Goal: Task Accomplishment & Management: Manage account settings

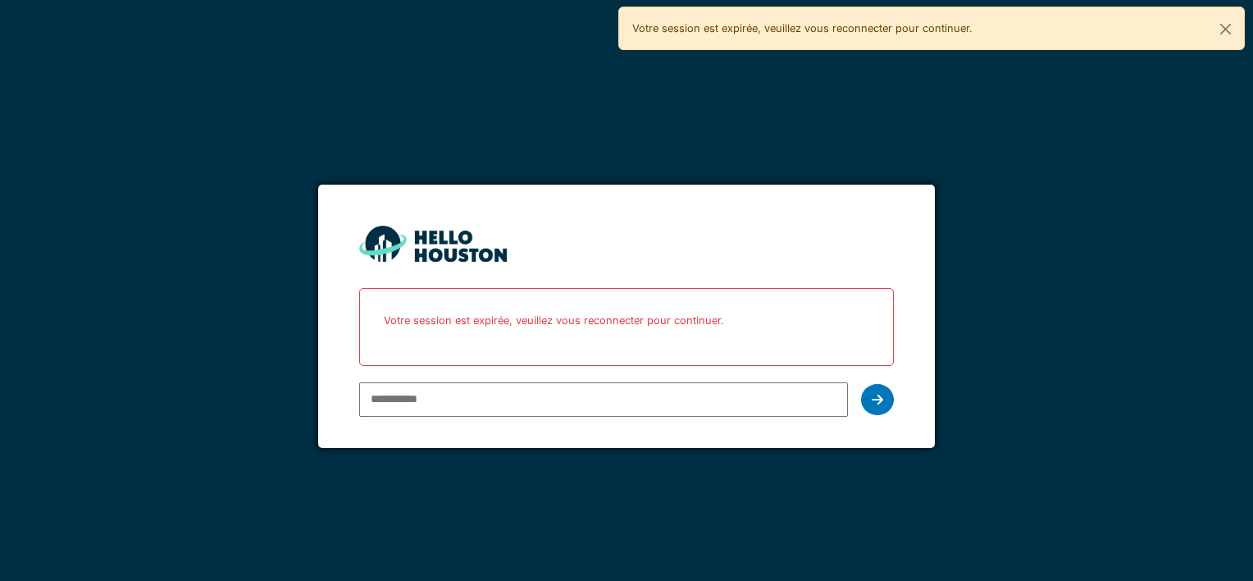
type input "**********"
click at [882, 400] on icon at bounding box center [877, 399] width 11 height 13
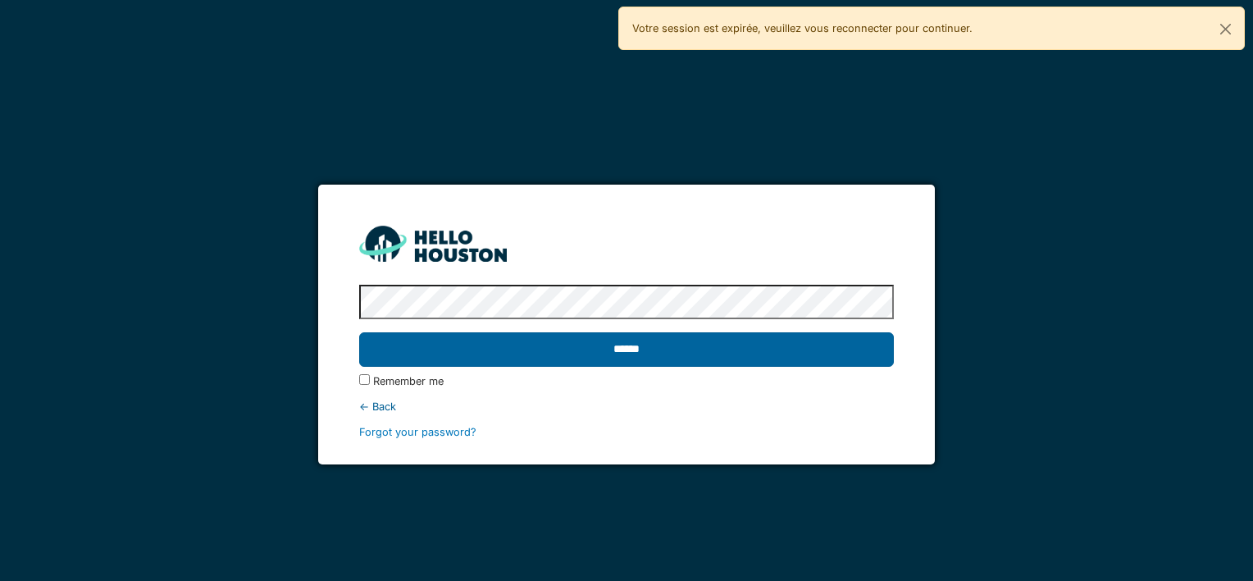
click at [581, 345] on input "******" at bounding box center [626, 349] width 534 height 34
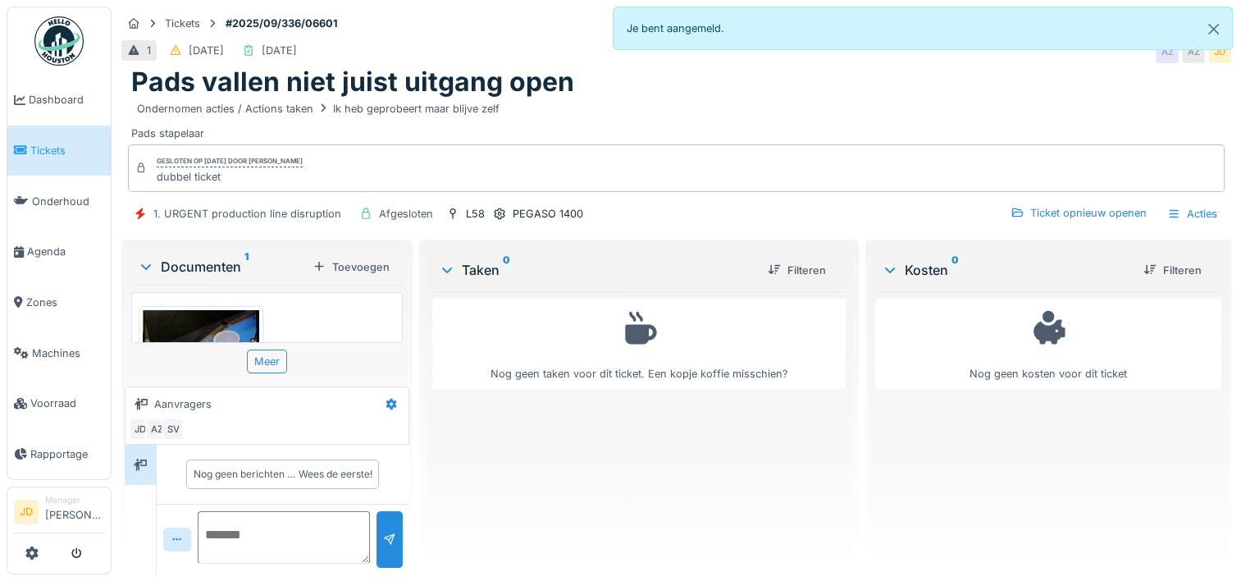
scroll to position [12, 0]
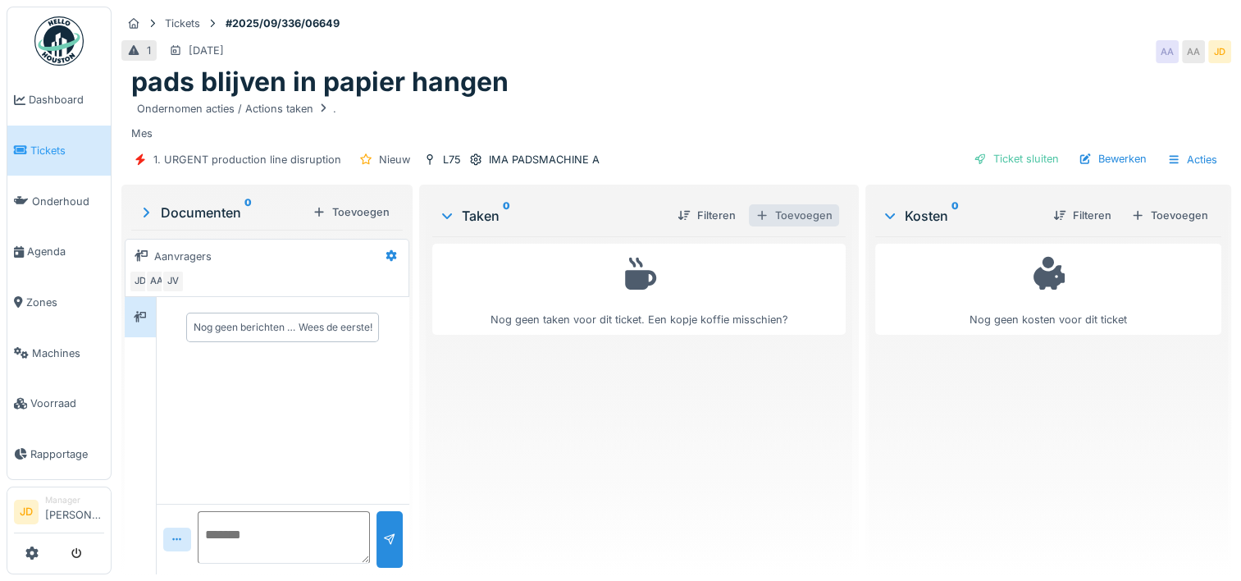
click at [769, 204] on div "Toevoegen" at bounding box center [794, 215] width 90 height 22
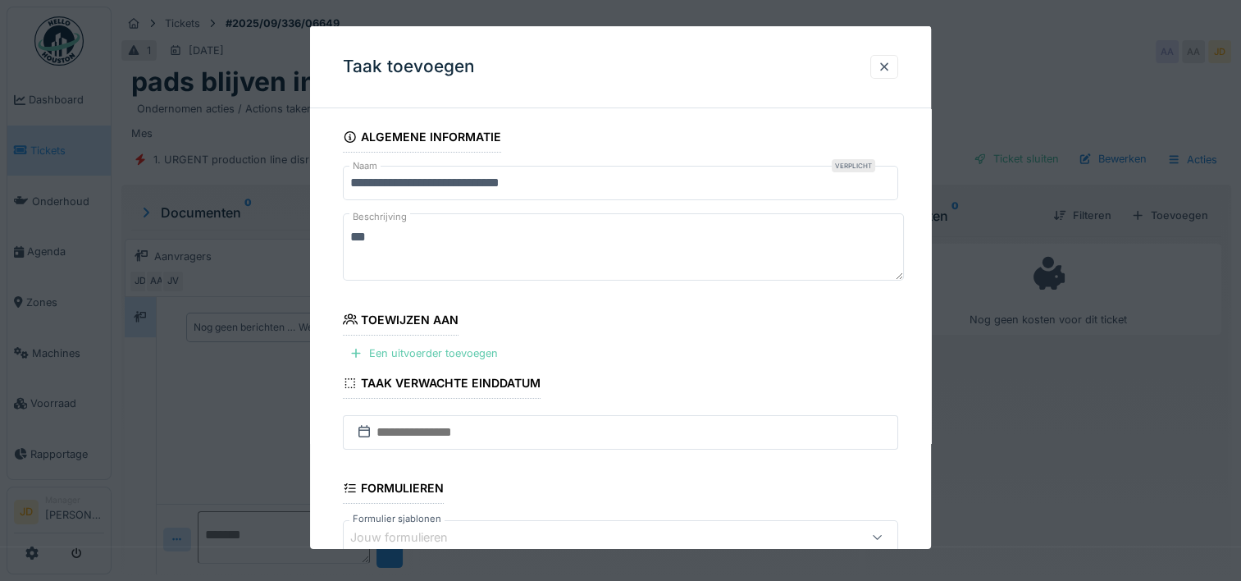
click at [391, 354] on div "Een uitvoerder toevoegen" at bounding box center [424, 353] width 162 height 22
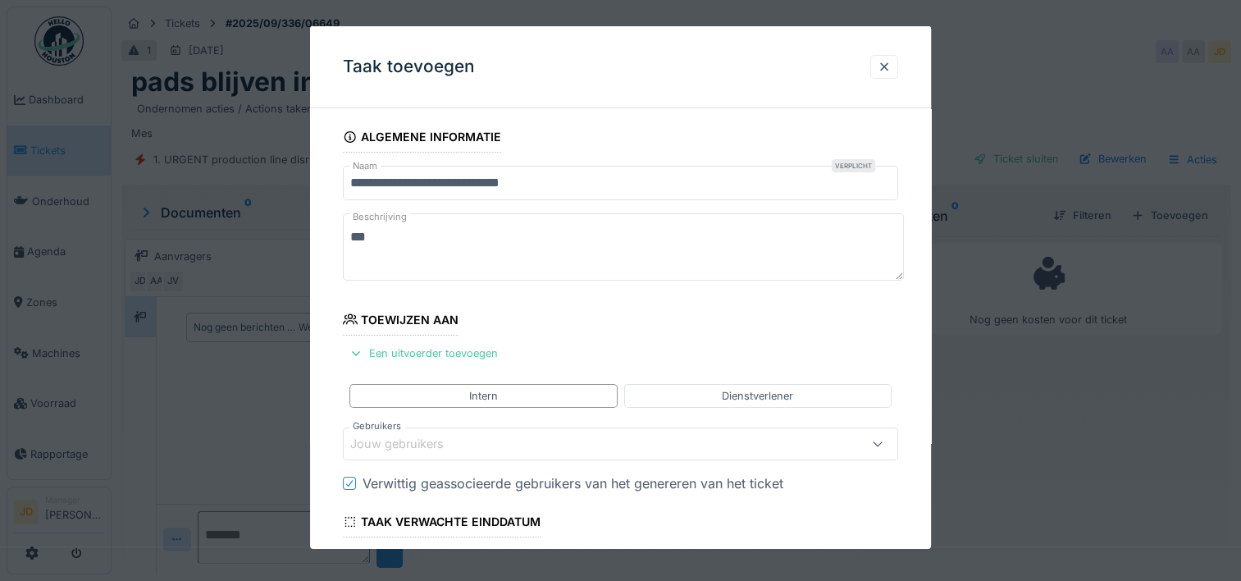
click at [1010, 396] on div at bounding box center [620, 290] width 1241 height 581
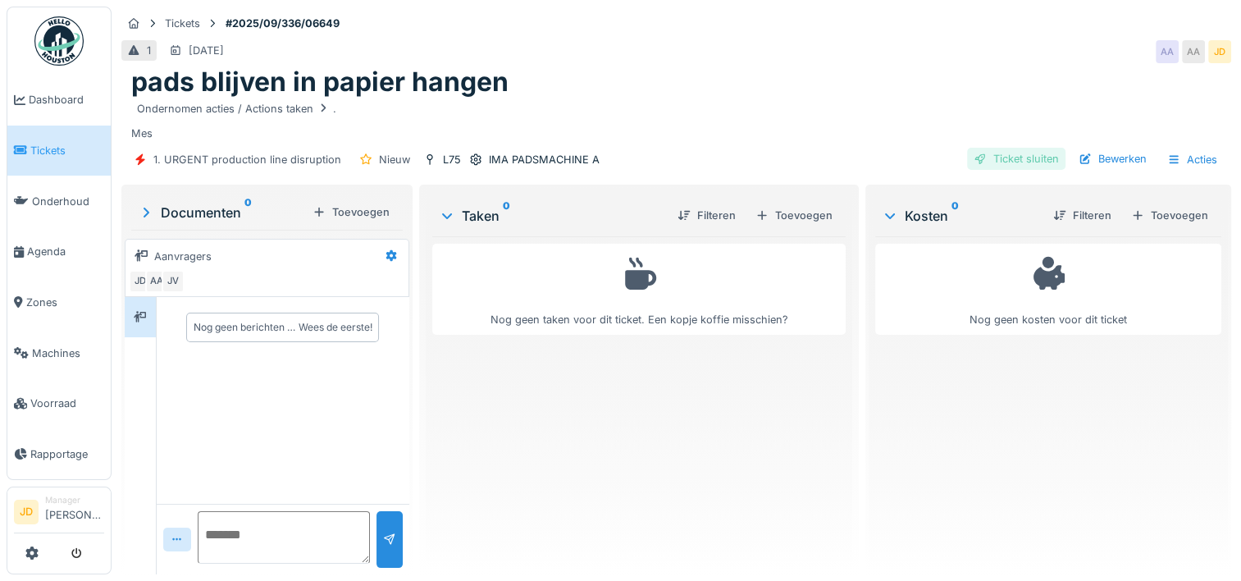
click at [979, 161] on div "Ticket sluiten" at bounding box center [1016, 159] width 98 height 22
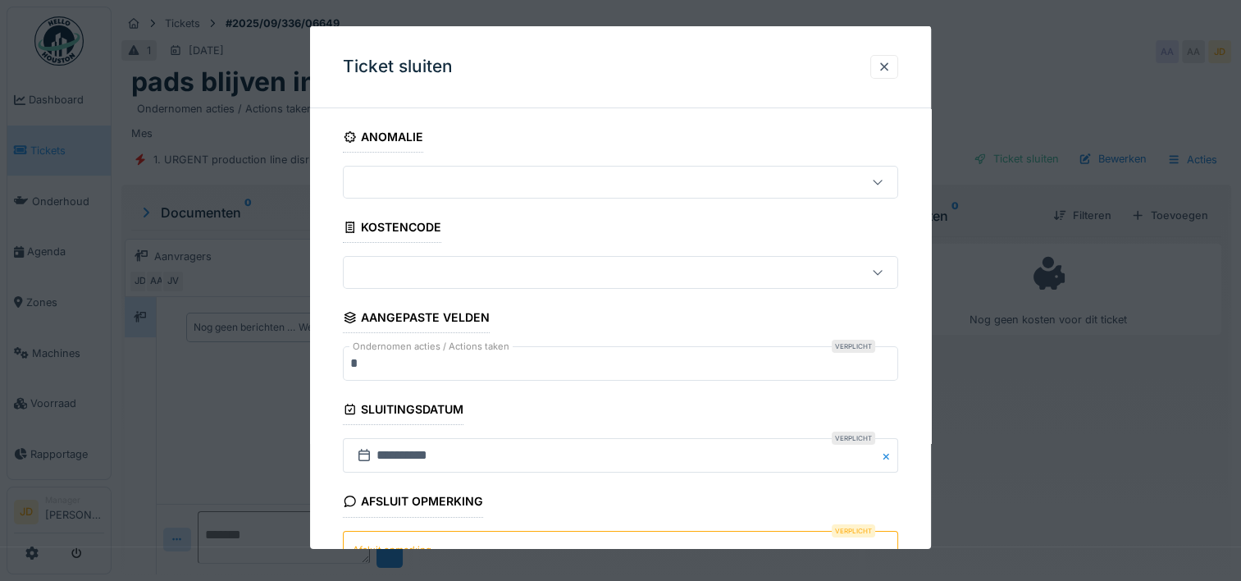
scroll to position [144, 0]
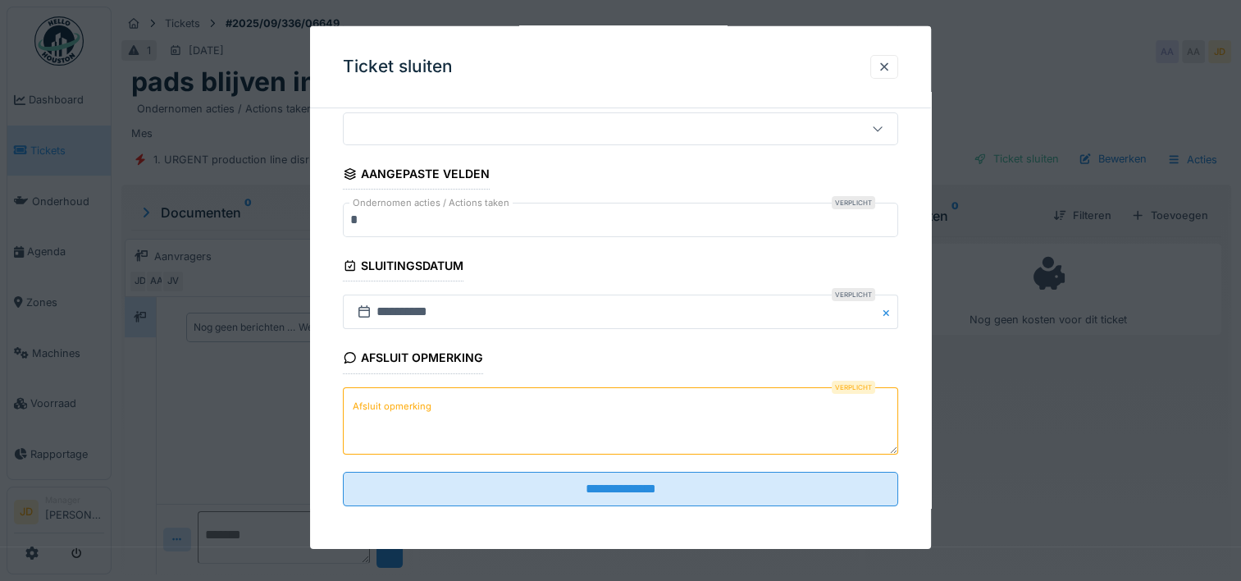
click at [463, 397] on textarea "Afsluit opmerking" at bounding box center [620, 419] width 555 height 67
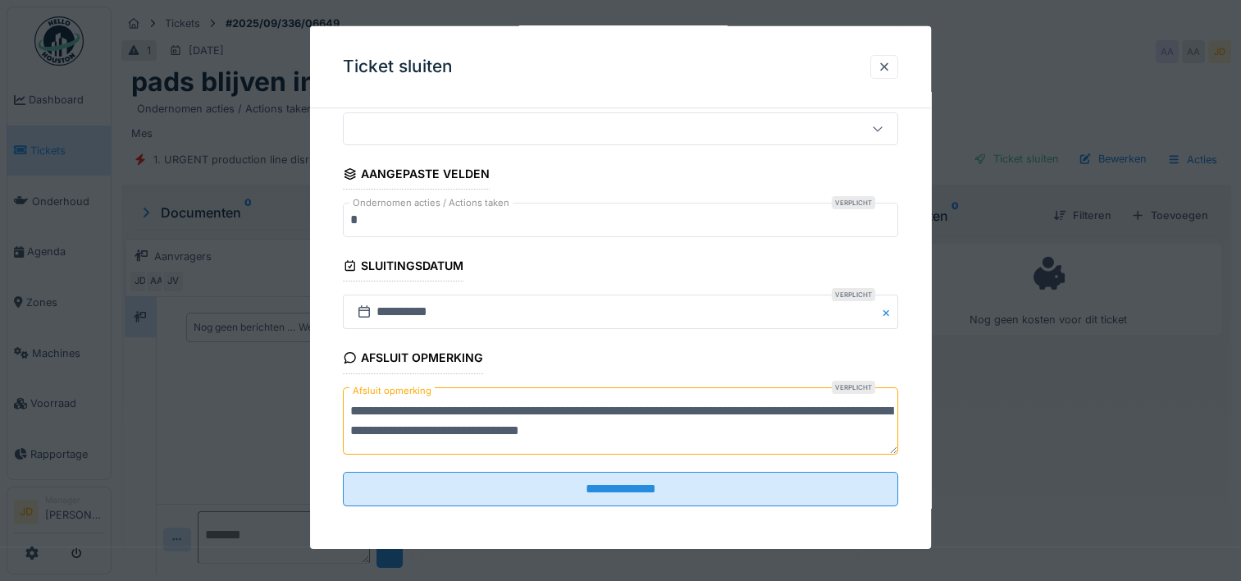
scroll to position [12, 0]
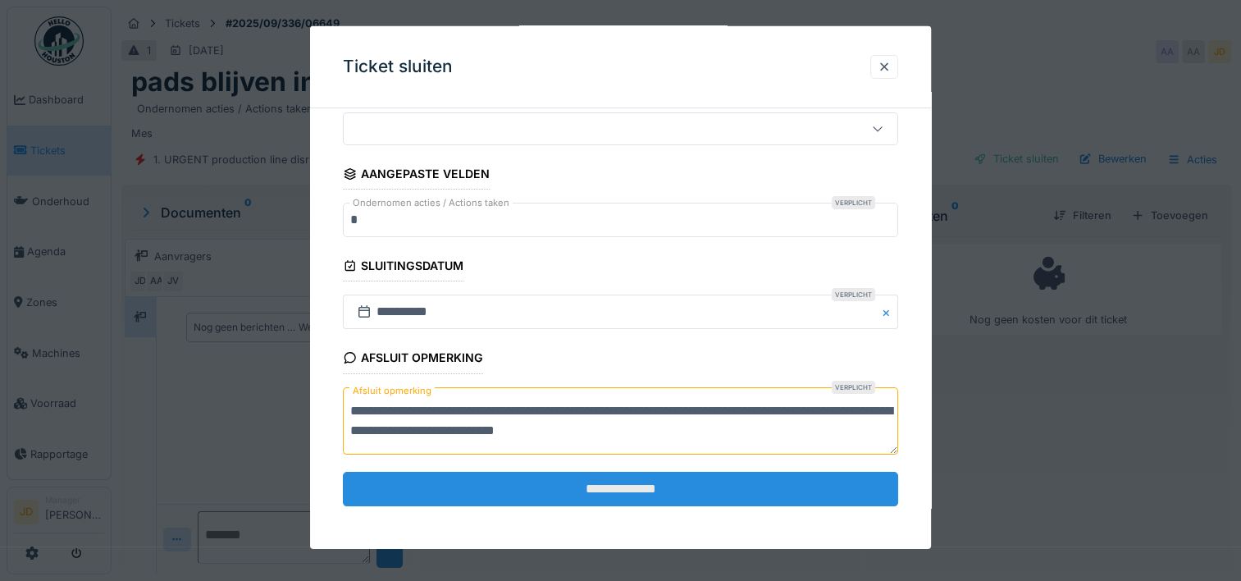
type textarea "**********"
click at [638, 492] on input "**********" at bounding box center [620, 489] width 555 height 34
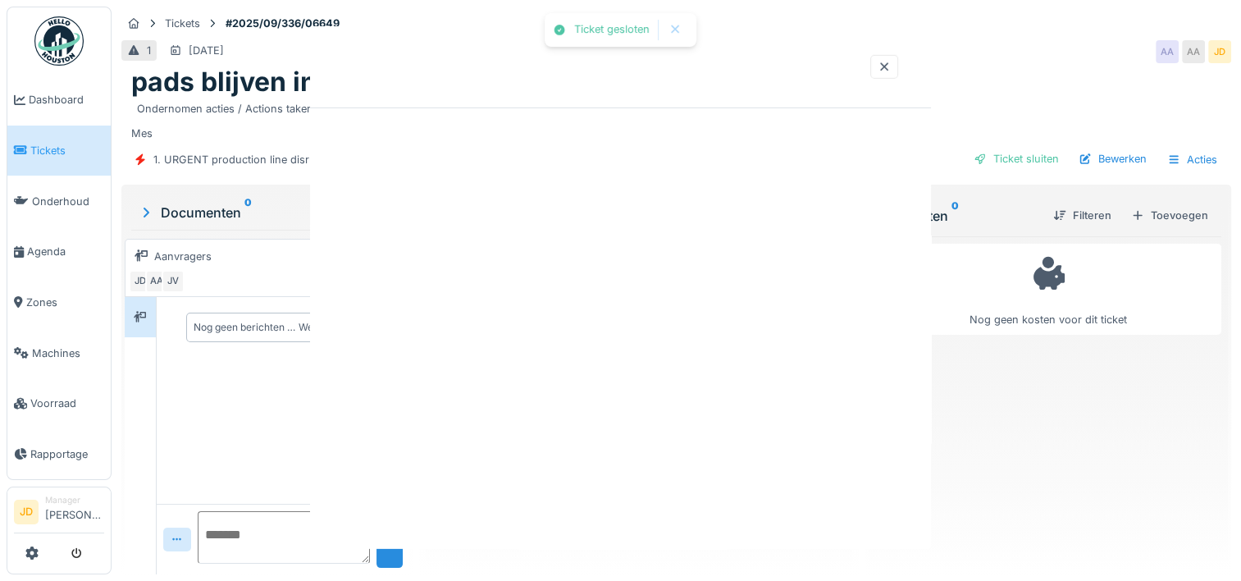
scroll to position [0, 0]
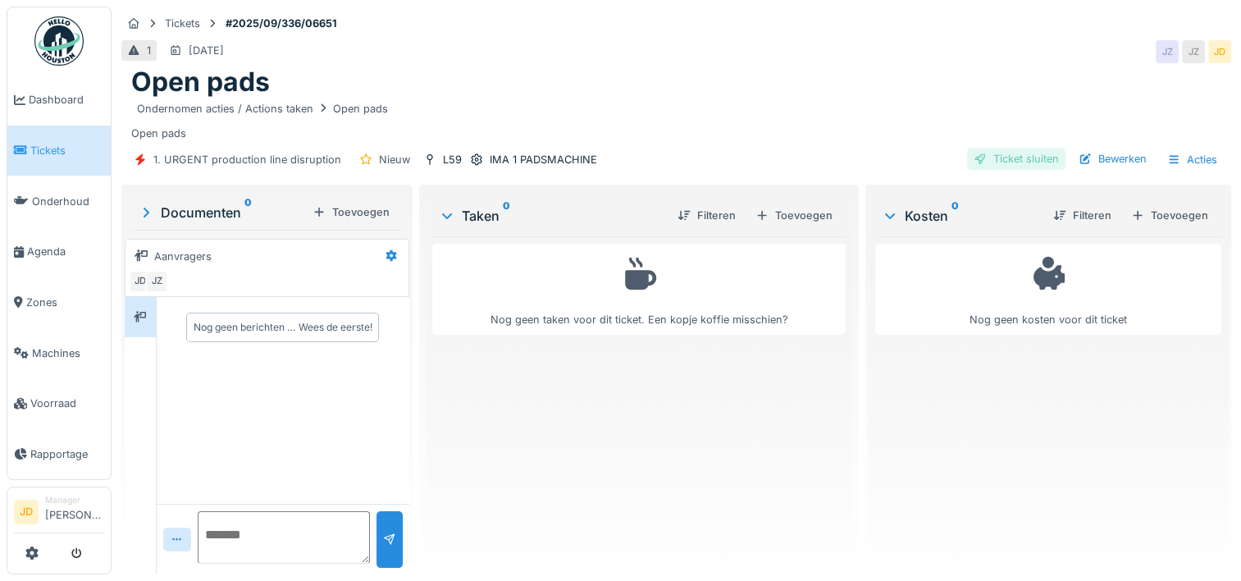
click at [984, 162] on div "Ticket sluiten" at bounding box center [1016, 159] width 98 height 22
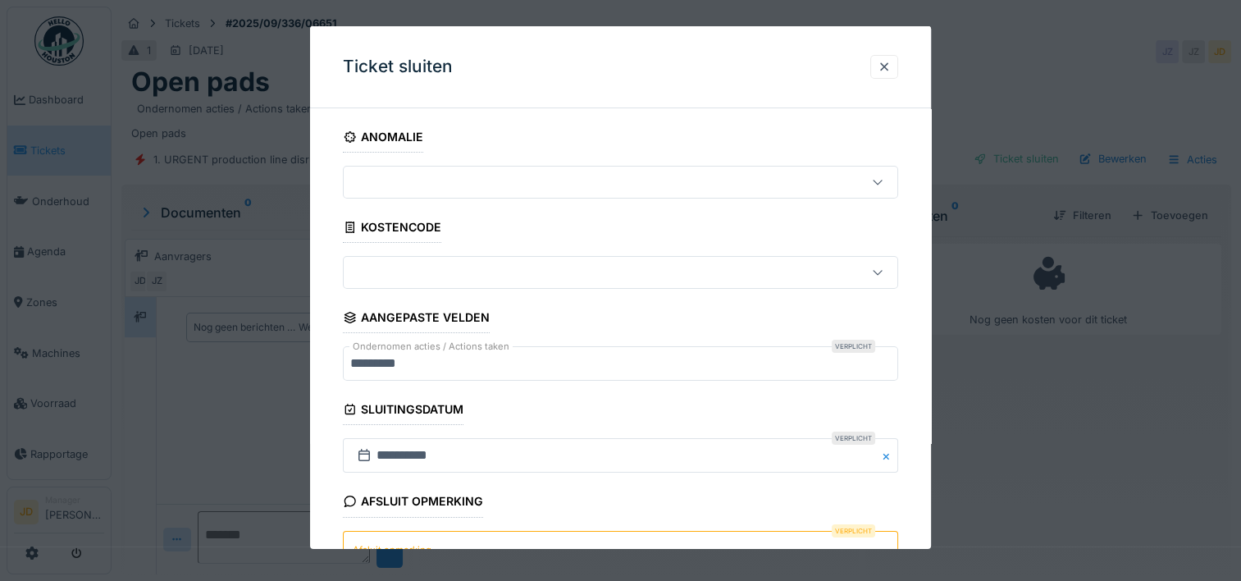
scroll to position [144, 0]
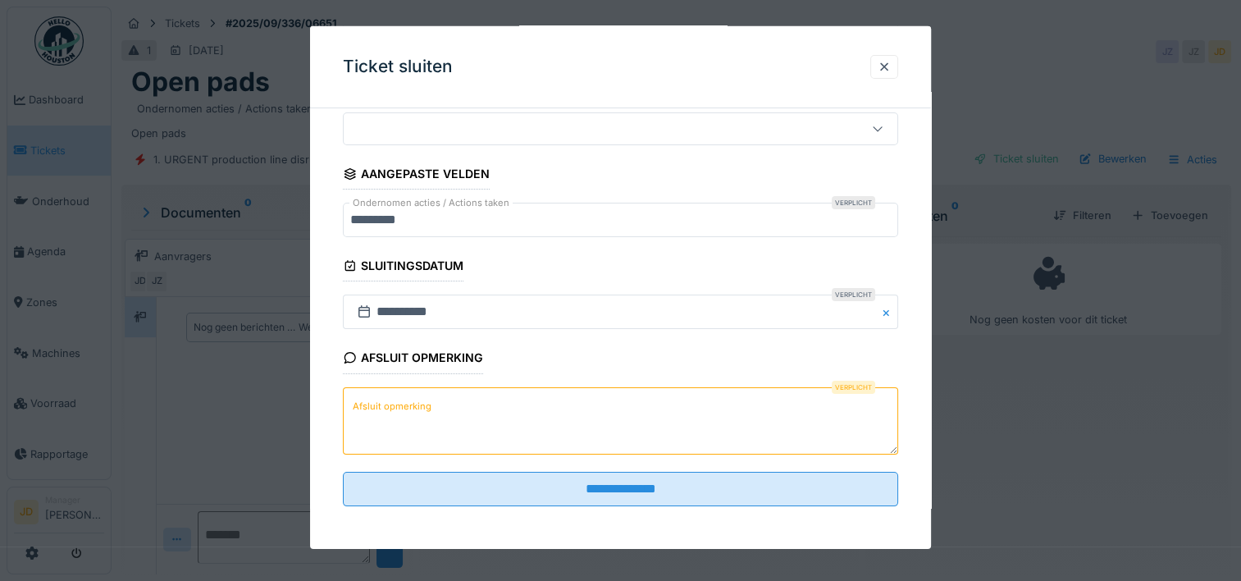
click at [534, 396] on textarea "Afsluit opmerking" at bounding box center [620, 419] width 555 height 67
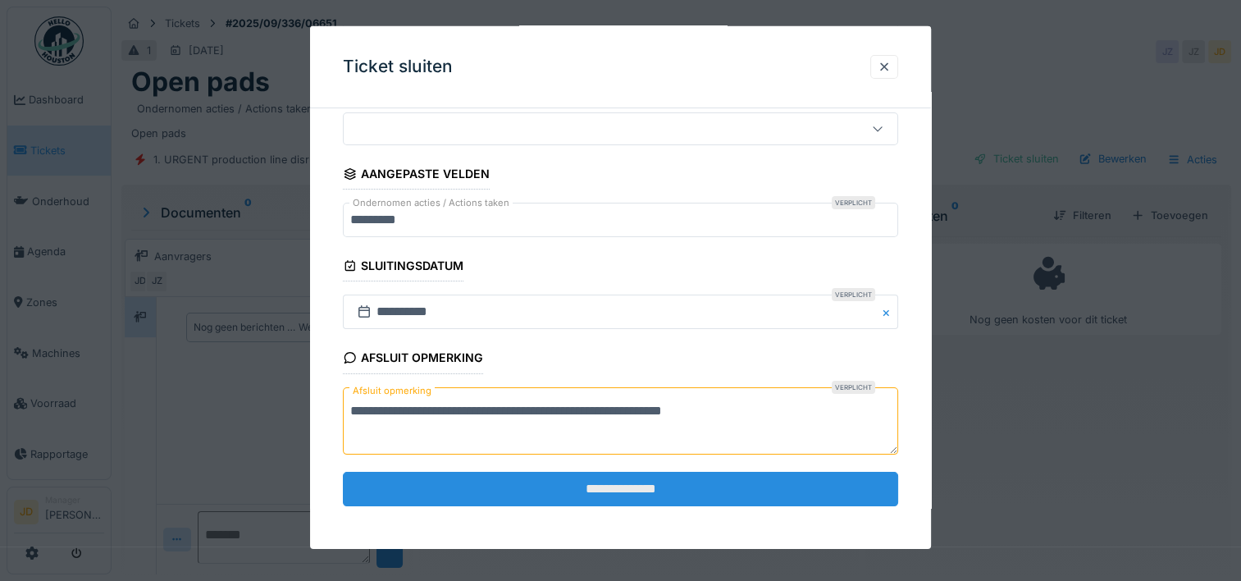
scroll to position [12, 0]
type textarea "**********"
click at [568, 481] on input "**********" at bounding box center [620, 489] width 555 height 34
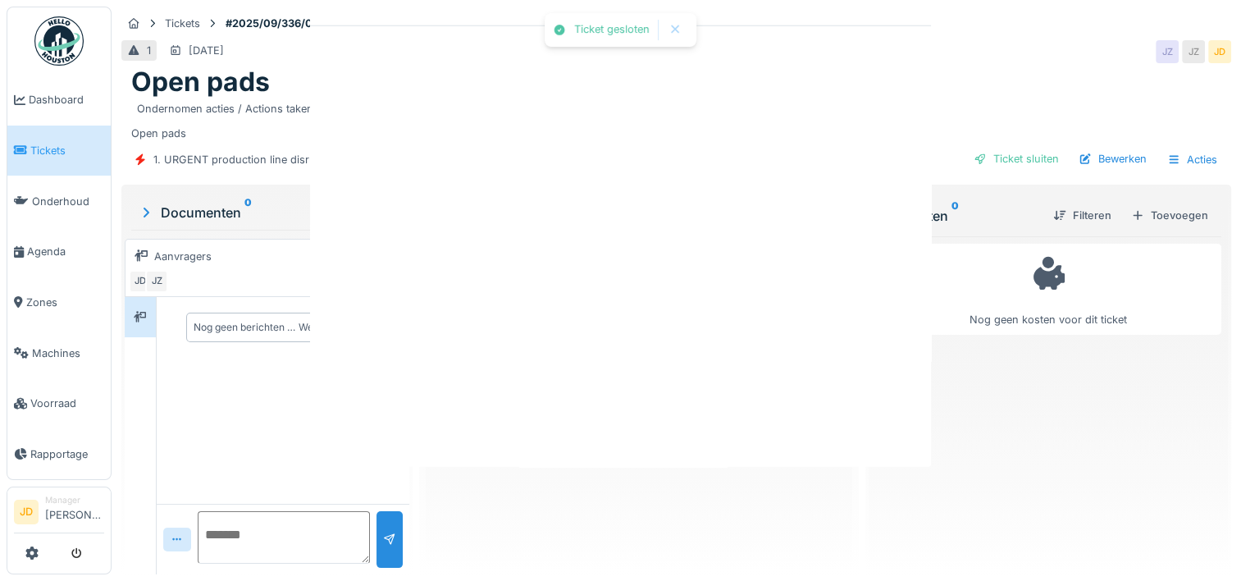
scroll to position [0, 0]
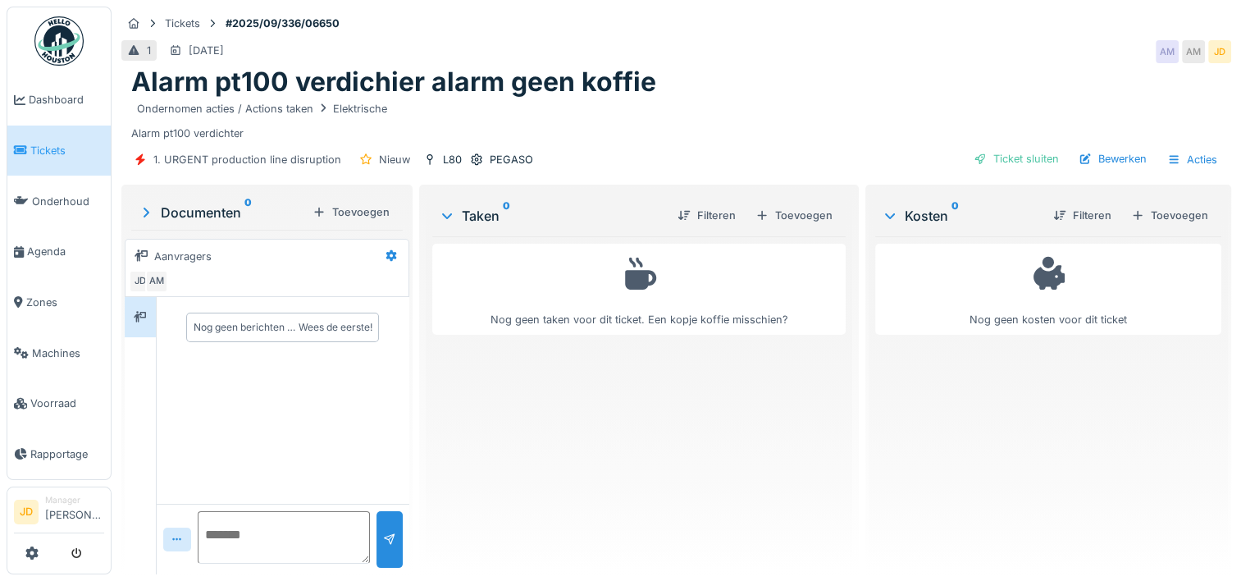
click at [30, 138] on link "Tickets" at bounding box center [58, 151] width 103 height 51
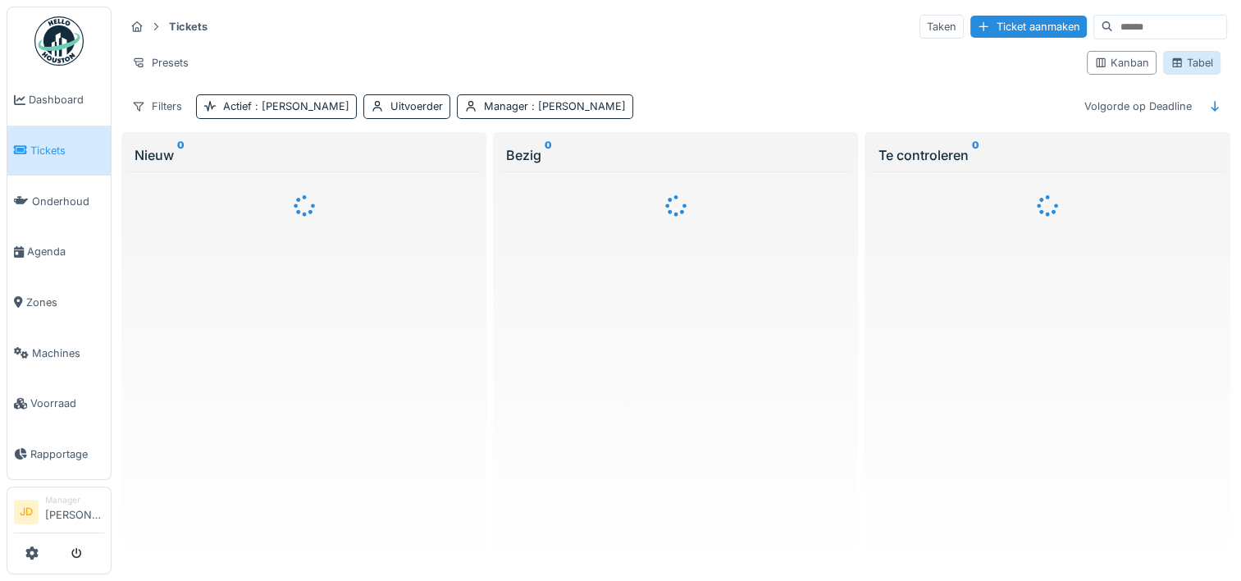
click at [1172, 62] on div "Tabel" at bounding box center [1192, 63] width 43 height 16
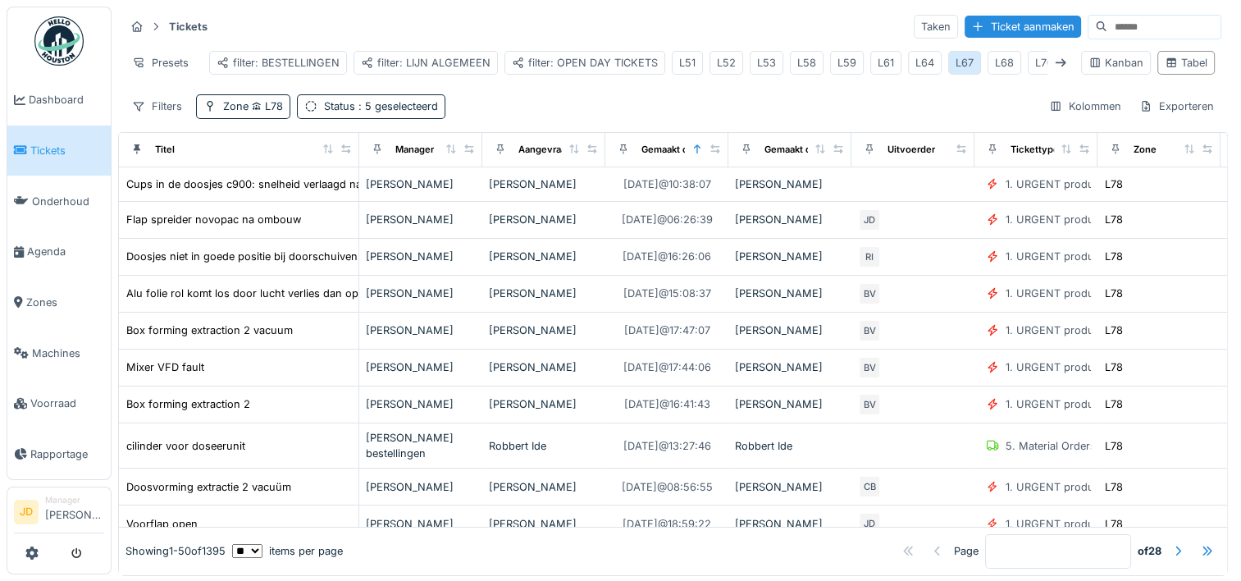
scroll to position [0, 423]
click at [918, 63] on div "L79" at bounding box center [927, 63] width 18 height 16
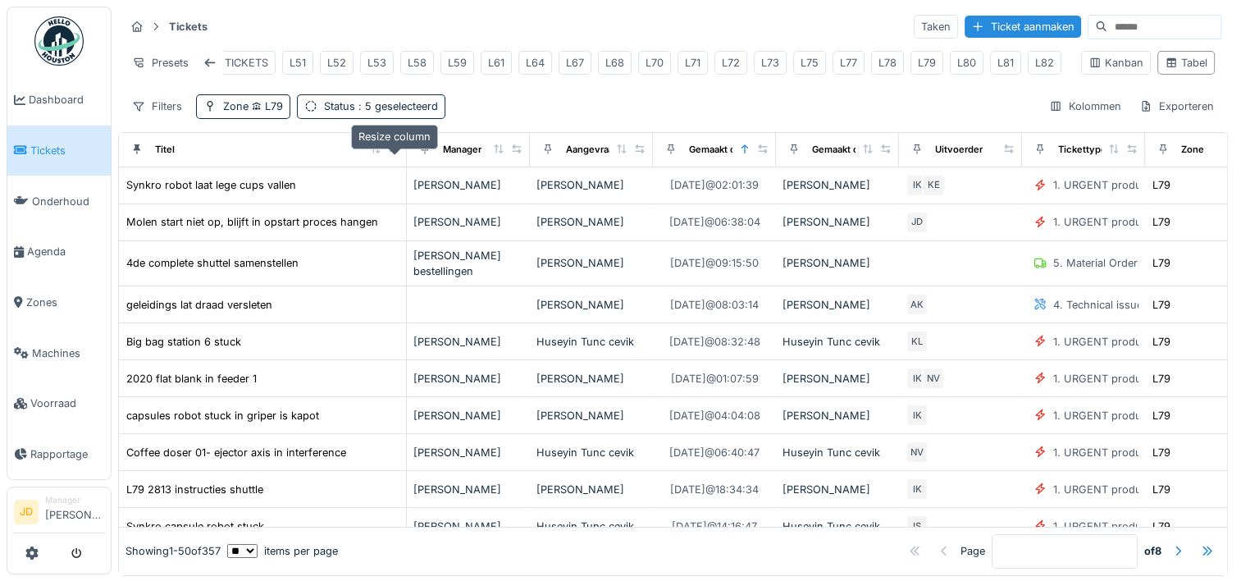
drag, startPoint x: 228, startPoint y: 159, endPoint x: 393, endPoint y: 157, distance: 164.9
click at [393, 153] on icon at bounding box center [393, 148] width 11 height 9
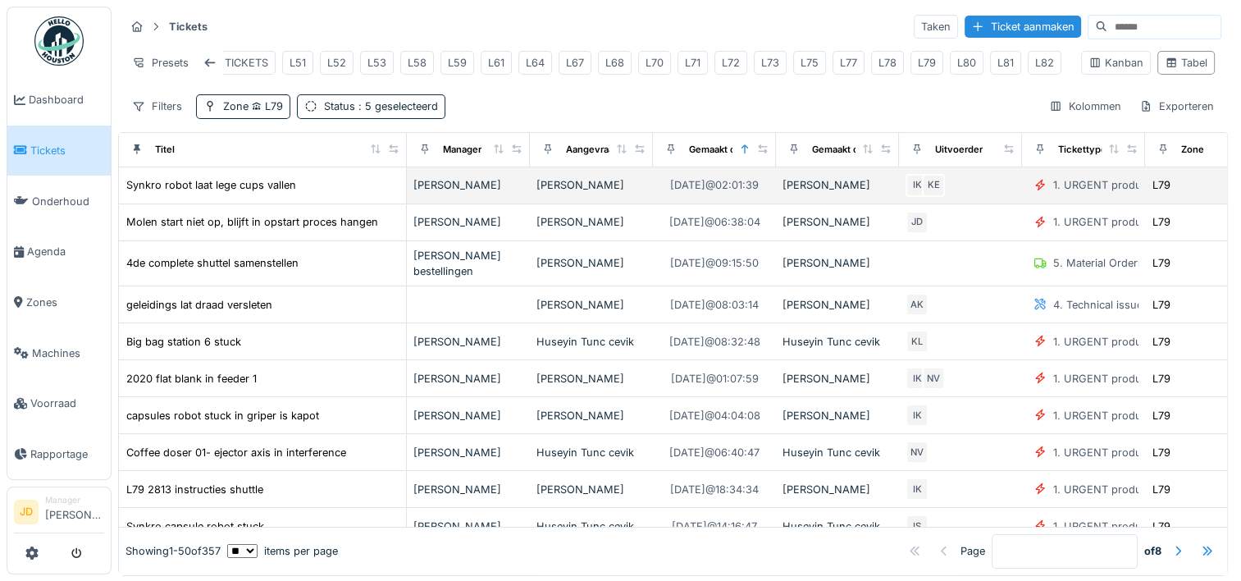
click at [349, 194] on div "Synkro robot laat lege cups vallen" at bounding box center [263, 184] width 274 height 17
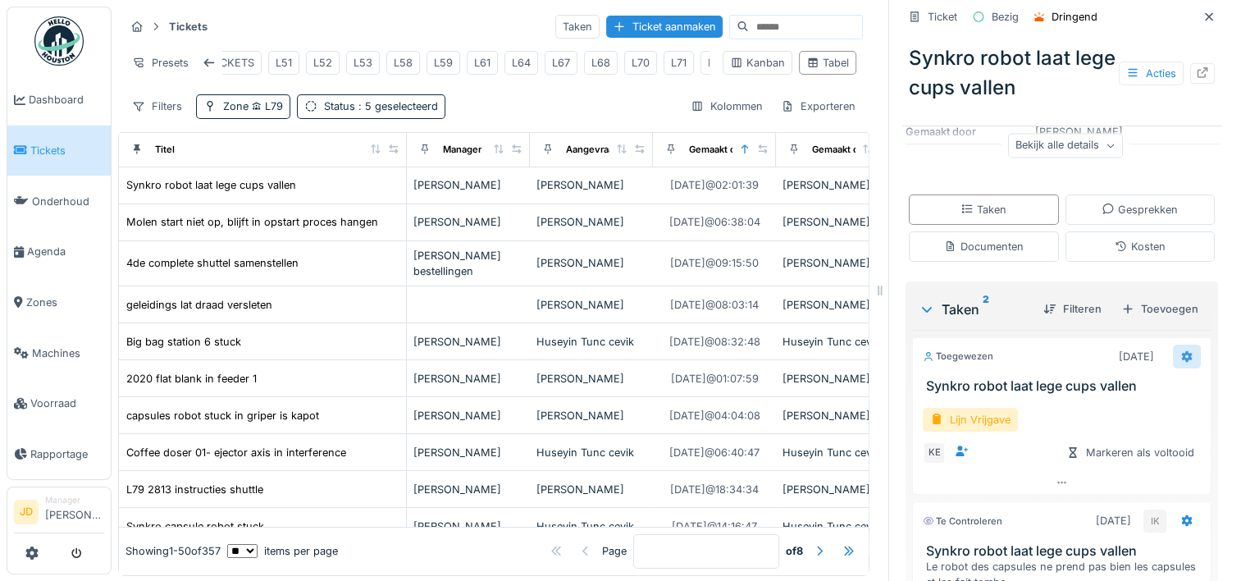
click at [1182, 353] on icon at bounding box center [1187, 356] width 11 height 11
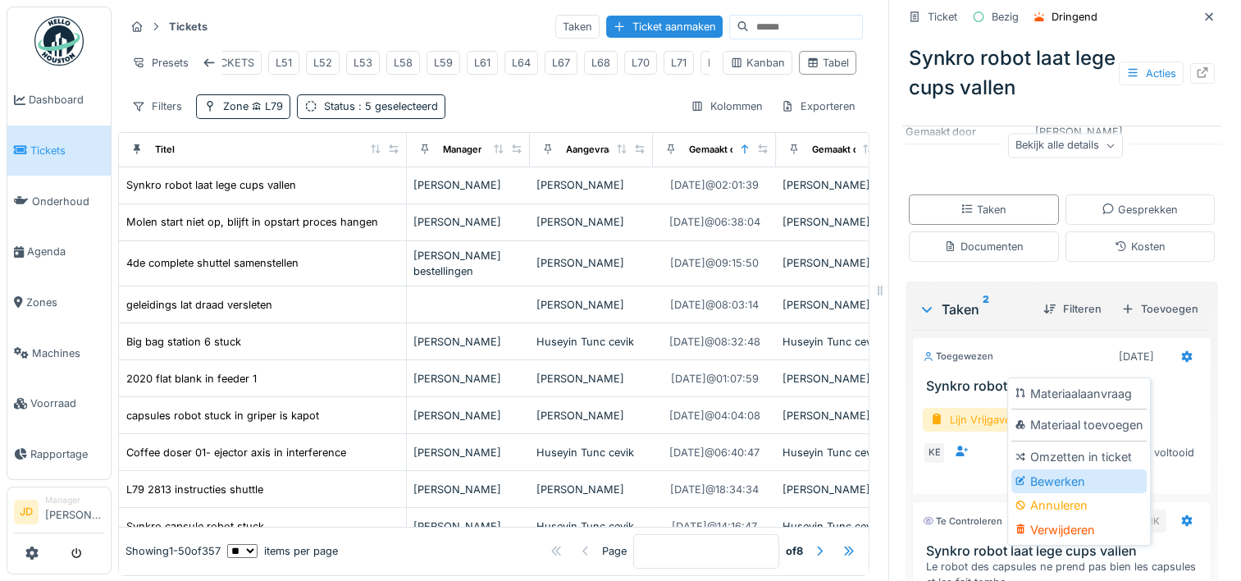
click at [1054, 475] on div "Bewerken" at bounding box center [1078, 481] width 135 height 25
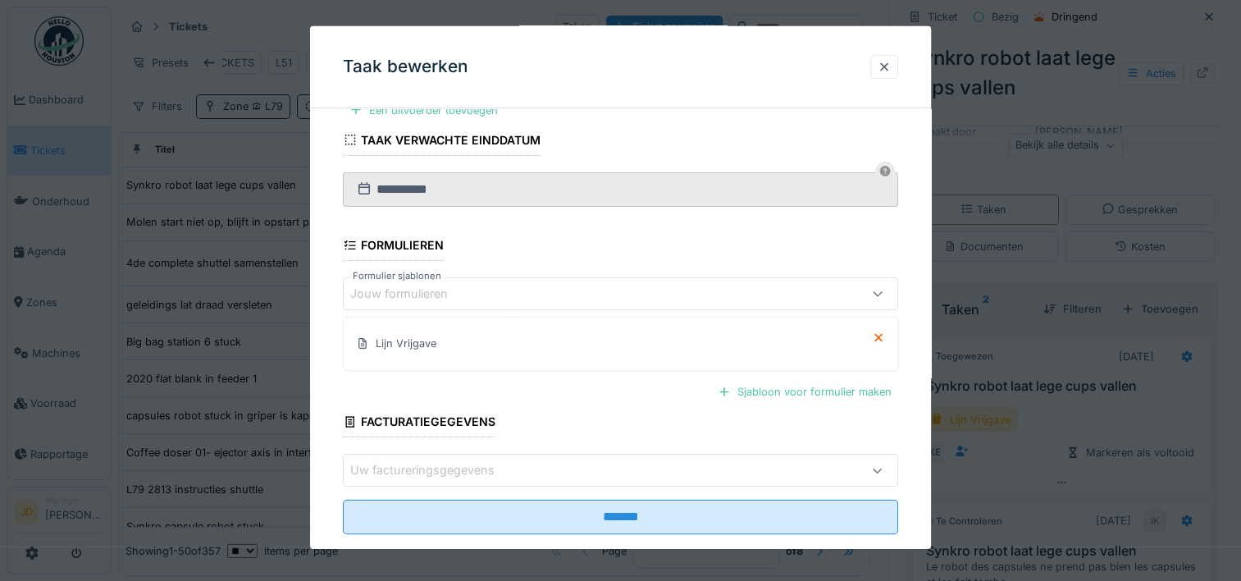
scroll to position [124, 0]
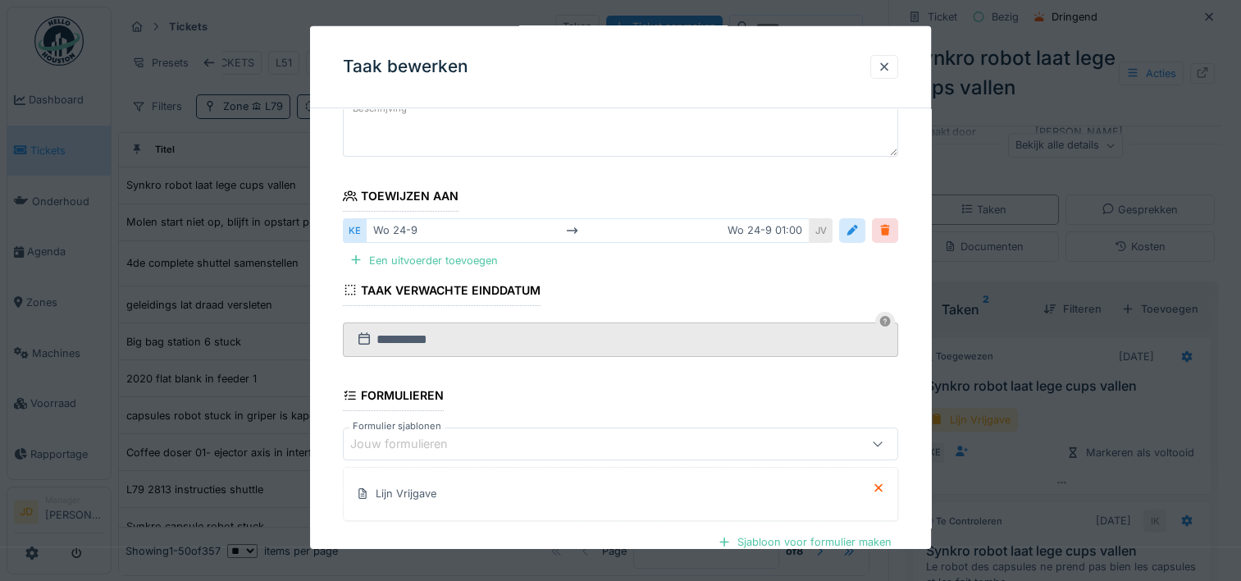
click at [886, 231] on div at bounding box center [885, 230] width 13 height 16
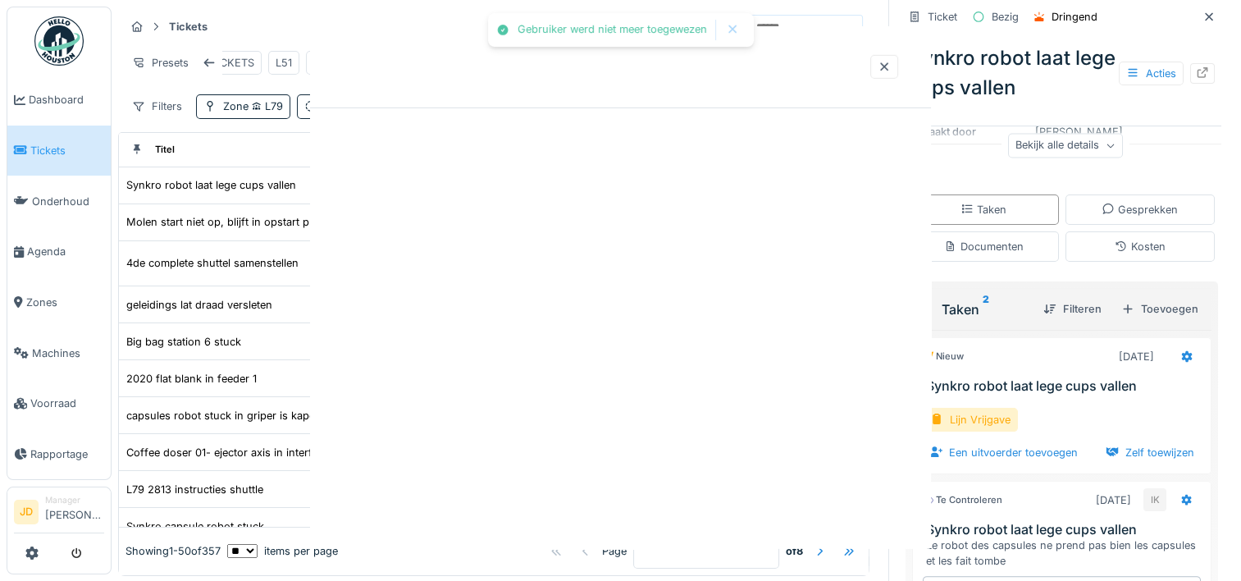
scroll to position [0, 0]
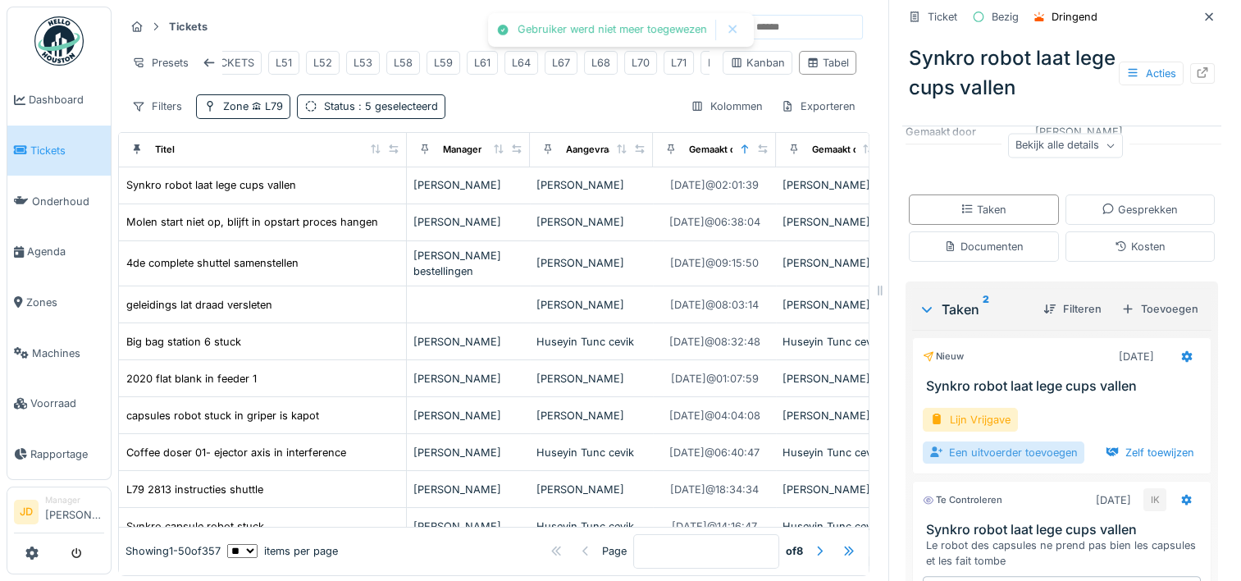
click at [989, 448] on div "Een uitvoerder toevoegen" at bounding box center [1004, 452] width 162 height 22
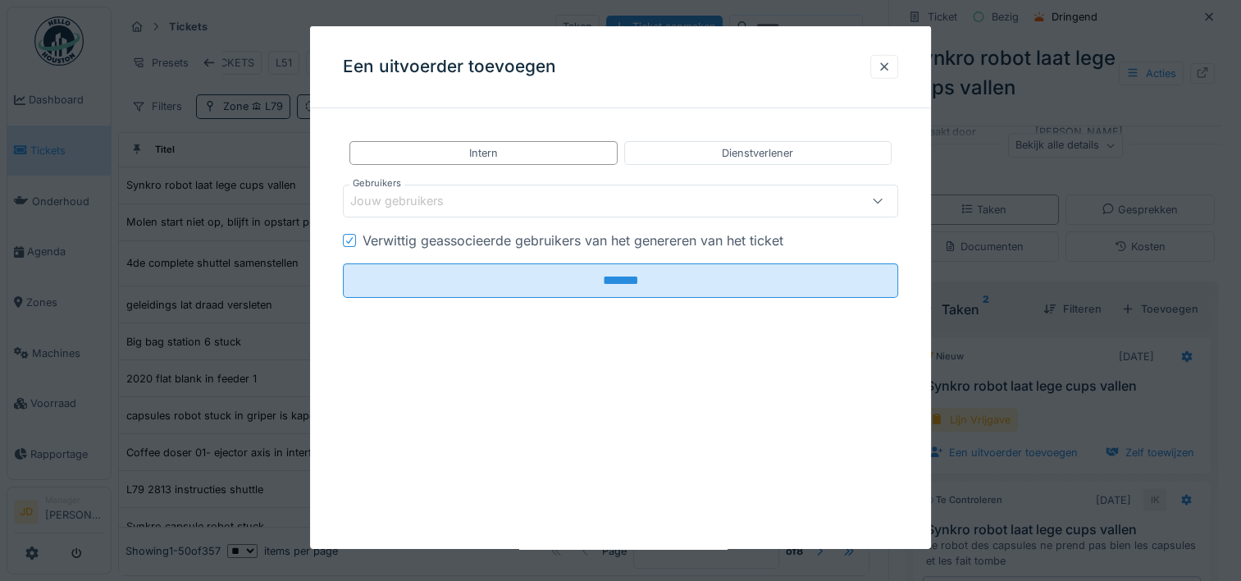
click at [468, 189] on div "Jouw gebruikers" at bounding box center [620, 201] width 555 height 33
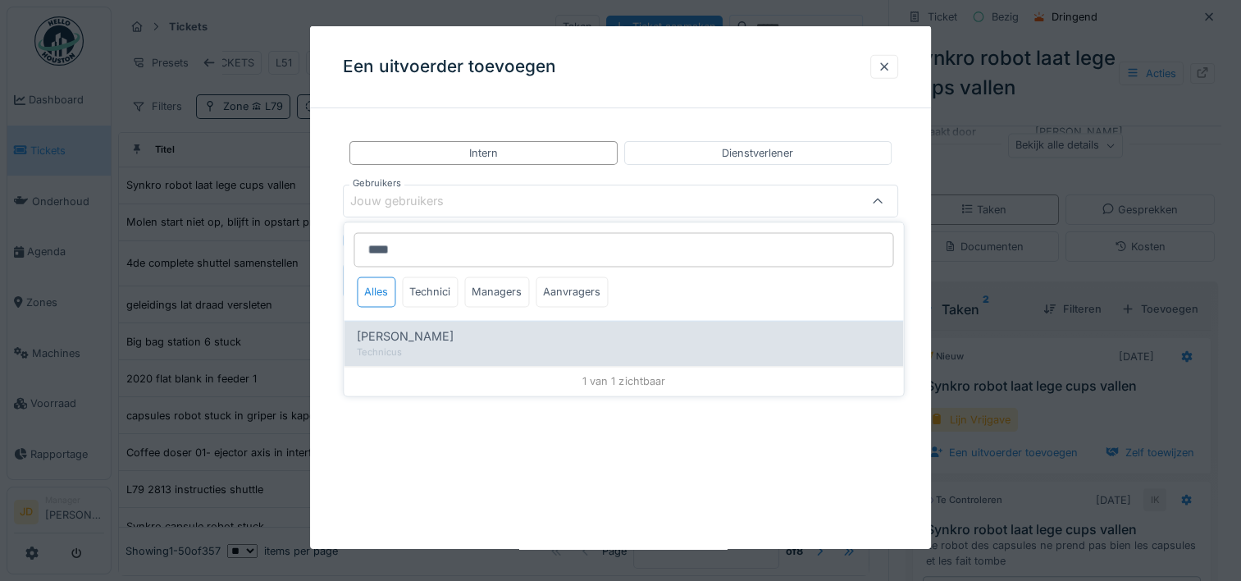
type input "****"
click at [413, 342] on span "Niko Verbelen" at bounding box center [405, 337] width 97 height 18
type input "*****"
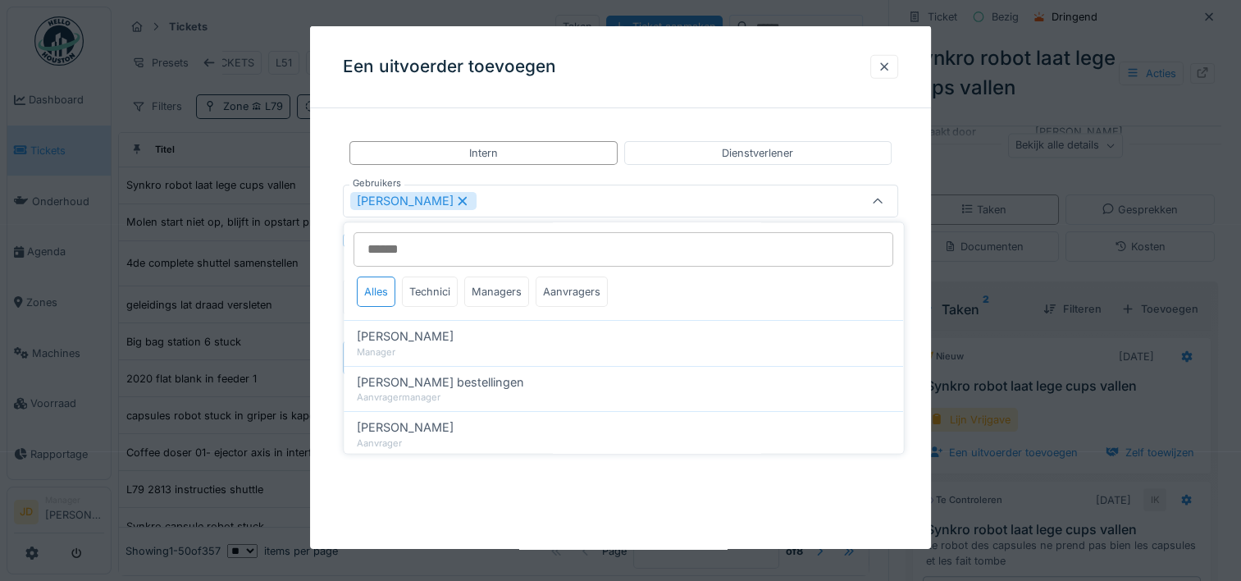
click at [548, 470] on div "**********" at bounding box center [620, 287] width 621 height 523
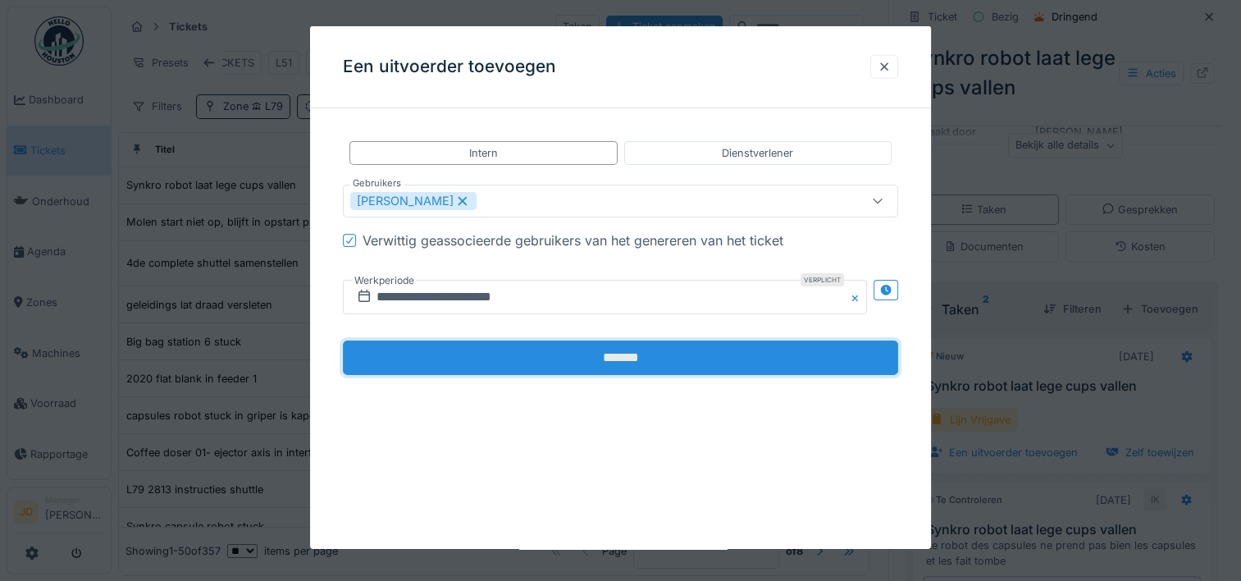
click at [640, 349] on input "*******" at bounding box center [620, 357] width 555 height 34
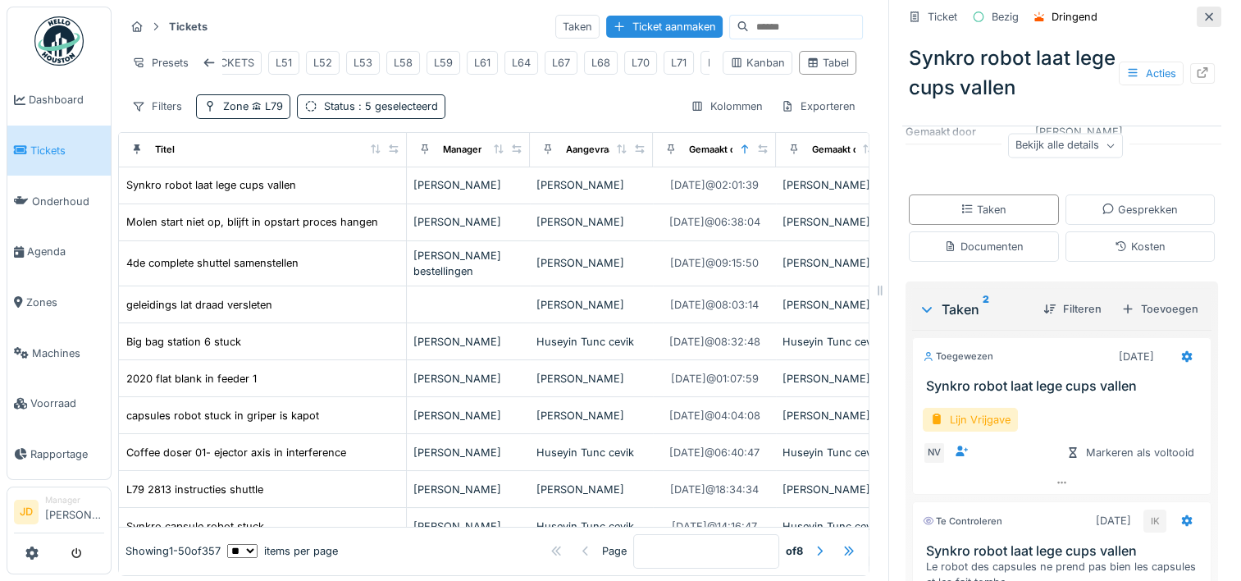
click at [1203, 13] on icon at bounding box center [1209, 16] width 13 height 11
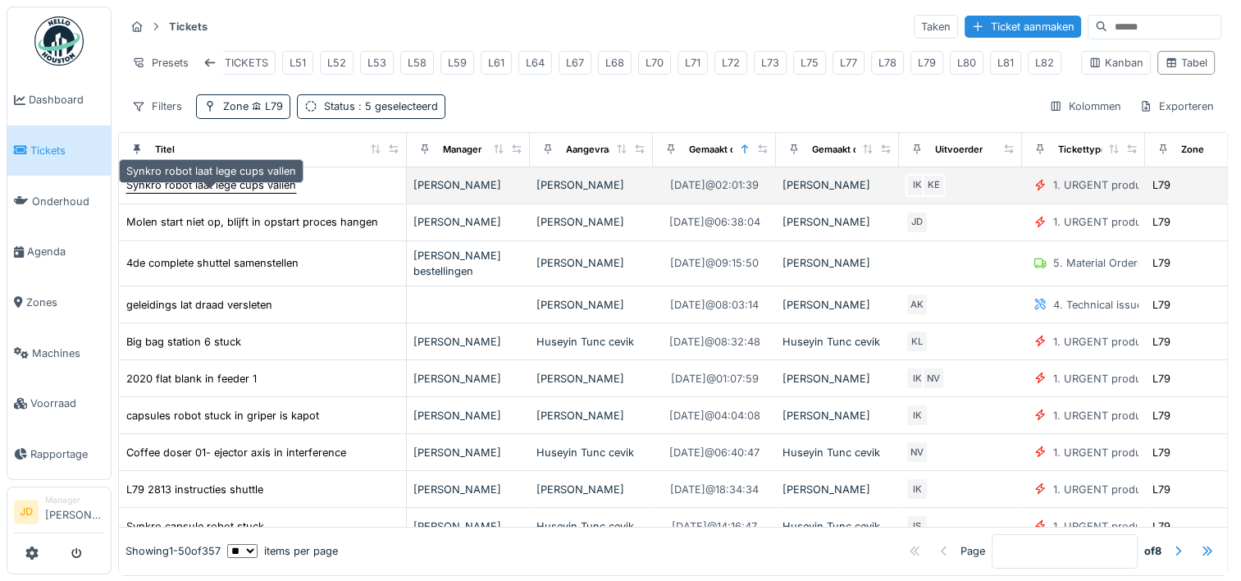
click at [208, 192] on div "Synkro robot laat lege cups vallen" at bounding box center [211, 185] width 170 height 16
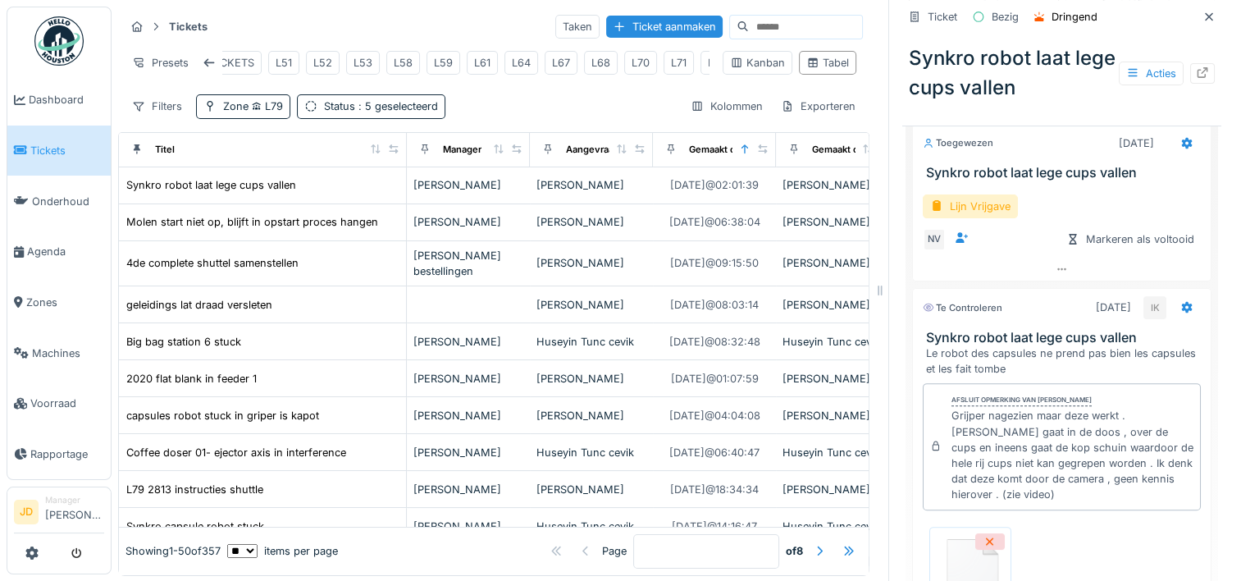
scroll to position [85, 0]
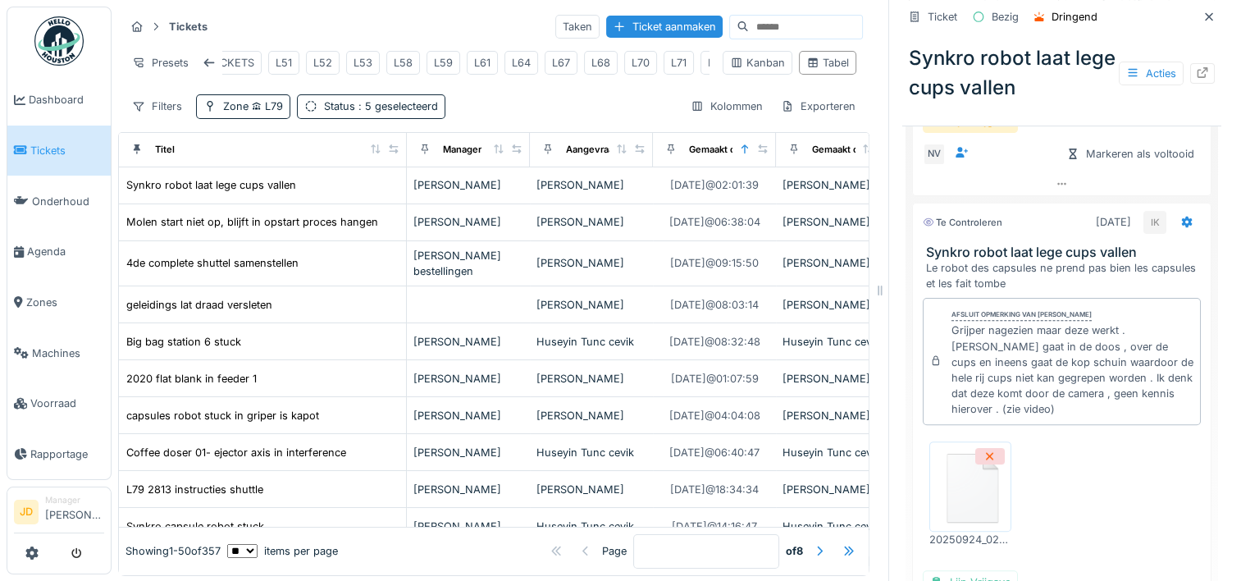
click at [960, 489] on img at bounding box center [971, 486] width 74 height 82
click at [819, 101] on div "Tickets Taken Ticket aanmaken Presets filter: BESTELLINGEN filter: LIJN ALGEMEE…" at bounding box center [493, 66] width 751 height 119
click at [1205, 17] on icon at bounding box center [1209, 16] width 8 height 8
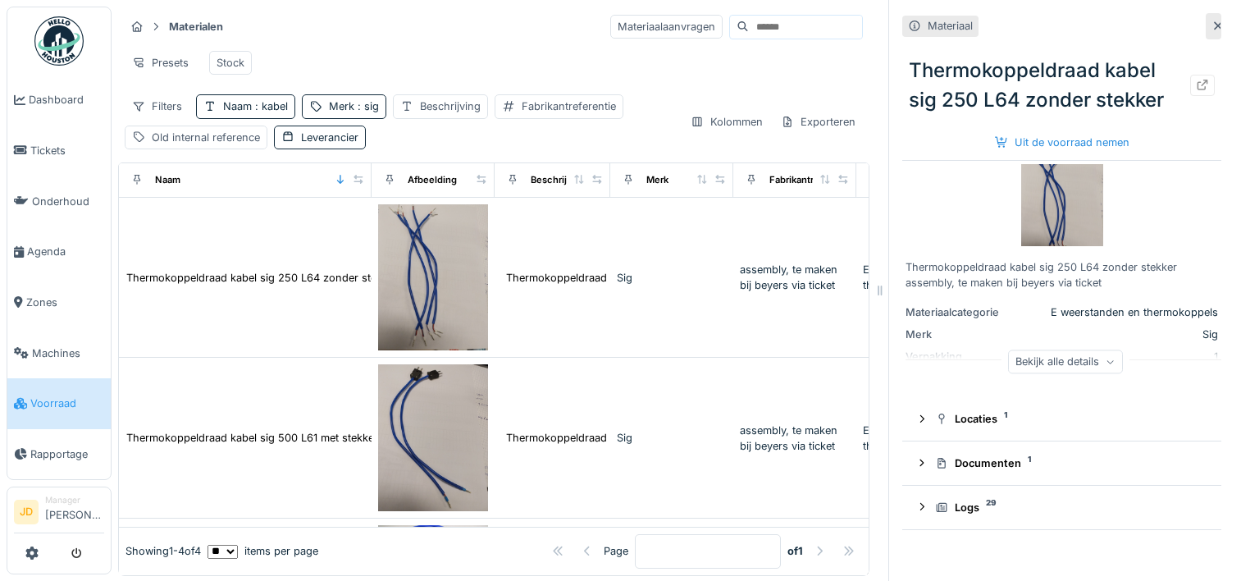
scroll to position [13, 0]
click at [56, 144] on span "Tickets" at bounding box center [67, 151] width 74 height 16
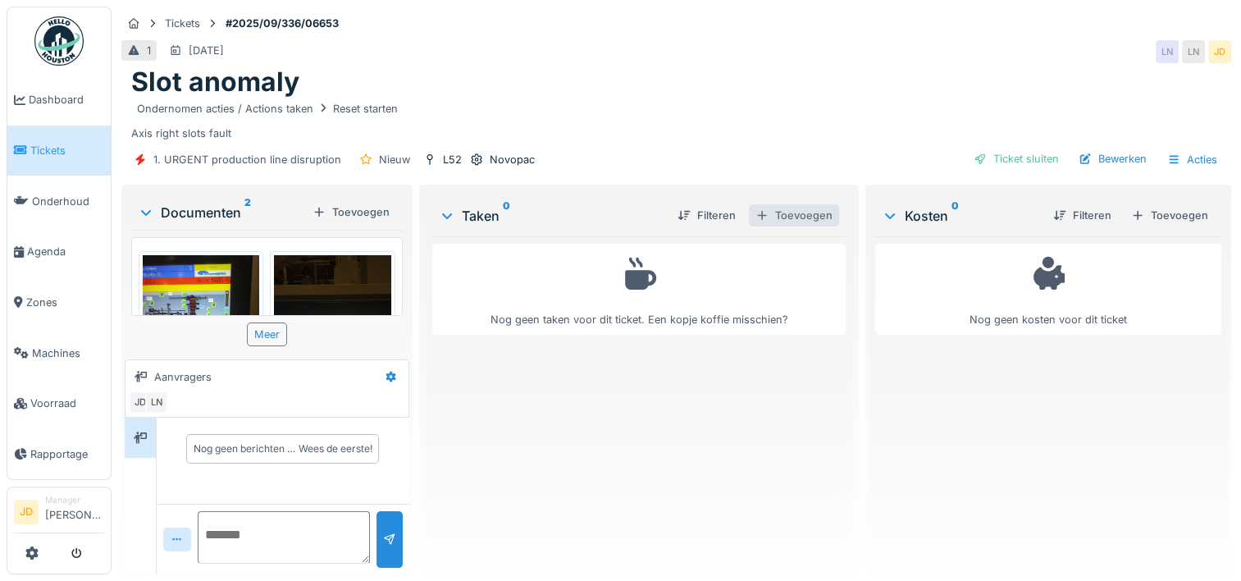
click at [769, 218] on div "Toevoegen" at bounding box center [794, 215] width 90 height 22
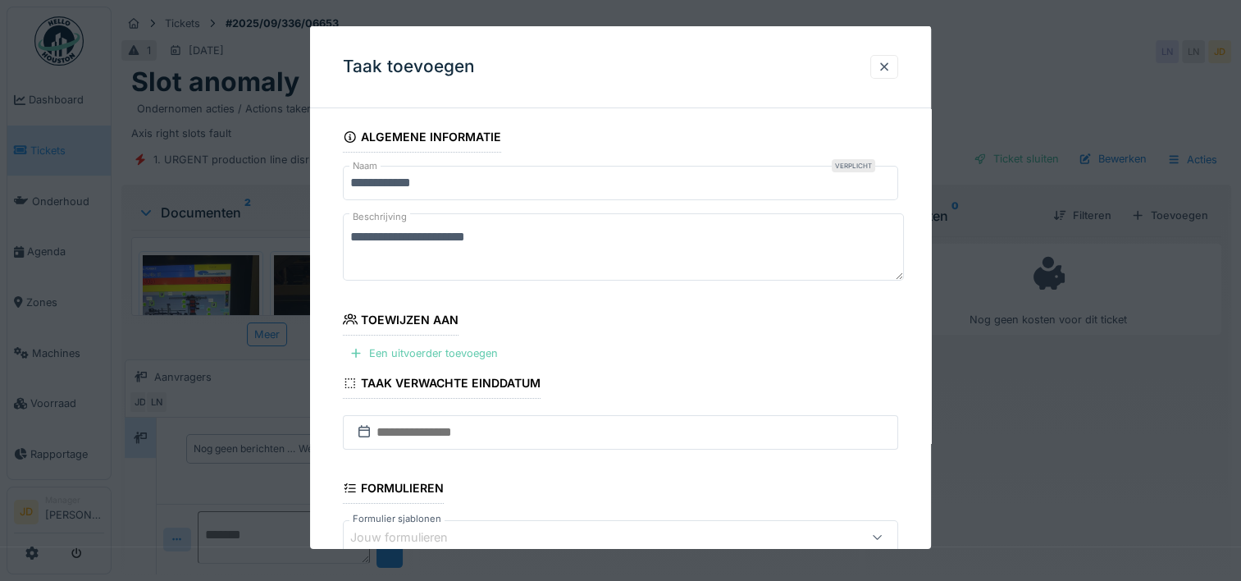
click at [423, 350] on div "Een uitvoerder toevoegen" at bounding box center [424, 353] width 162 height 22
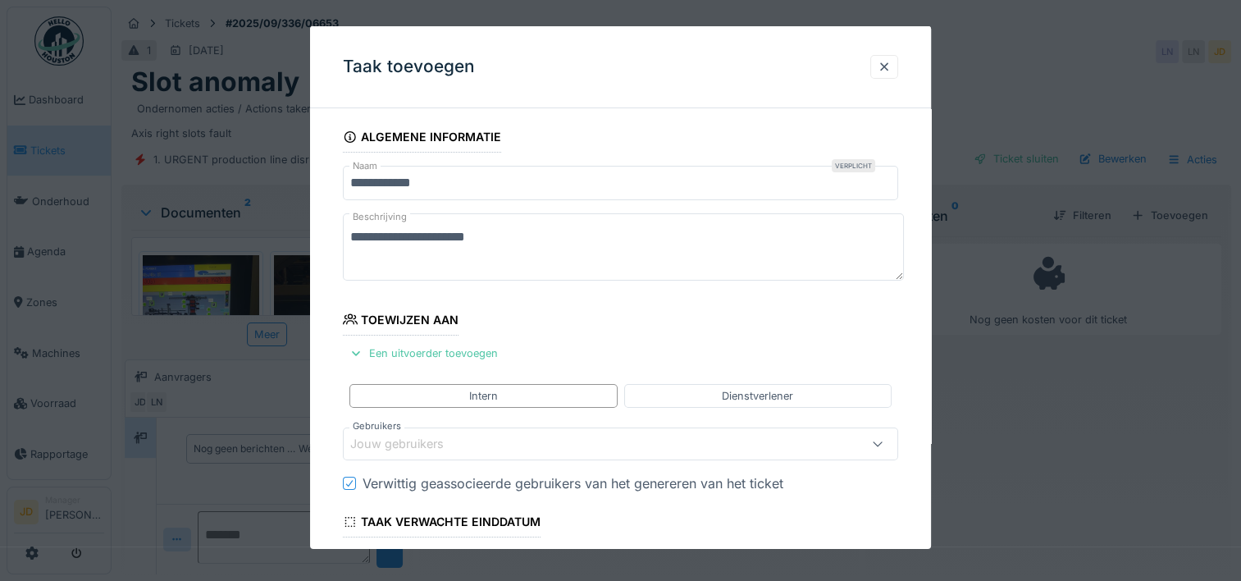
click at [397, 441] on div "Jouw gebruikers" at bounding box center [408, 444] width 116 height 18
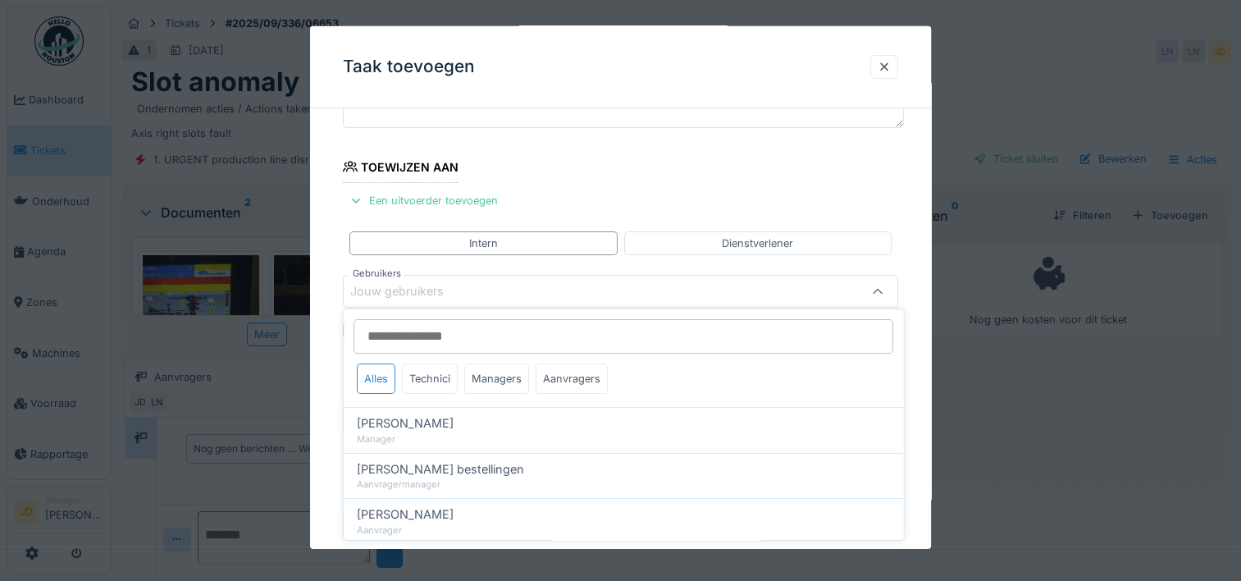
scroll to position [155, 0]
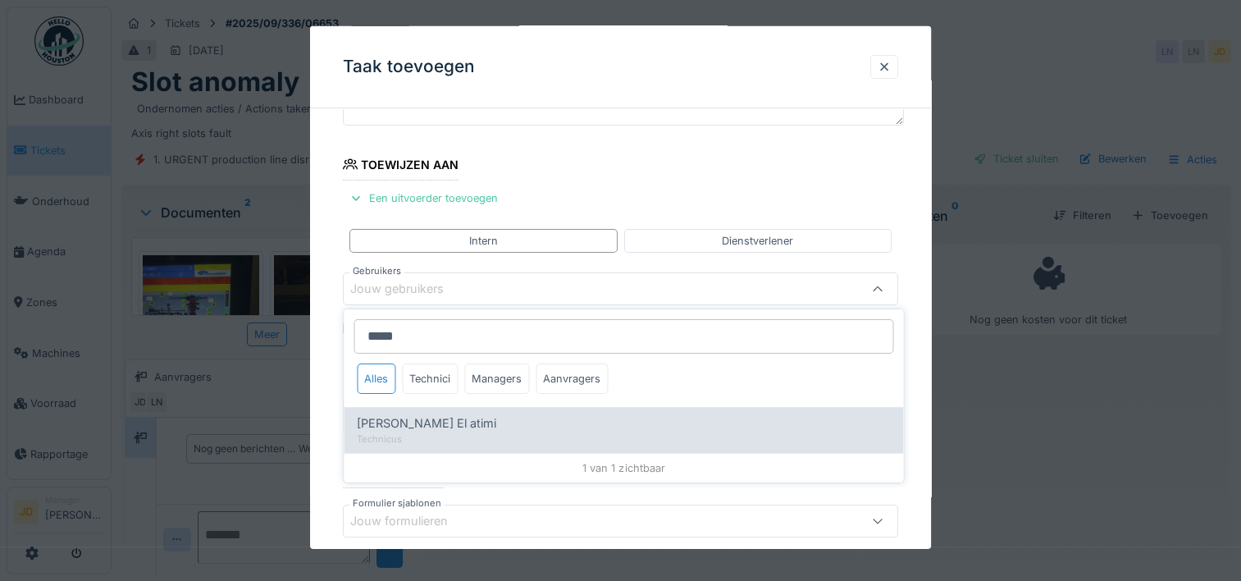
type input "*****"
click at [436, 432] on div "Technicus" at bounding box center [623, 439] width 533 height 14
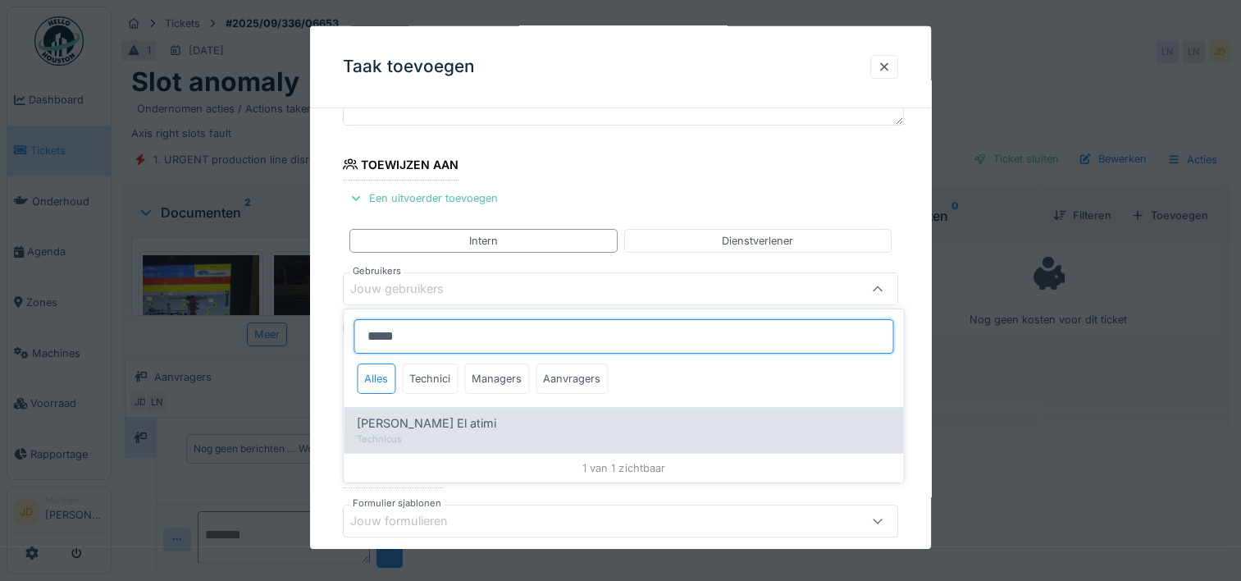
type input "****"
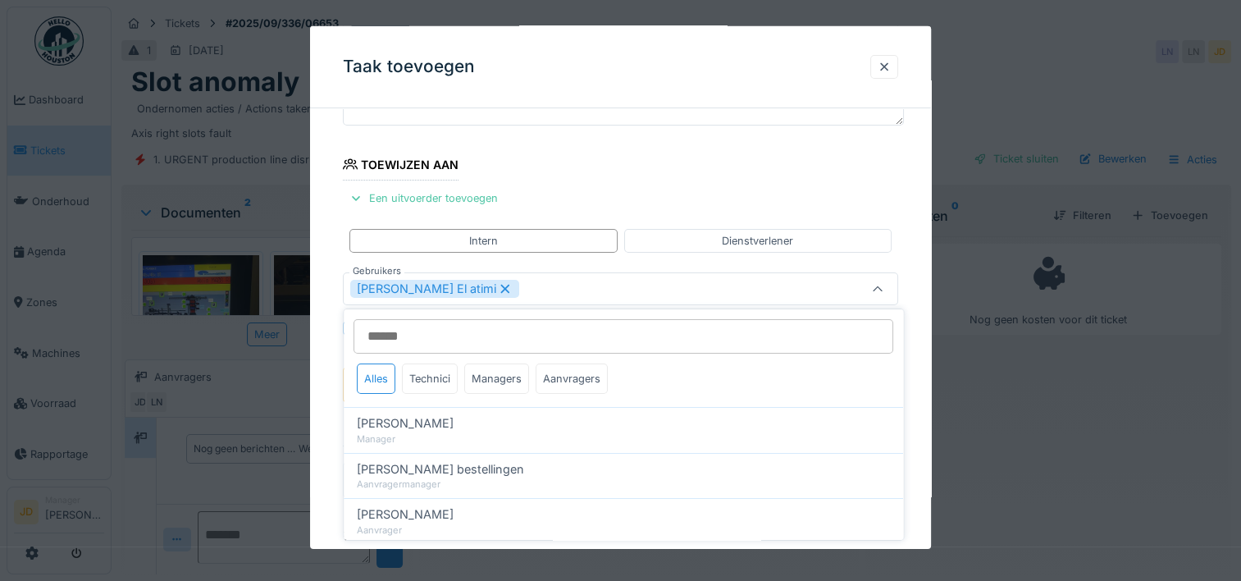
click at [884, 284] on icon at bounding box center [877, 289] width 13 height 11
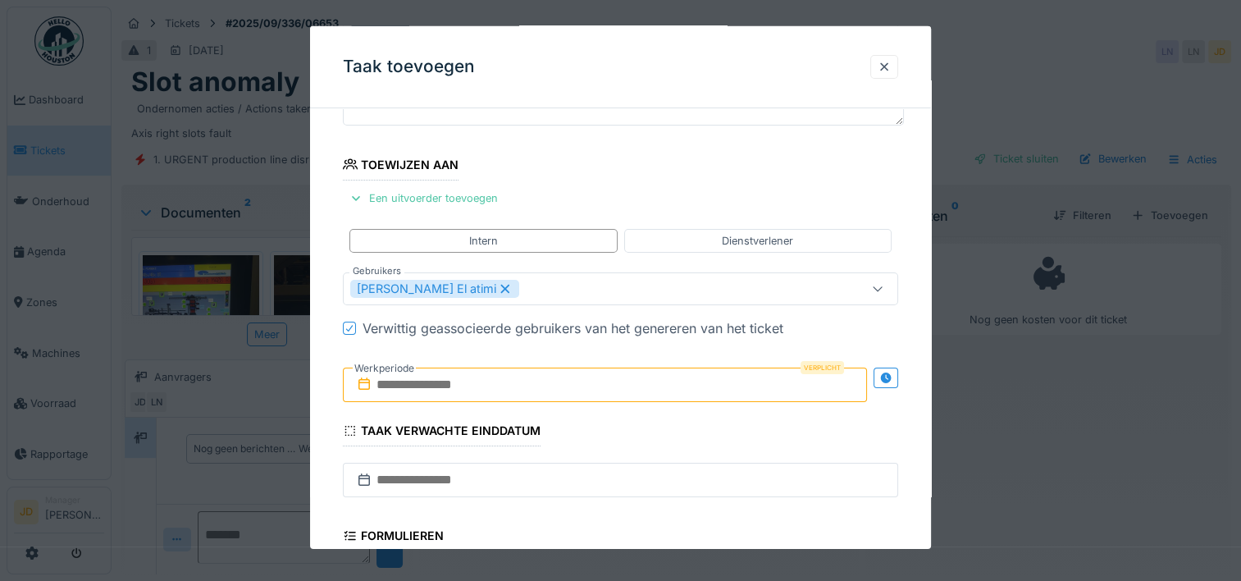
click at [436, 381] on input "text" at bounding box center [605, 384] width 524 height 34
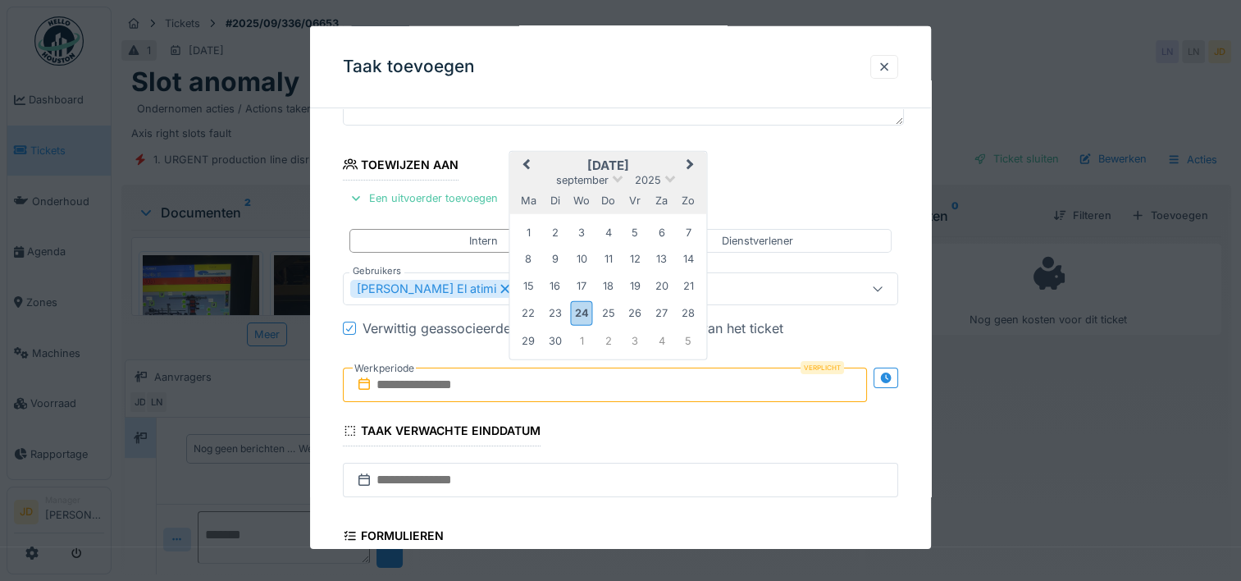
click at [662, 162] on h2 "september 2025" at bounding box center [608, 165] width 197 height 15
click at [577, 314] on div "24" at bounding box center [582, 313] width 22 height 24
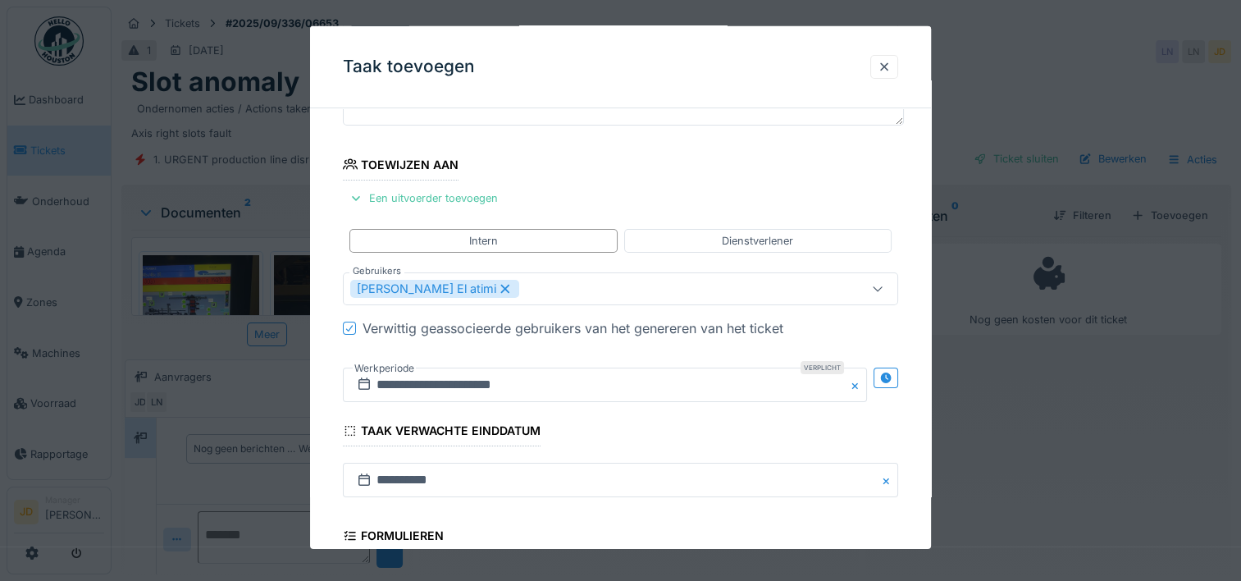
scroll to position [410, 0]
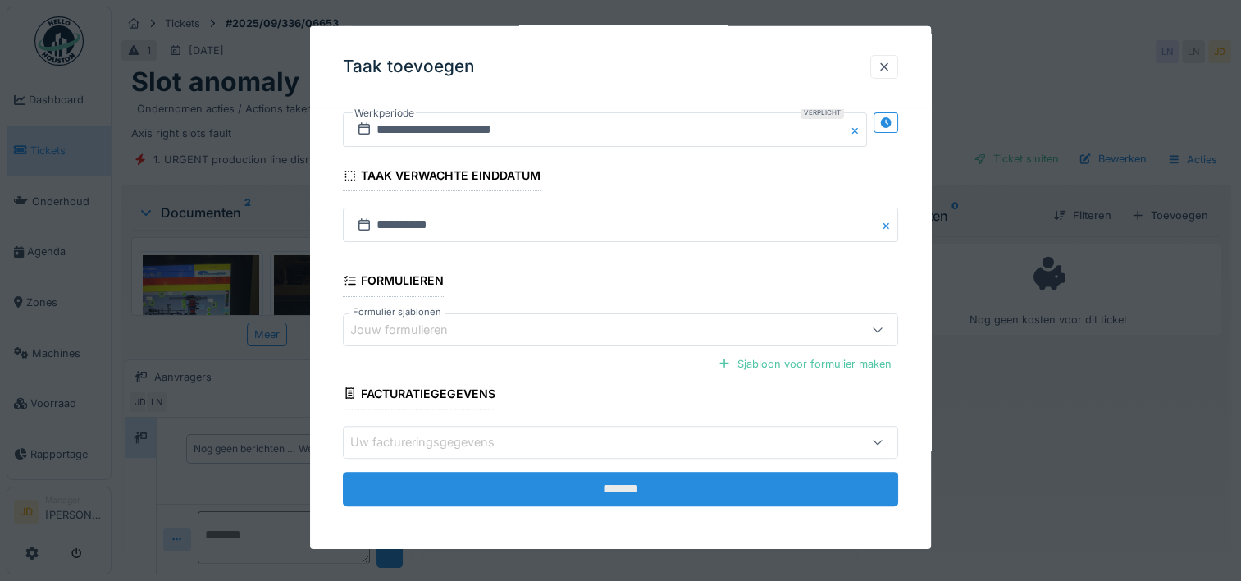
click at [597, 486] on input "*******" at bounding box center [620, 489] width 555 height 34
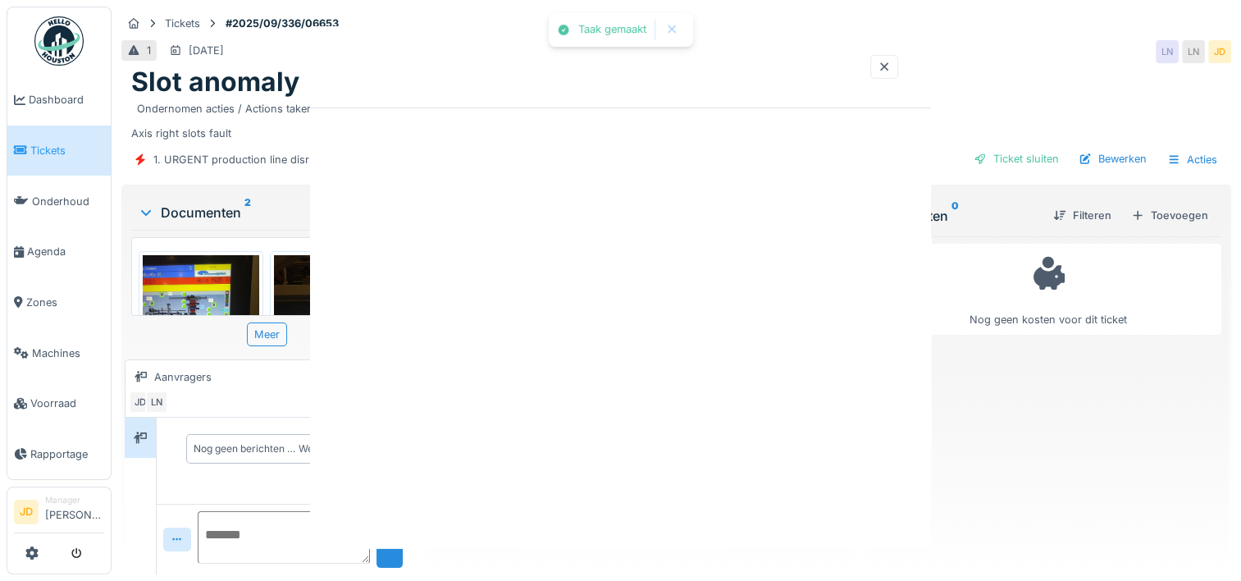
scroll to position [0, 0]
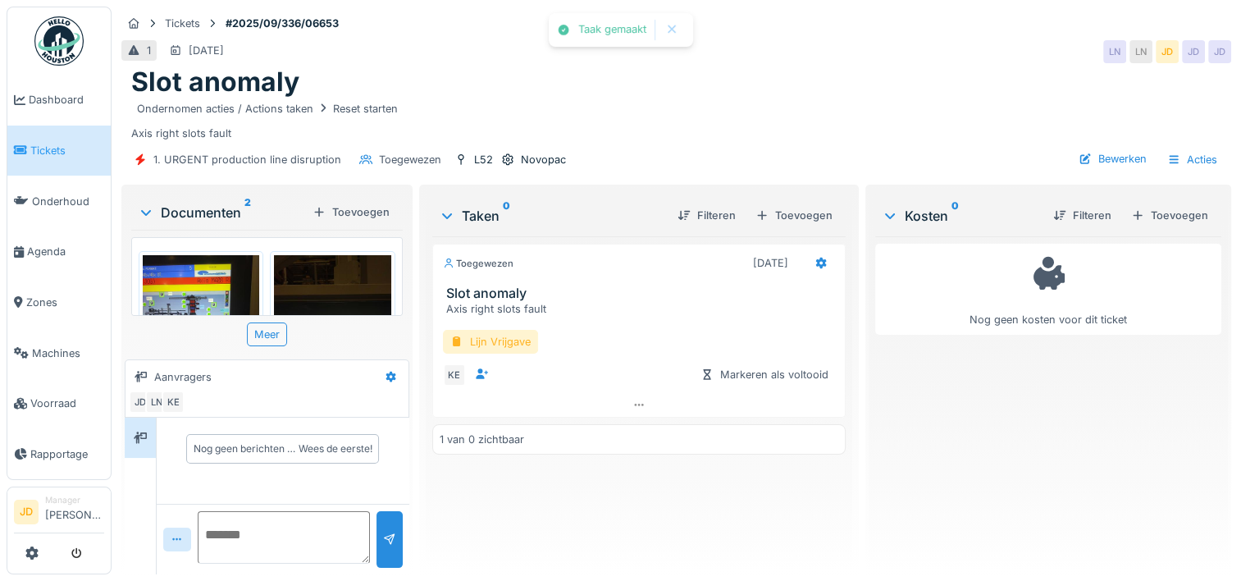
click at [508, 340] on div "Lijn Vrijgave" at bounding box center [490, 342] width 95 height 24
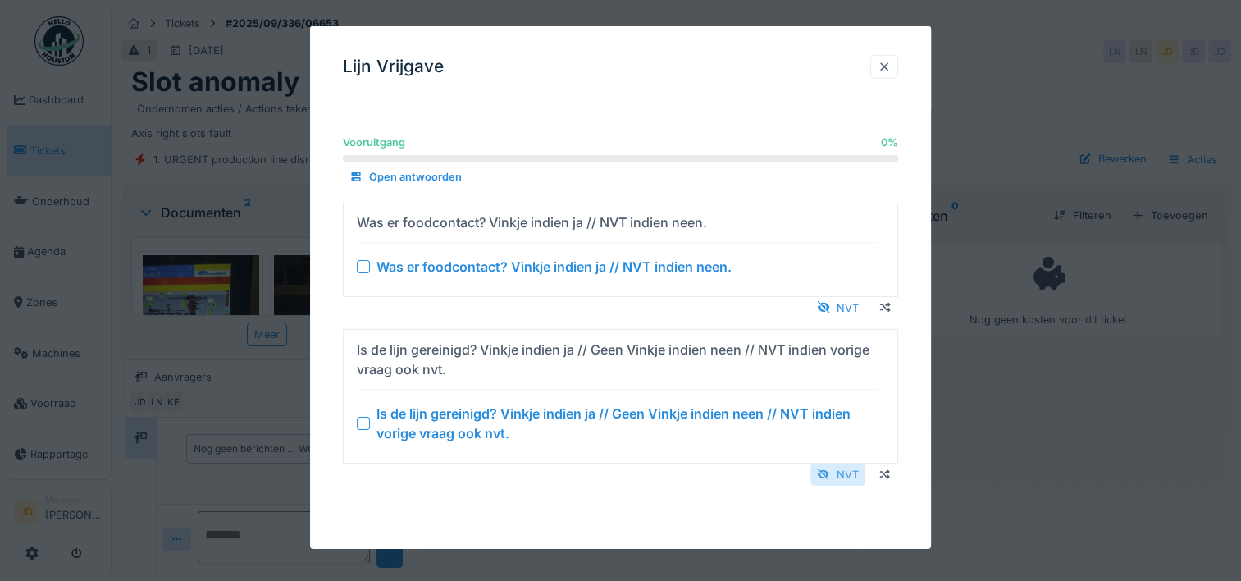
click at [827, 476] on div at bounding box center [823, 475] width 13 height 16
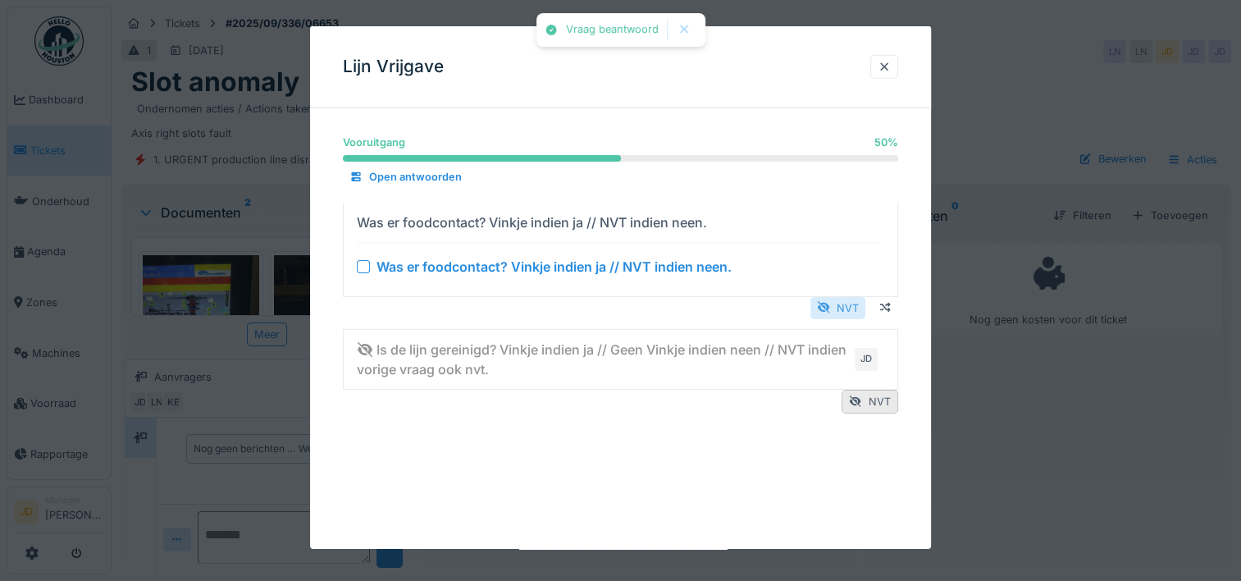
click at [850, 308] on div "NVT" at bounding box center [837, 307] width 55 height 22
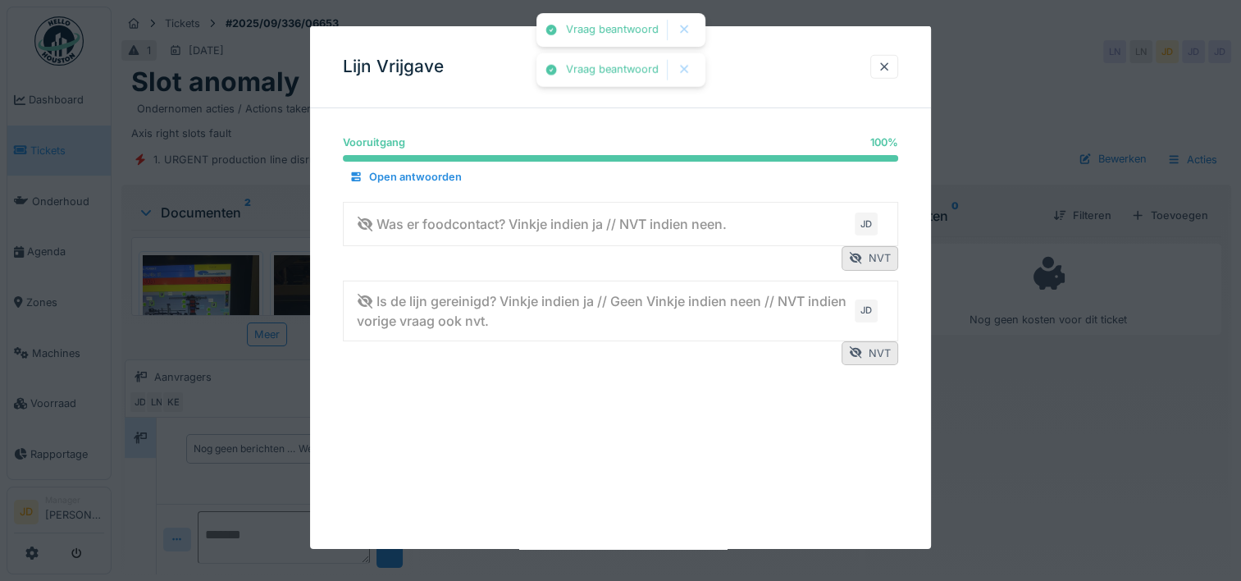
click at [1003, 413] on div at bounding box center [620, 290] width 1241 height 581
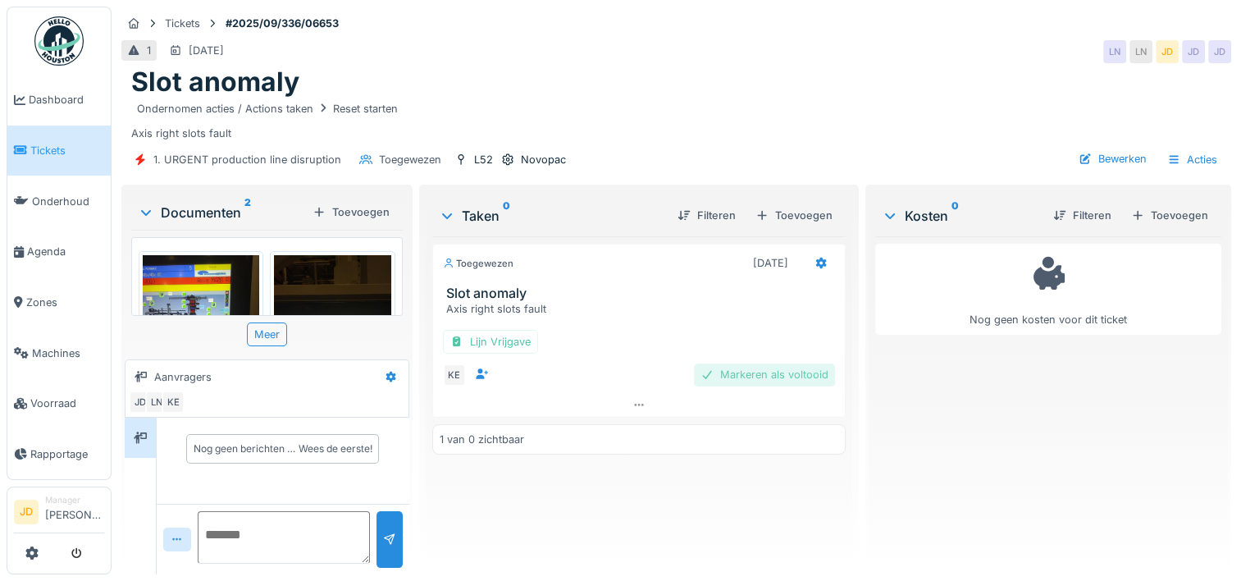
click at [776, 372] on div "Markeren als voltooid" at bounding box center [764, 374] width 141 height 22
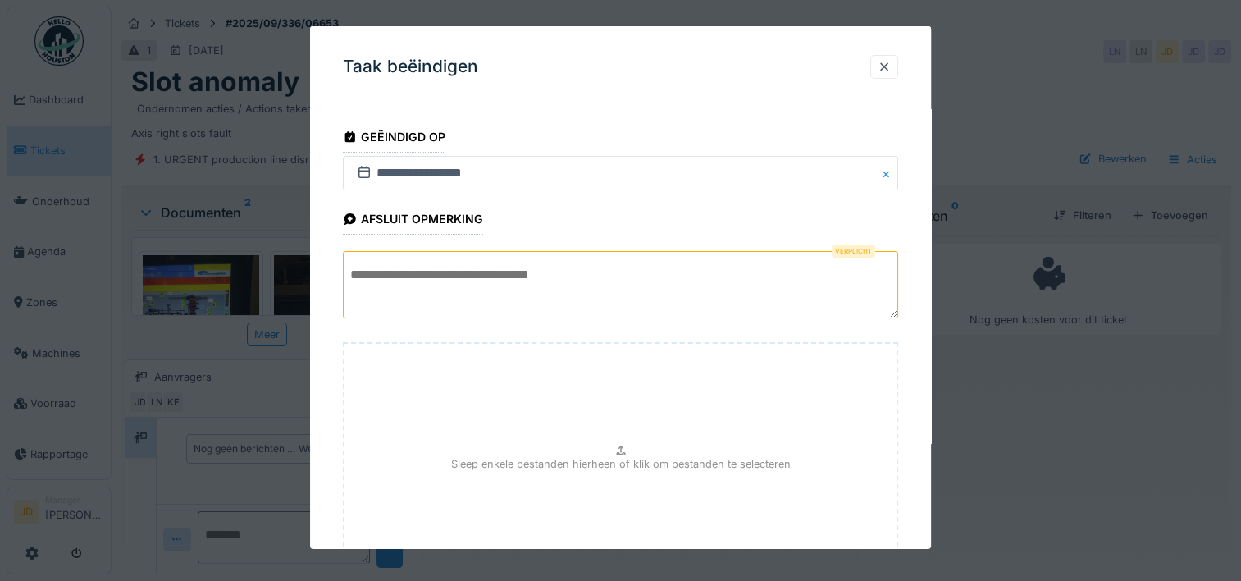
click at [557, 266] on textarea at bounding box center [620, 284] width 555 height 67
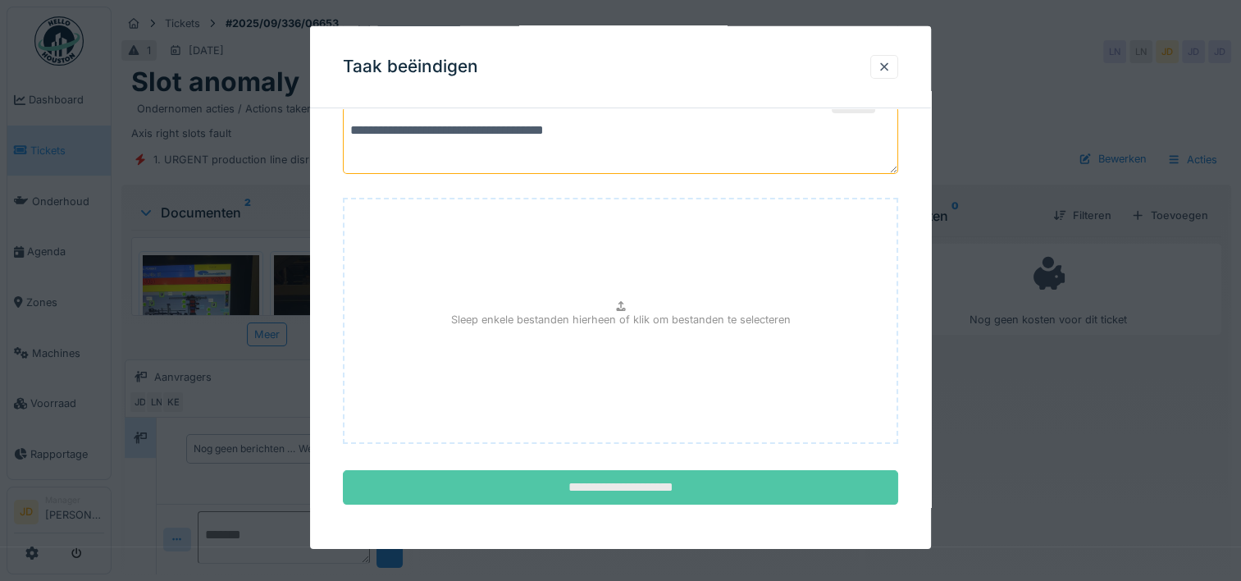
type textarea "**********"
click at [590, 486] on input "**********" at bounding box center [620, 487] width 555 height 34
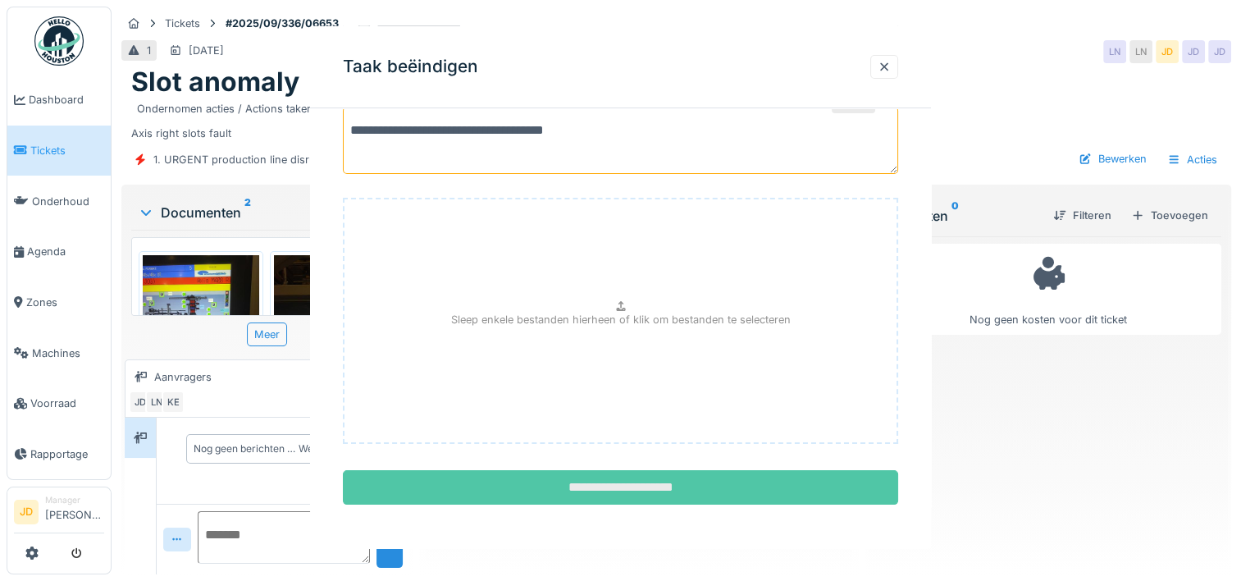
scroll to position [0, 0]
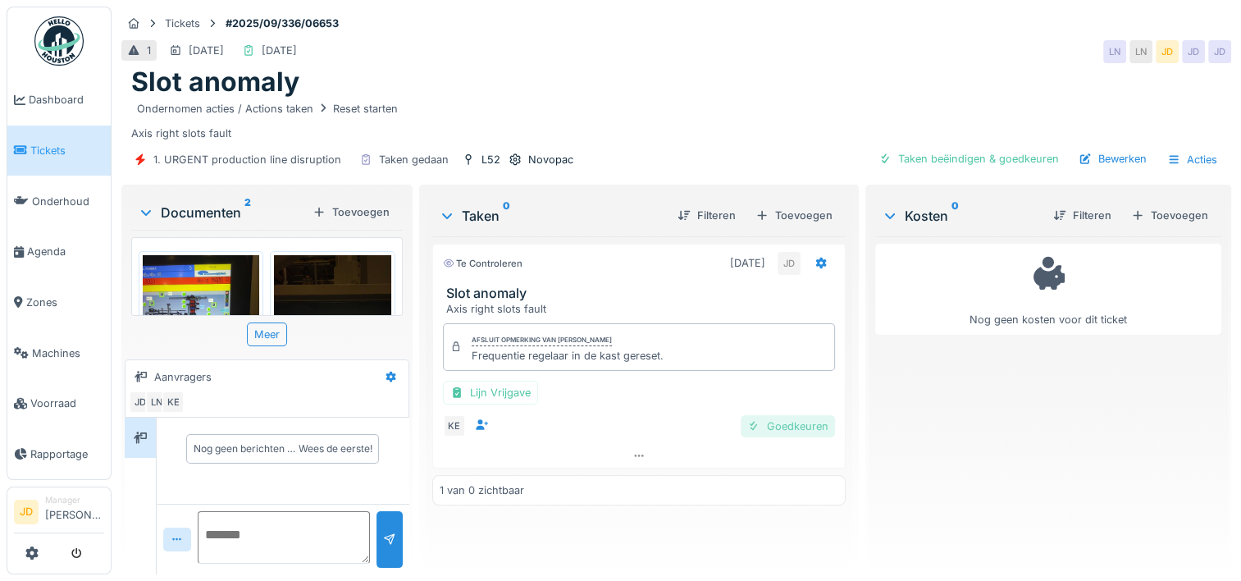
click at [781, 420] on div "Goedkeuren" at bounding box center [788, 426] width 94 height 22
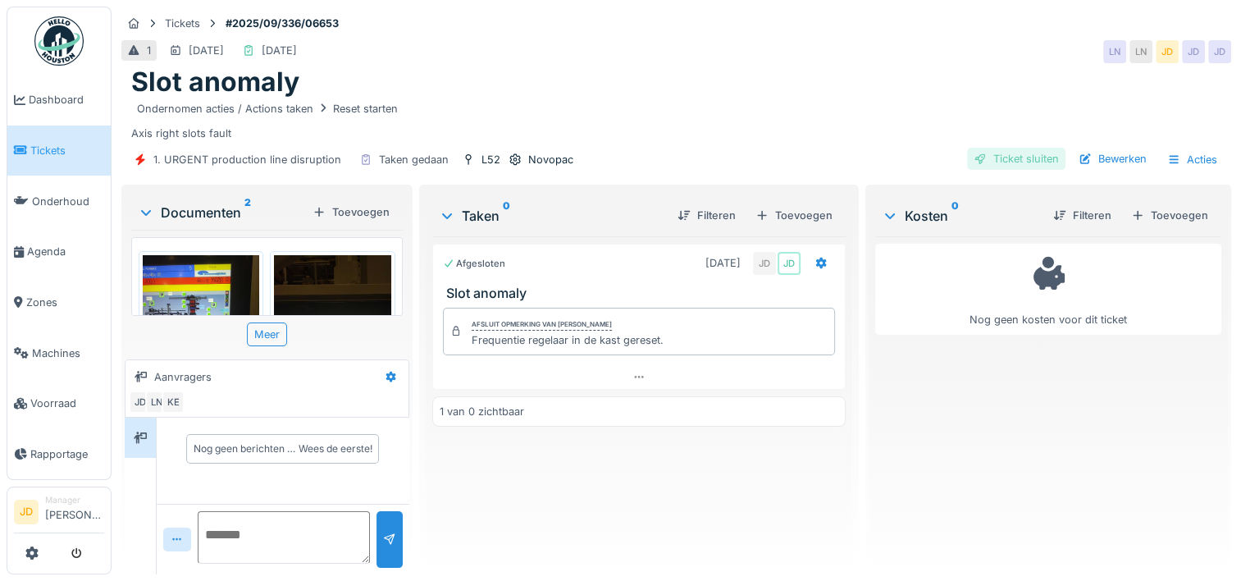
click at [997, 153] on div "Ticket sluiten" at bounding box center [1016, 159] width 98 height 22
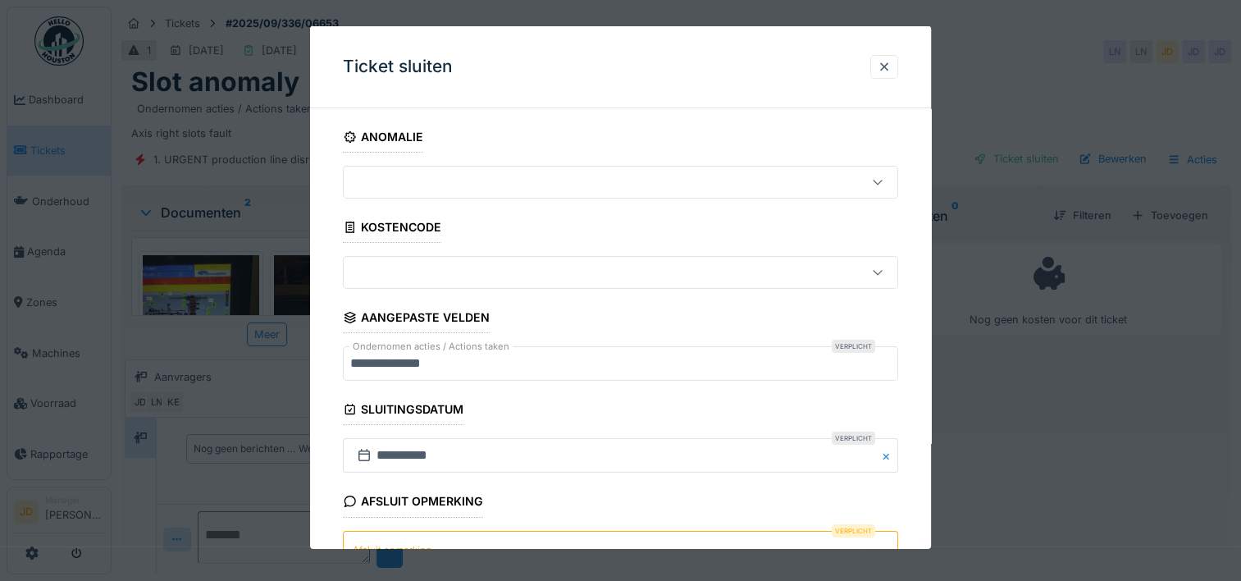
scroll to position [144, 0]
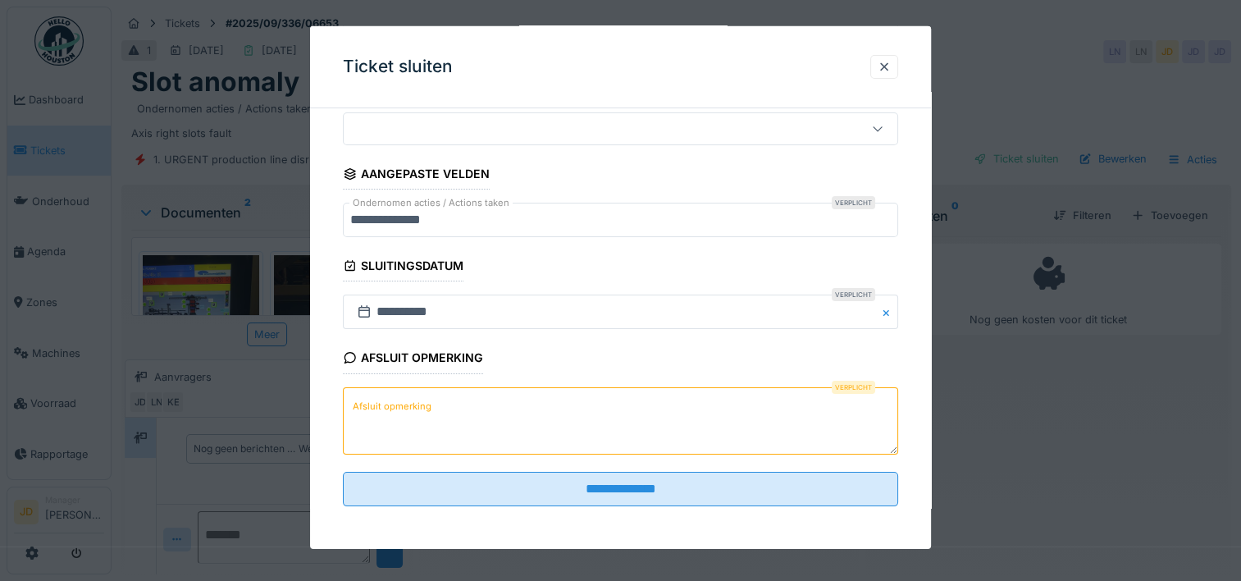
click at [580, 404] on textarea "Afsluit opmerking" at bounding box center [620, 419] width 555 height 67
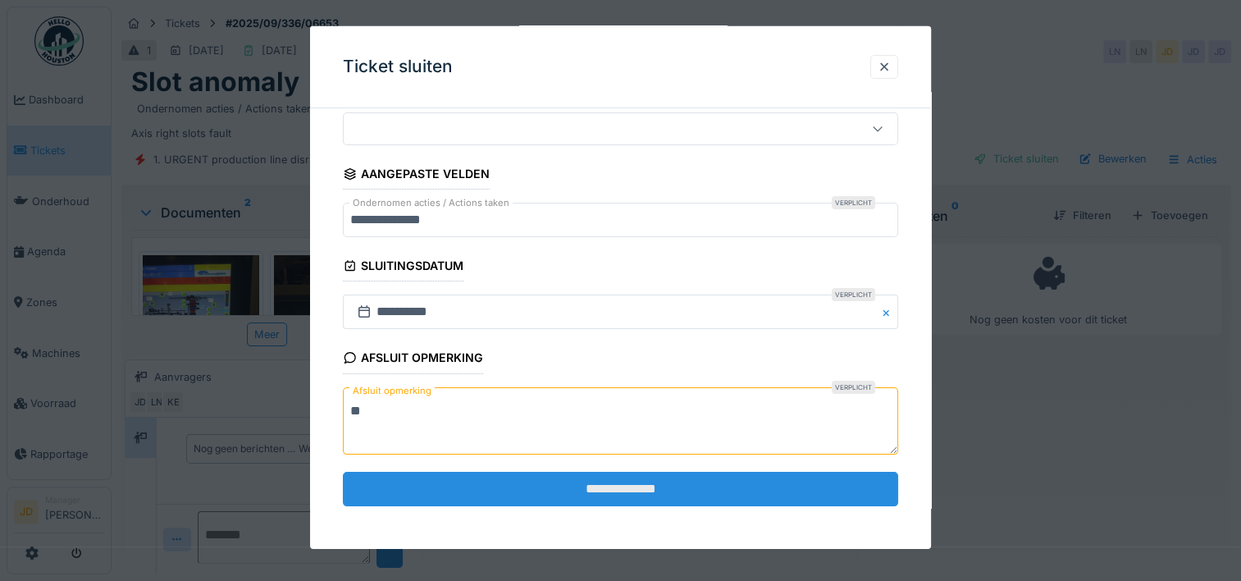
type textarea "**"
click at [576, 492] on input "**********" at bounding box center [620, 489] width 555 height 34
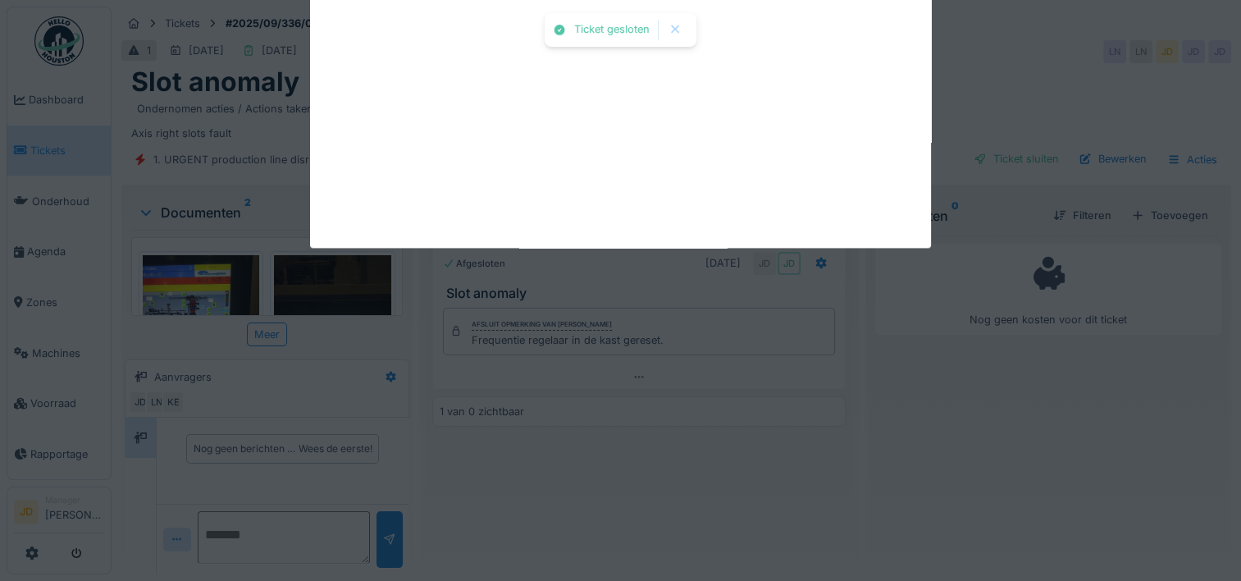
scroll to position [2, 0]
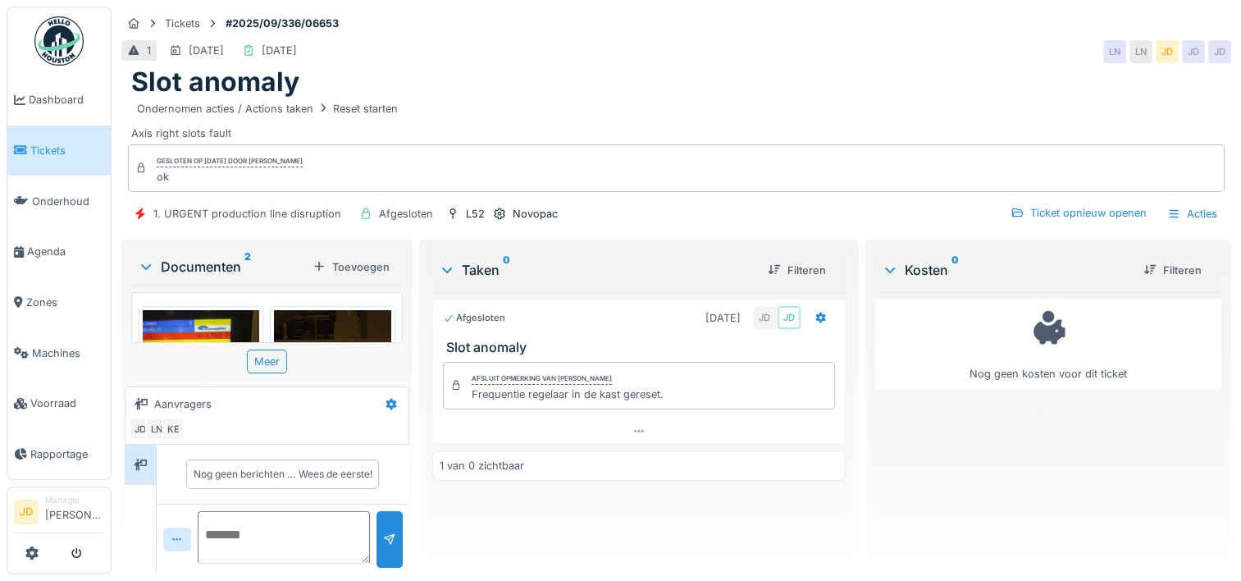
click at [49, 144] on span "Tickets" at bounding box center [67, 151] width 74 height 16
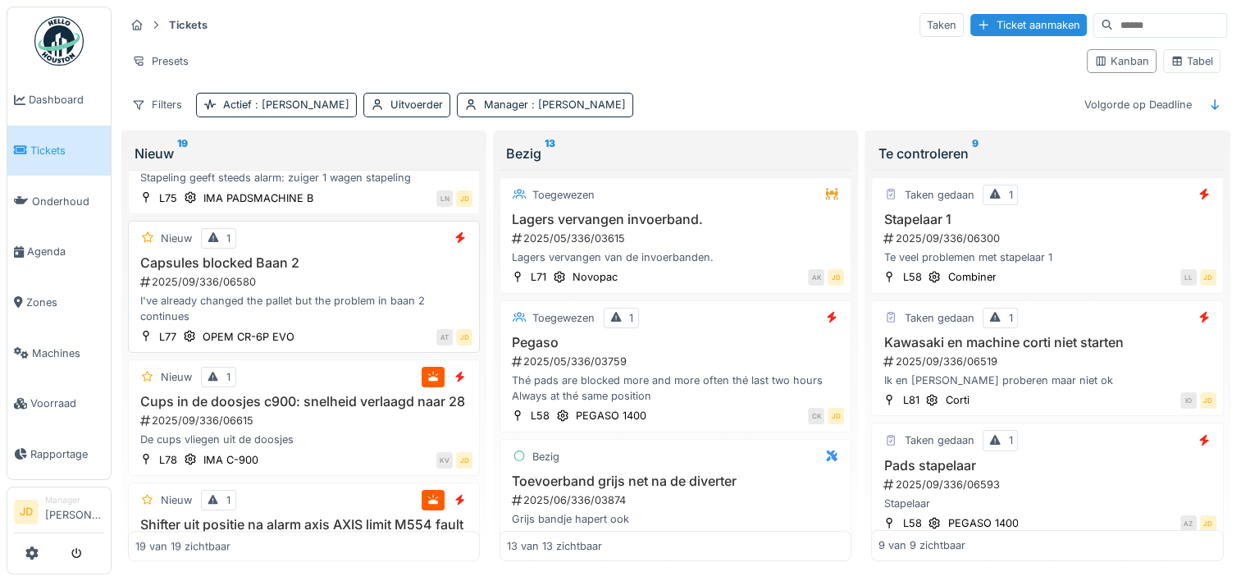
scroll to position [1604, 0]
click at [357, 306] on div "I've already changed the pallet but the problem in baan 2 continues" at bounding box center [303, 309] width 337 height 31
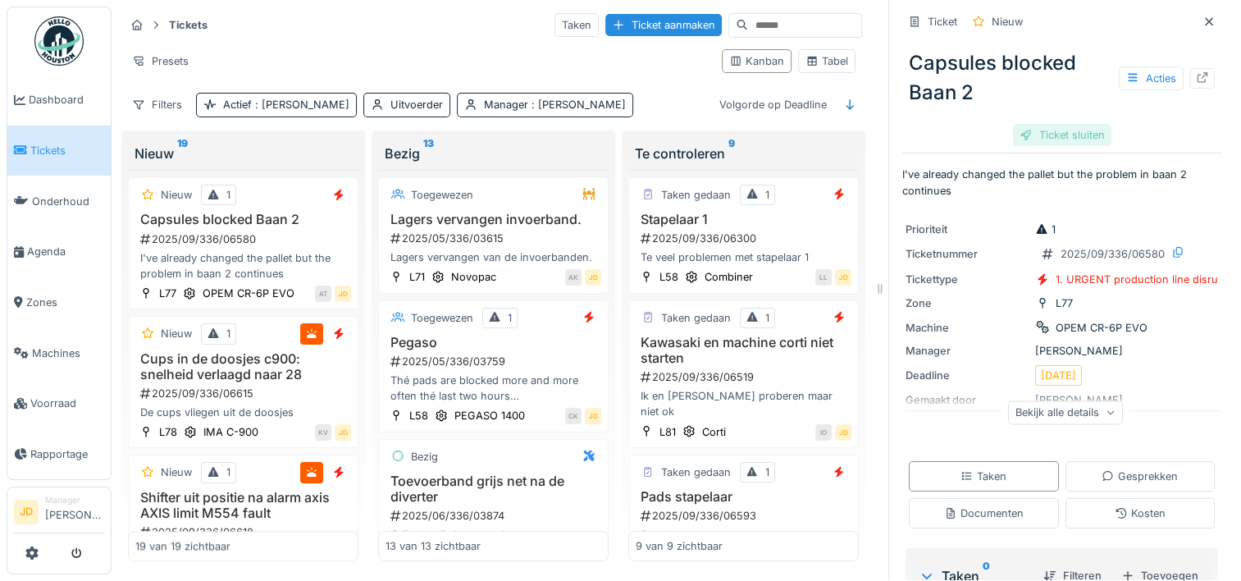
click at [1051, 128] on div "Ticket sluiten" at bounding box center [1062, 135] width 98 height 22
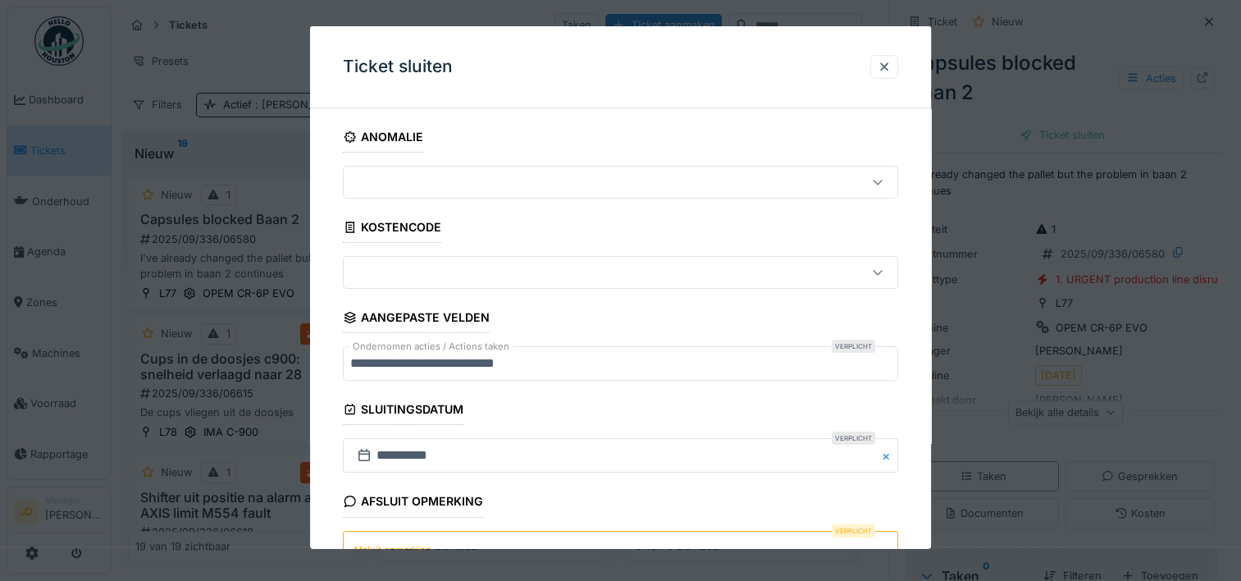
scroll to position [144, 0]
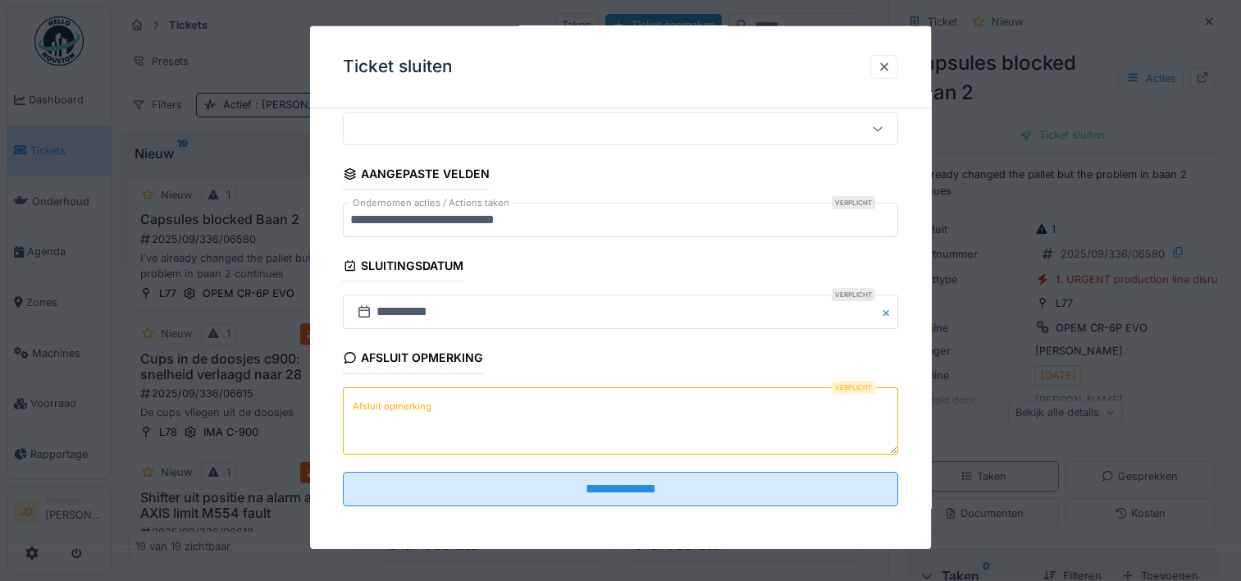
click at [557, 413] on textarea "Afsluit opmerking" at bounding box center [620, 419] width 555 height 67
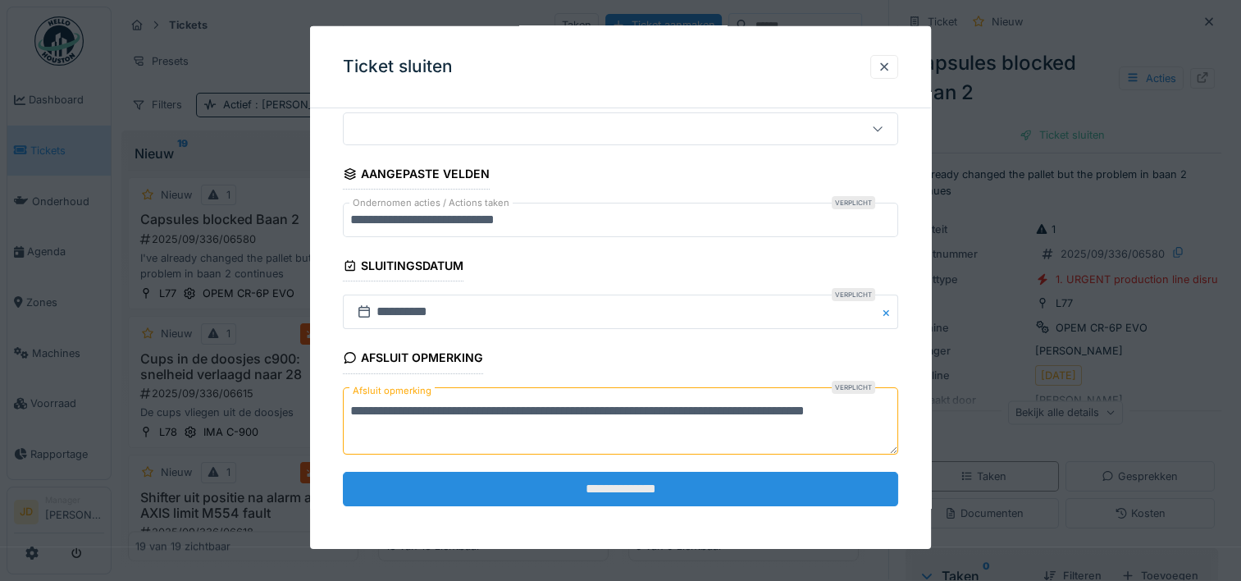
type textarea "**********"
click at [586, 499] on input "**********" at bounding box center [620, 489] width 555 height 34
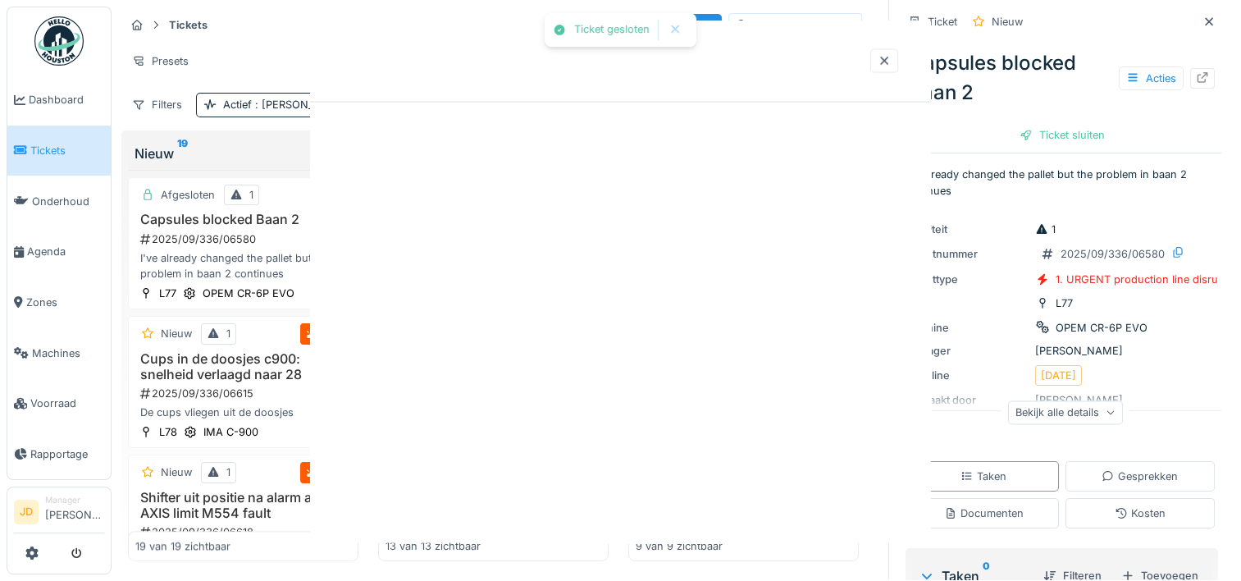
scroll to position [0, 0]
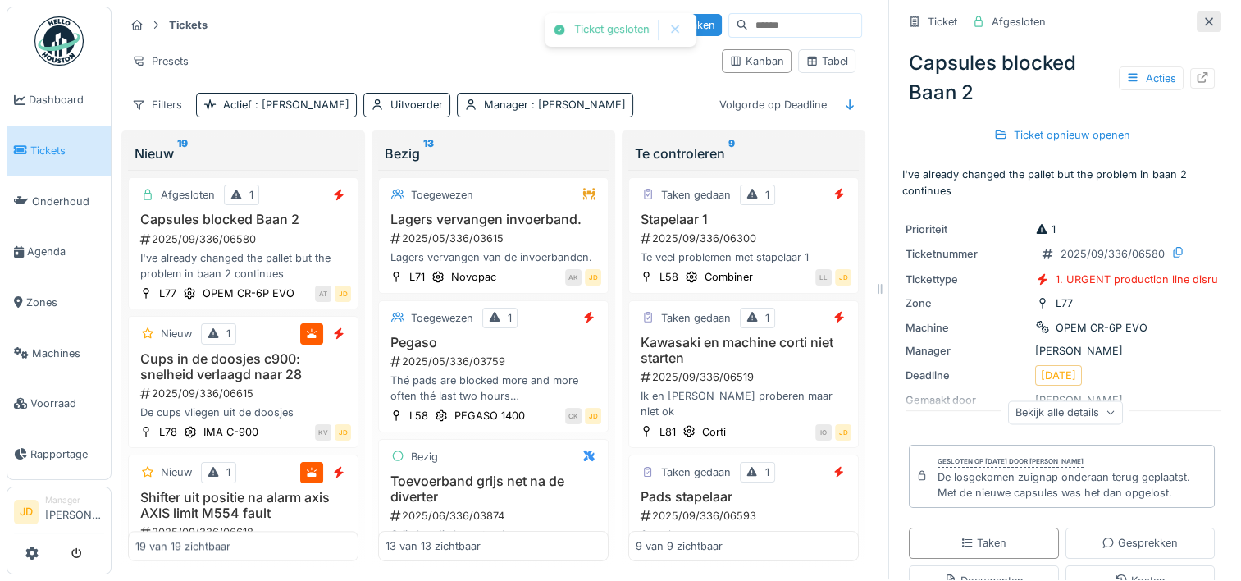
click at [1203, 16] on icon at bounding box center [1209, 21] width 13 height 11
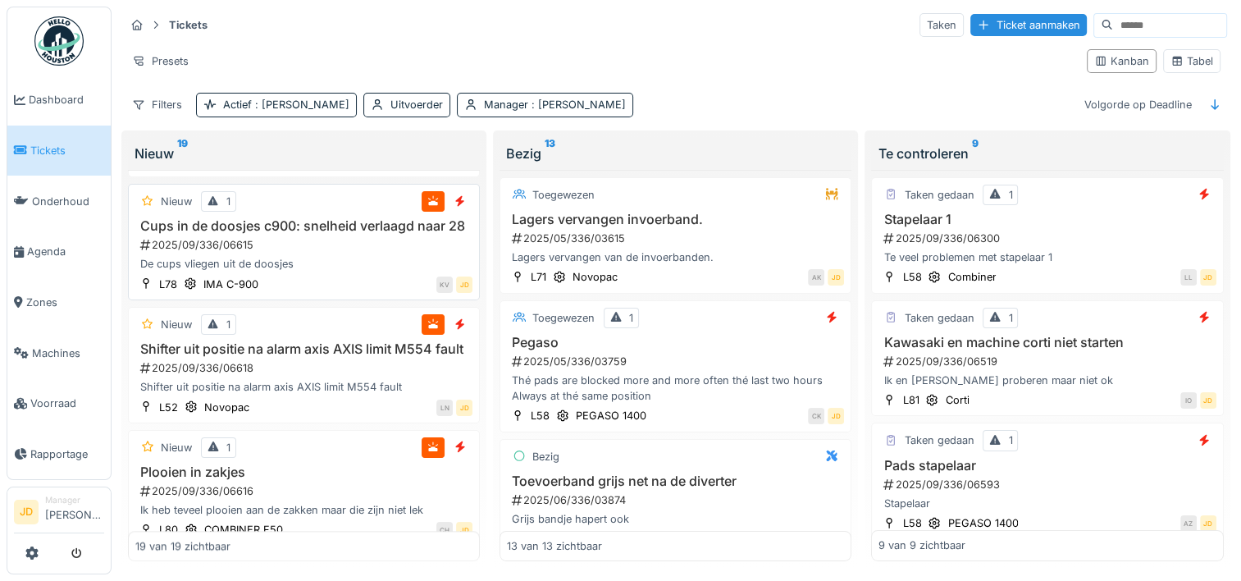
scroll to position [1781, 0]
click at [323, 356] on h3 "Shifter uit positie na alarm axis AXIS limit M554 fault" at bounding box center [303, 348] width 337 height 16
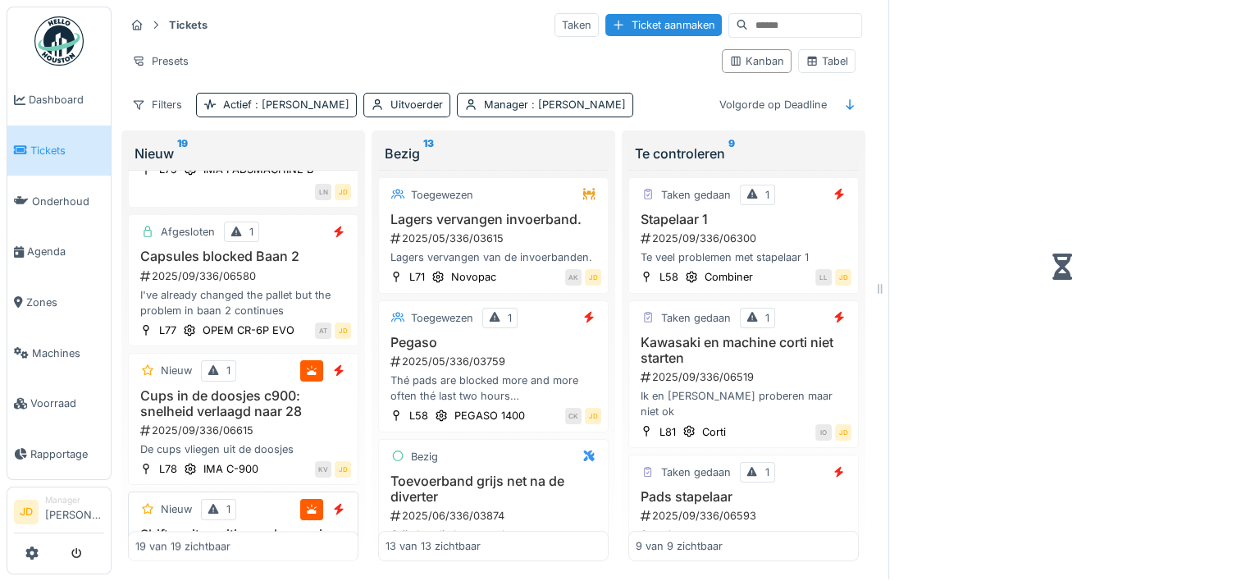
scroll to position [2032, 0]
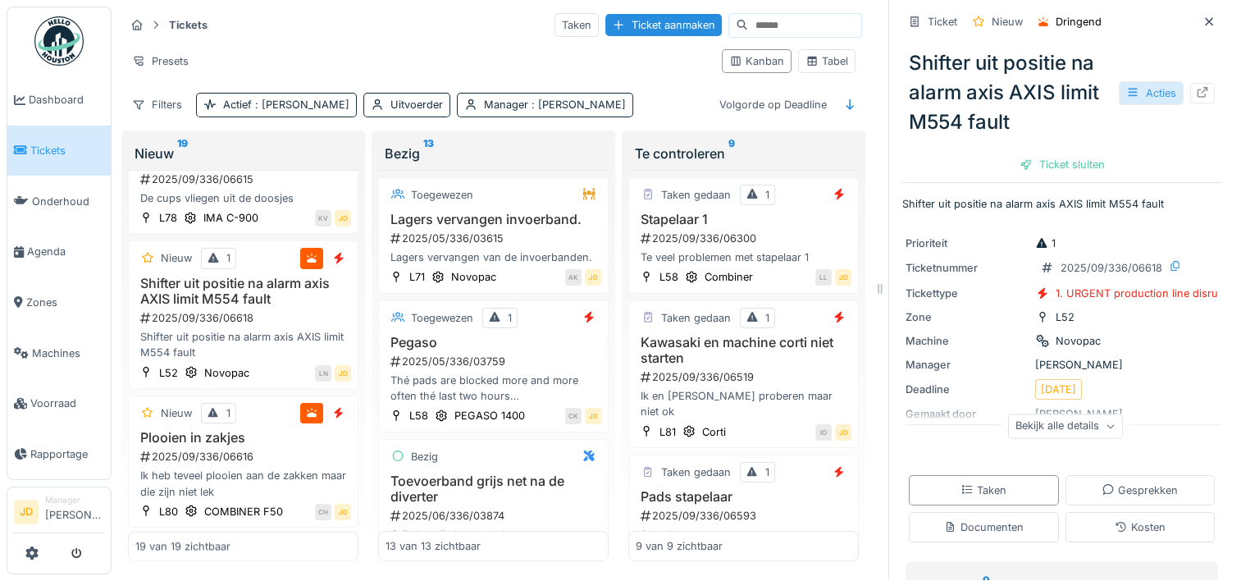
click at [1122, 81] on div "Acties" at bounding box center [1151, 93] width 65 height 24
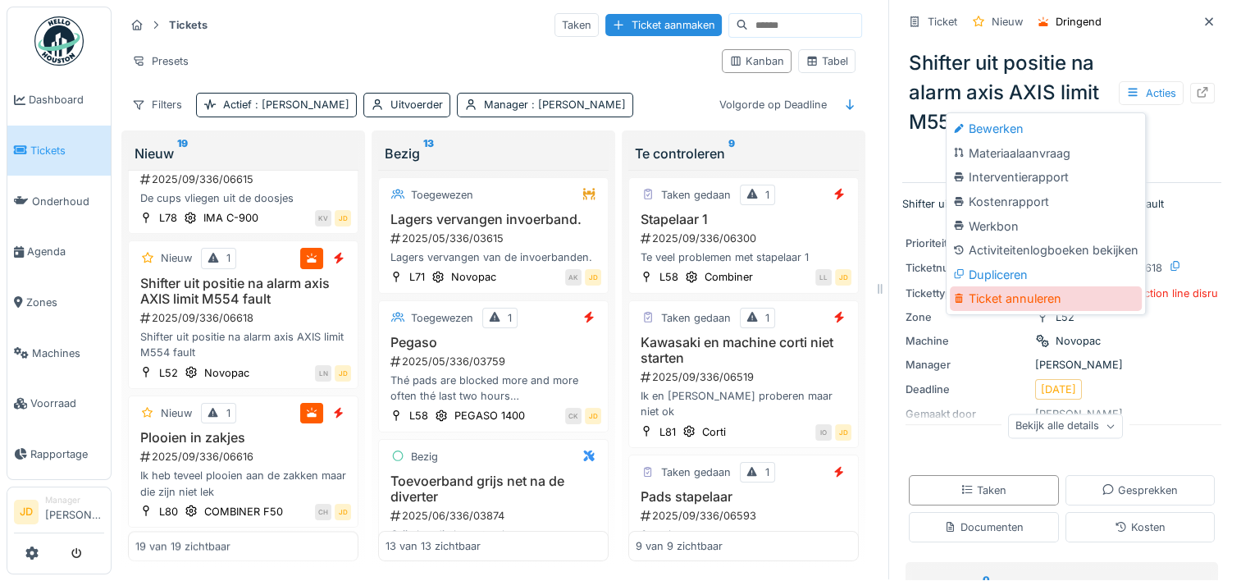
click at [1025, 286] on div "Ticket annuleren" at bounding box center [1046, 298] width 192 height 25
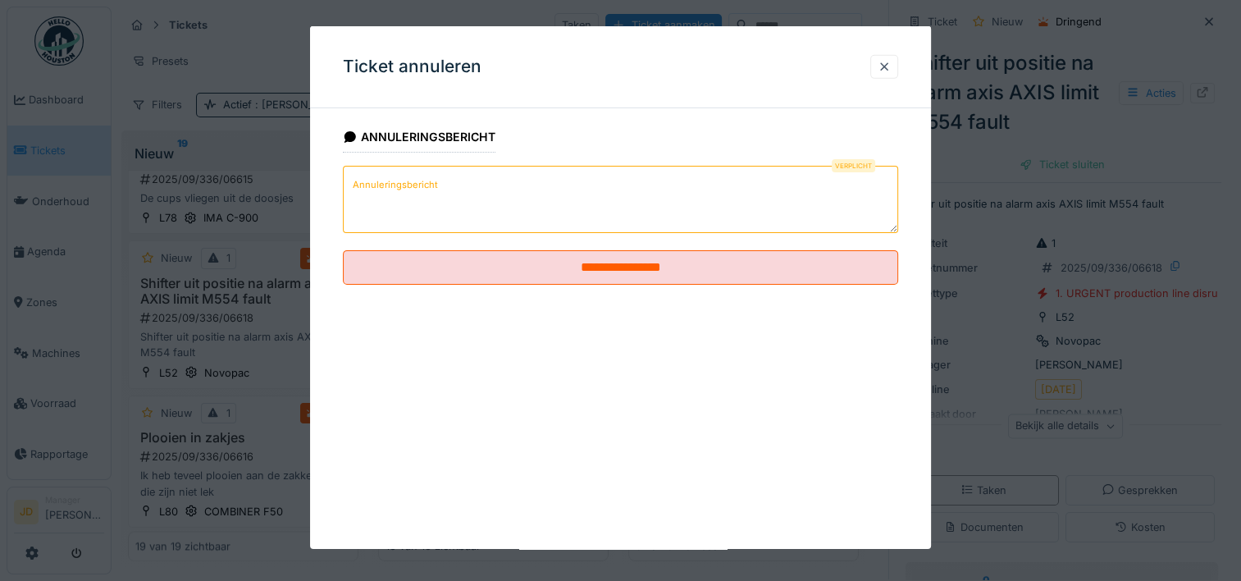
click at [477, 185] on textarea "Annuleringsbericht" at bounding box center [620, 199] width 555 height 67
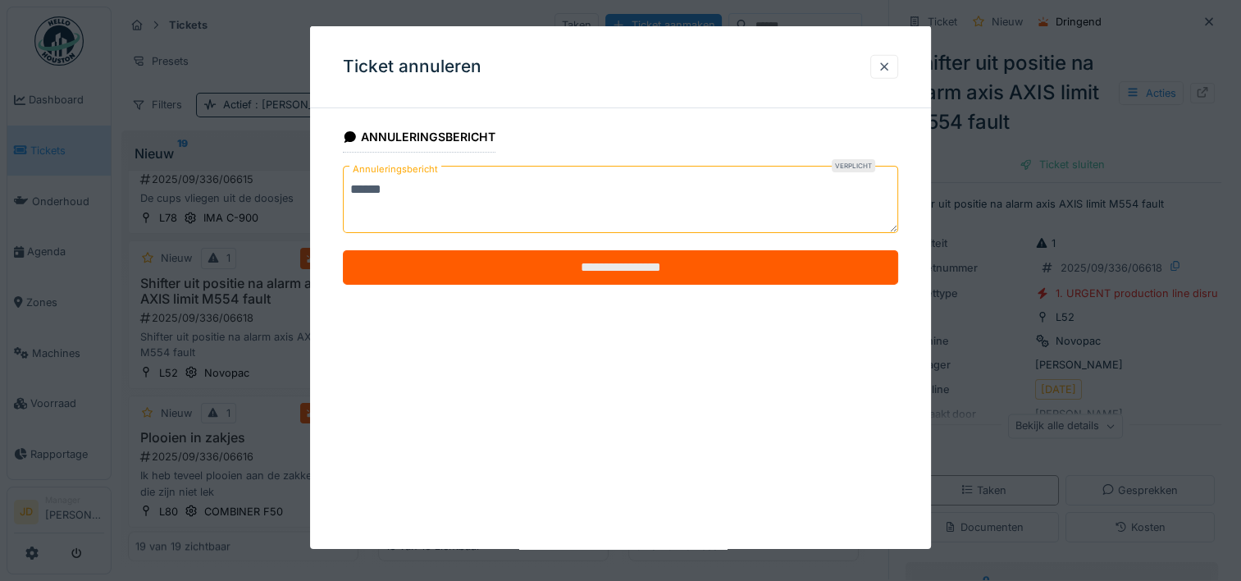
type textarea "******"
click at [571, 265] on input "**********" at bounding box center [620, 267] width 555 height 34
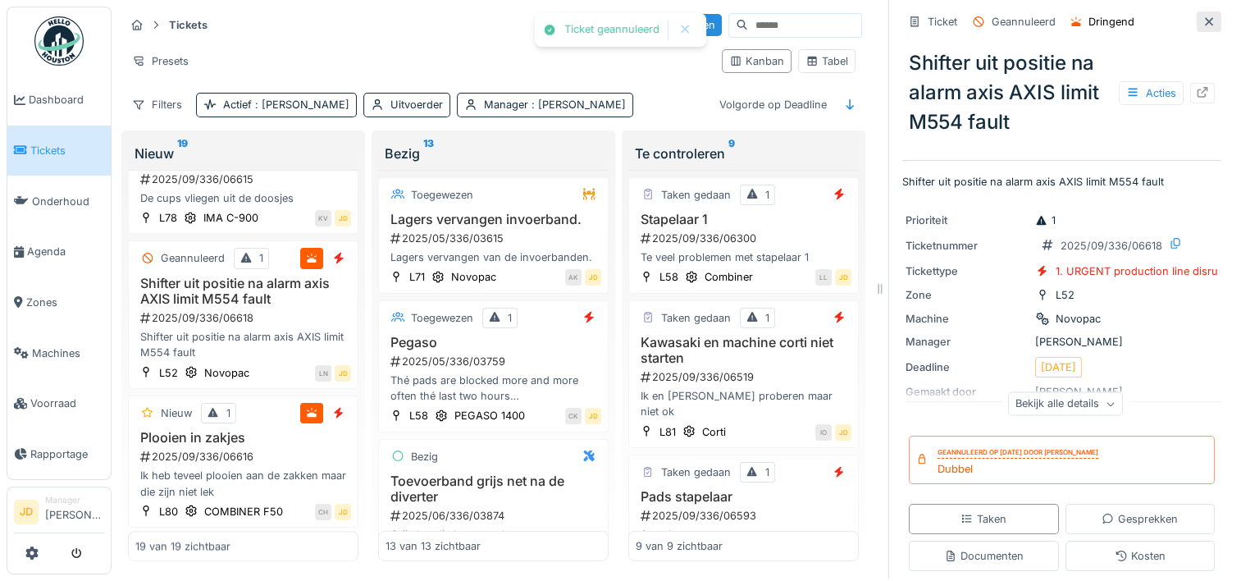
click at [1205, 17] on icon at bounding box center [1209, 21] width 8 height 8
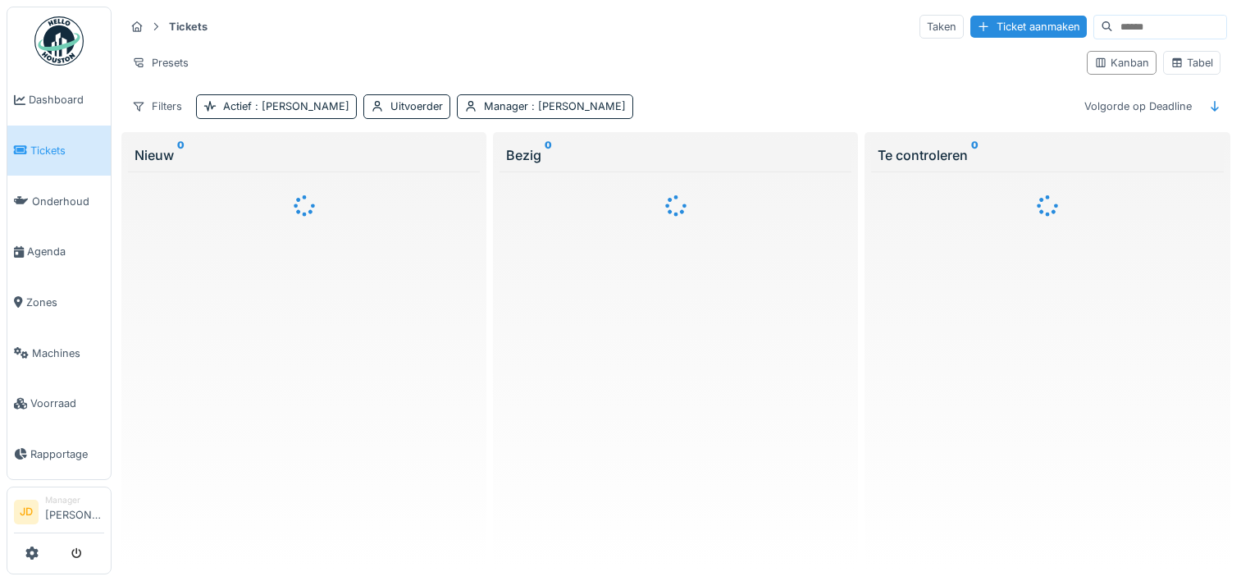
scroll to position [13, 0]
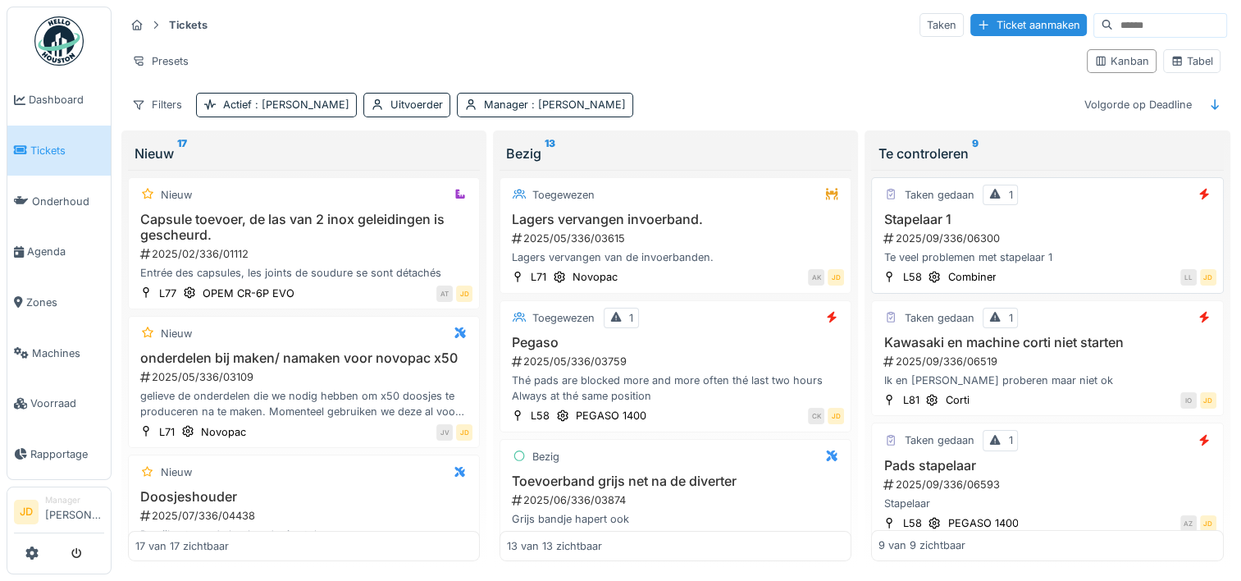
click at [1068, 212] on h3 "Stapelaar 1" at bounding box center [1047, 220] width 337 height 16
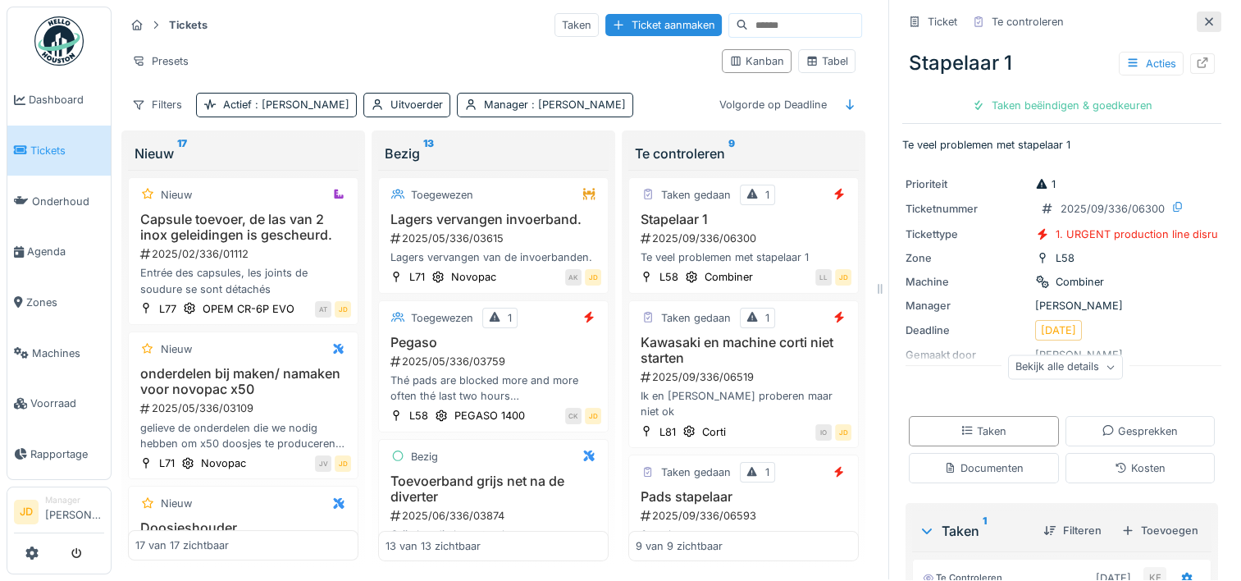
click at [1203, 16] on icon at bounding box center [1209, 21] width 13 height 11
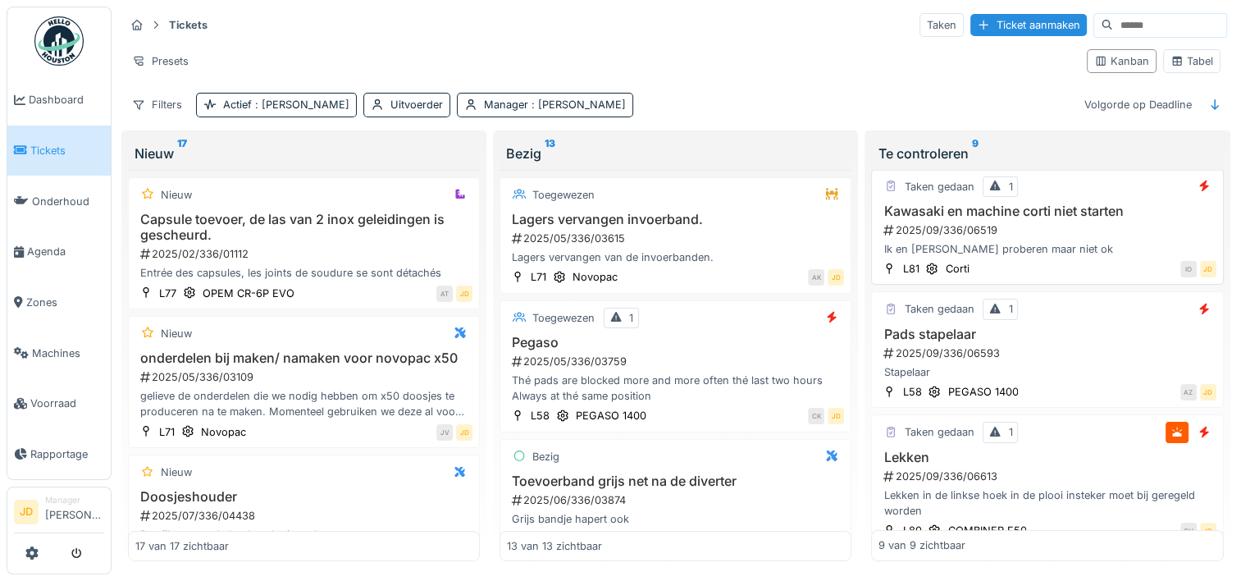
scroll to position [171, 0]
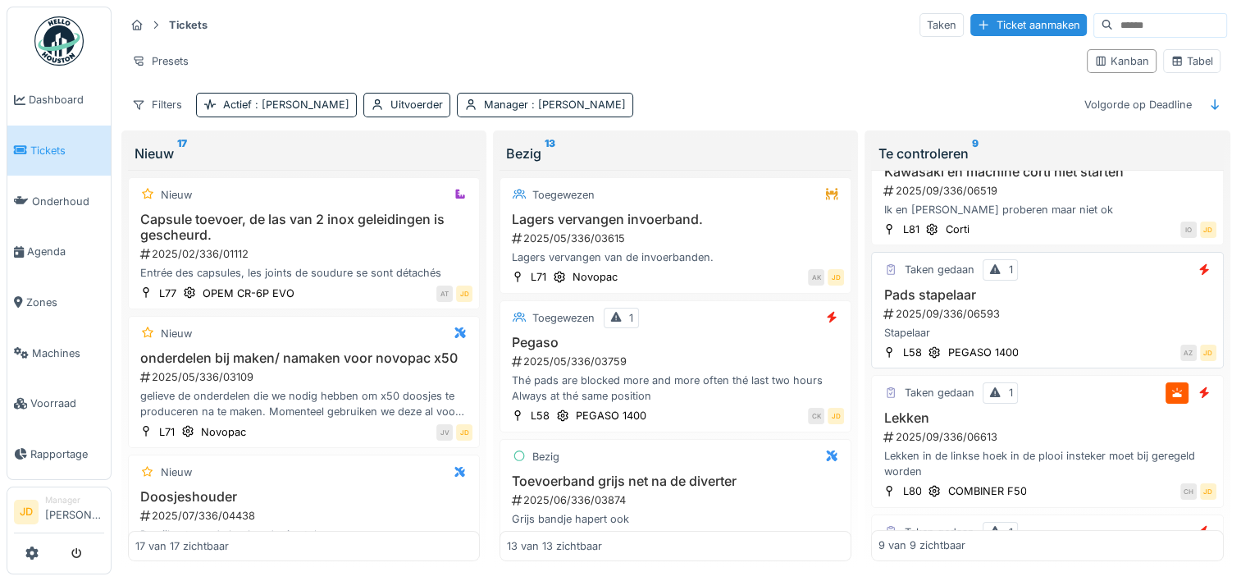
click at [1081, 325] on div "Stapelaar" at bounding box center [1047, 333] width 337 height 16
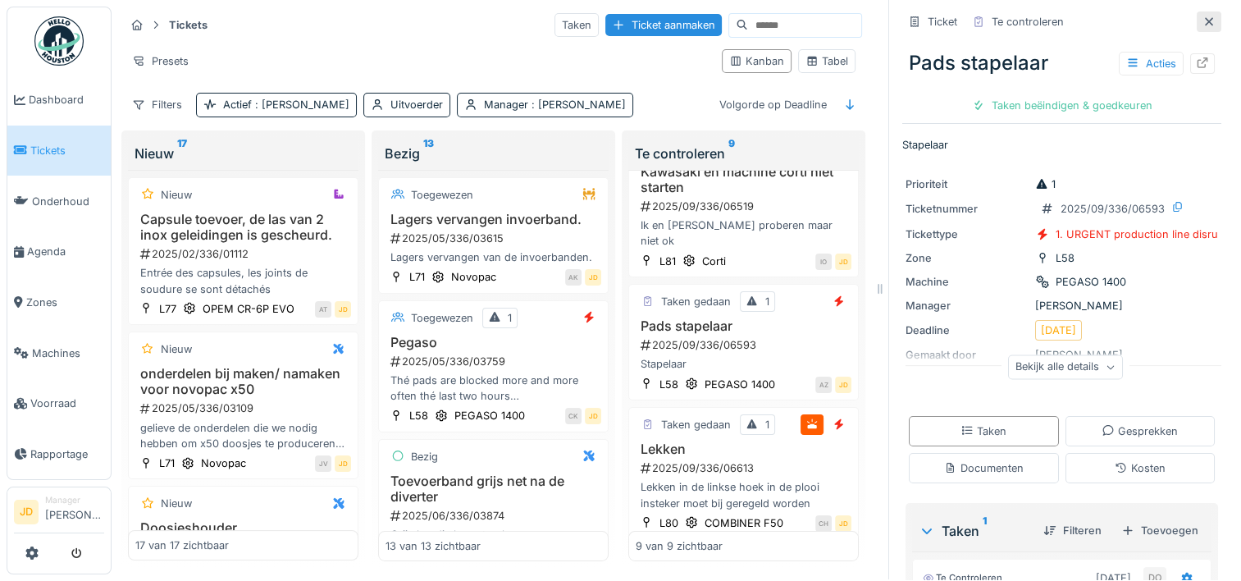
click at [1197, 14] on div at bounding box center [1209, 21] width 25 height 21
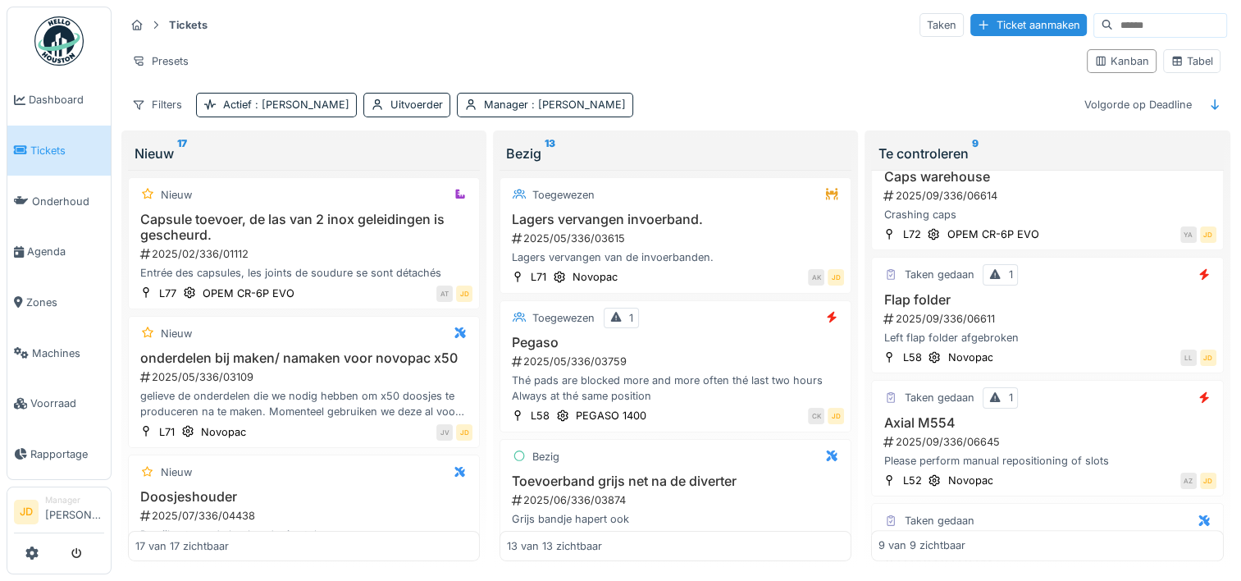
scroll to position [590, 0]
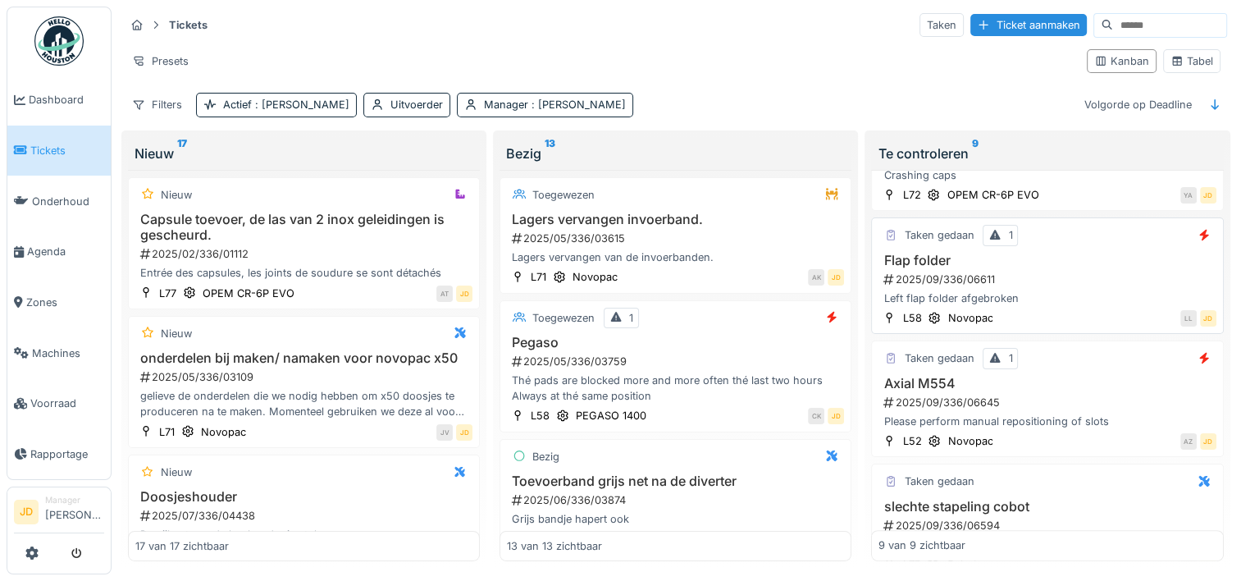
click at [1083, 290] on div "Left flap folder afgebroken" at bounding box center [1047, 298] width 337 height 16
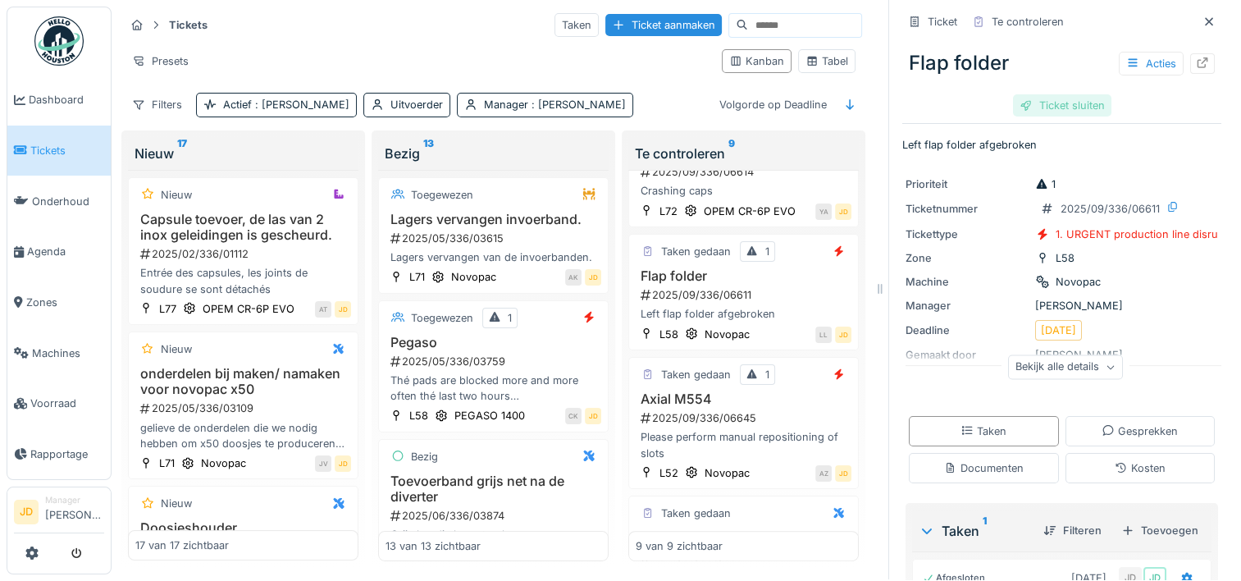
click at [1039, 94] on div "Ticket sluiten" at bounding box center [1062, 105] width 98 height 22
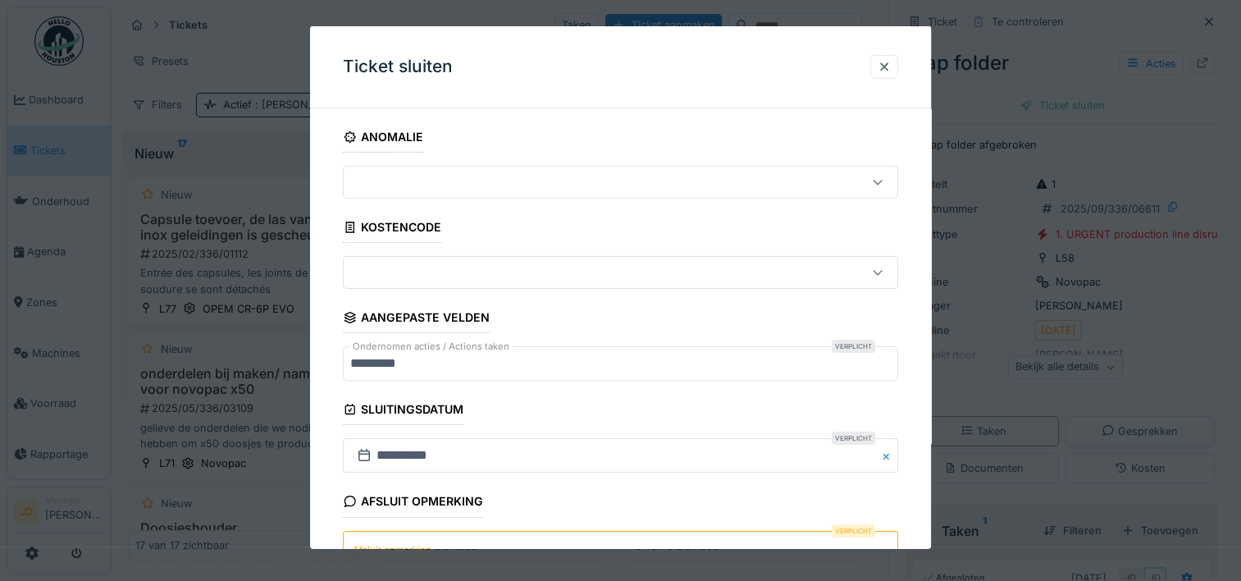
scroll to position [144, 0]
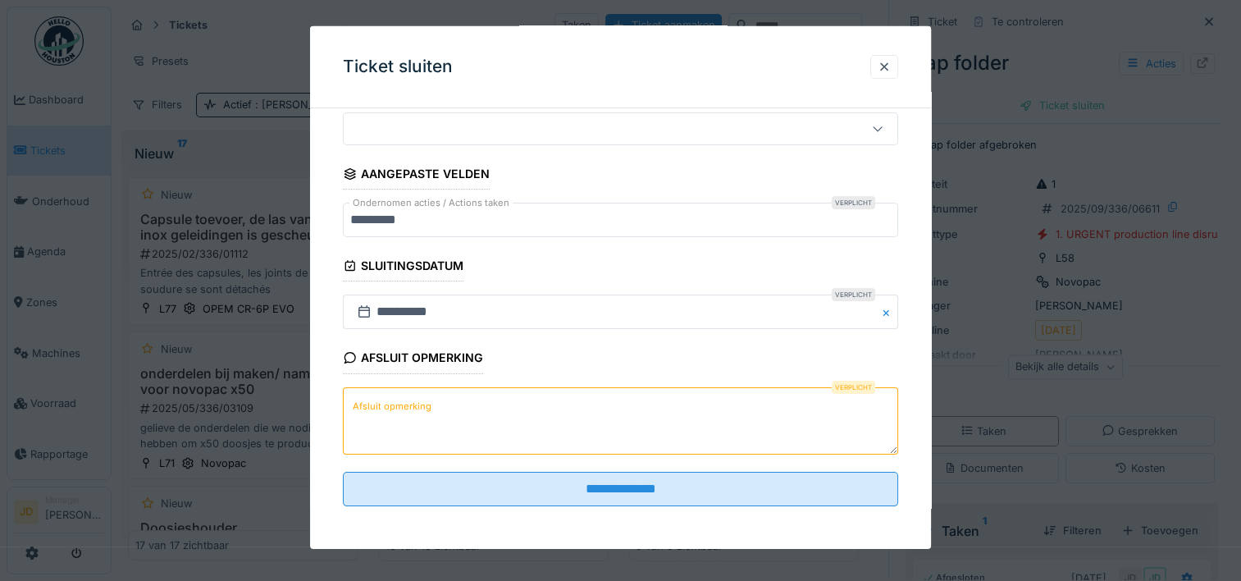
click at [546, 426] on textarea "Afsluit opmerking" at bounding box center [620, 419] width 555 height 67
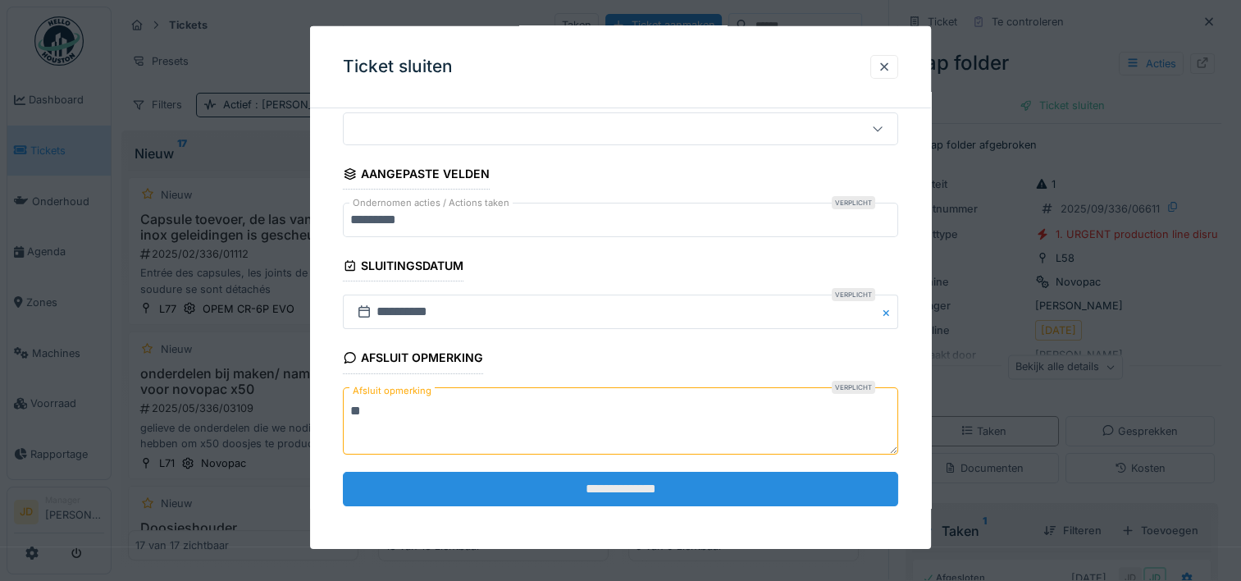
type textarea "**"
click at [571, 488] on input "**********" at bounding box center [620, 489] width 555 height 34
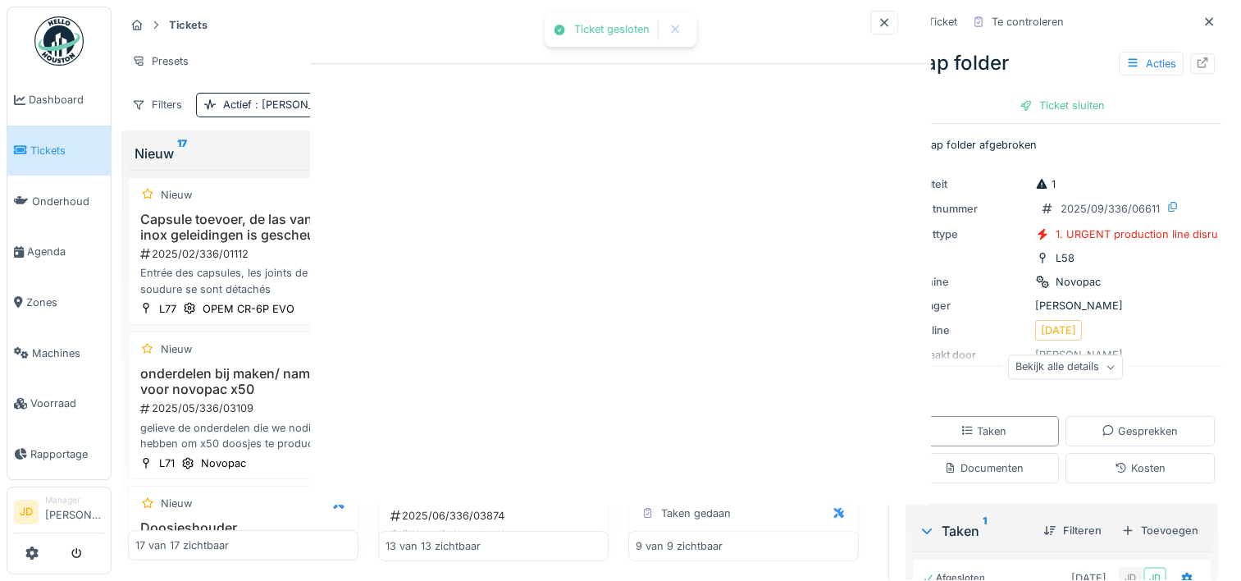
scroll to position [0, 0]
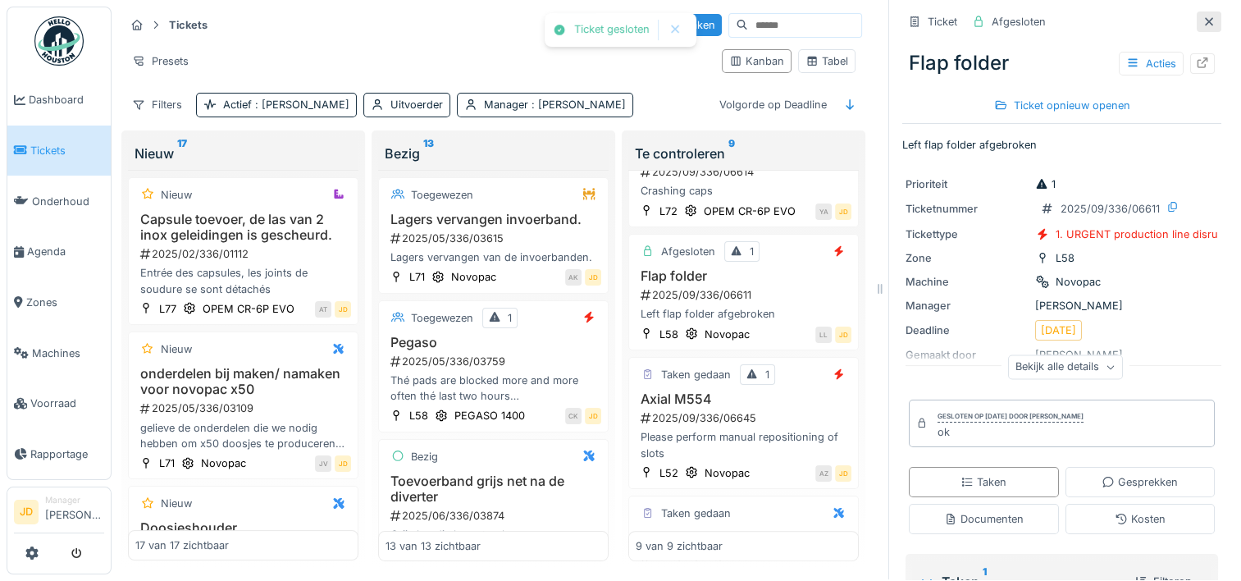
click at [1203, 16] on icon at bounding box center [1209, 21] width 13 height 11
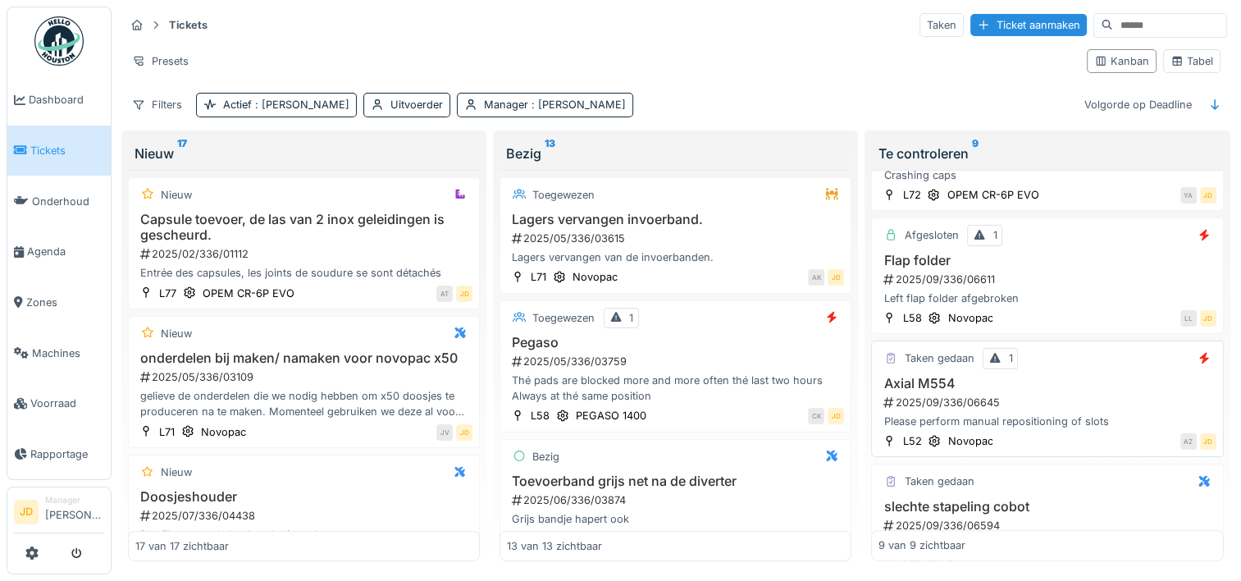
scroll to position [781, 0]
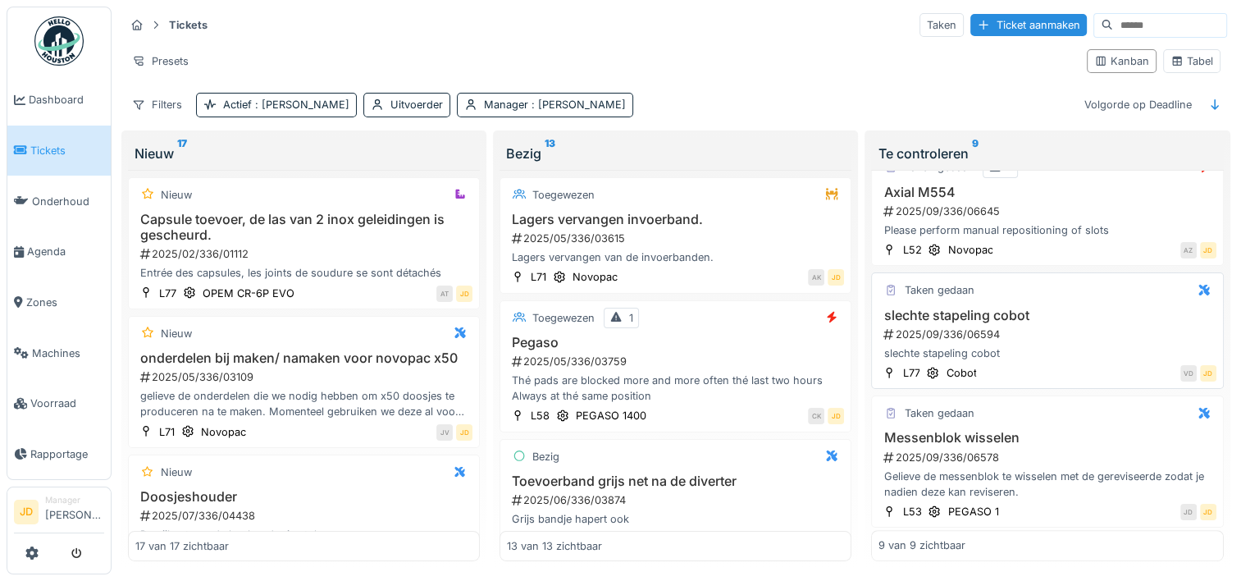
click at [1055, 345] on div "slechte stapeling cobot" at bounding box center [1047, 353] width 337 height 16
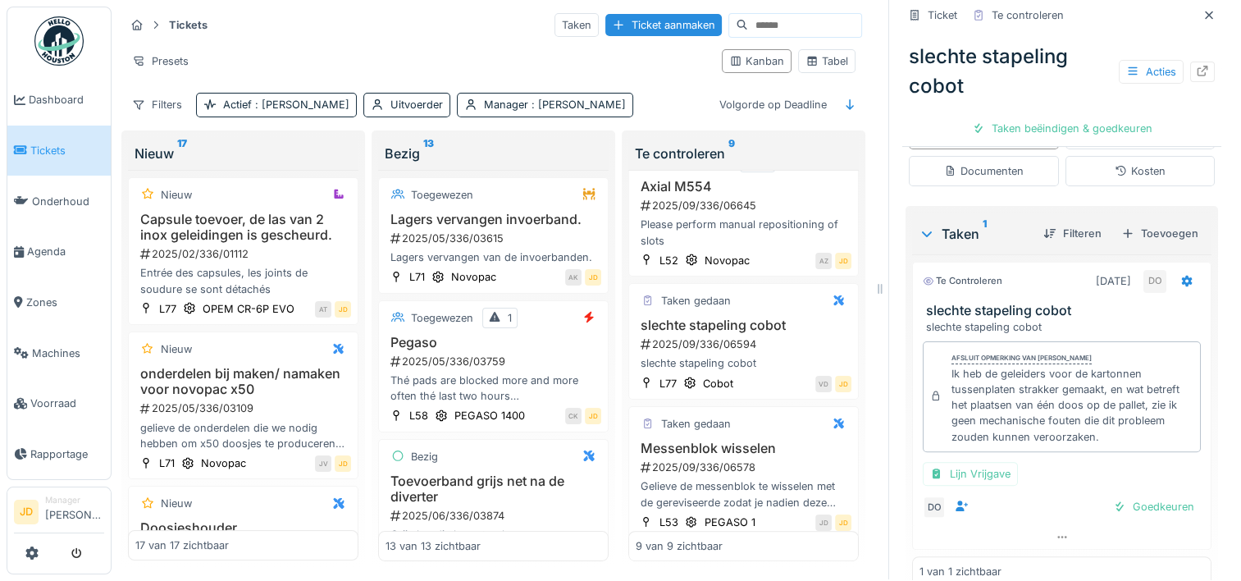
scroll to position [327, 0]
click at [1107, 495] on div "Goedkeuren" at bounding box center [1154, 506] width 94 height 22
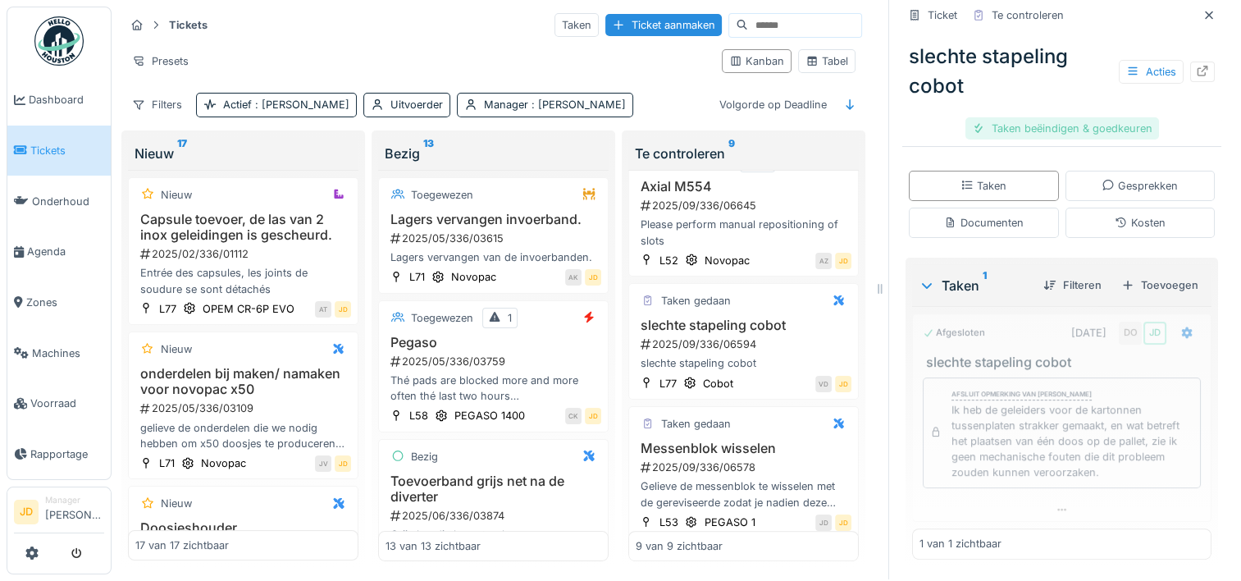
scroll to position [274, 0]
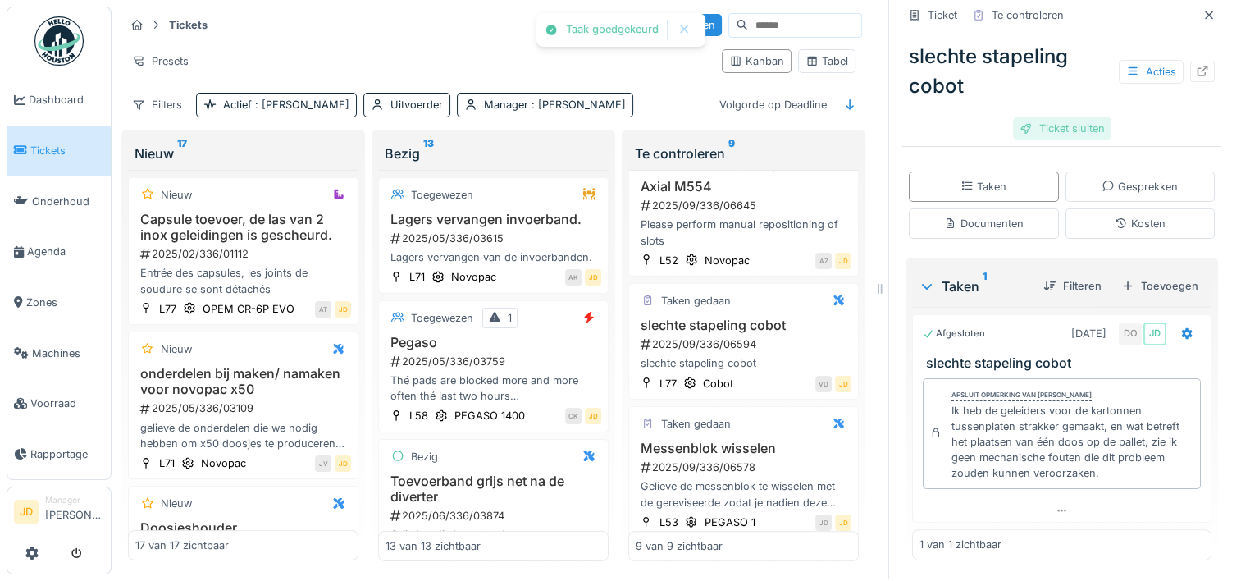
click at [1052, 117] on div "Ticket sluiten" at bounding box center [1062, 128] width 98 height 22
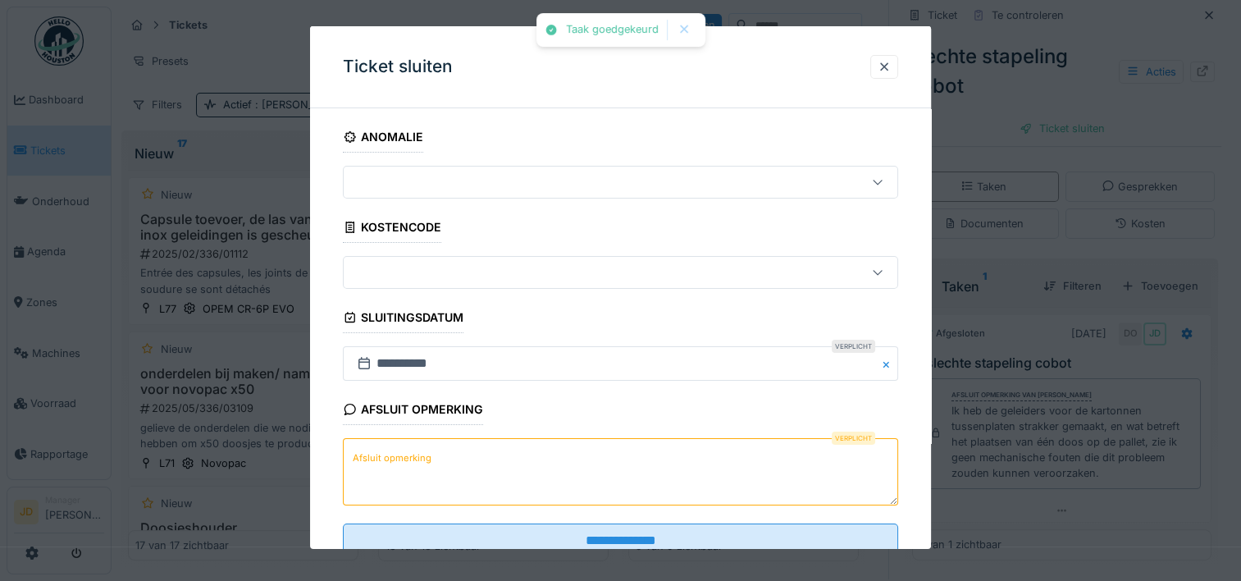
click at [497, 450] on textarea "Afsluit opmerking" at bounding box center [620, 471] width 555 height 67
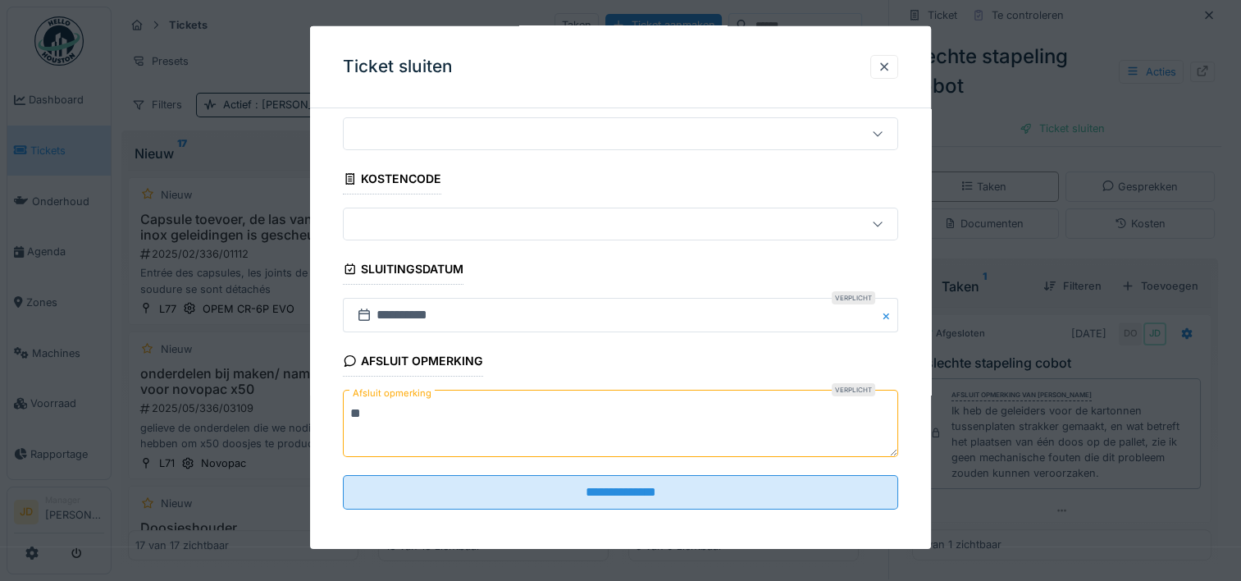
scroll to position [48, 0]
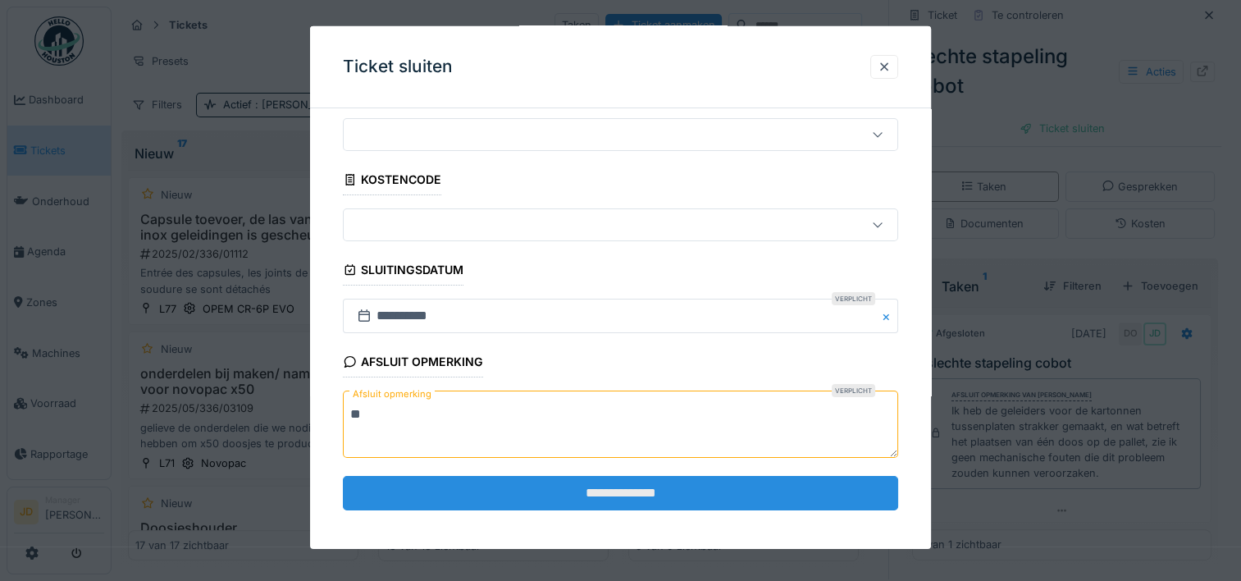
type textarea "**"
click at [529, 490] on input "**********" at bounding box center [620, 492] width 555 height 34
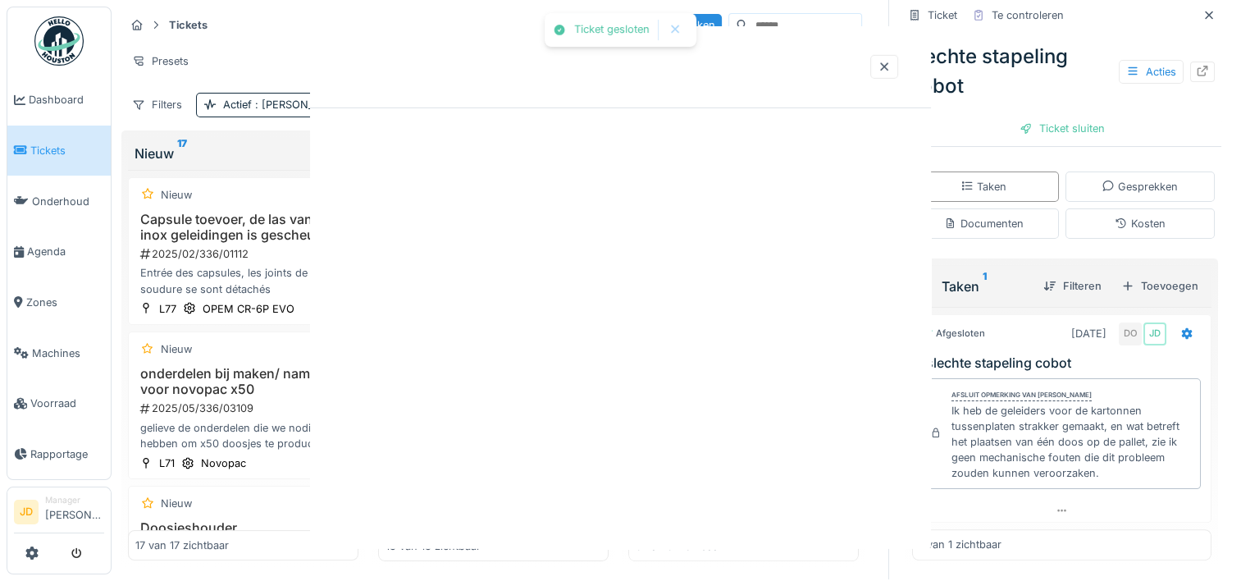
scroll to position [0, 0]
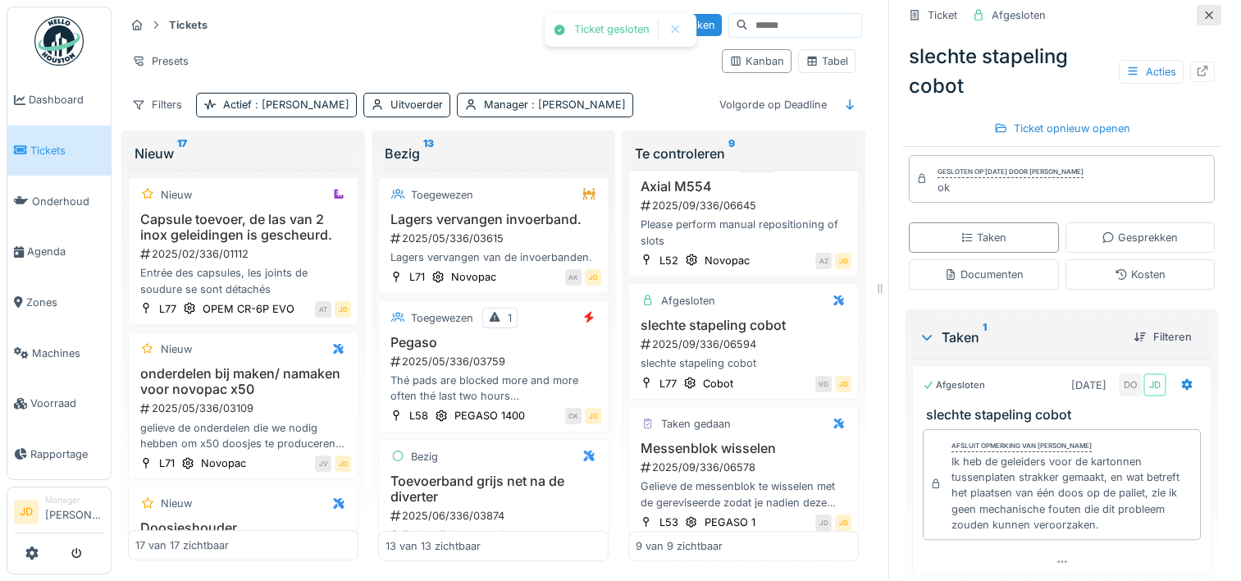
click at [1203, 10] on icon at bounding box center [1209, 15] width 13 height 11
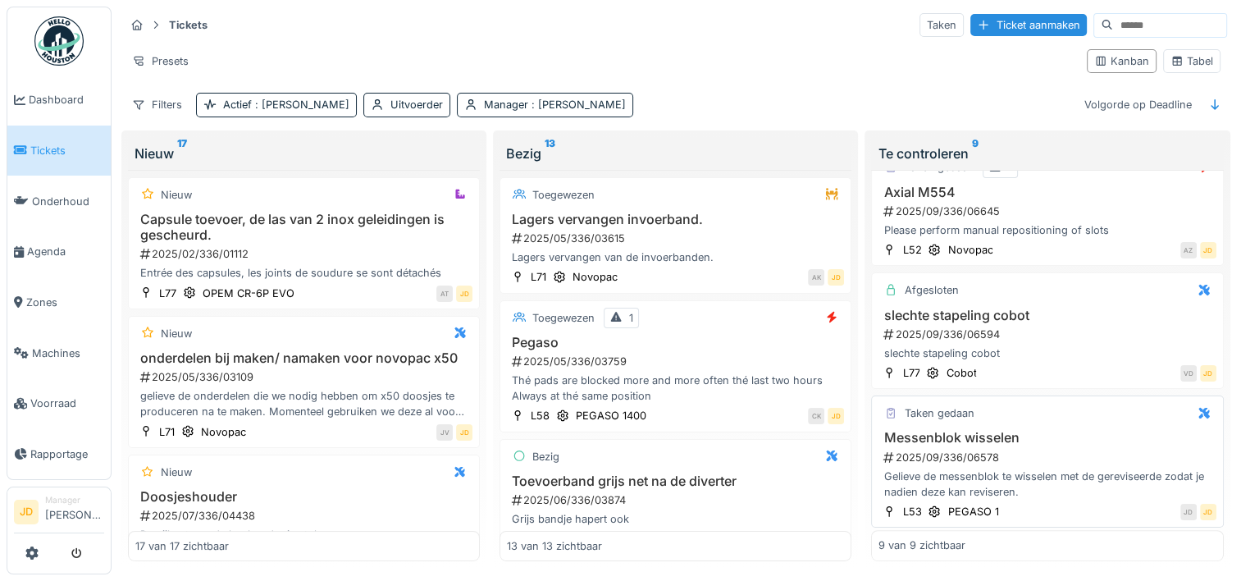
click at [1063, 450] on div "2025/09/336/06578" at bounding box center [1049, 458] width 334 height 16
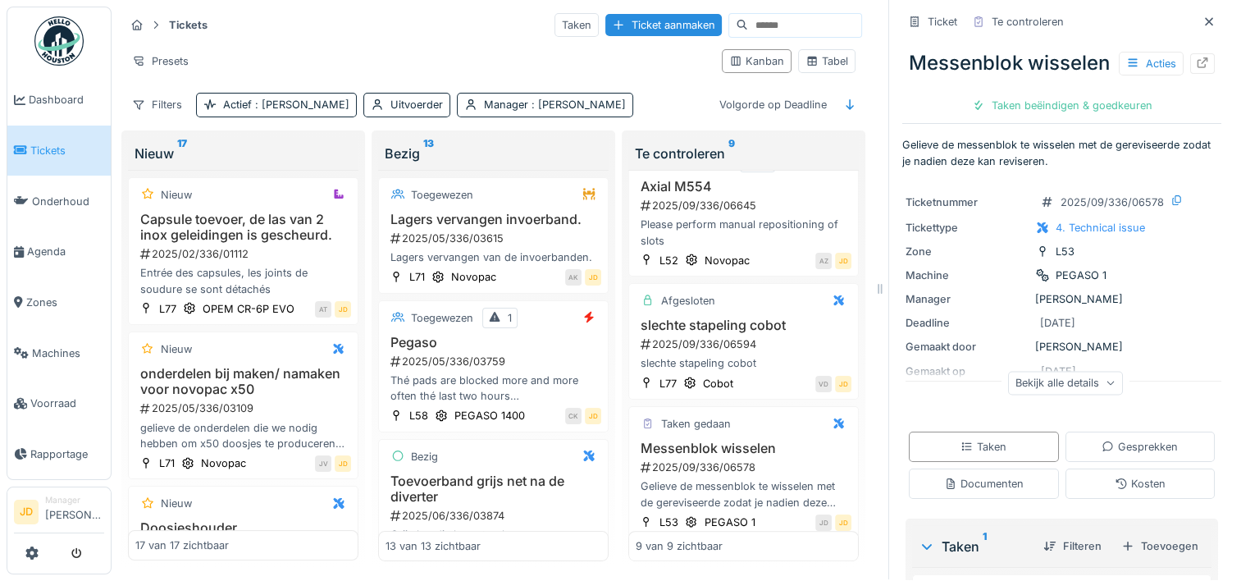
scroll to position [322, 0]
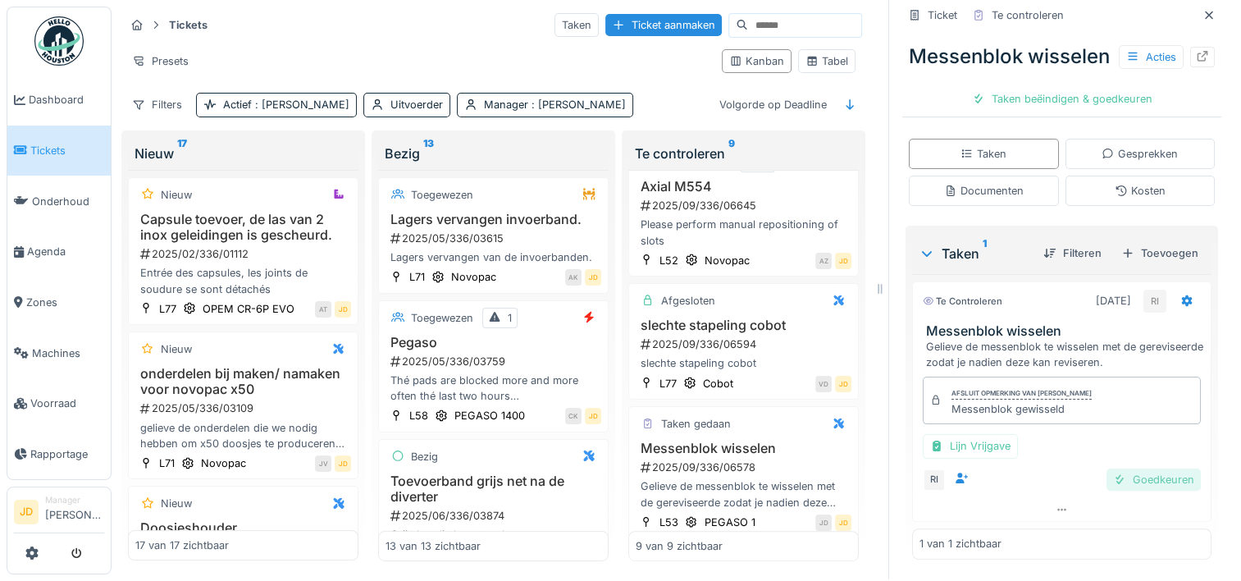
click at [1113, 472] on div at bounding box center [1119, 480] width 13 height 16
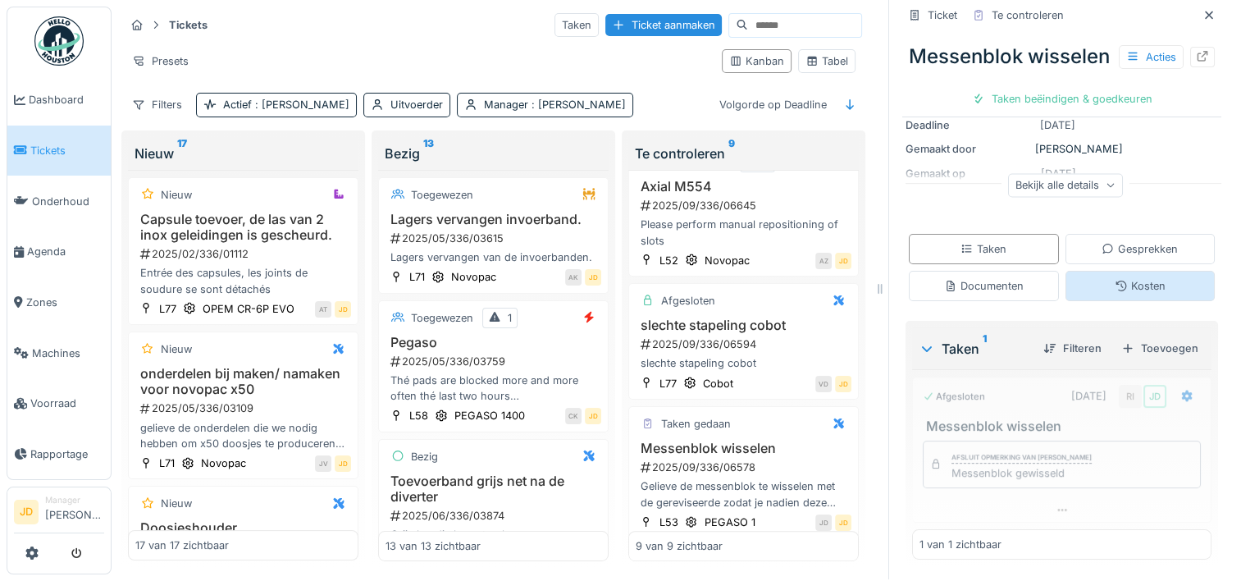
scroll to position [226, 0]
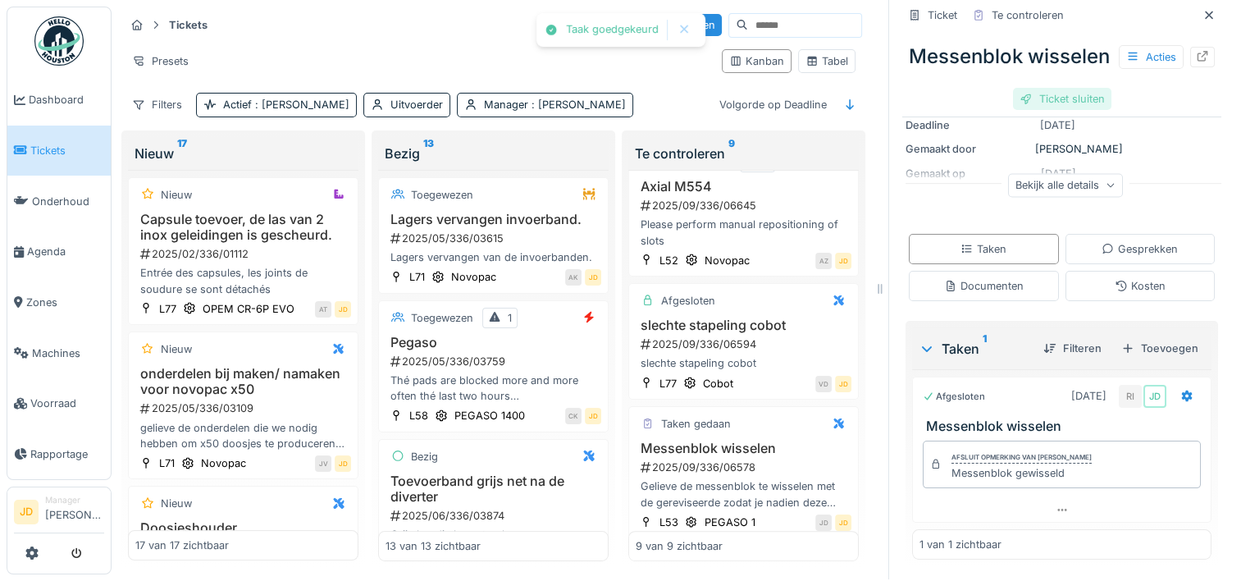
click at [1046, 110] on div "Ticket sluiten" at bounding box center [1062, 99] width 98 height 22
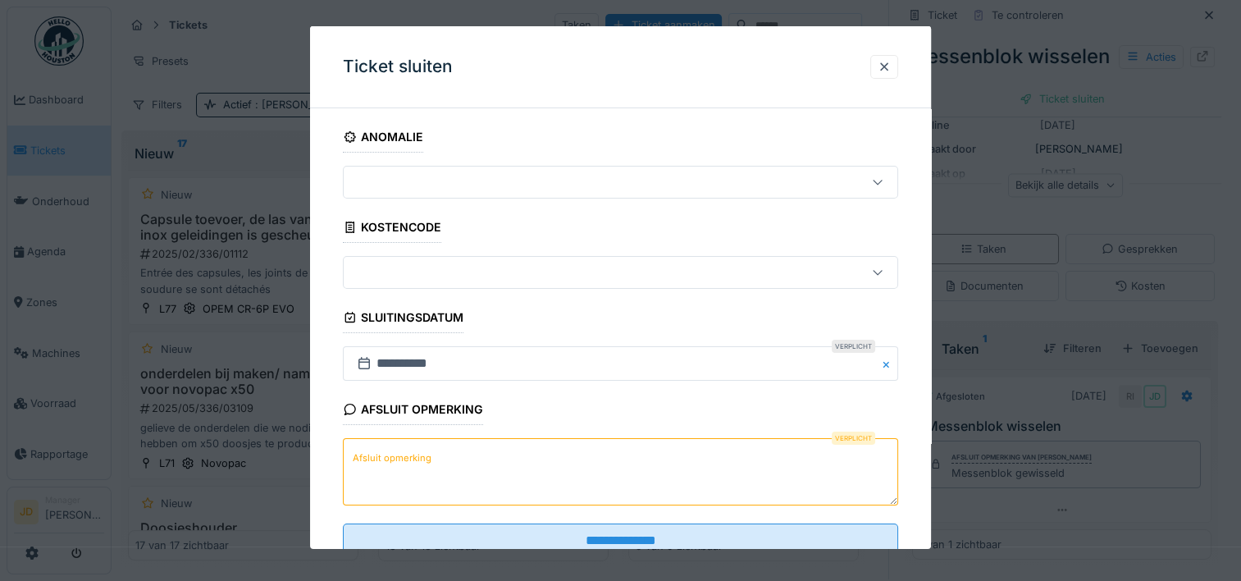
click at [427, 473] on textarea "Afsluit opmerking" at bounding box center [620, 471] width 555 height 67
type textarea "*"
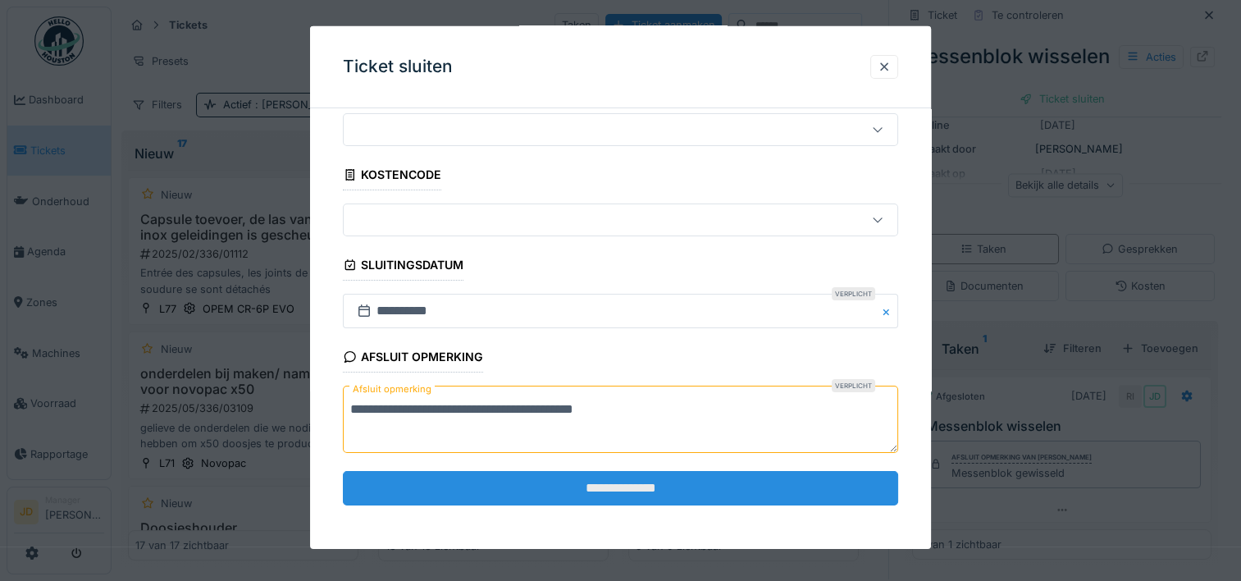
type textarea "**********"
click at [441, 479] on input "**********" at bounding box center [620, 487] width 555 height 34
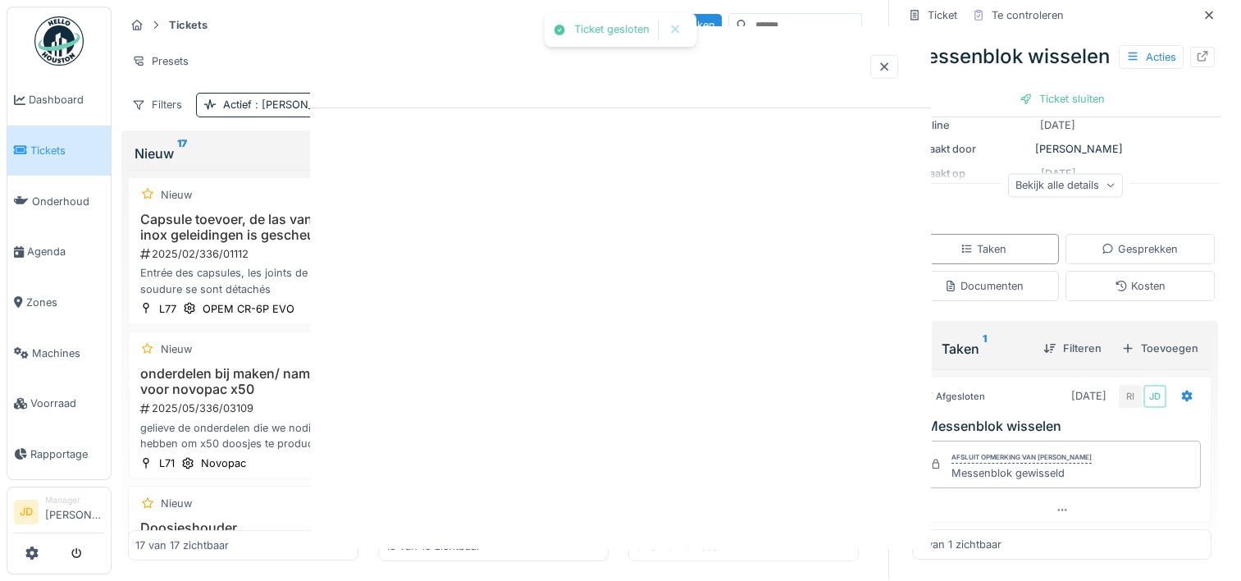
scroll to position [0, 0]
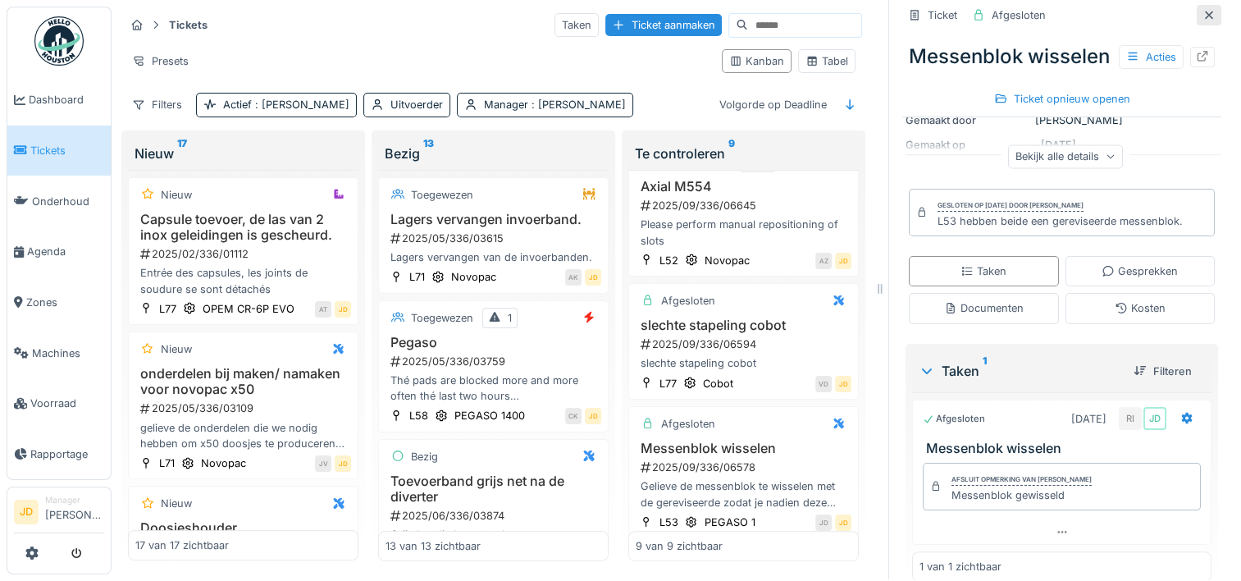
click at [1203, 10] on icon at bounding box center [1209, 15] width 13 height 11
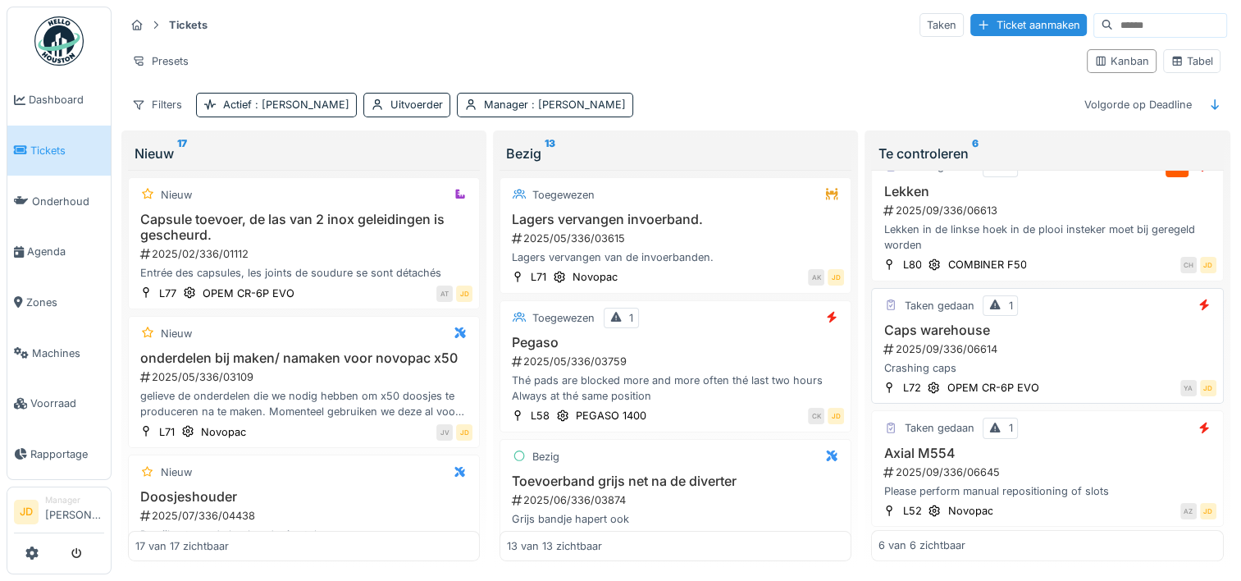
scroll to position [397, 0]
click at [1079, 322] on h3 "Caps warehouse" at bounding box center [1047, 330] width 337 height 16
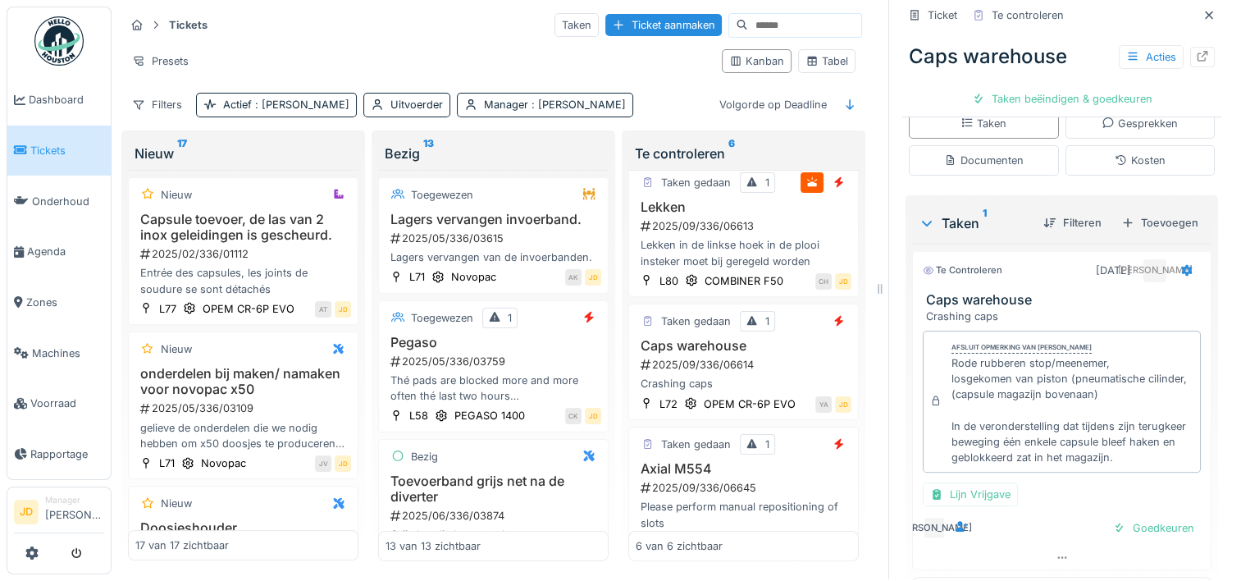
scroll to position [308, 0]
click at [1110, 516] on div "Goedkeuren" at bounding box center [1154, 527] width 94 height 22
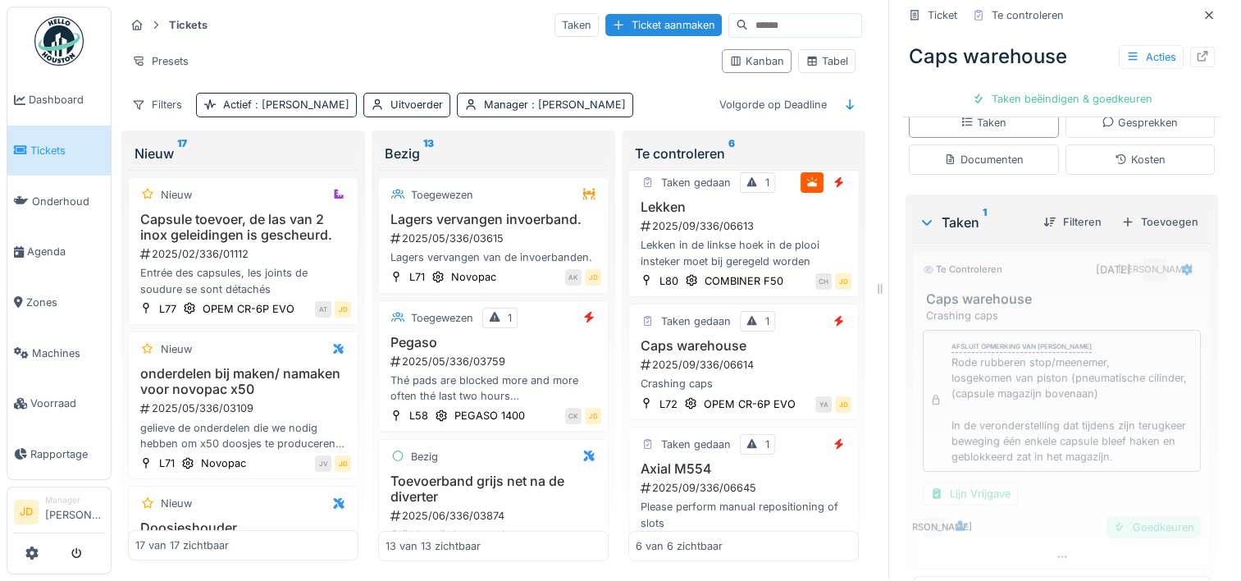
scroll to position [276, 0]
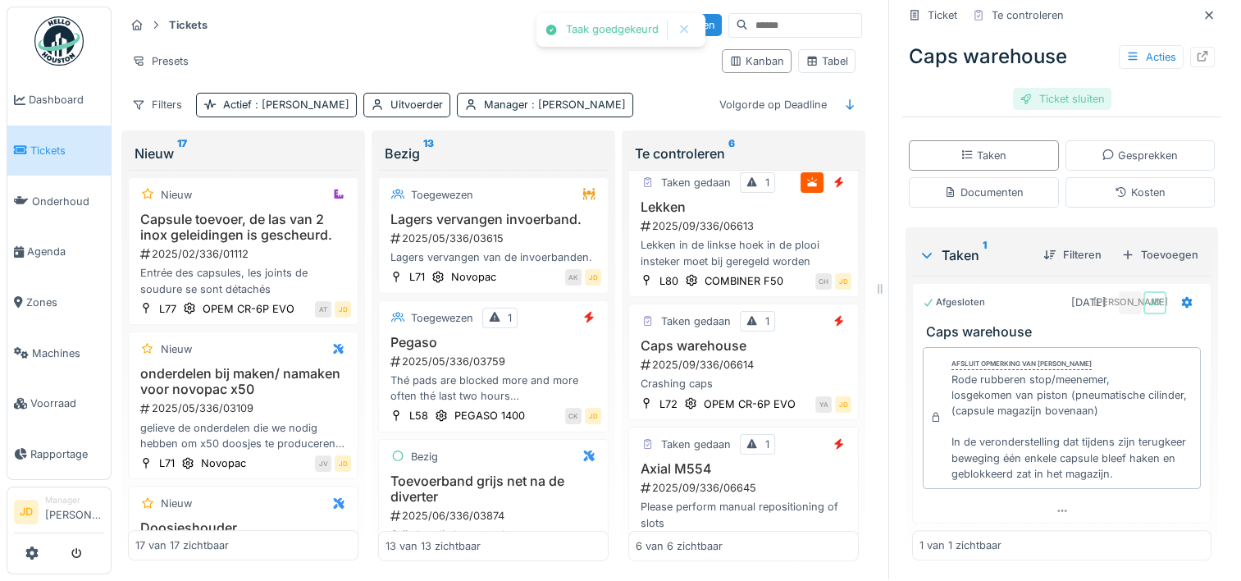
click at [1068, 88] on div "Ticket sluiten" at bounding box center [1062, 99] width 98 height 22
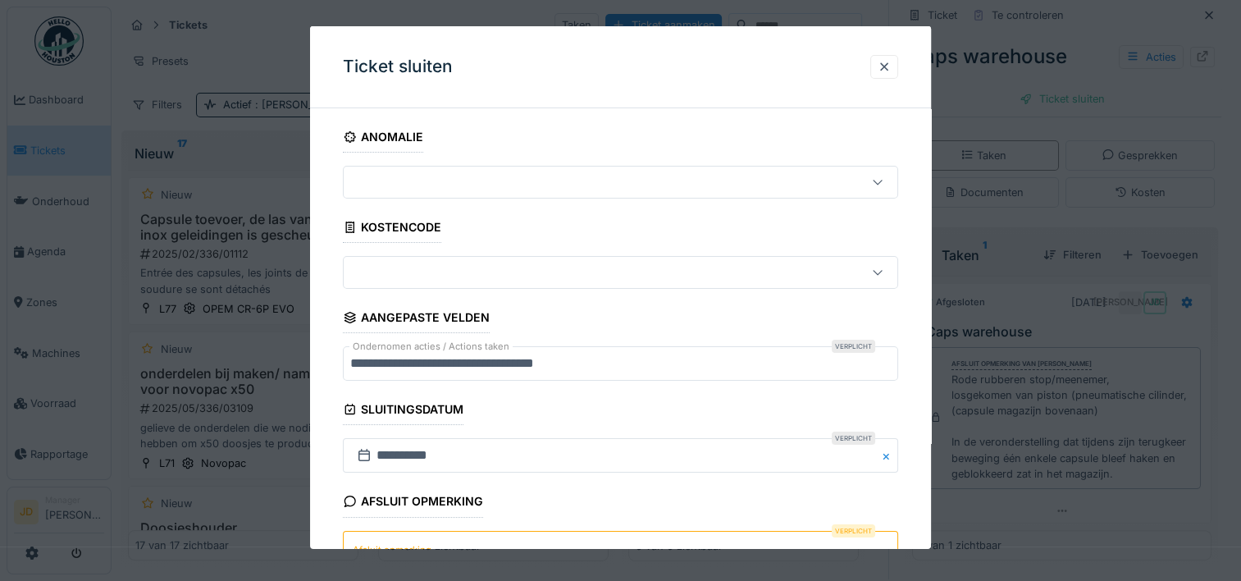
scroll to position [144, 0]
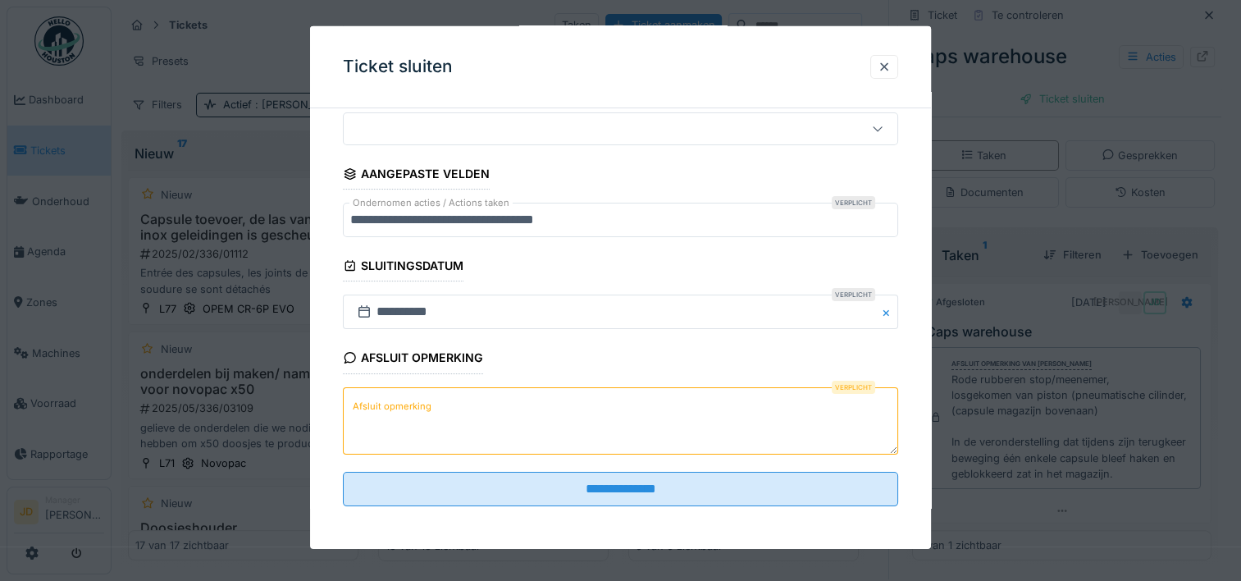
click at [523, 442] on textarea "Afsluit opmerking" at bounding box center [620, 419] width 555 height 67
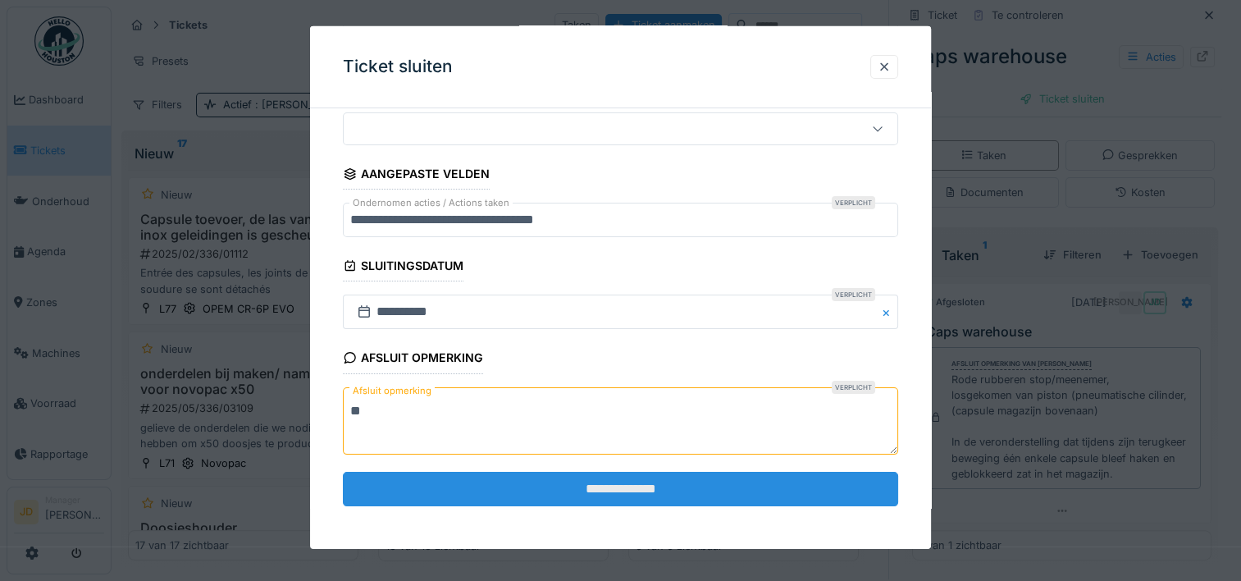
type textarea "**"
click at [600, 483] on input "**********" at bounding box center [620, 489] width 555 height 34
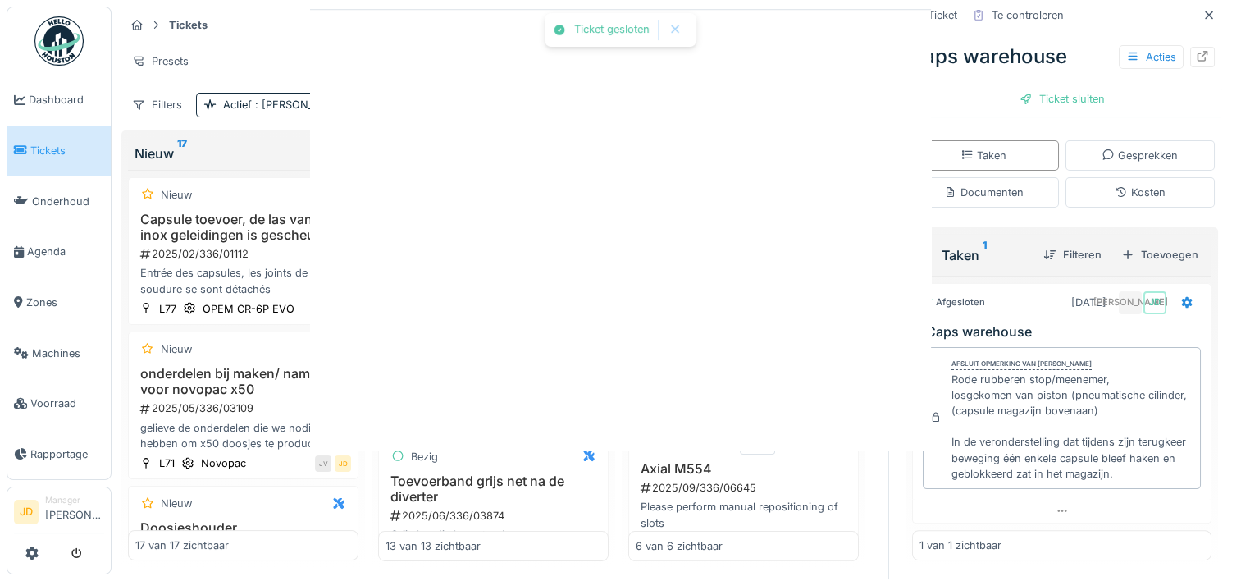
scroll to position [0, 0]
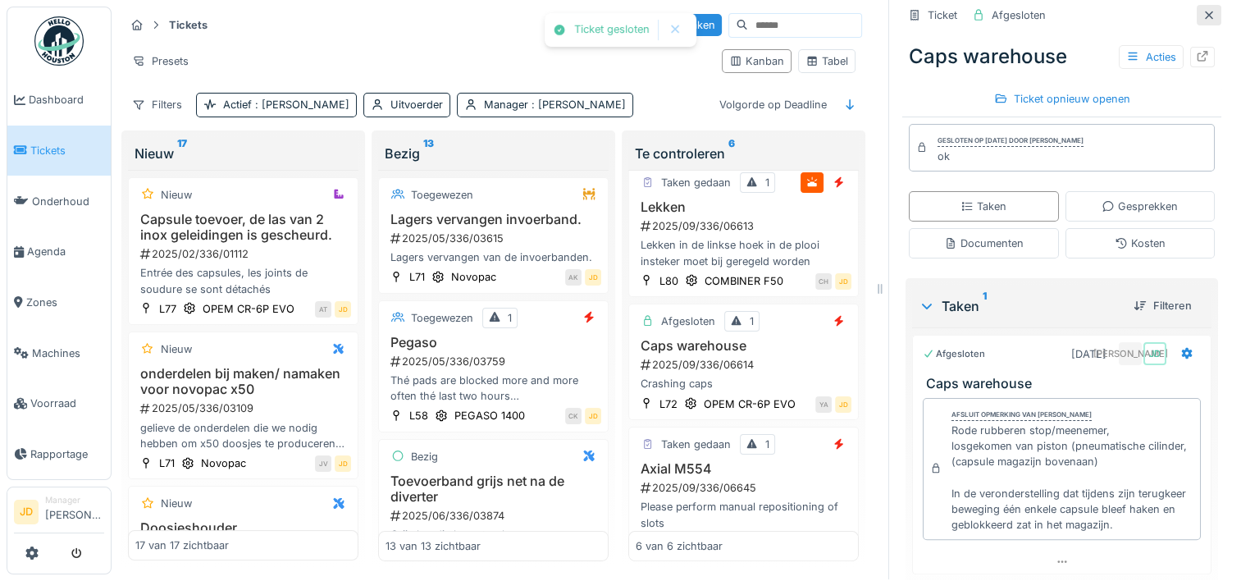
click at [1205, 11] on icon at bounding box center [1209, 15] width 8 height 8
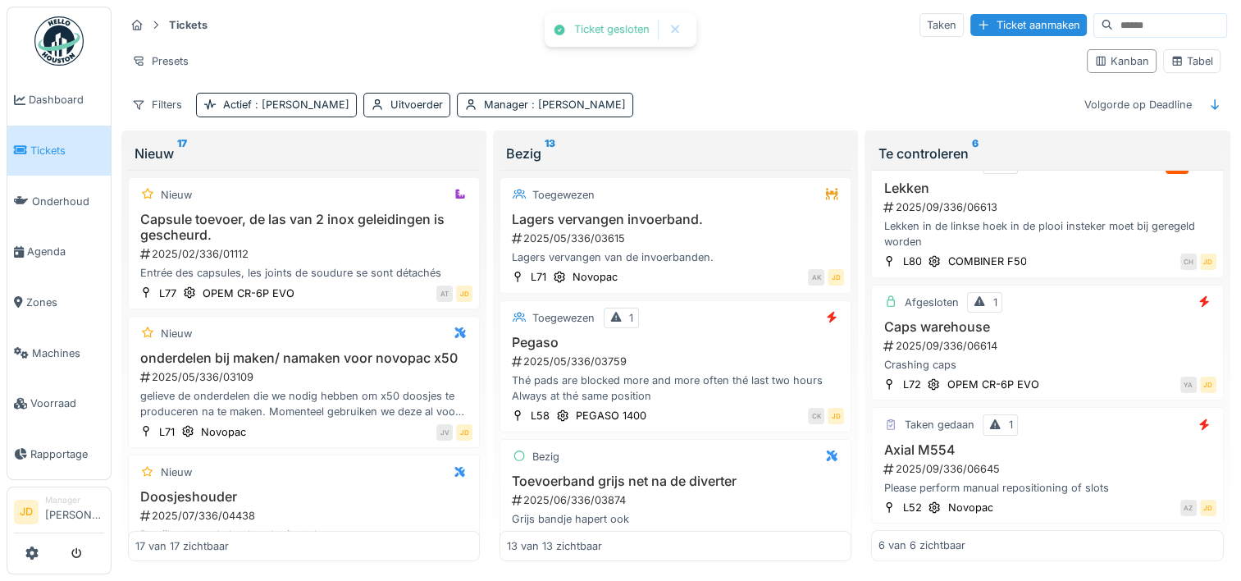
scroll to position [397, 0]
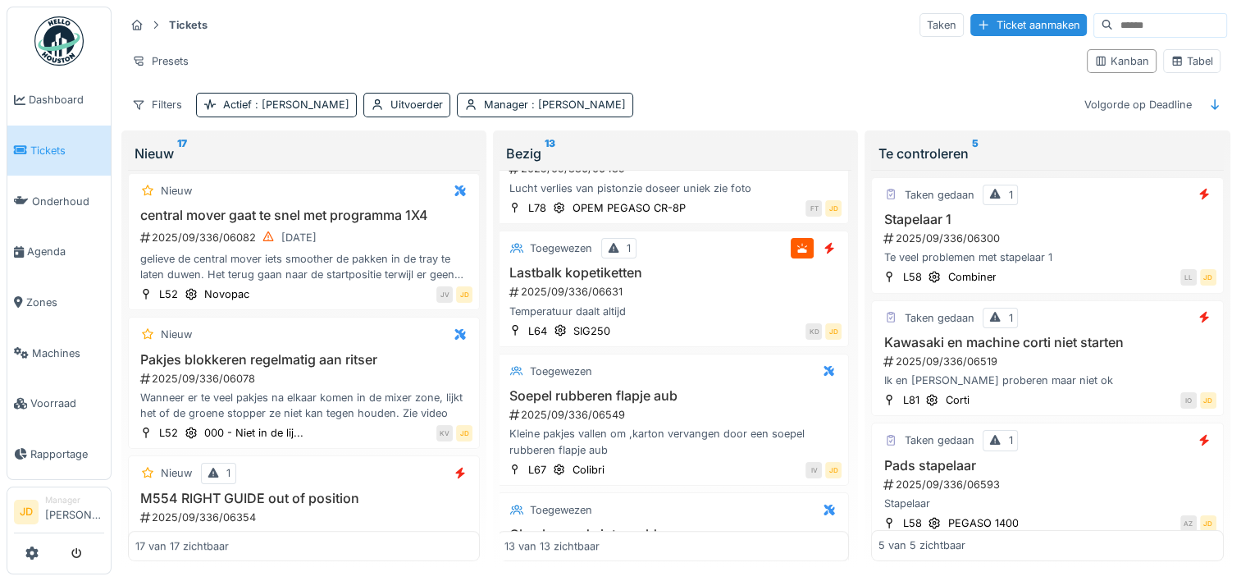
scroll to position [1132, 2]
click at [701, 244] on div "Toegewezen 1 Lastbalk kopetiketten 2025/09/336/06631 Temperatuur daalt altijd L…" at bounding box center [673, 289] width 352 height 116
click at [672, 284] on div "Lastbalk kopetiketten 2025/09/336/06631 Temperatuur daalt altijd" at bounding box center [672, 292] width 337 height 54
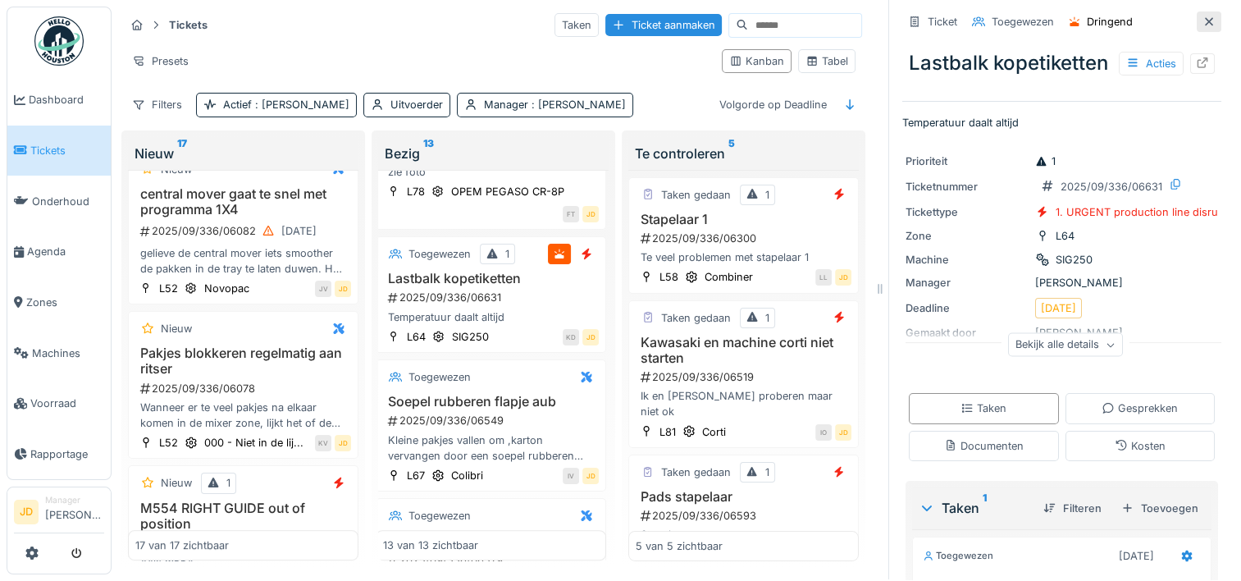
click at [1203, 14] on div at bounding box center [1209, 22] width 13 height 16
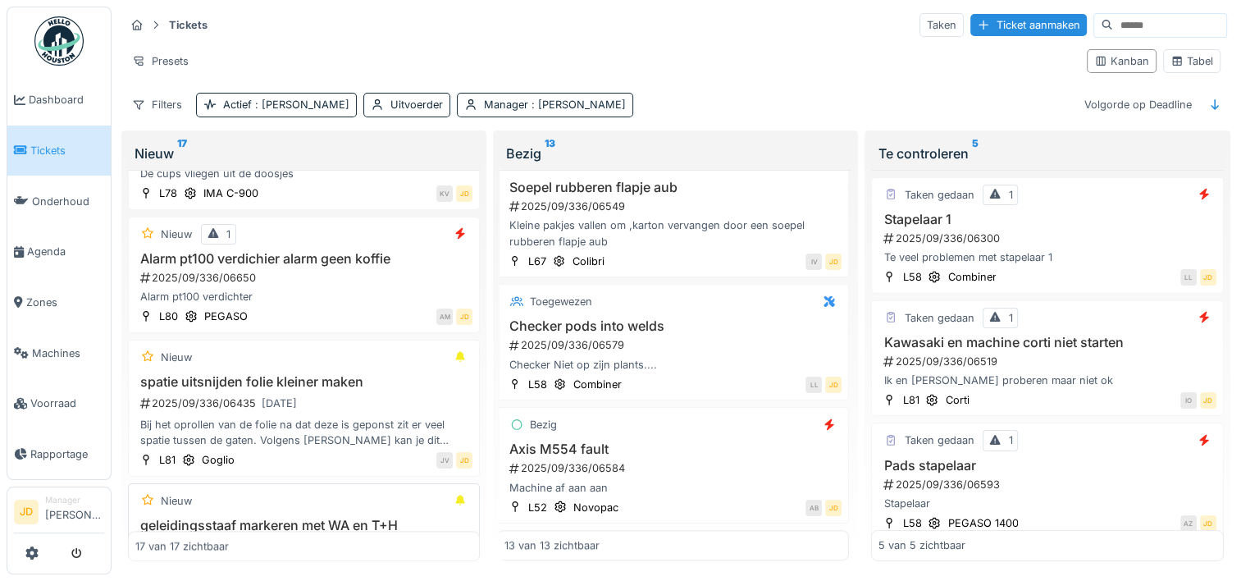
scroll to position [1740, 0]
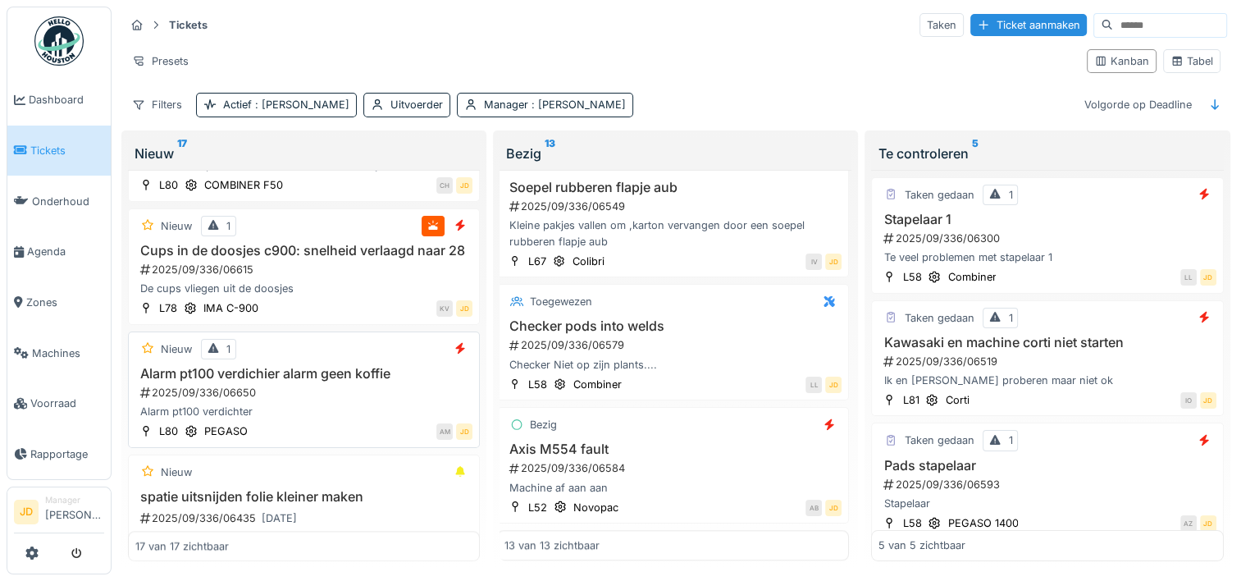
click at [358, 400] on div "2025/09/336/06650" at bounding box center [306, 393] width 334 height 16
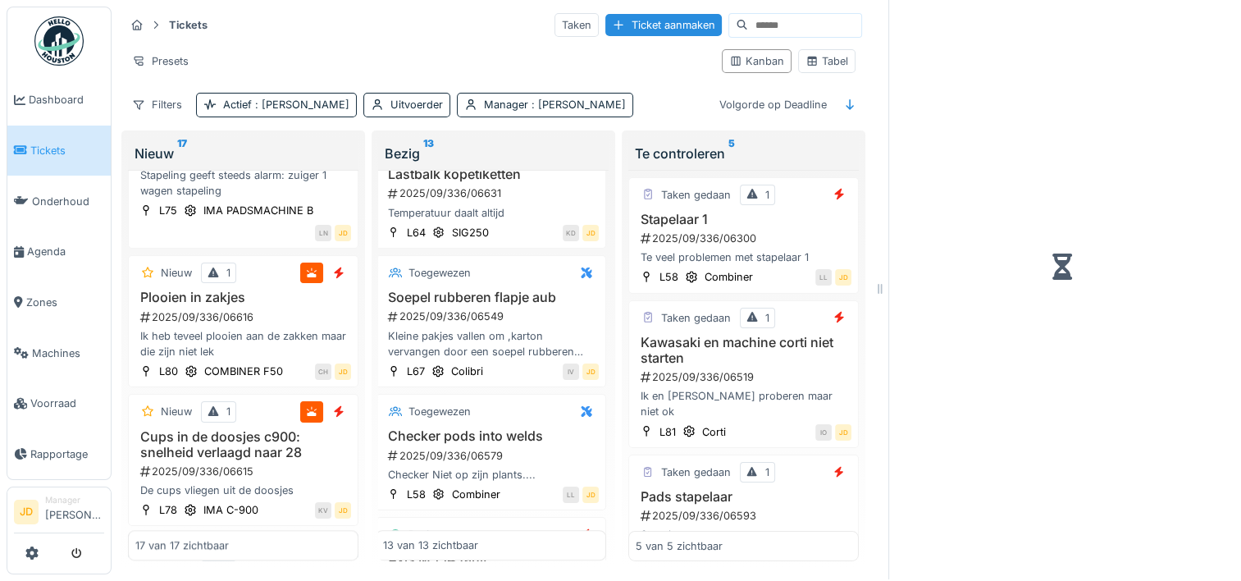
scroll to position [1495, 2]
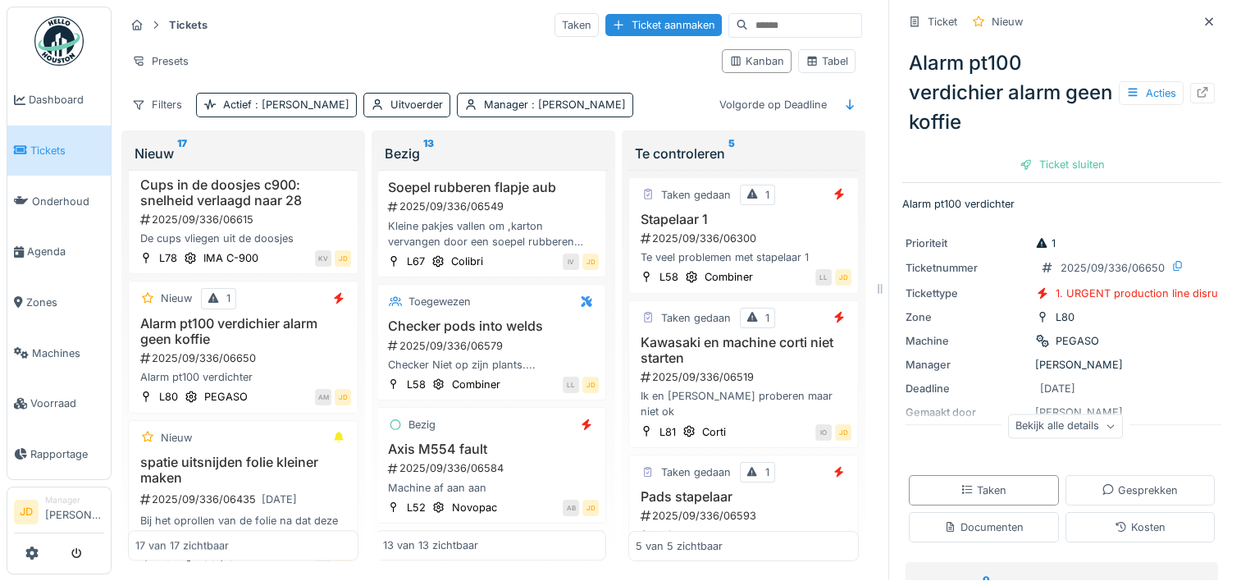
click at [1008, 414] on div "Bekijk alle details" at bounding box center [1065, 426] width 115 height 24
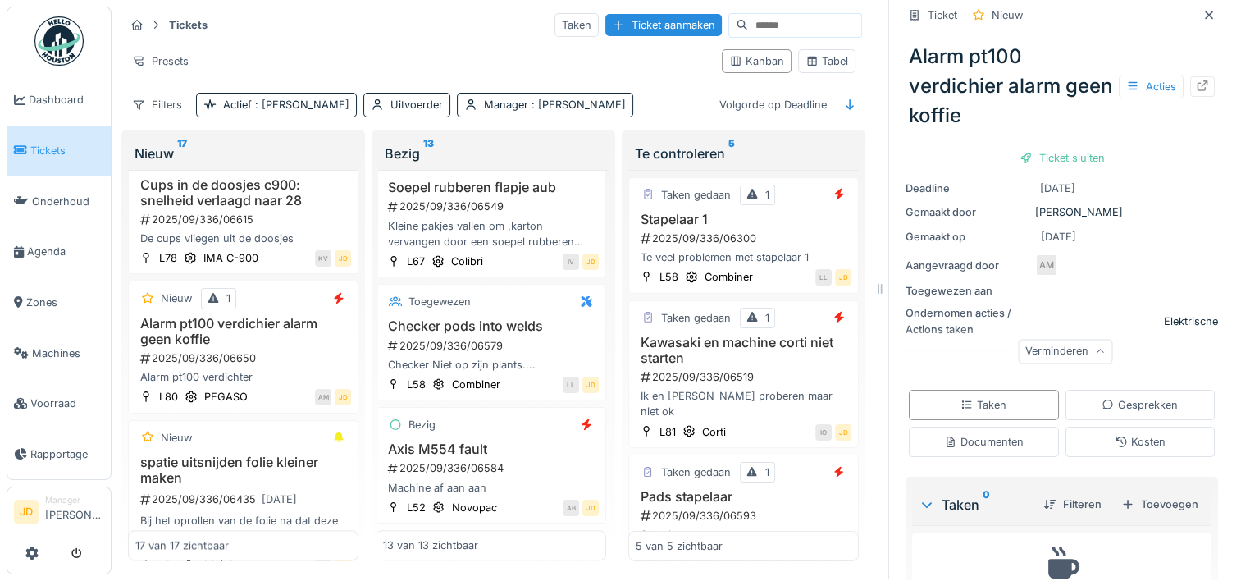
scroll to position [230, 0]
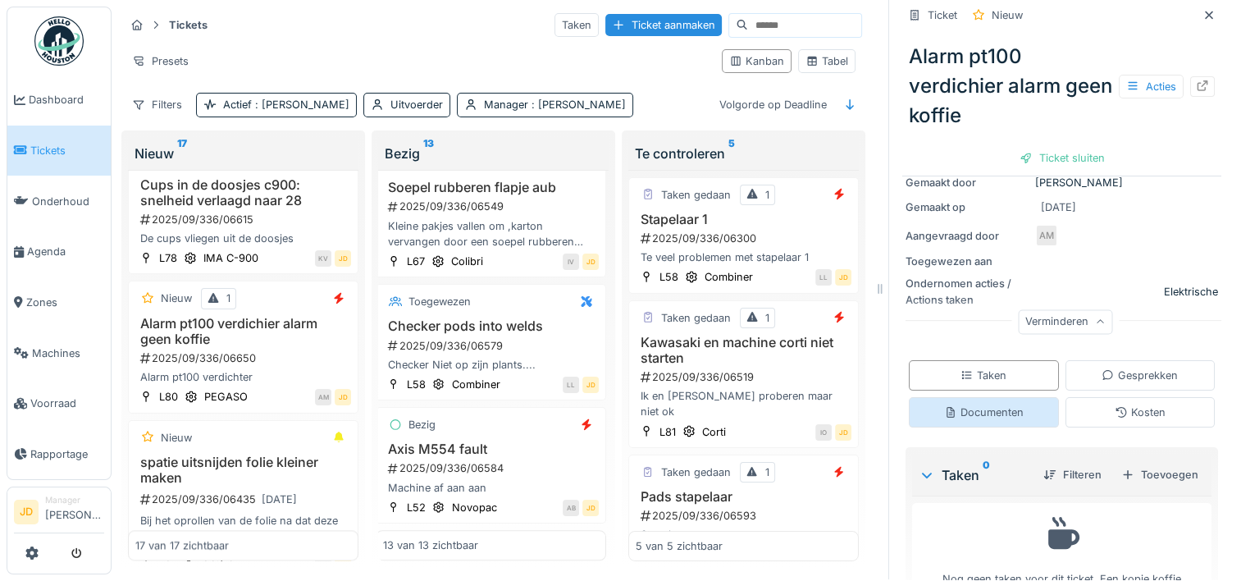
click at [957, 404] on div "Documenten" at bounding box center [984, 412] width 80 height 16
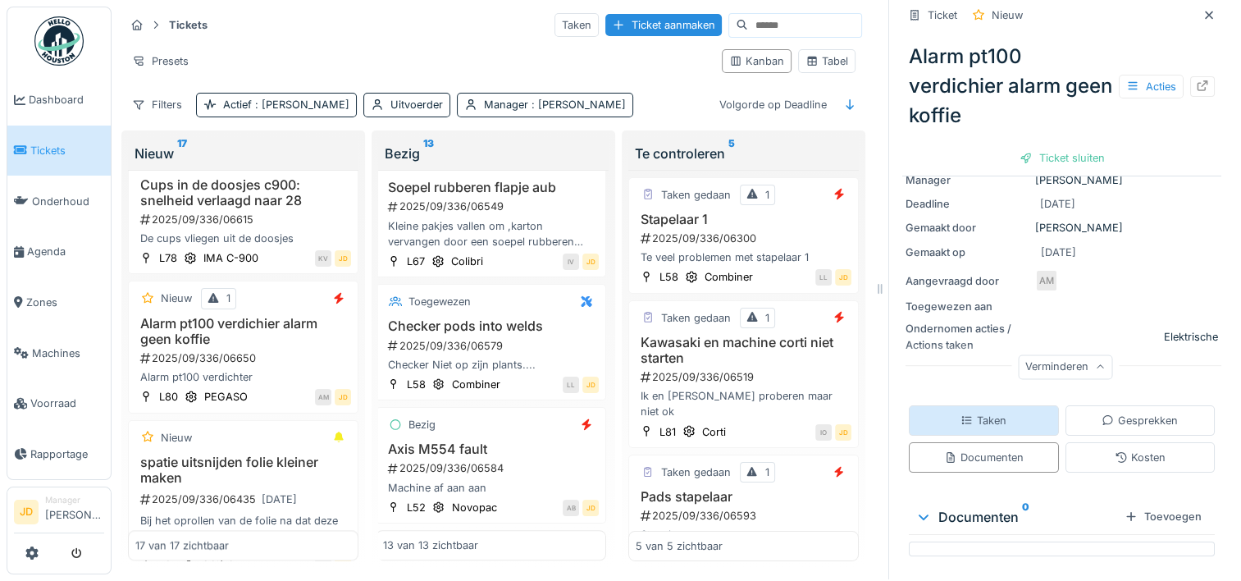
click at [969, 413] on div "Taken" at bounding box center [984, 421] width 46 height 16
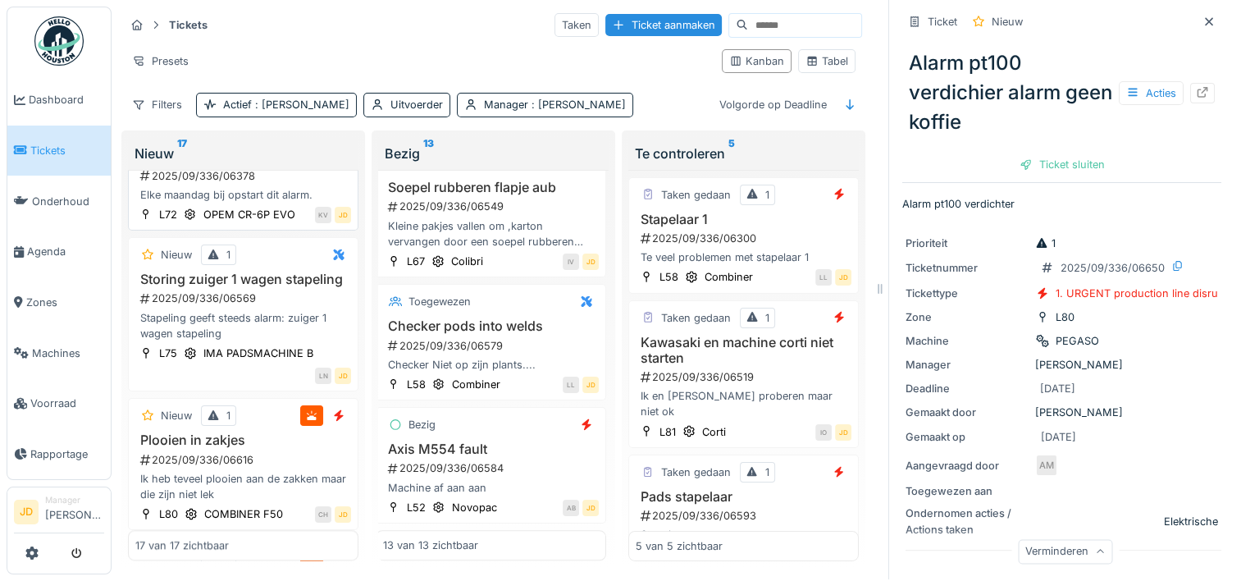
scroll to position [1559, 0]
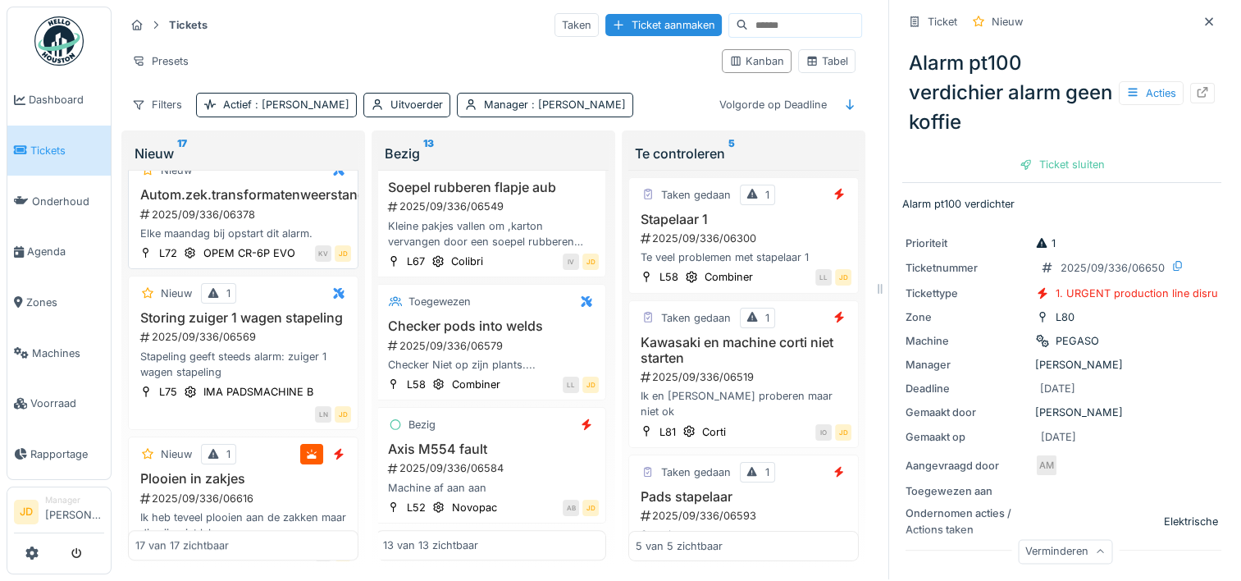
click at [282, 222] on div "2025/09/336/06378" at bounding box center [245, 215] width 212 height 16
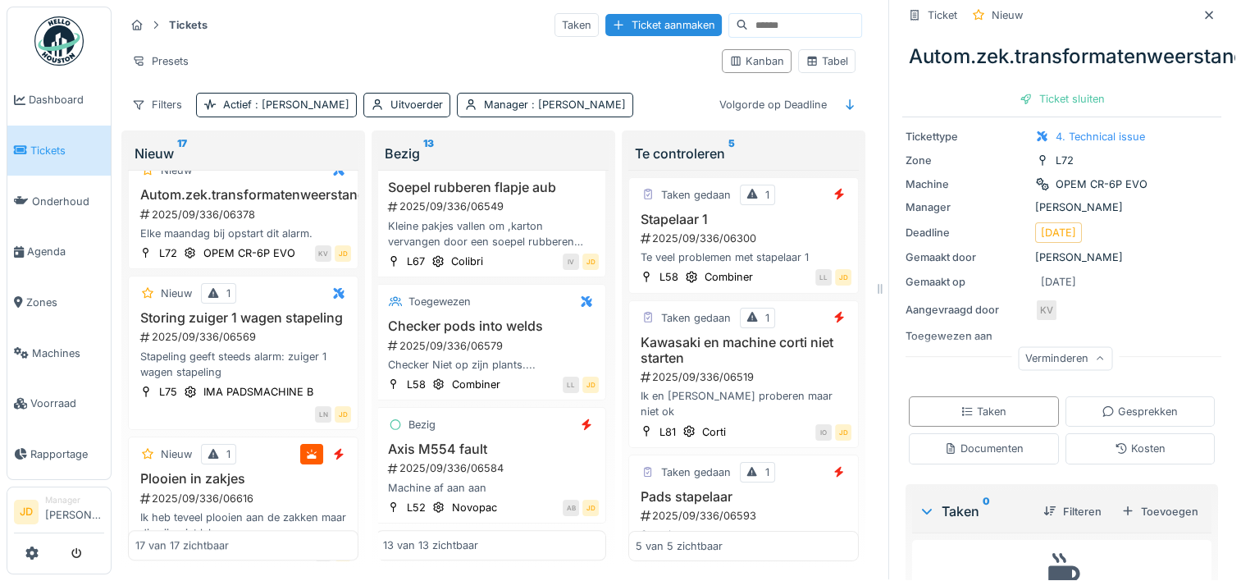
scroll to position [164, 0]
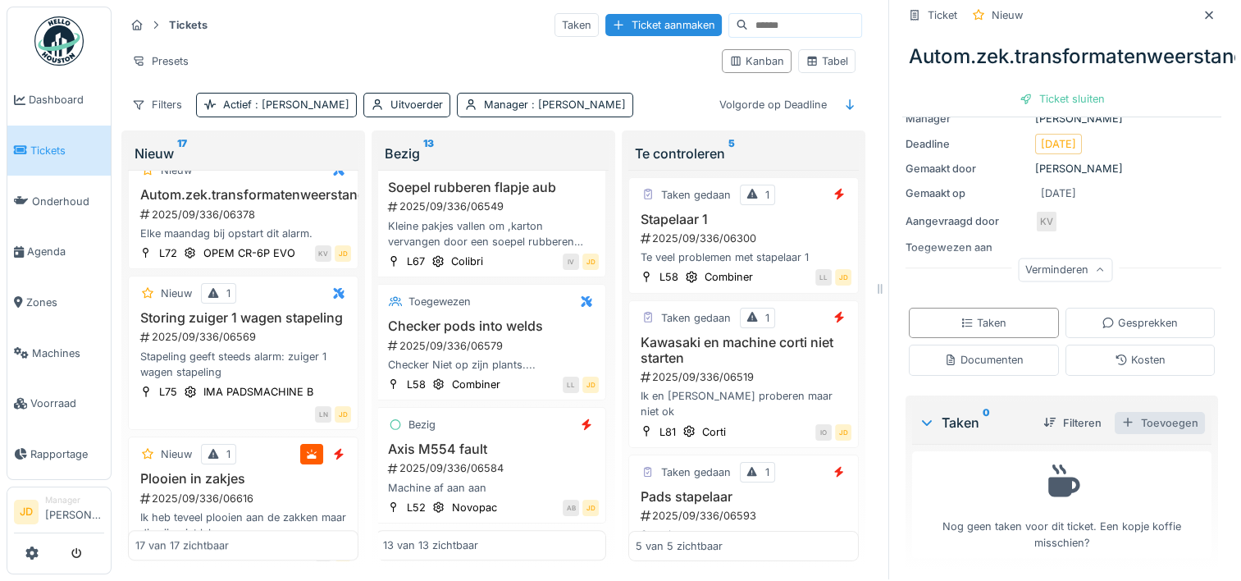
click at [1131, 416] on div "Toevoegen" at bounding box center [1160, 423] width 90 height 22
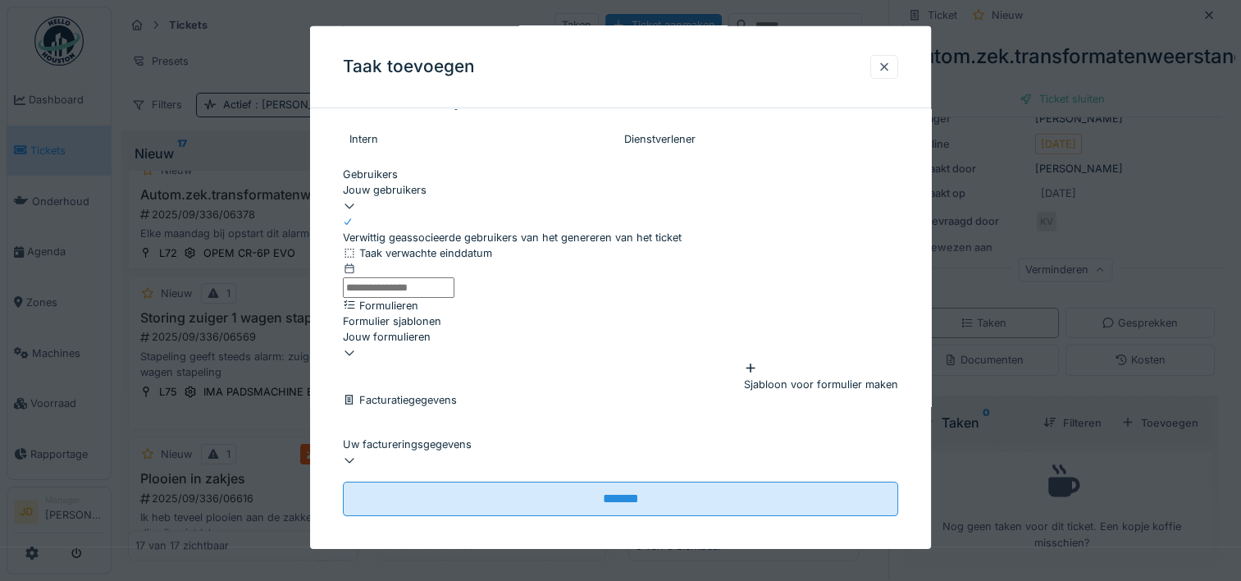
click at [460, 195] on div "Jouw gebruikers" at bounding box center [620, 190] width 555 height 16
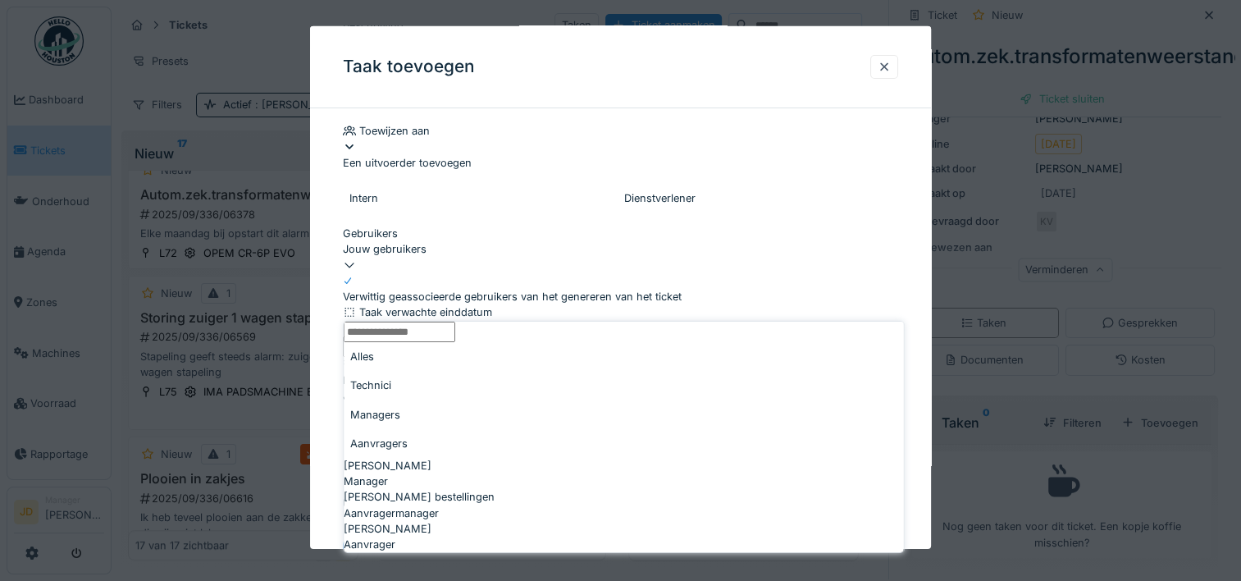
scroll to position [155, 0]
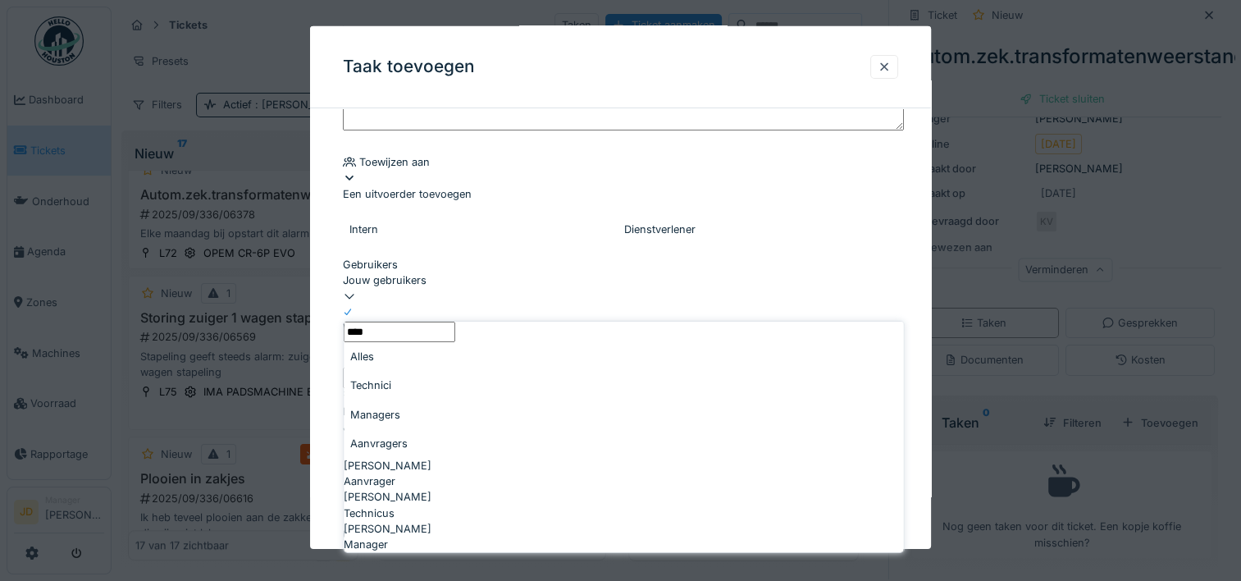
type input "****"
click at [426, 504] on div "Technicus" at bounding box center [623, 512] width 559 height 16
type input "****"
click at [619, 288] on div "Carl Bauwelinck" at bounding box center [620, 280] width 555 height 16
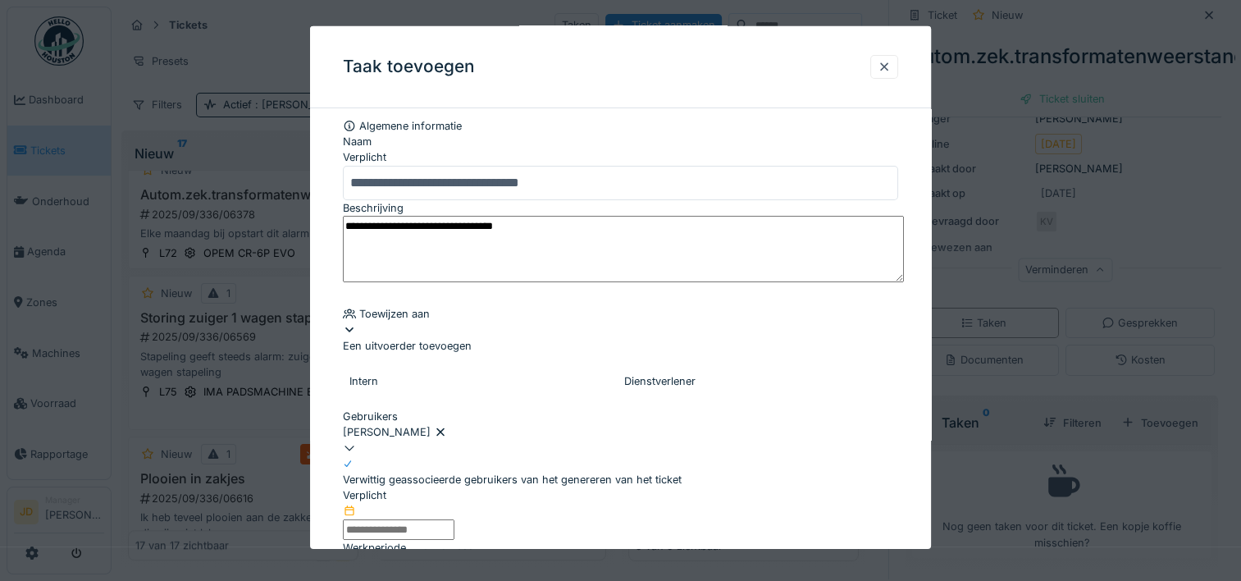
scroll to position [0, 0]
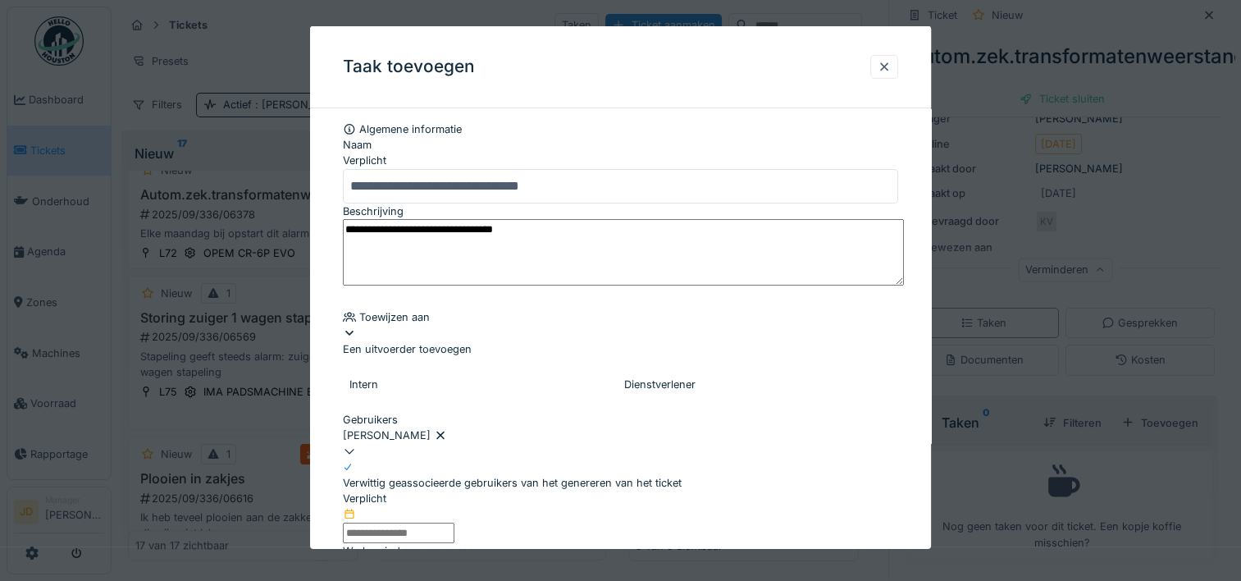
drag, startPoint x: 614, startPoint y: 246, endPoint x: 269, endPoint y: 260, distance: 344.8
click at [279, 259] on div "**********" at bounding box center [677, 289] width 1130 height 582
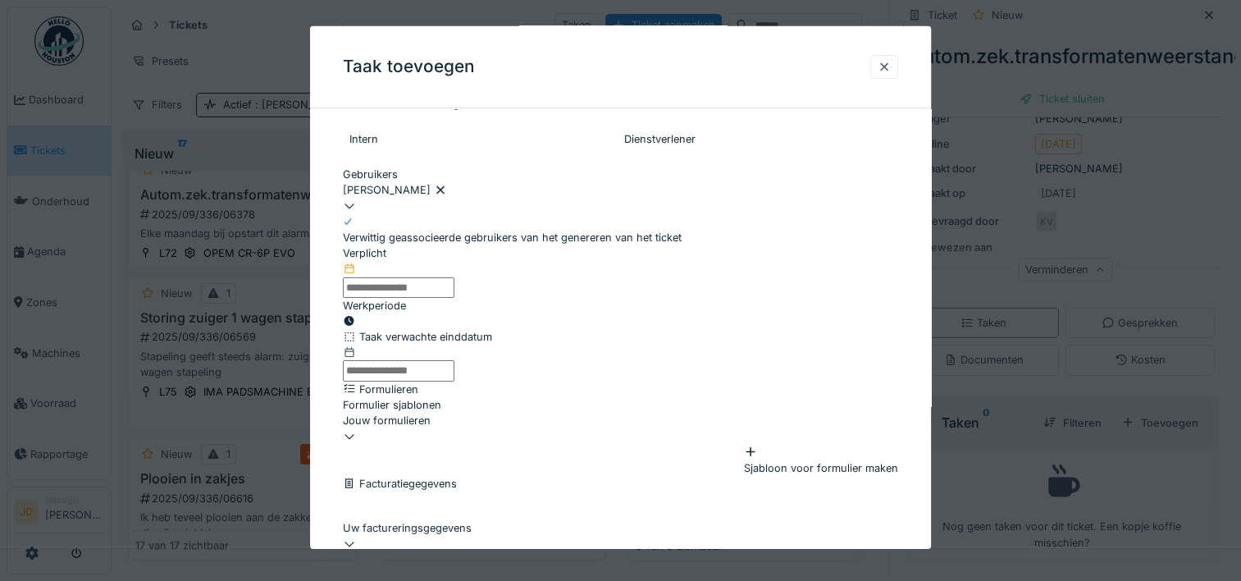
scroll to position [246, 0]
type textarea "**********"
click at [454, 295] on input "text" at bounding box center [399, 286] width 112 height 21
click at [582, 57] on div "24" at bounding box center [582, 45] width 22 height 22
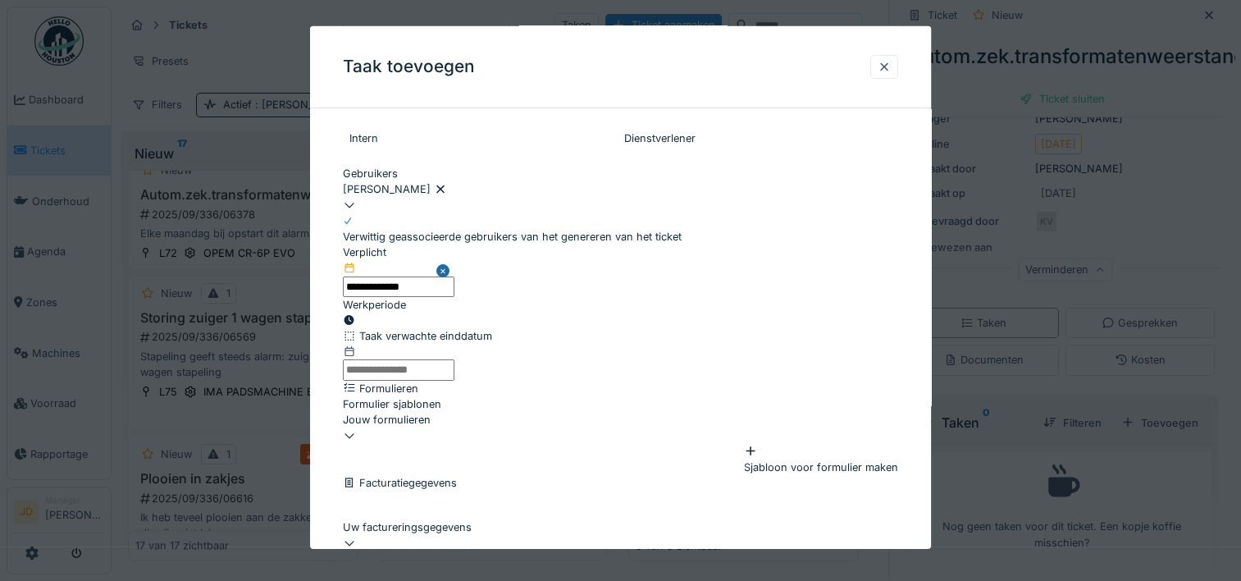
click at [557, 84] on div "30" at bounding box center [555, 73] width 22 height 22
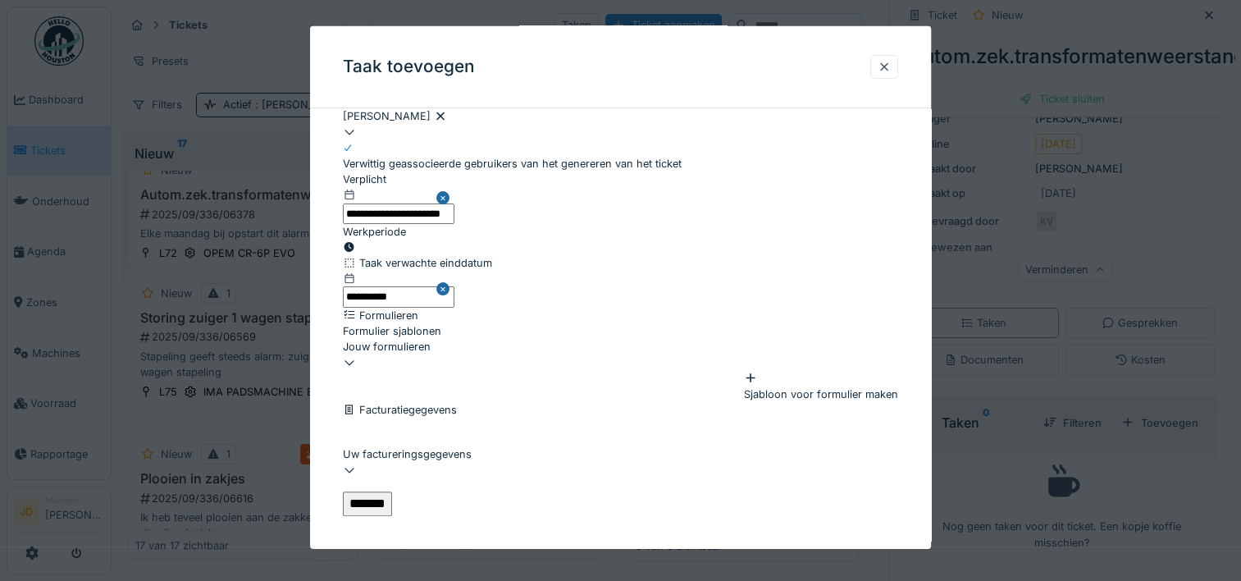
click at [392, 491] on input "*******" at bounding box center [367, 503] width 49 height 25
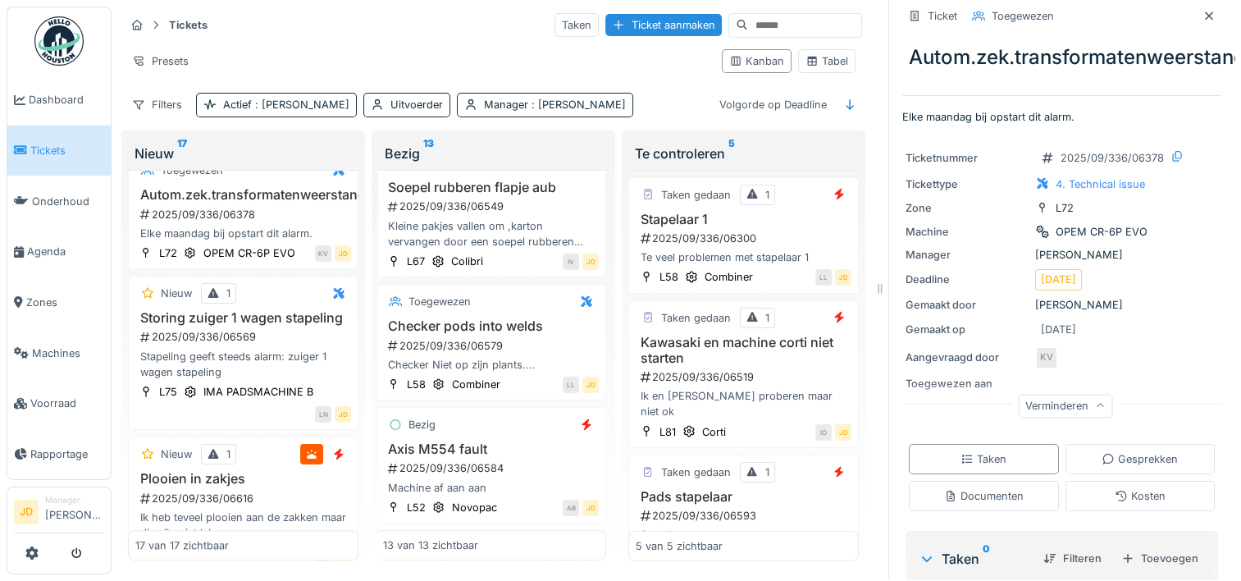
scroll to position [0, 0]
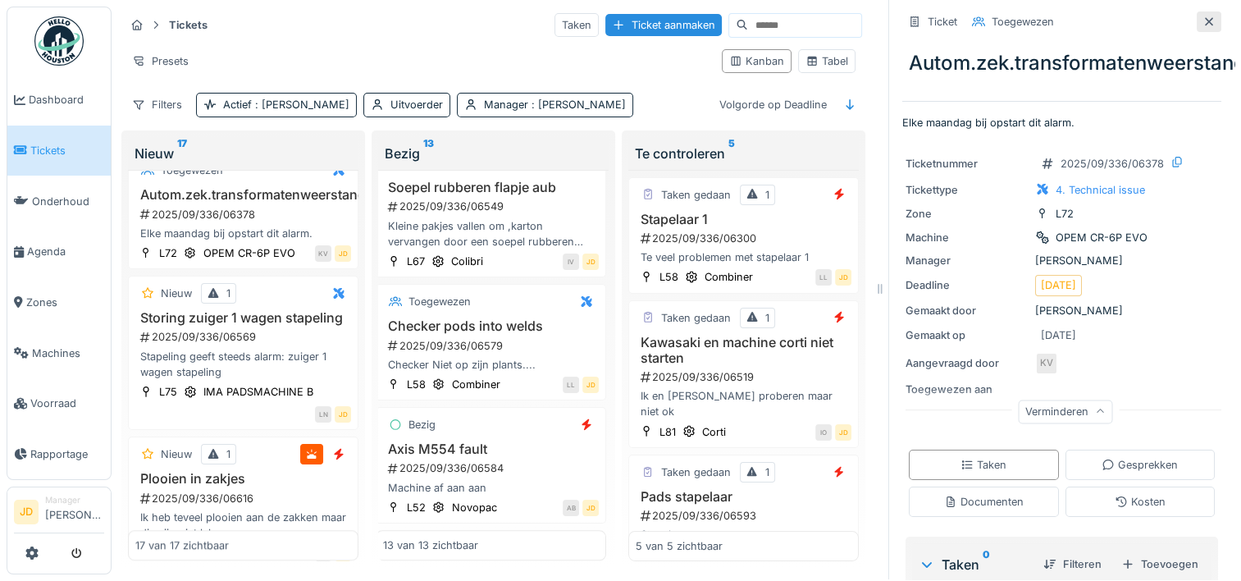
click at [1203, 16] on icon at bounding box center [1209, 21] width 13 height 11
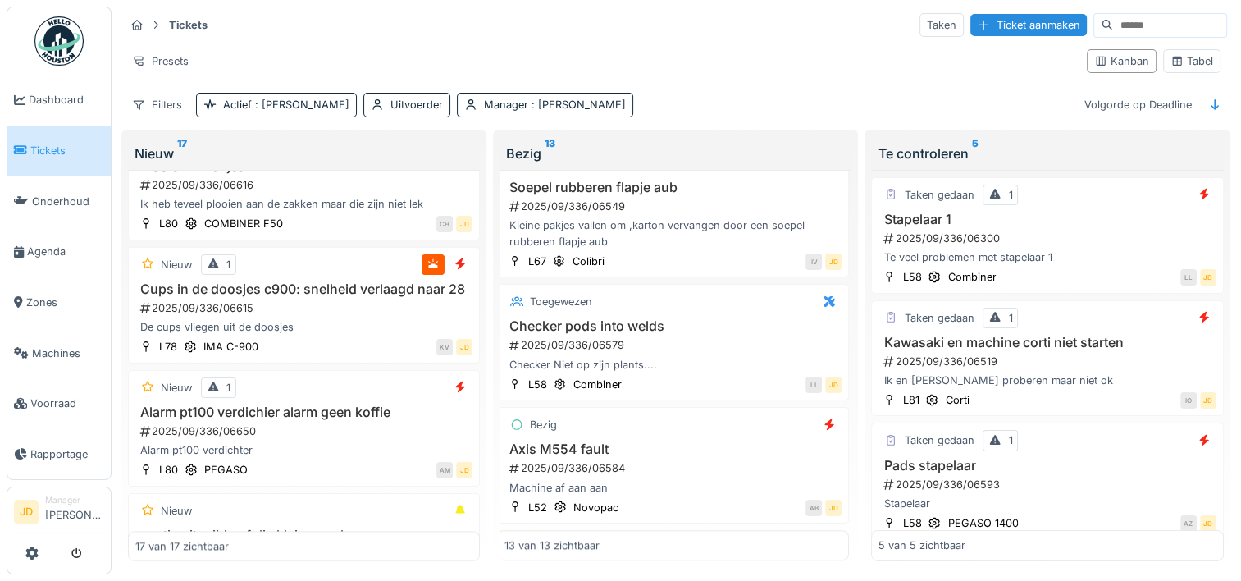
scroll to position [1710, 0]
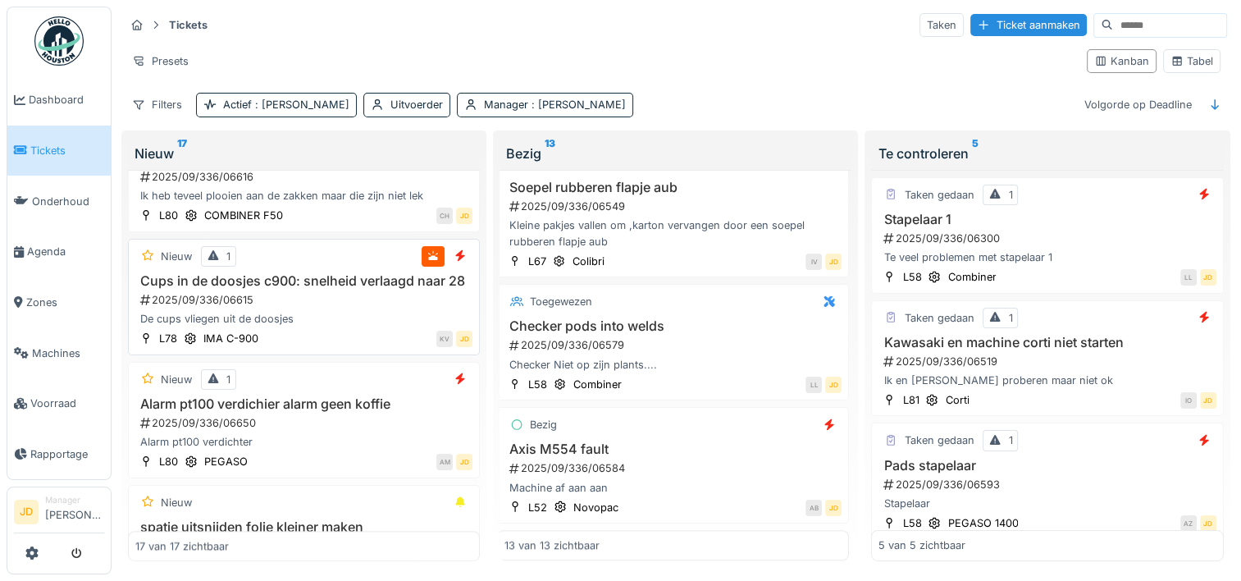
click at [315, 308] on div "2025/09/336/06615" at bounding box center [306, 300] width 334 height 16
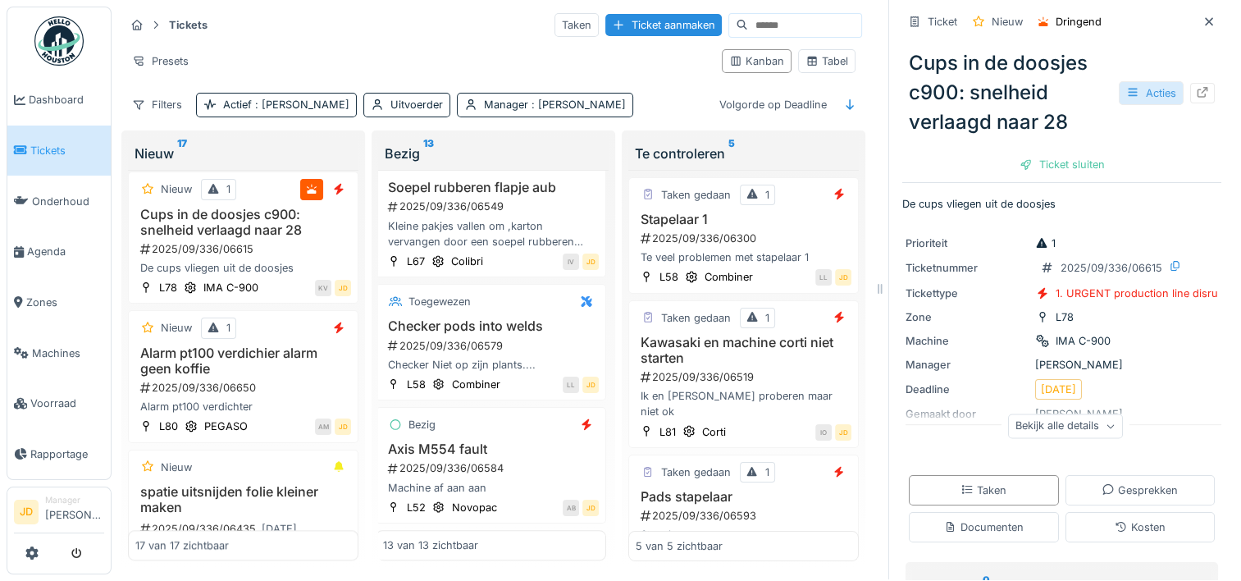
click at [1128, 89] on icon at bounding box center [1132, 93] width 9 height 8
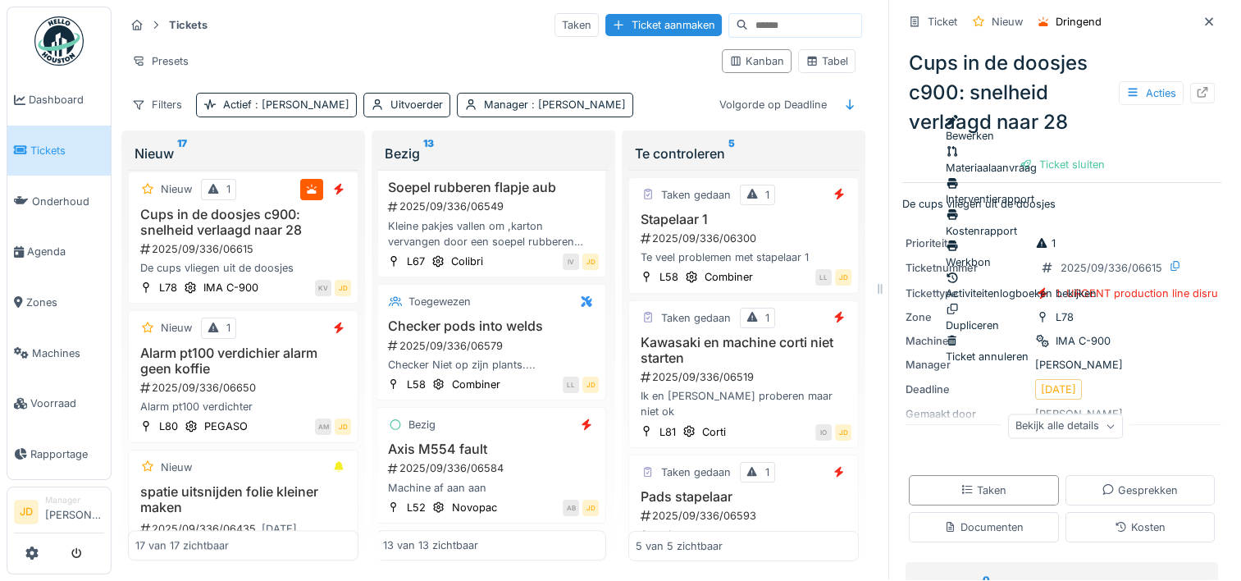
click at [1040, 112] on div "Bewerken" at bounding box center [1021, 127] width 151 height 31
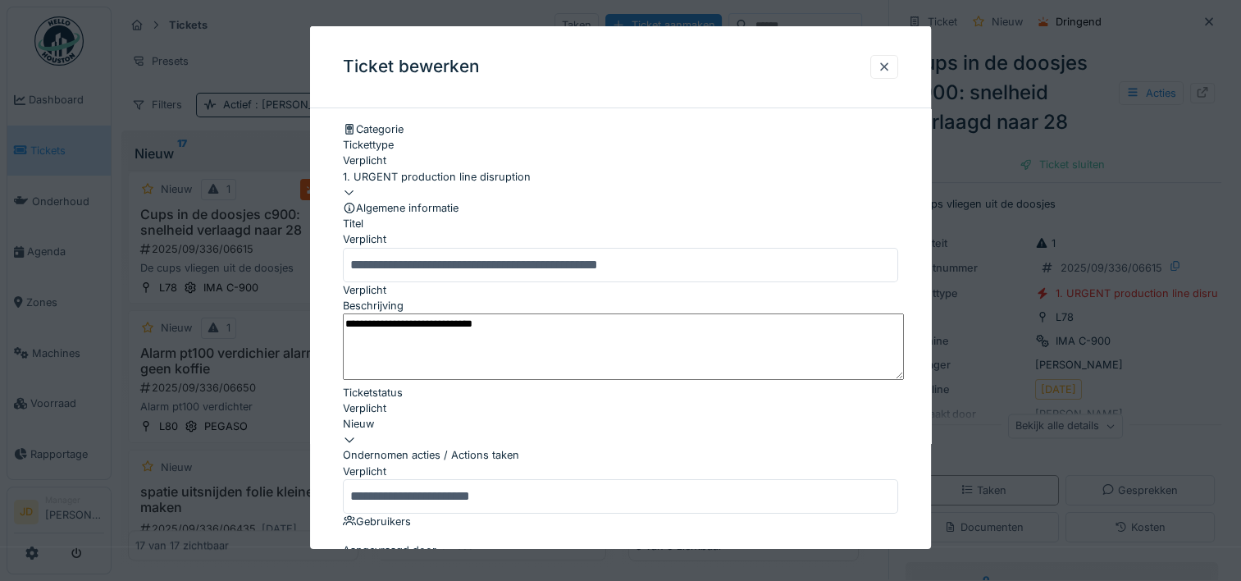
click at [834, 184] on div "1. URGENT production line disruption" at bounding box center [620, 183] width 555 height 31
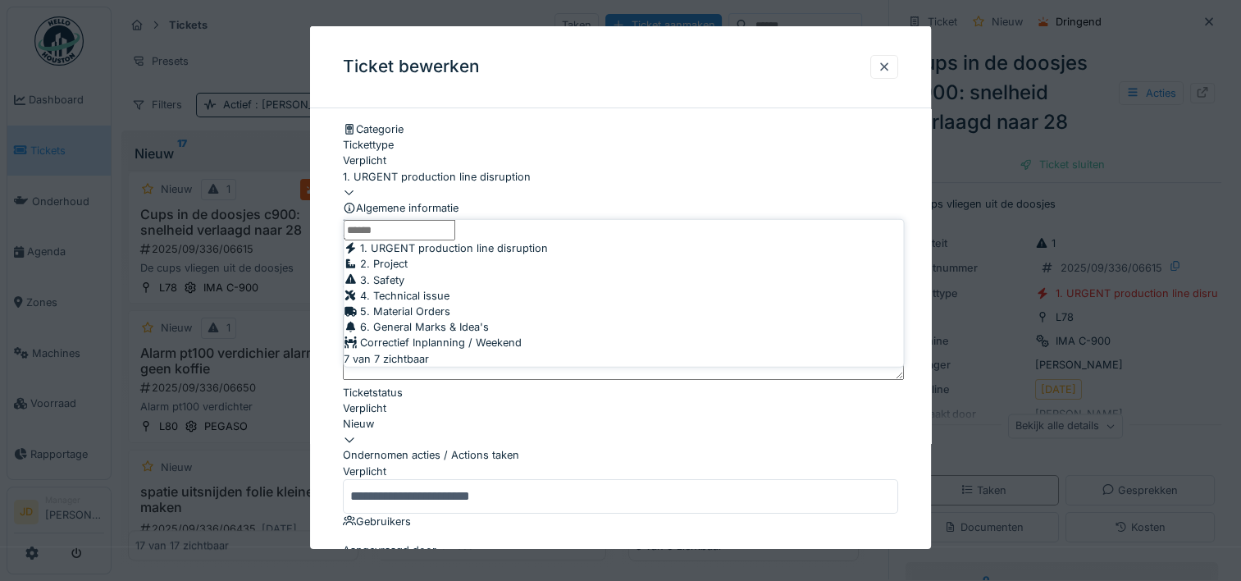
click at [627, 272] on div "2. Project" at bounding box center [623, 264] width 559 height 16
type input "***"
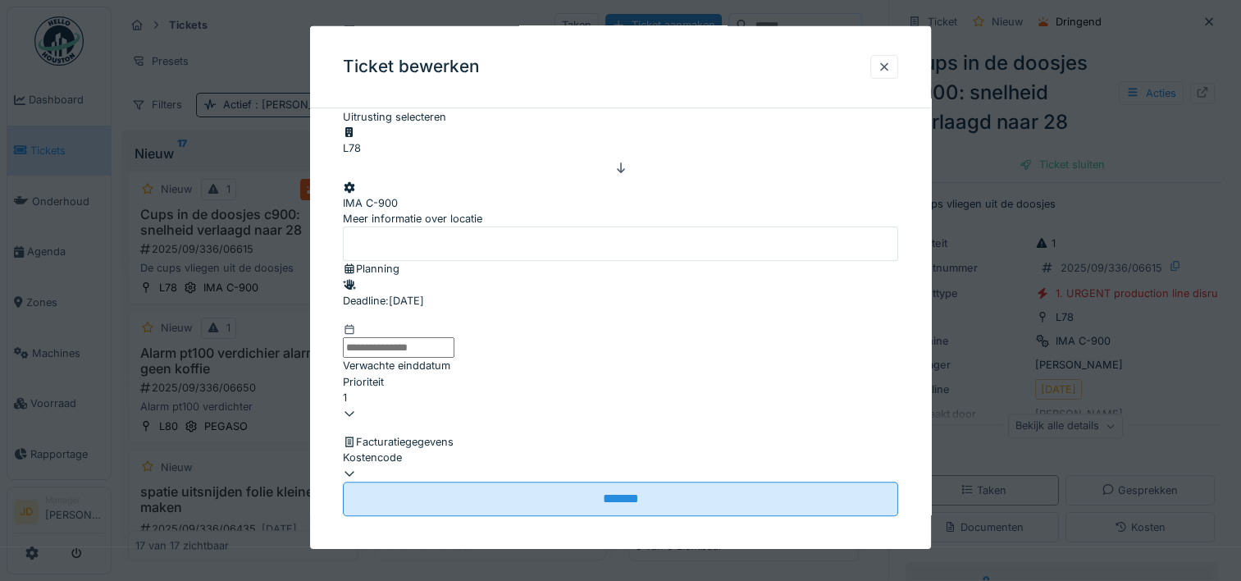
scroll to position [702, 0]
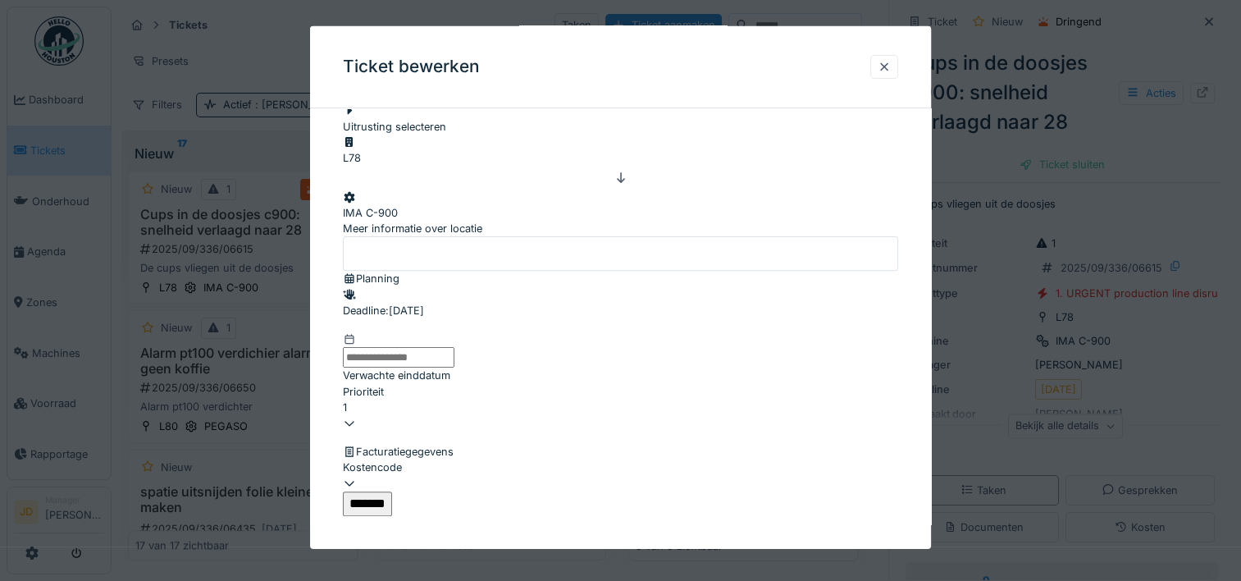
click at [392, 491] on input "*******" at bounding box center [367, 503] width 49 height 25
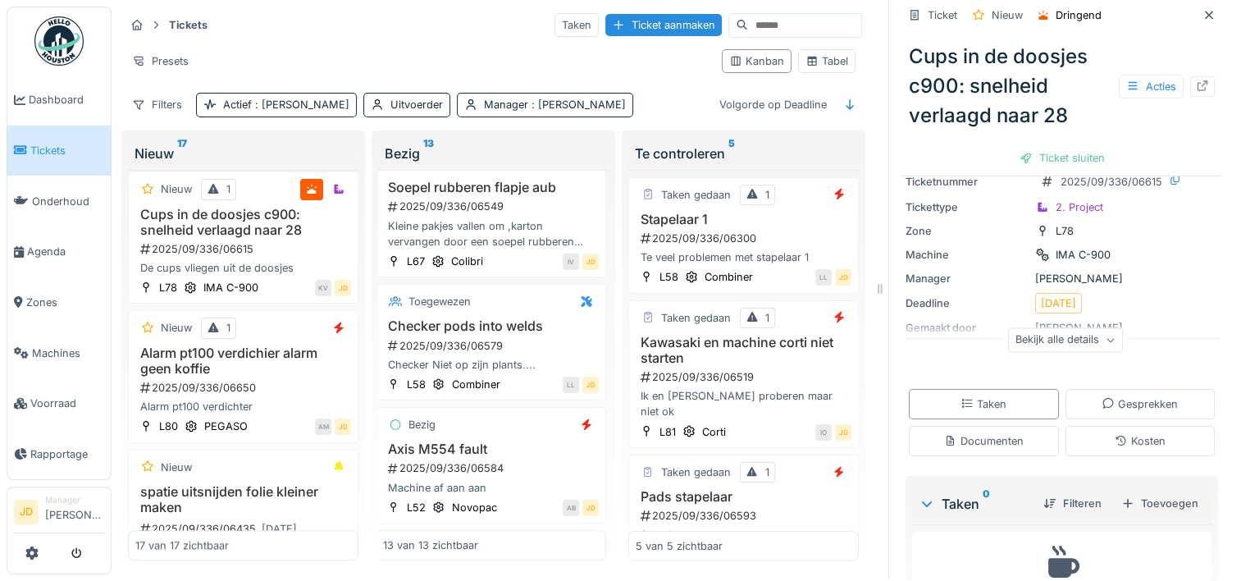
scroll to position [0, 0]
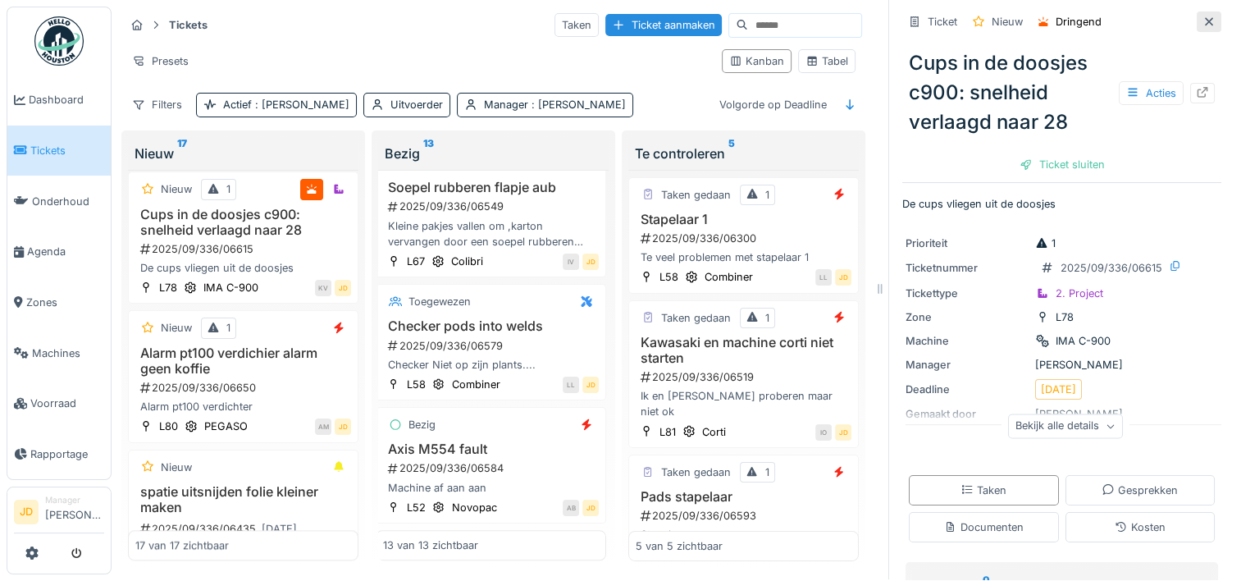
click at [1203, 15] on div at bounding box center [1209, 22] width 13 height 16
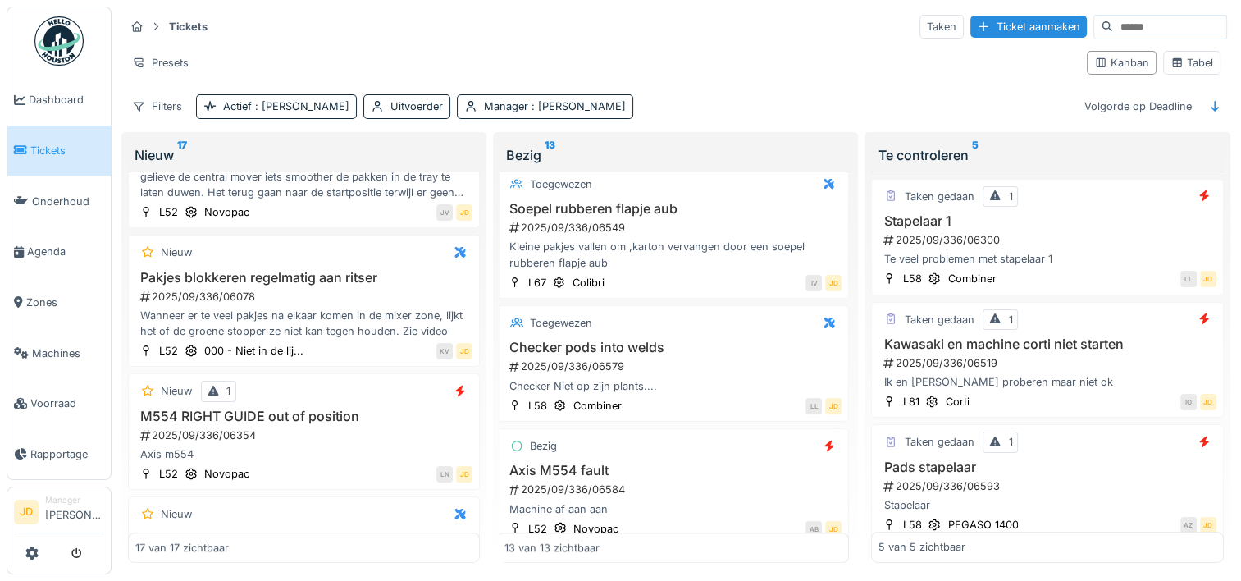
scroll to position [1347, 2]
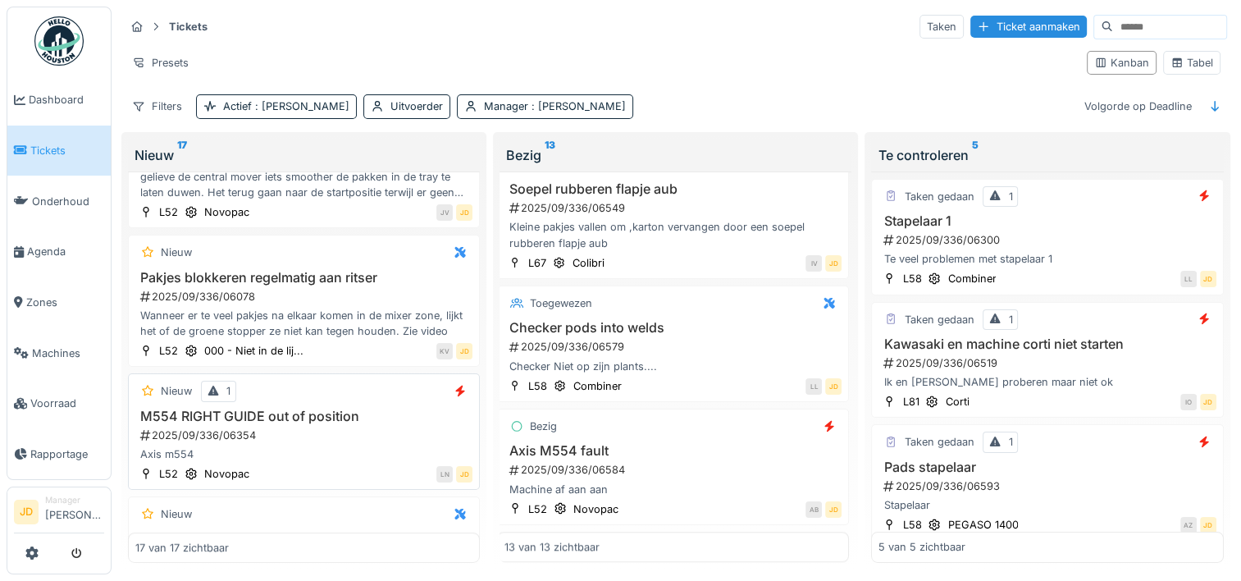
click at [371, 455] on div "M554 RIGHT GUIDE out of position 2025/09/336/06354 Axis m554" at bounding box center [303, 436] width 337 height 54
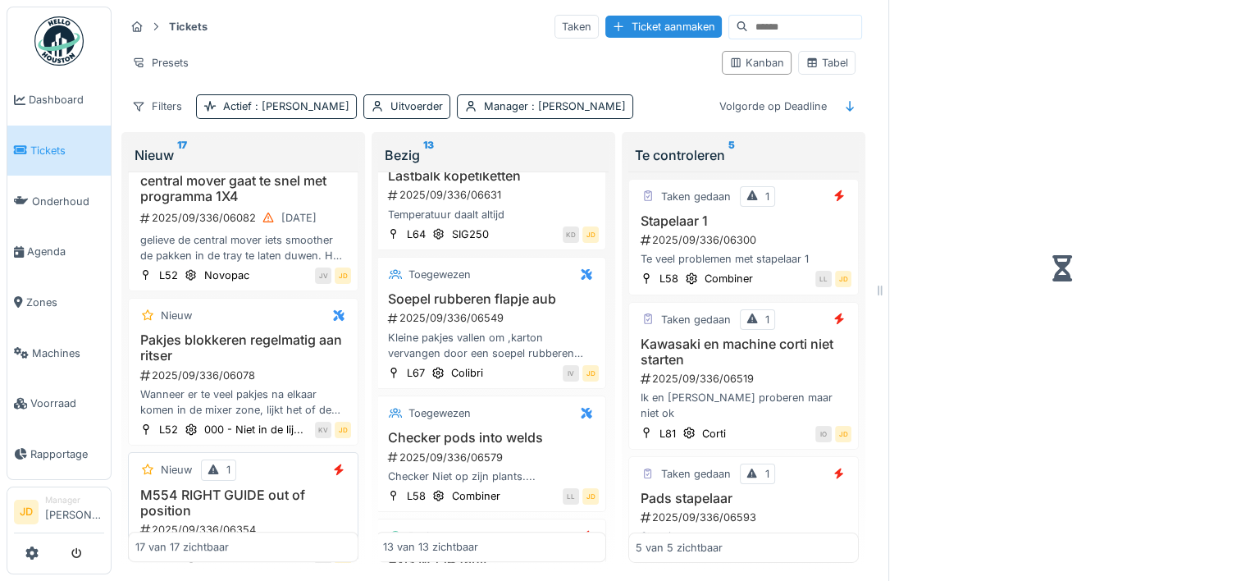
scroll to position [1495, 2]
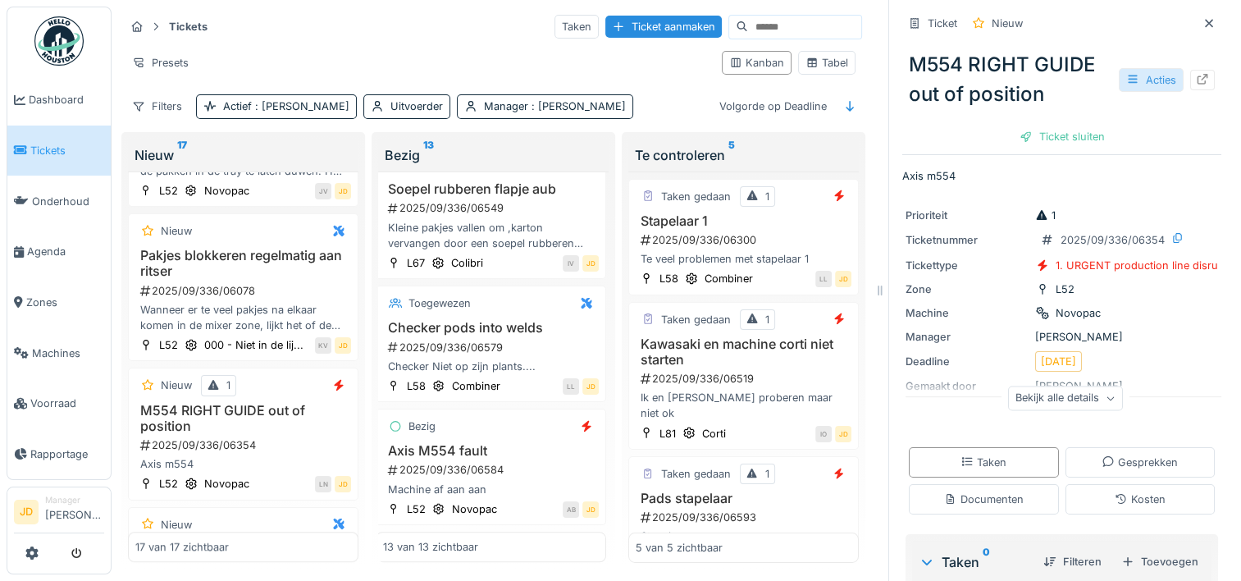
click at [1120, 75] on div "Acties" at bounding box center [1151, 80] width 65 height 24
click at [1129, 85] on div "Acties" at bounding box center [1151, 80] width 65 height 24
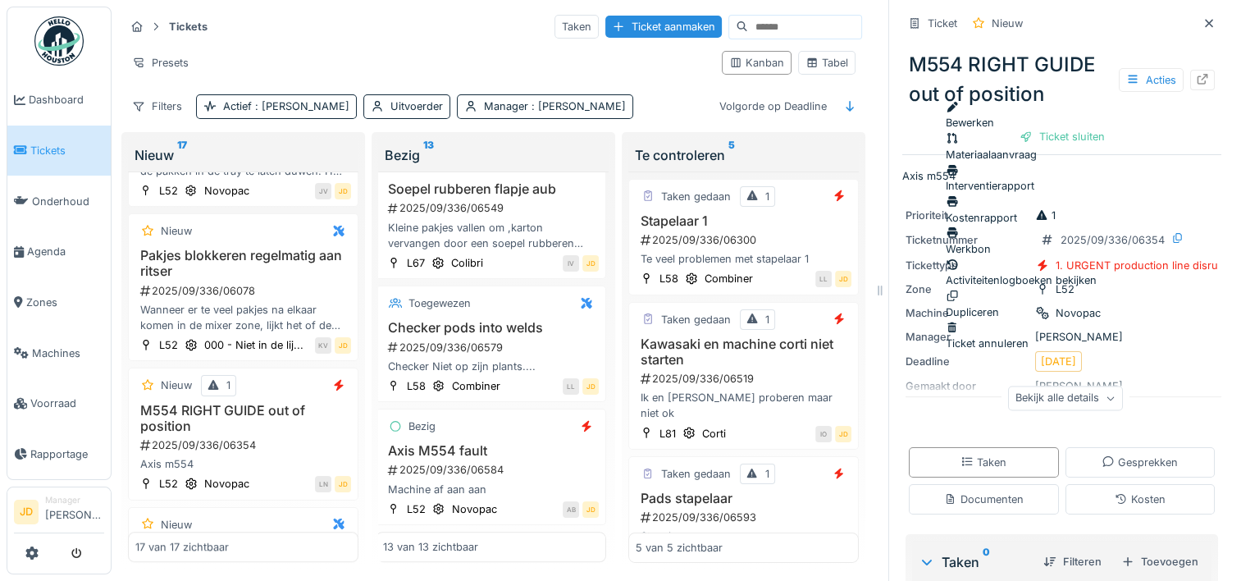
click at [1006, 320] on div "Ticket annuleren" at bounding box center [1021, 335] width 151 height 31
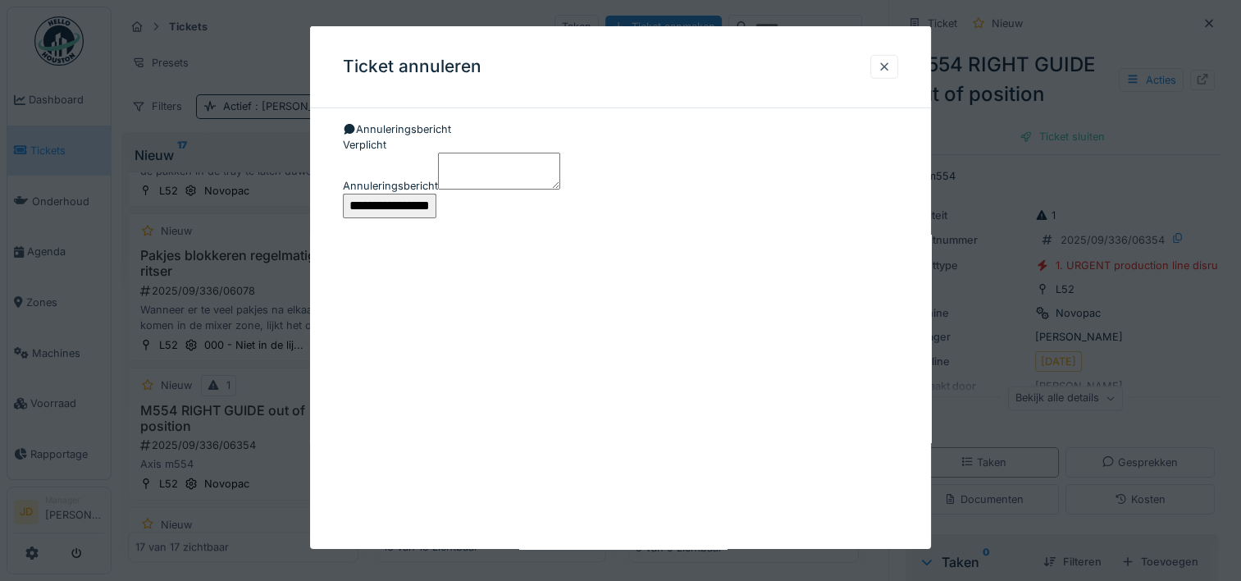
click at [509, 189] on textarea "Annuleringsbericht" at bounding box center [499, 171] width 122 height 36
type textarea "******"
click at [436, 218] on input "**********" at bounding box center [390, 206] width 94 height 25
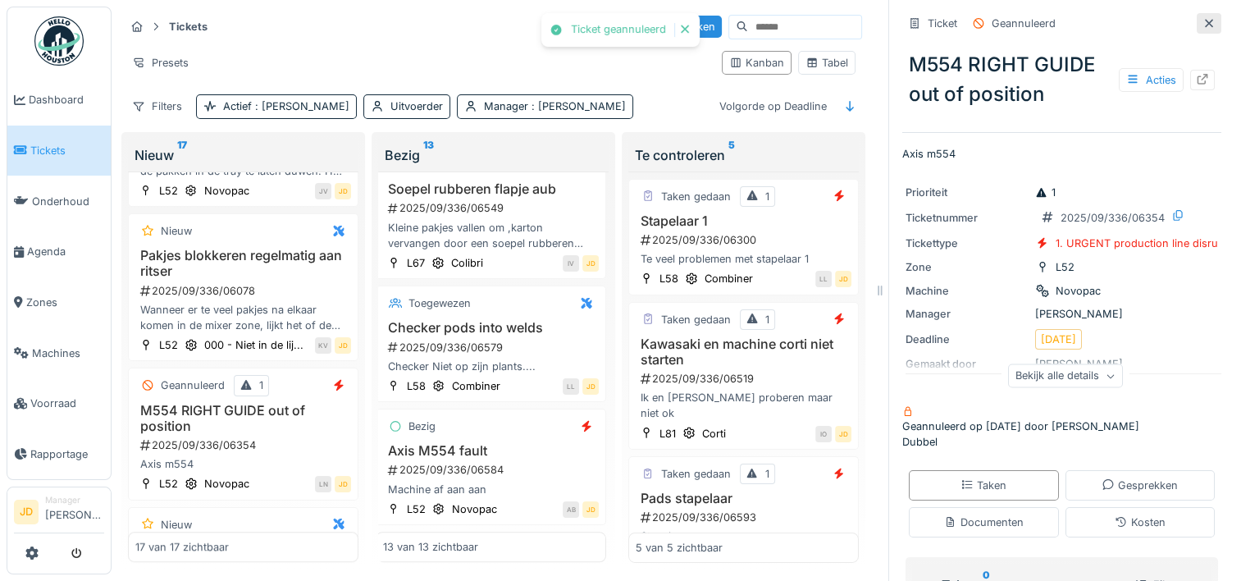
click at [1205, 20] on icon at bounding box center [1209, 23] width 8 height 8
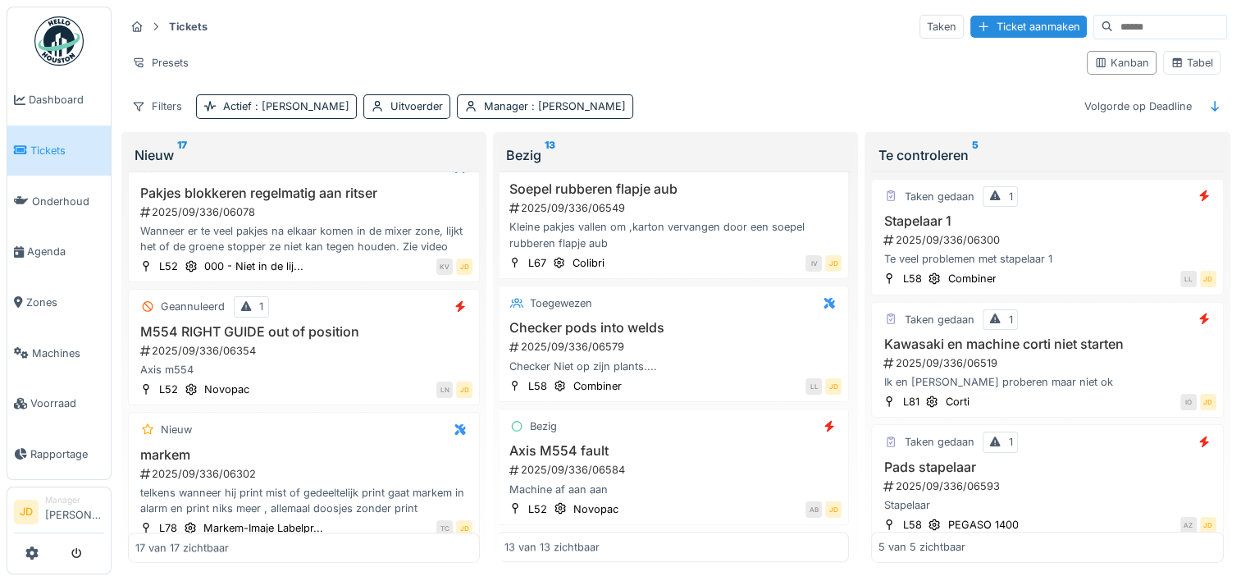
scroll to position [786, 0]
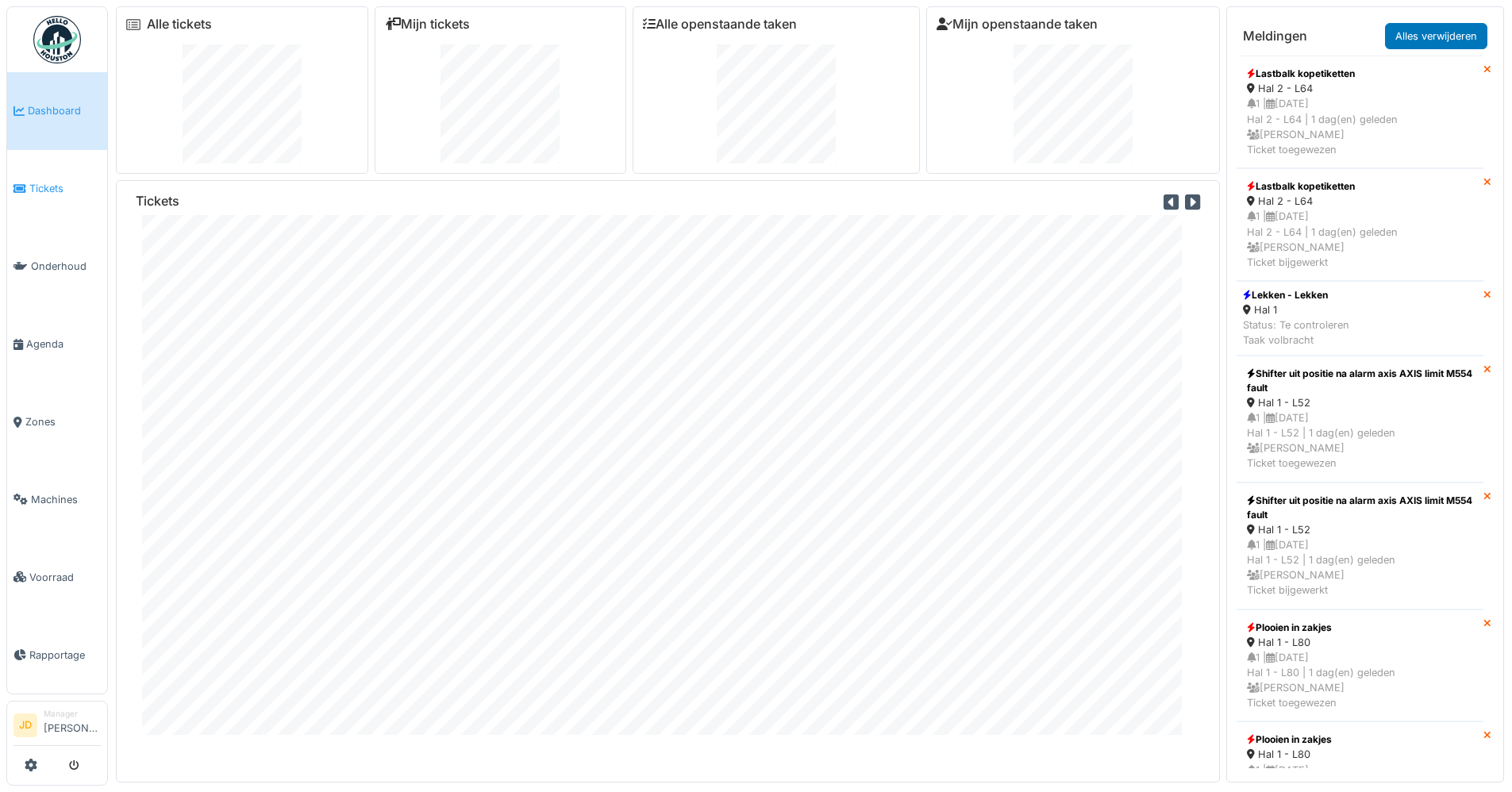
click at [58, 189] on span "Tickets" at bounding box center [65, 189] width 72 height 15
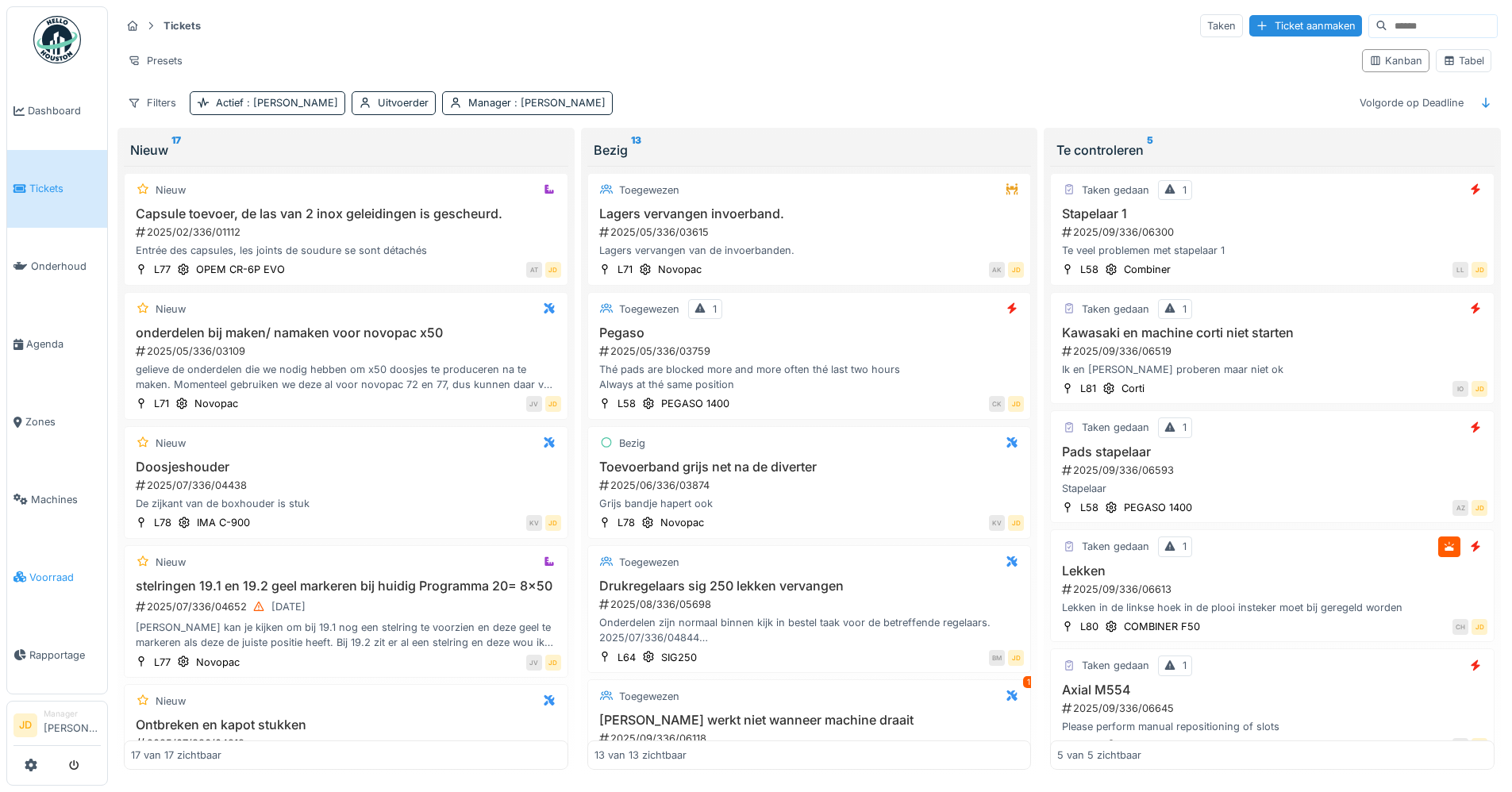
click at [32, 571] on span "Voorraad" at bounding box center [65, 577] width 72 height 15
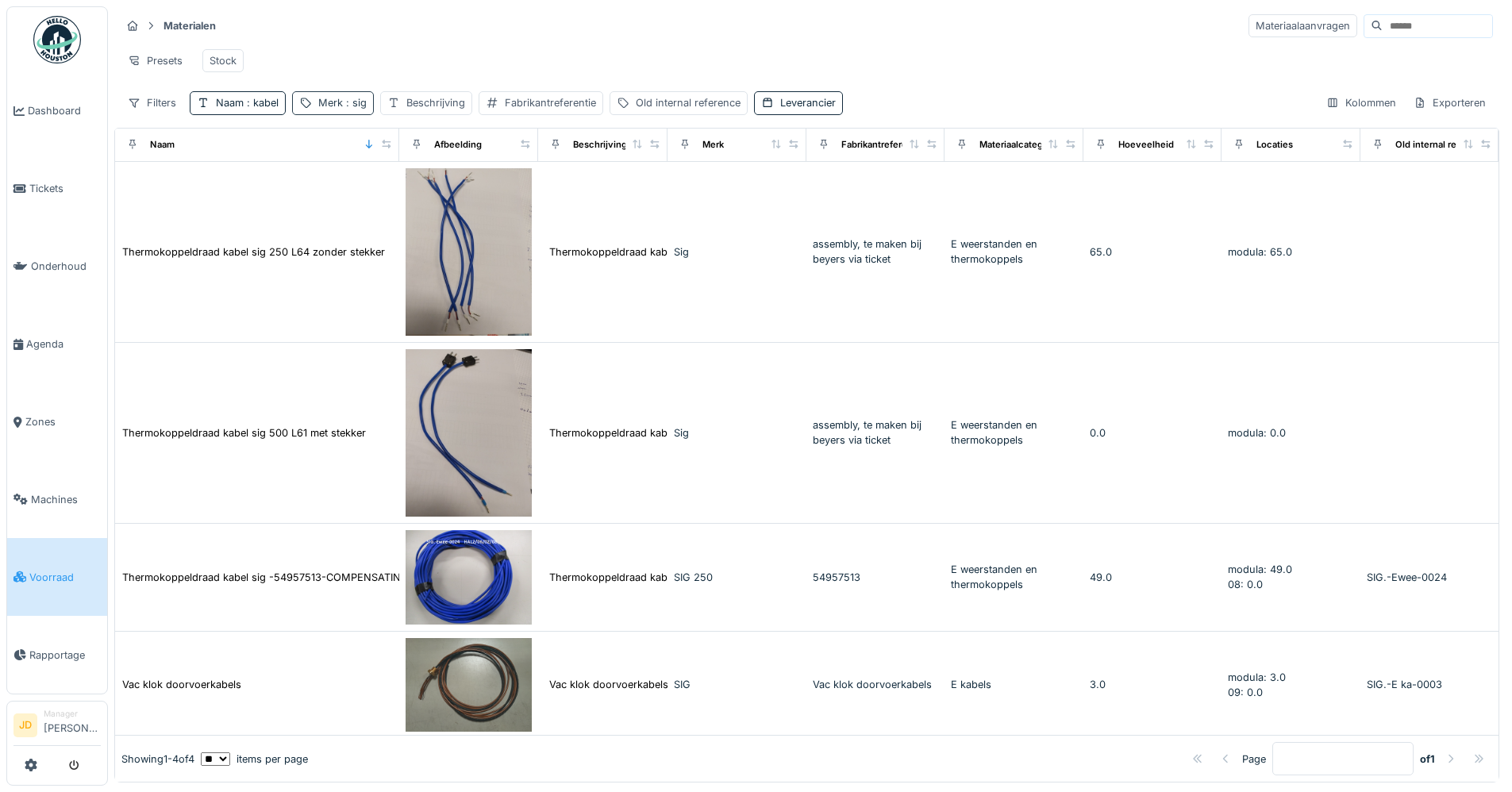
click at [335, 107] on div "Merk : sig" at bounding box center [342, 103] width 48 height 15
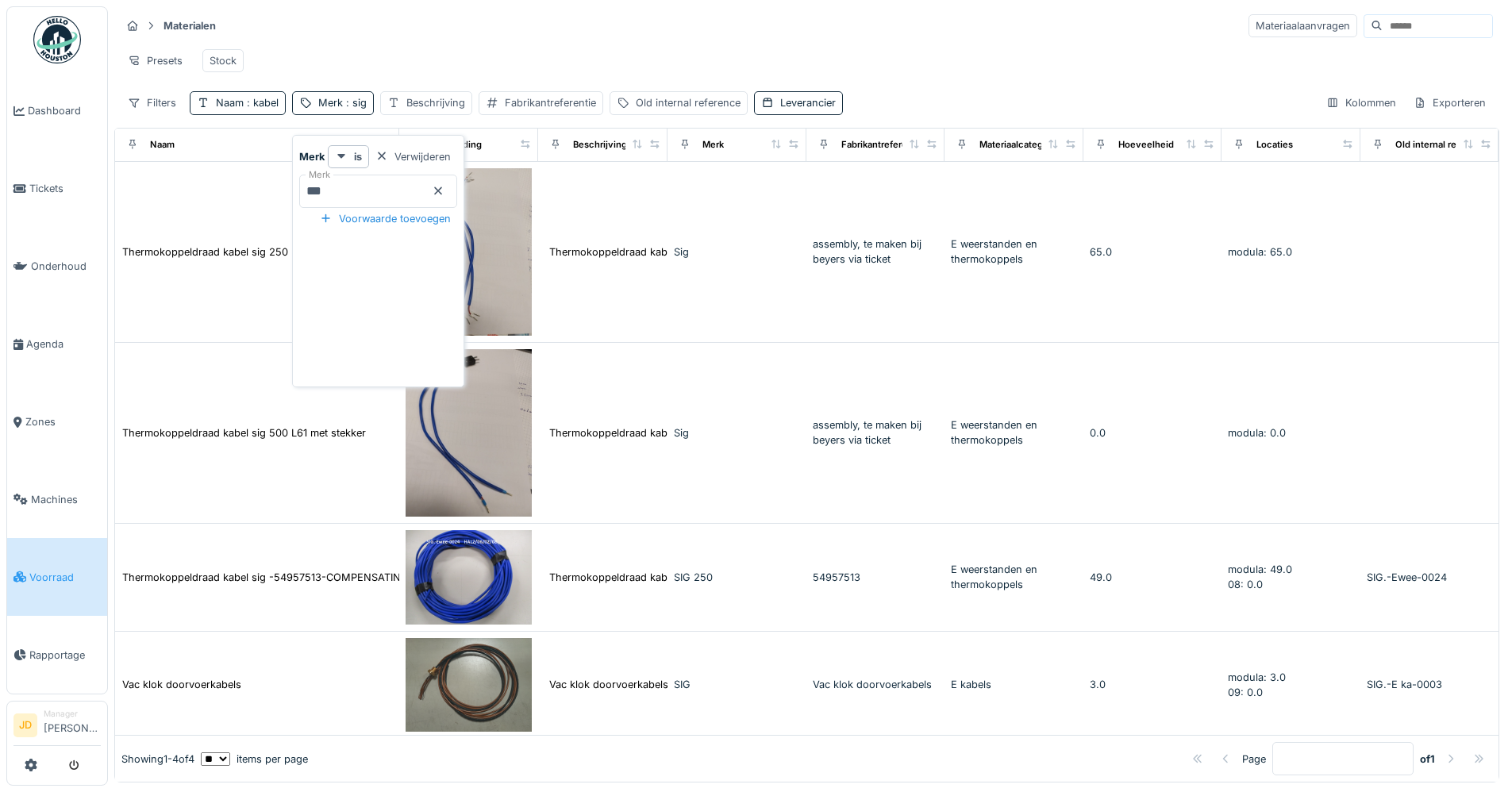
click at [442, 194] on icon at bounding box center [438, 191] width 8 height 8
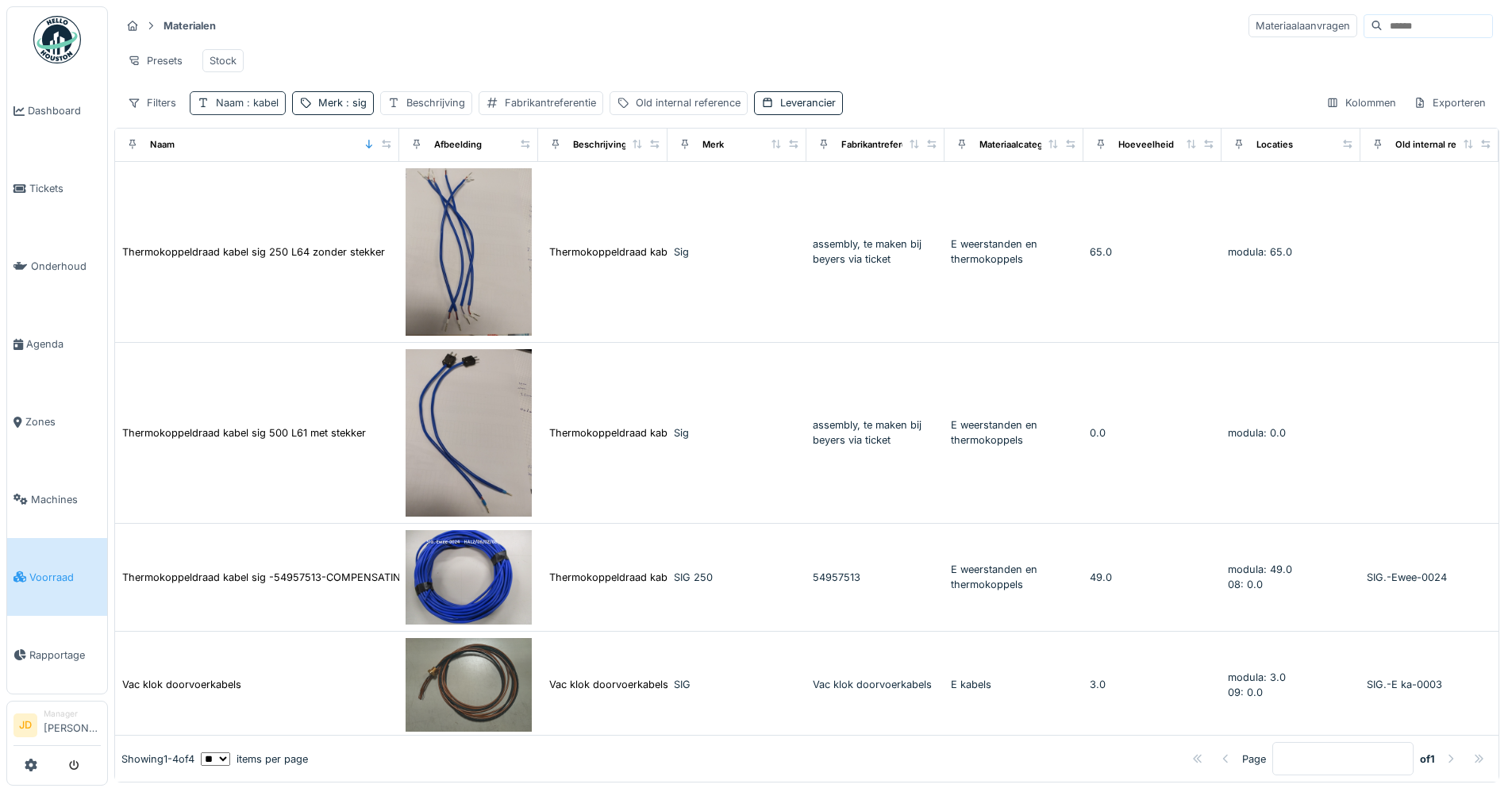
click at [244, 108] on span ": kabel" at bounding box center [261, 103] width 35 height 12
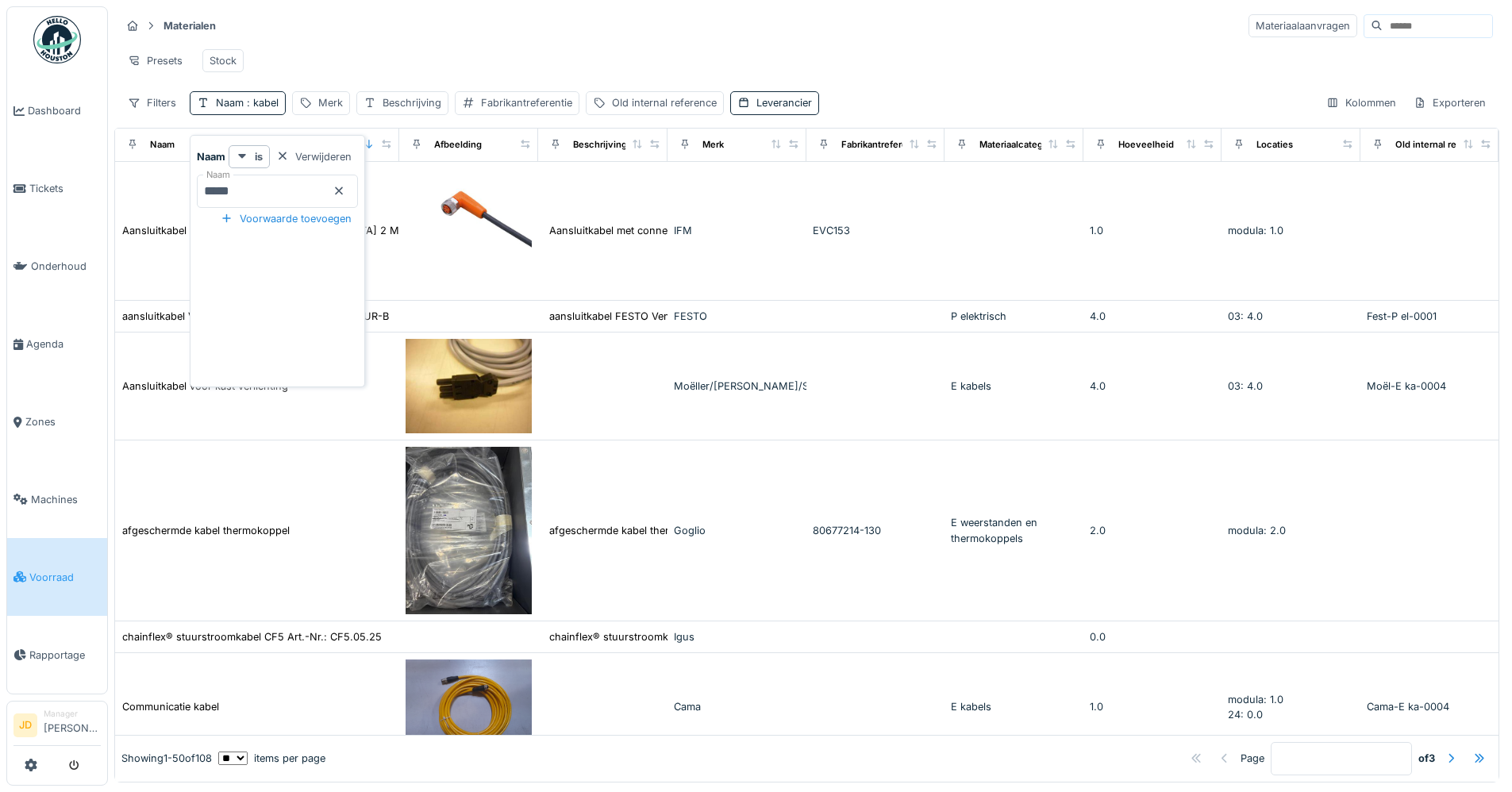
click at [345, 189] on icon at bounding box center [339, 191] width 13 height 11
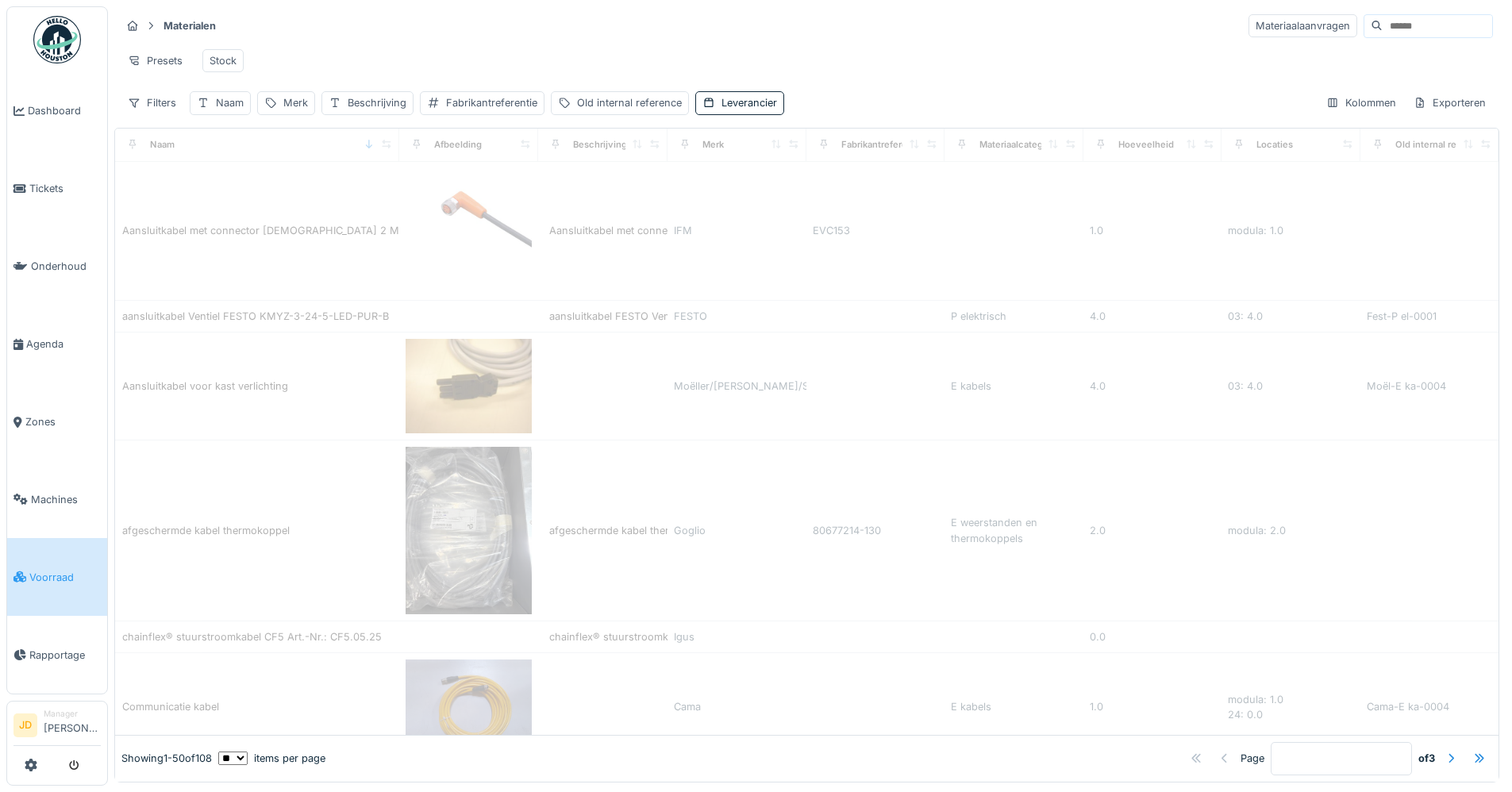
click at [311, 73] on div "Presets Stock" at bounding box center [807, 60] width 1372 height 36
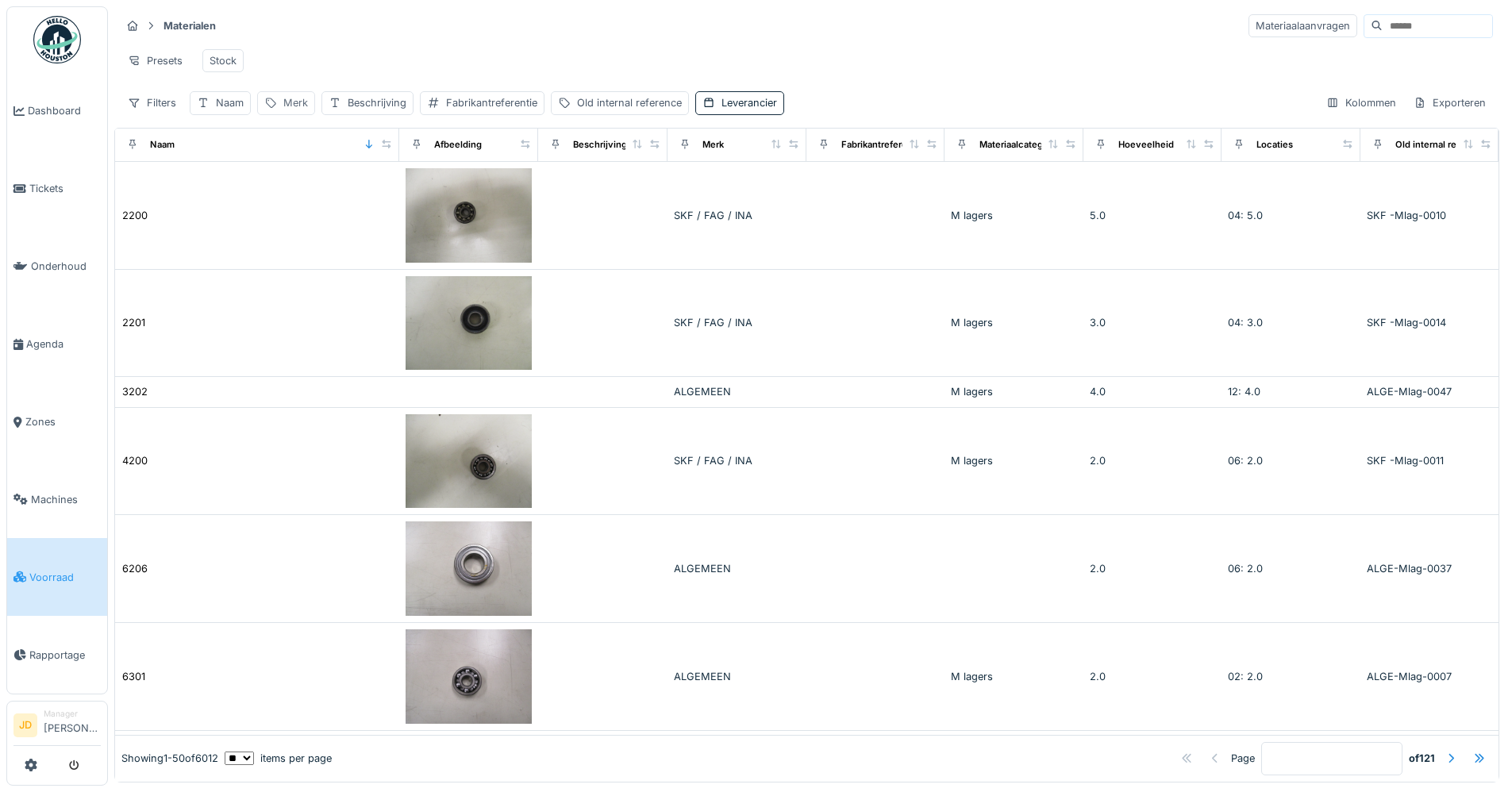
click at [289, 110] on div "Merk" at bounding box center [295, 103] width 24 height 15
click at [306, 179] on input "Merk" at bounding box center [342, 191] width 158 height 33
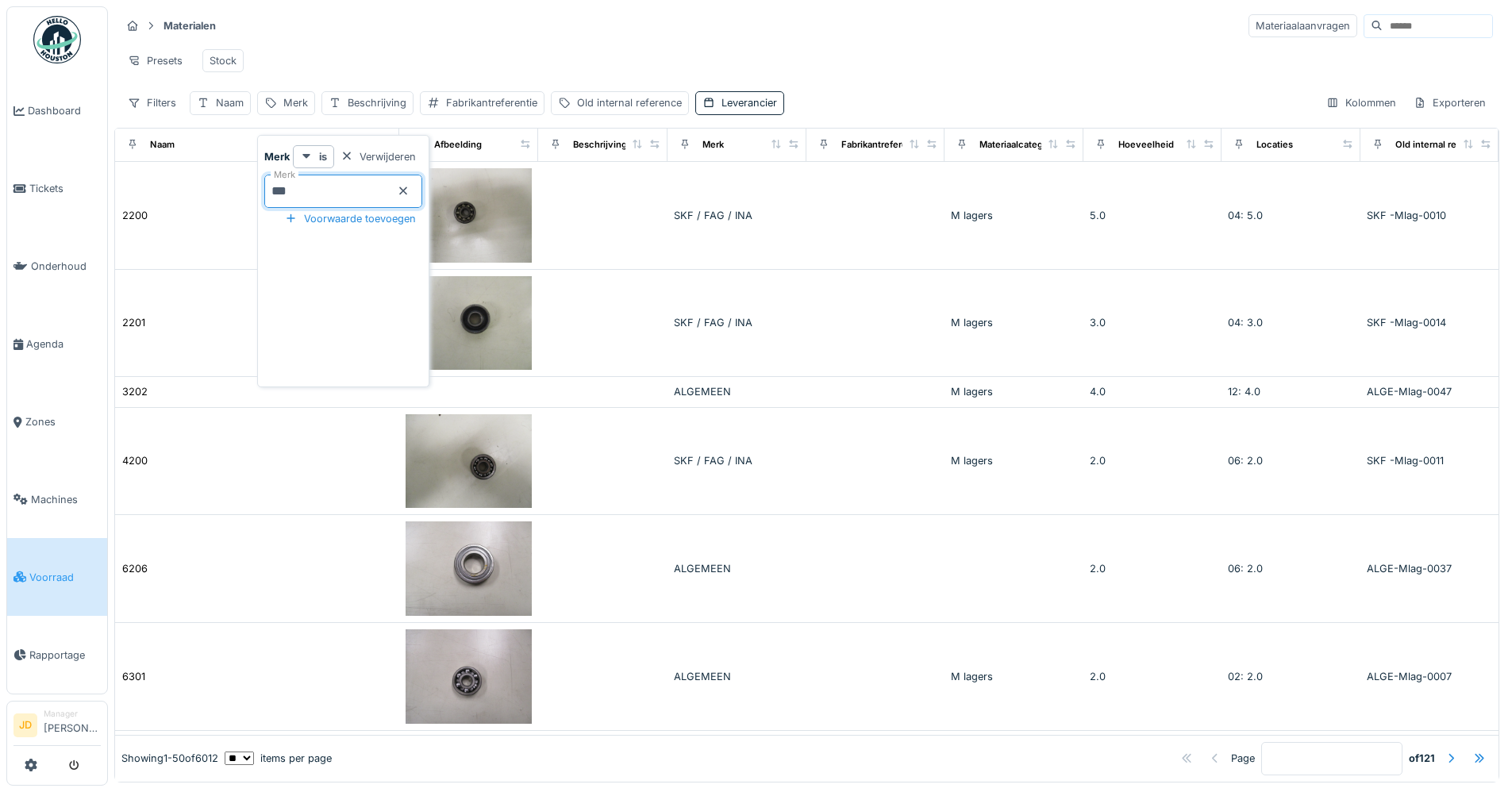
type input "****"
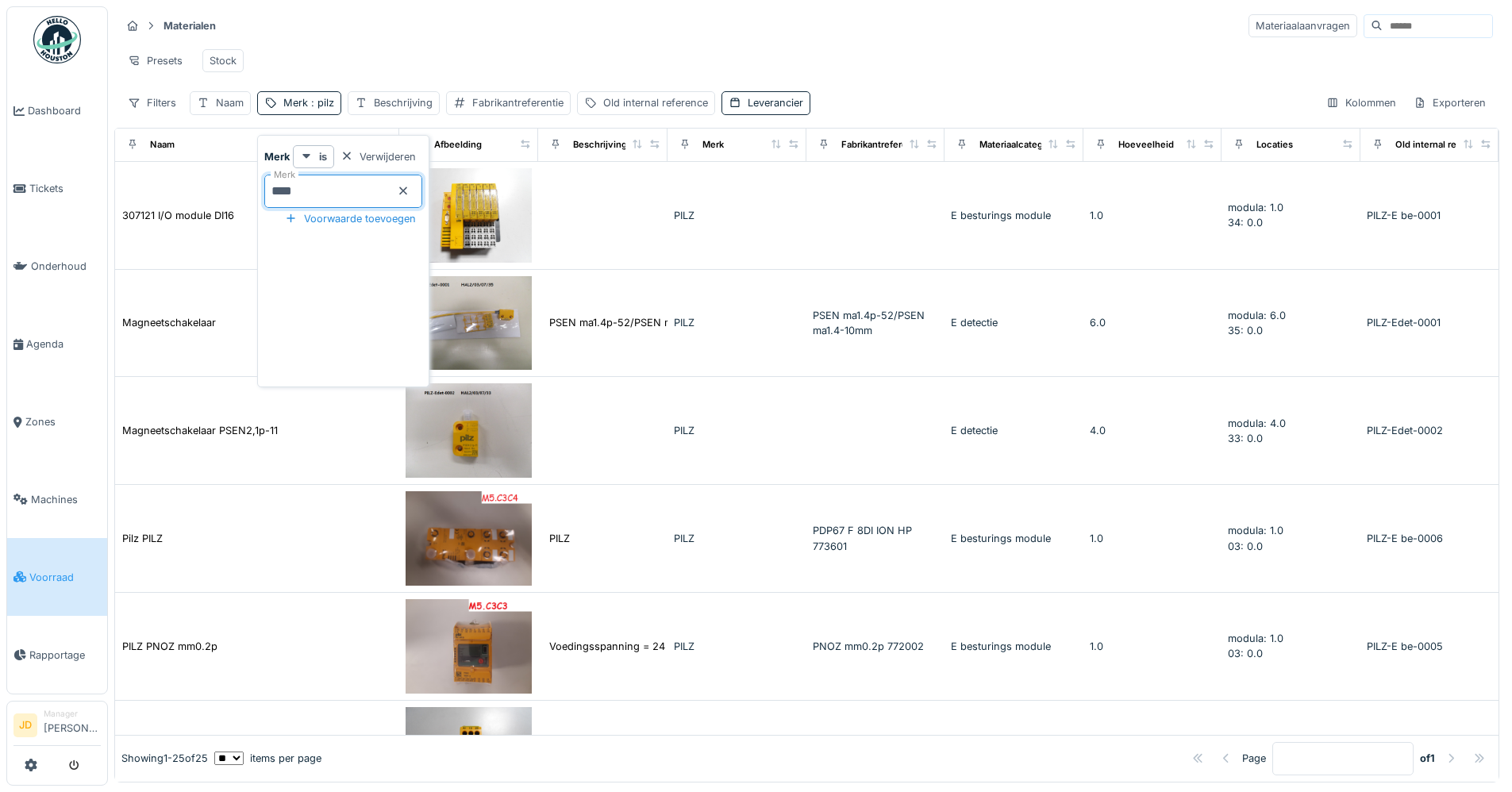
click at [410, 38] on div "Materialen Materiaalaanvragen" at bounding box center [807, 25] width 1372 height 26
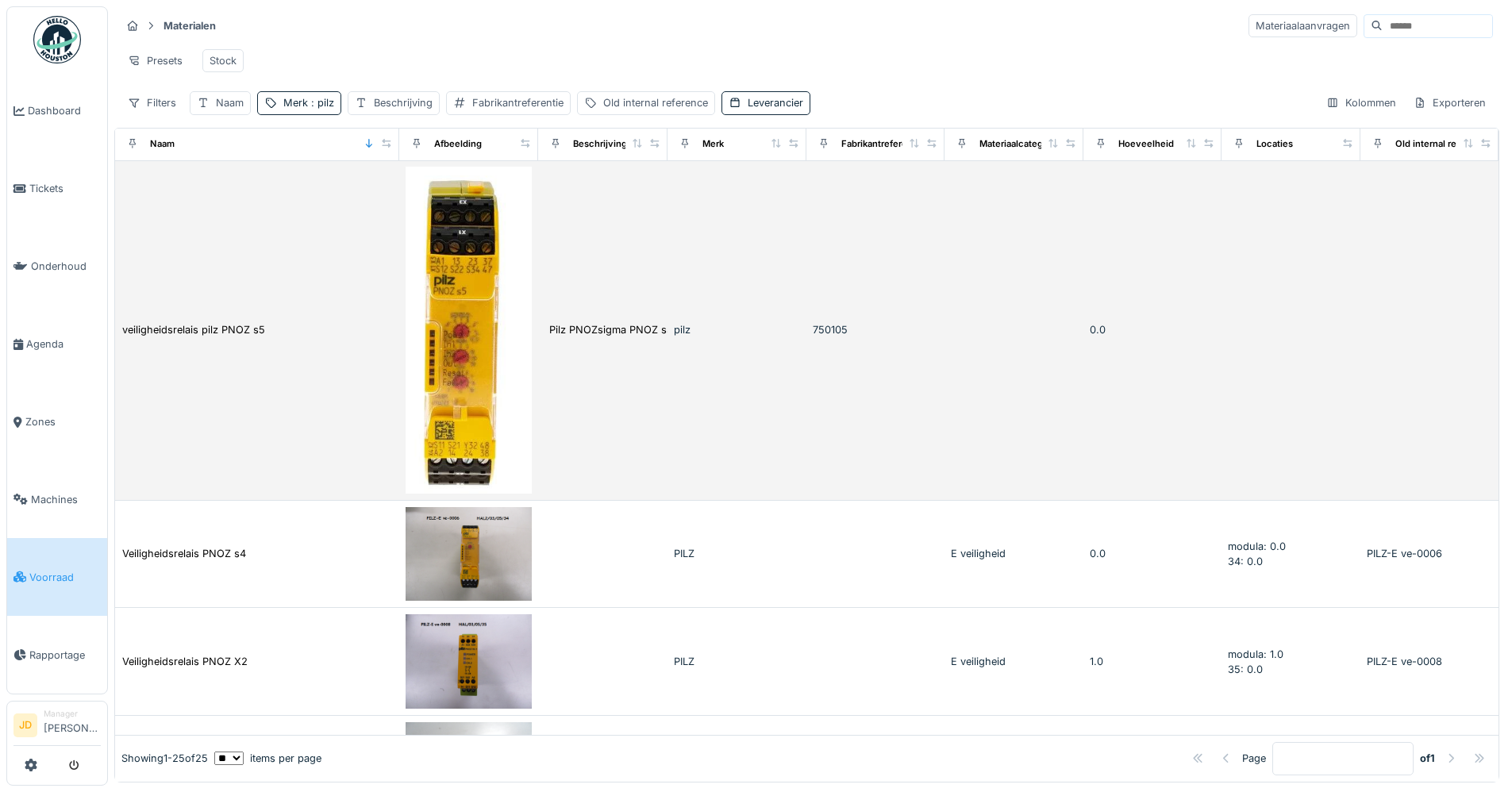
scroll to position [2063, 0]
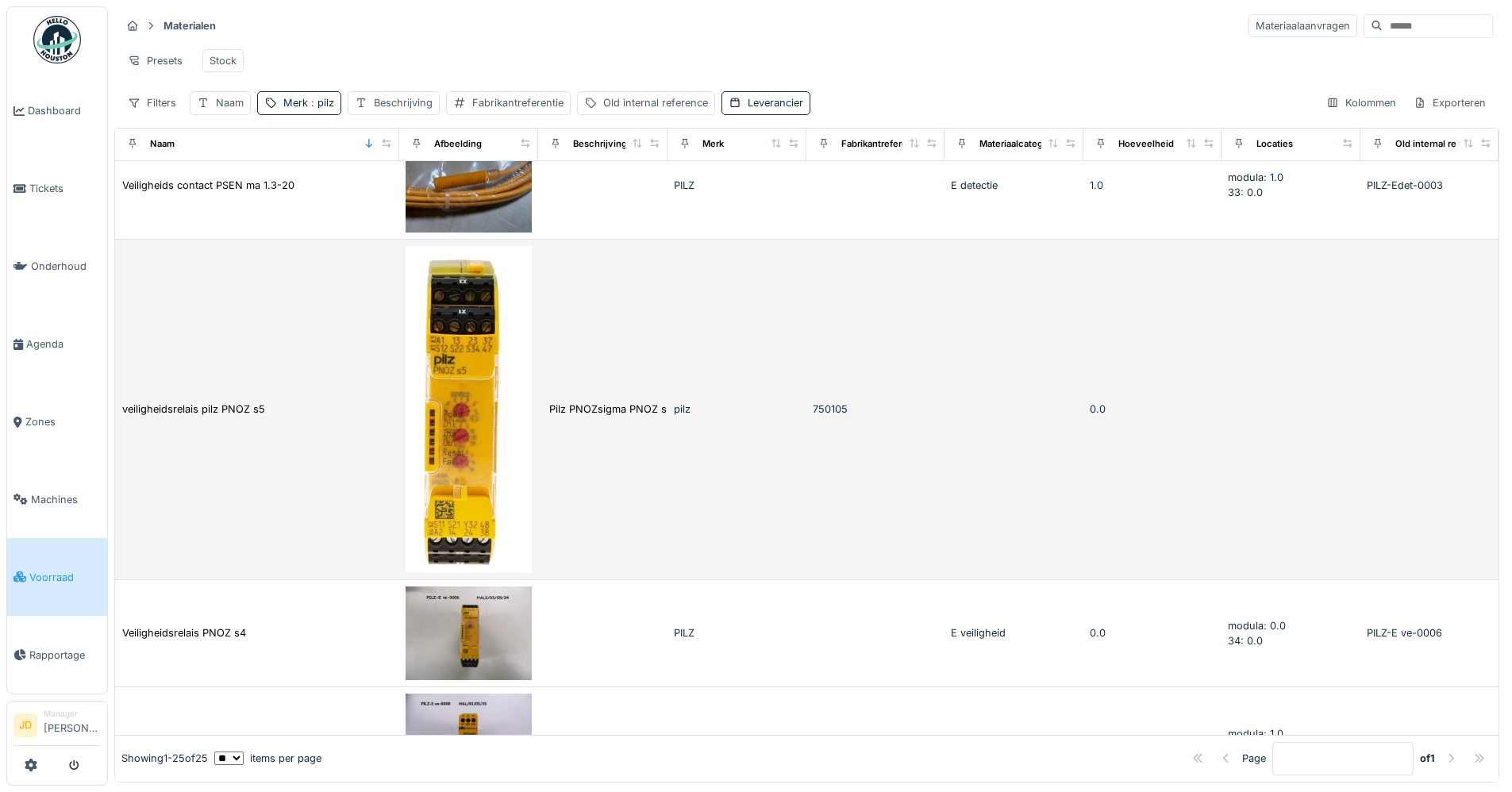
click at [196, 373] on td "veiligheidsrelais pilz PNOZ s5" at bounding box center [257, 410] width 284 height 340
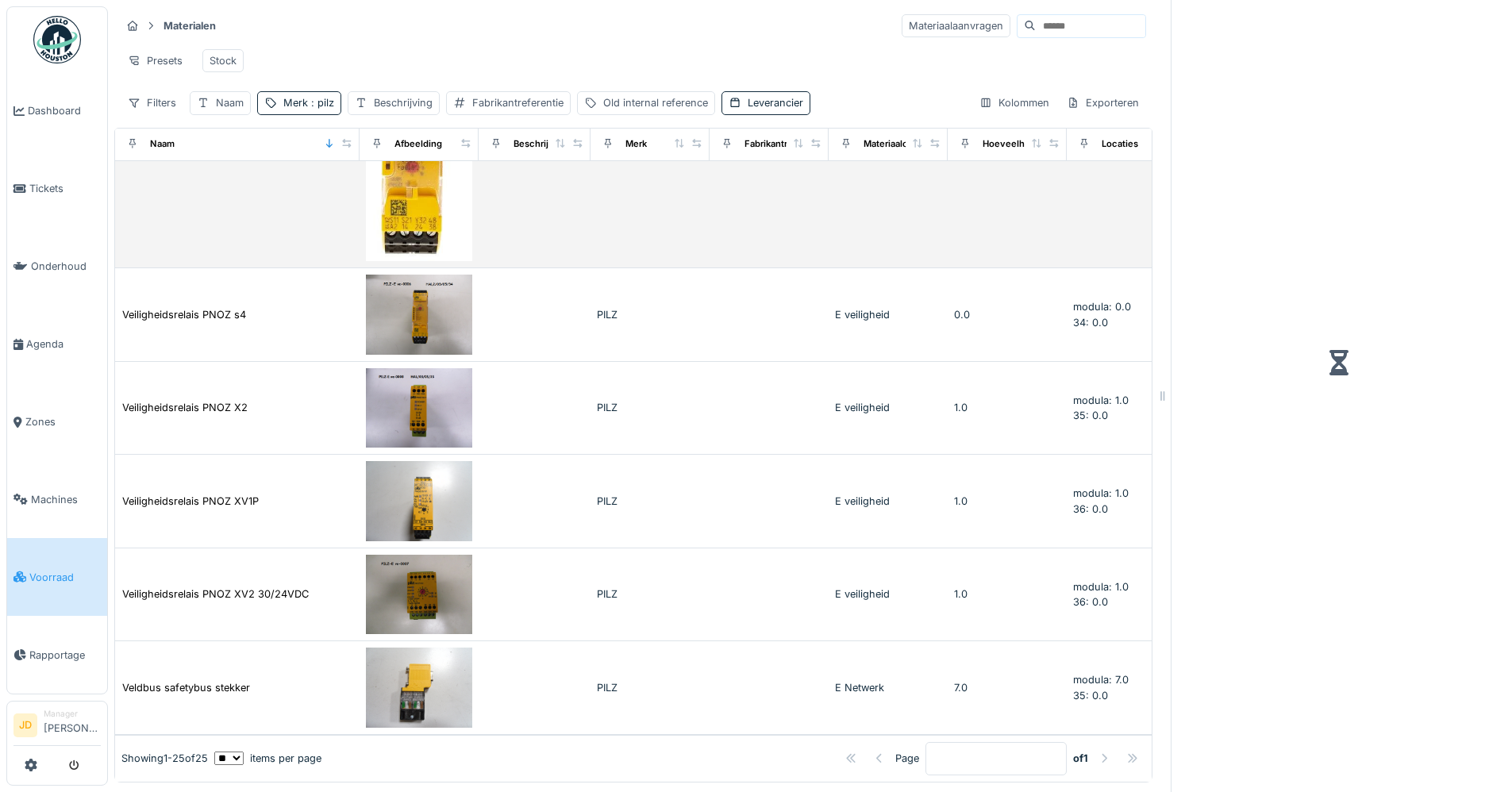
scroll to position [1832, 0]
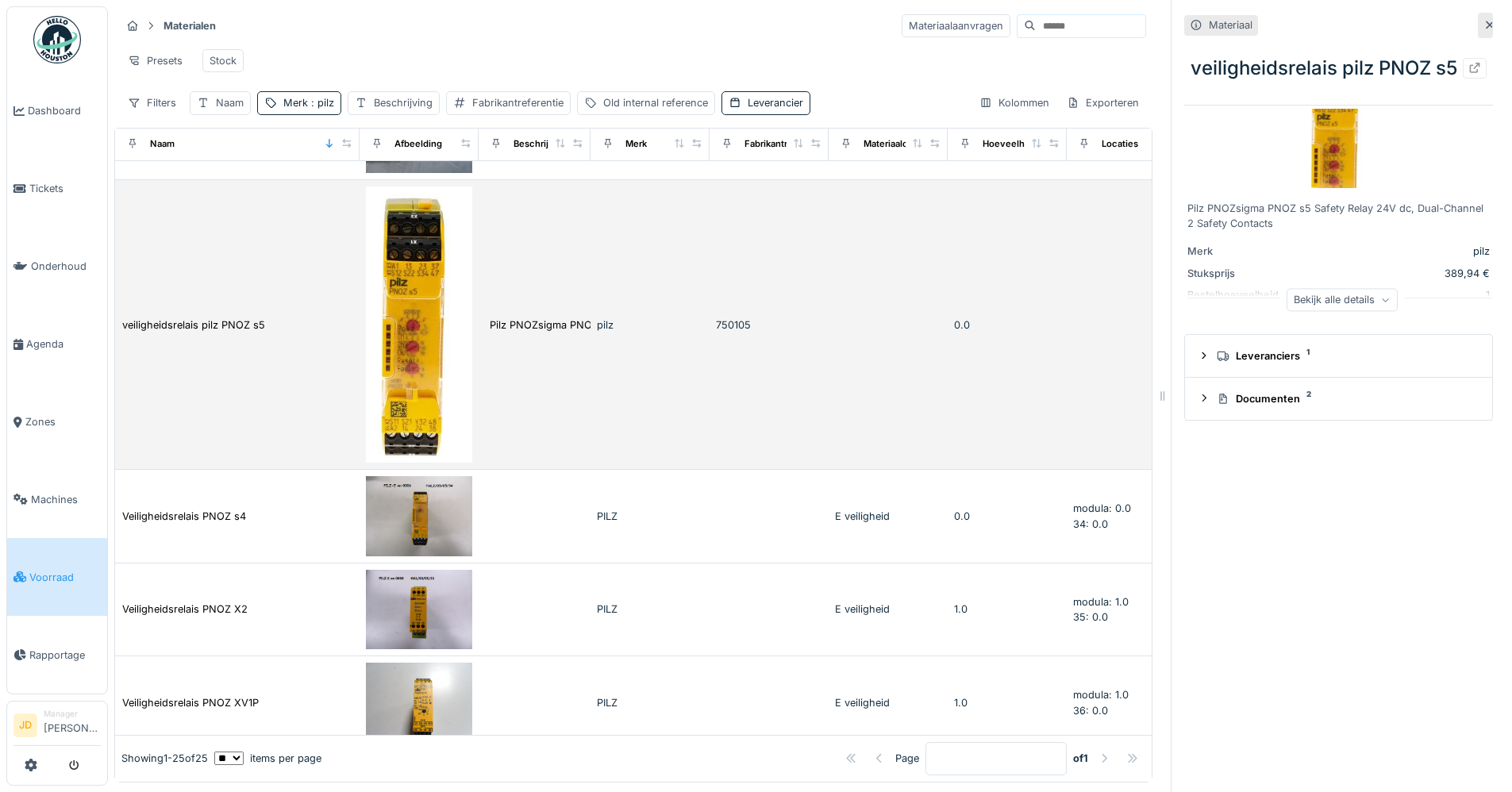
click at [408, 353] on img at bounding box center [419, 324] width 106 height 276
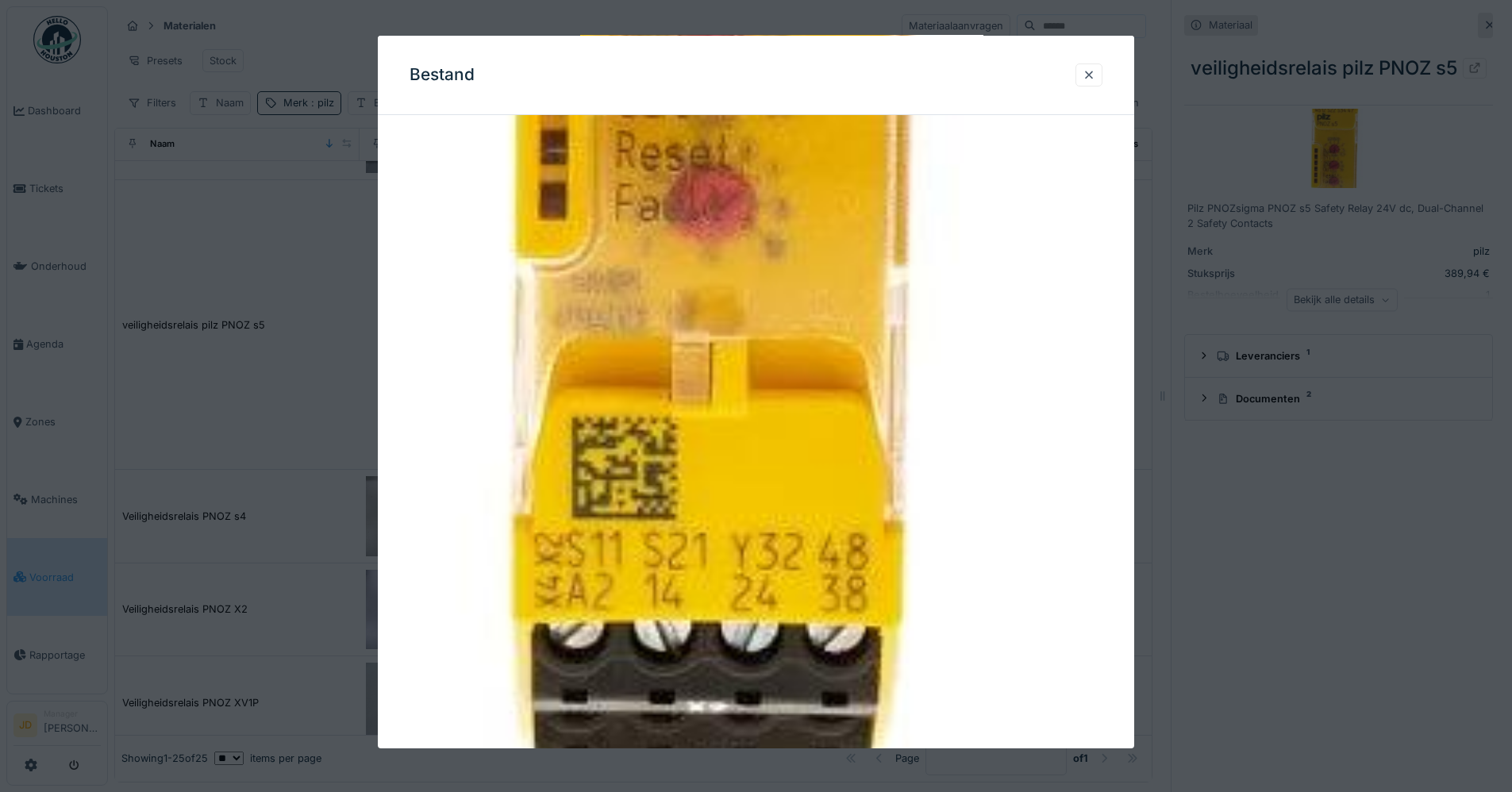
scroll to position [1225, 0]
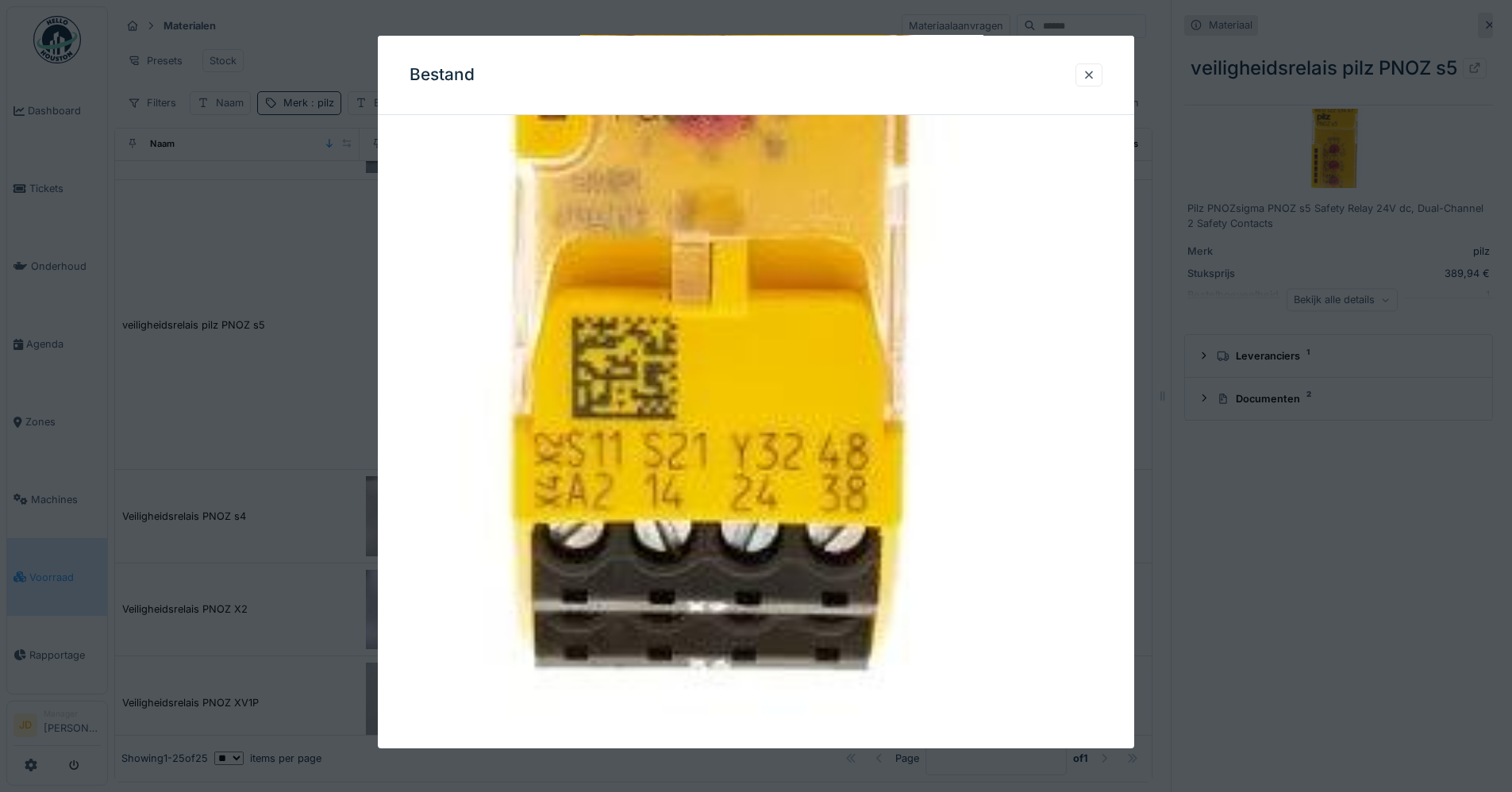
click at [1225, 568] on div at bounding box center [756, 396] width 1512 height 792
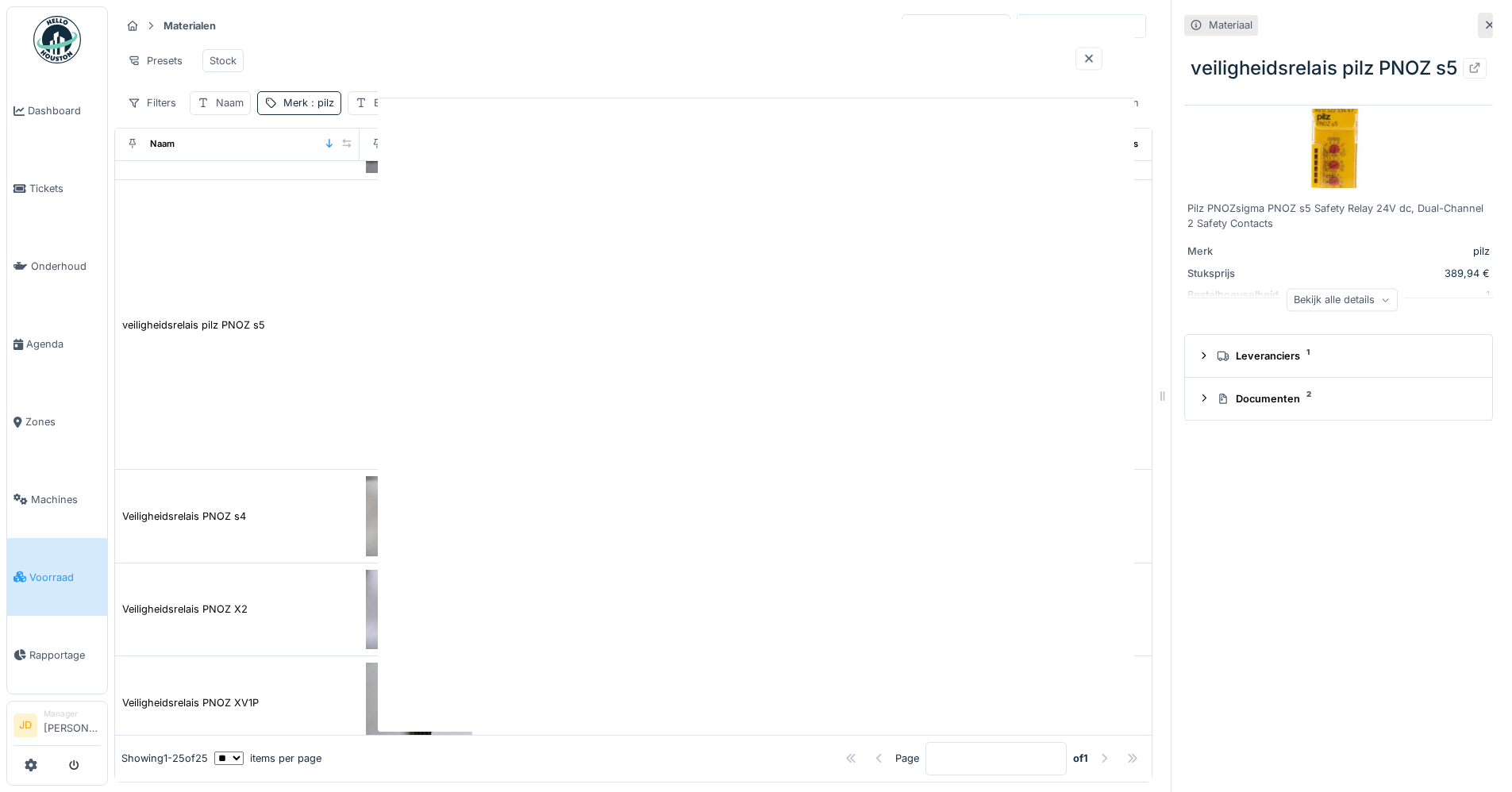
scroll to position [0, 0]
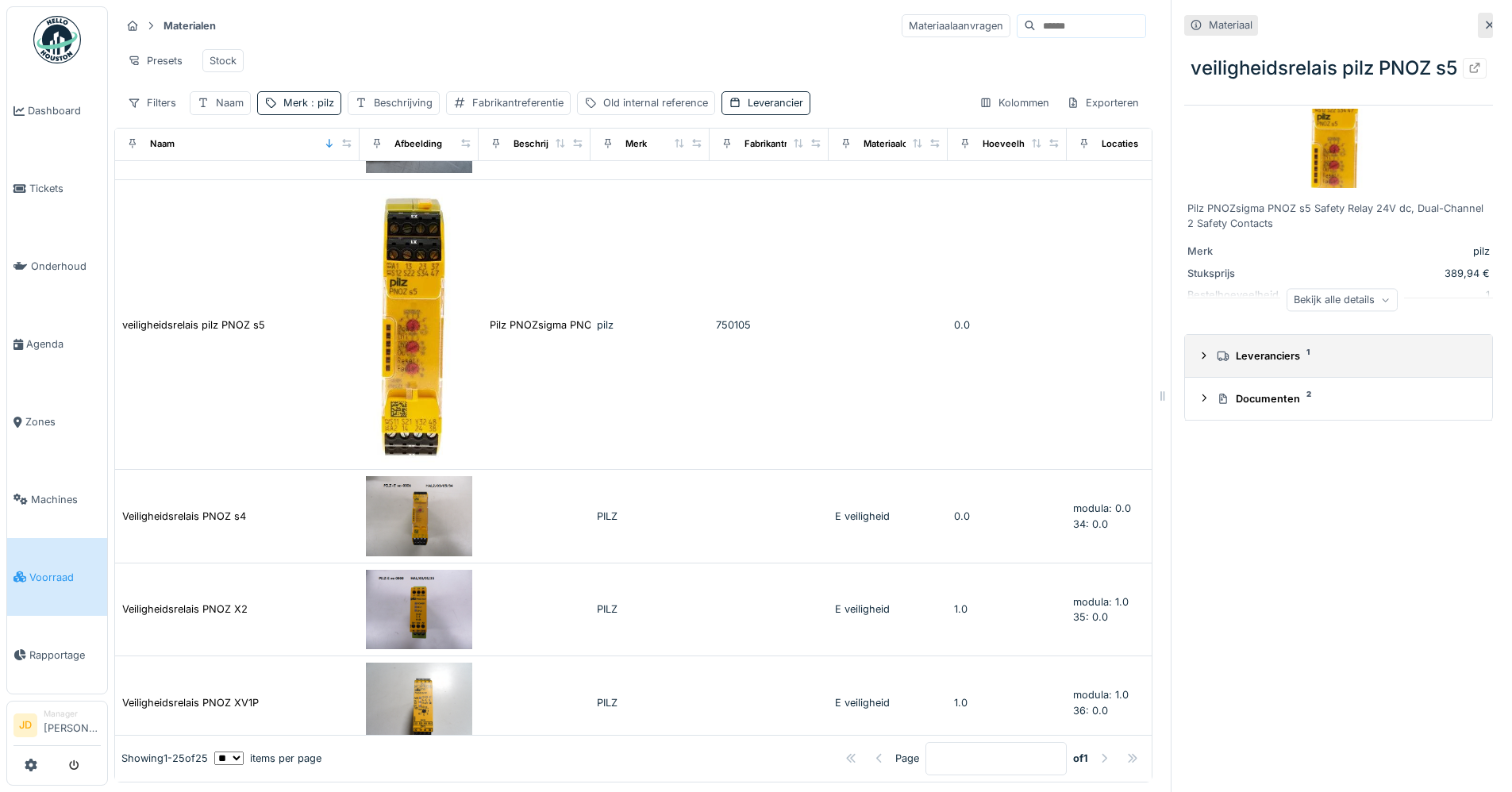
click at [1198, 361] on icon at bounding box center [1203, 356] width 13 height 11
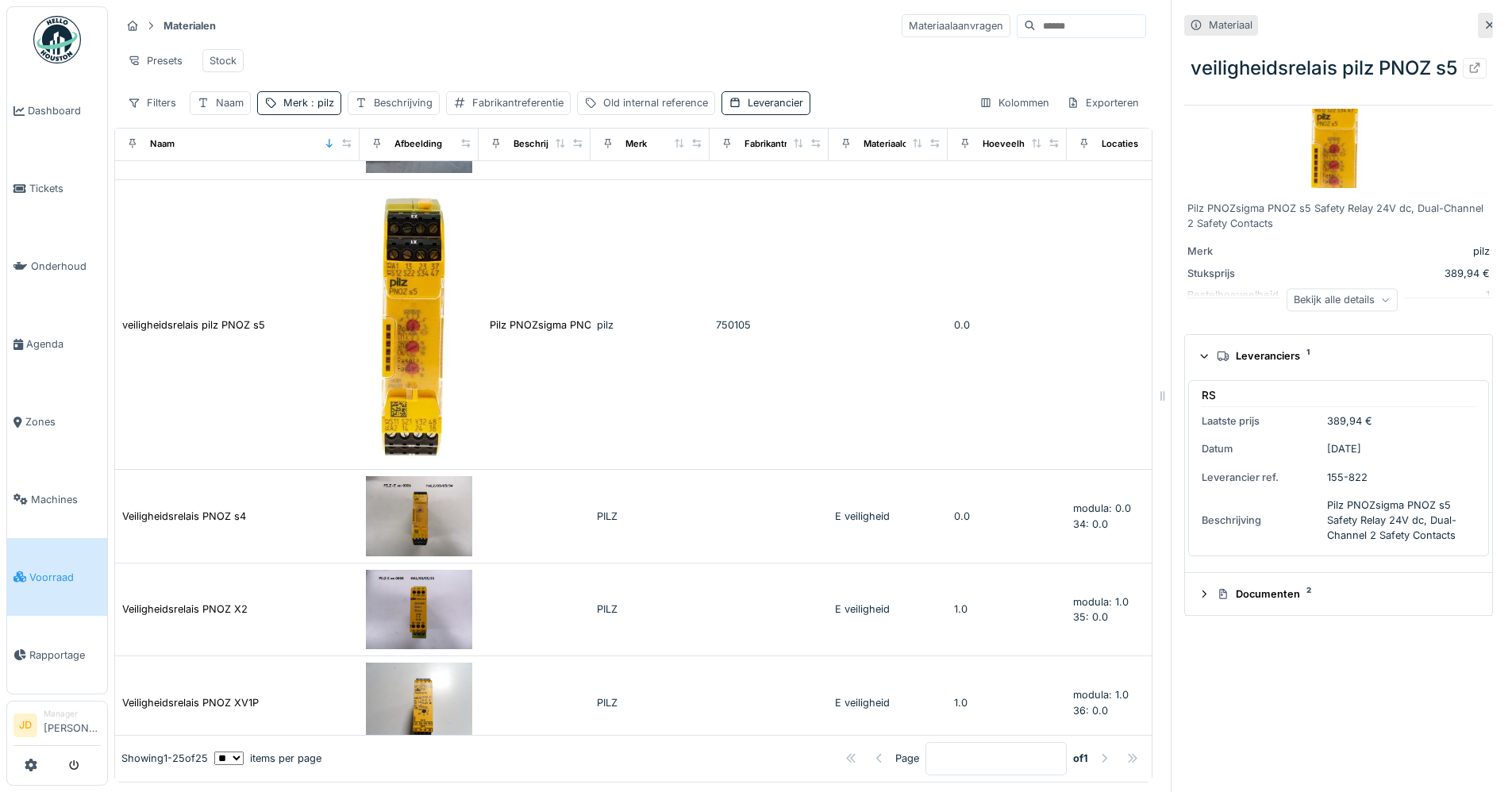
click at [1199, 362] on icon at bounding box center [1203, 355] width 11 height 13
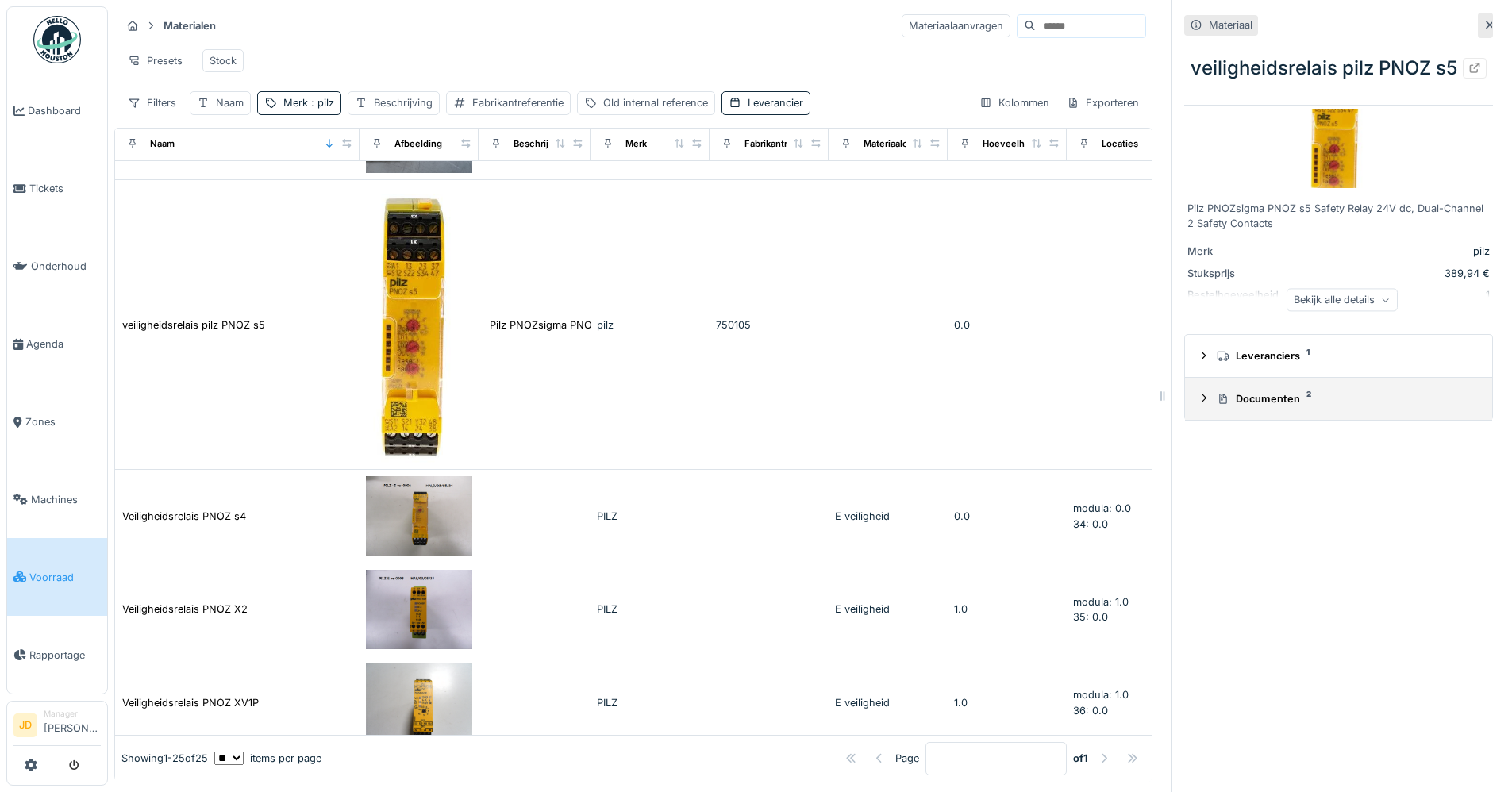
click at [1200, 406] on div "Documenten 2" at bounding box center [1338, 398] width 282 height 15
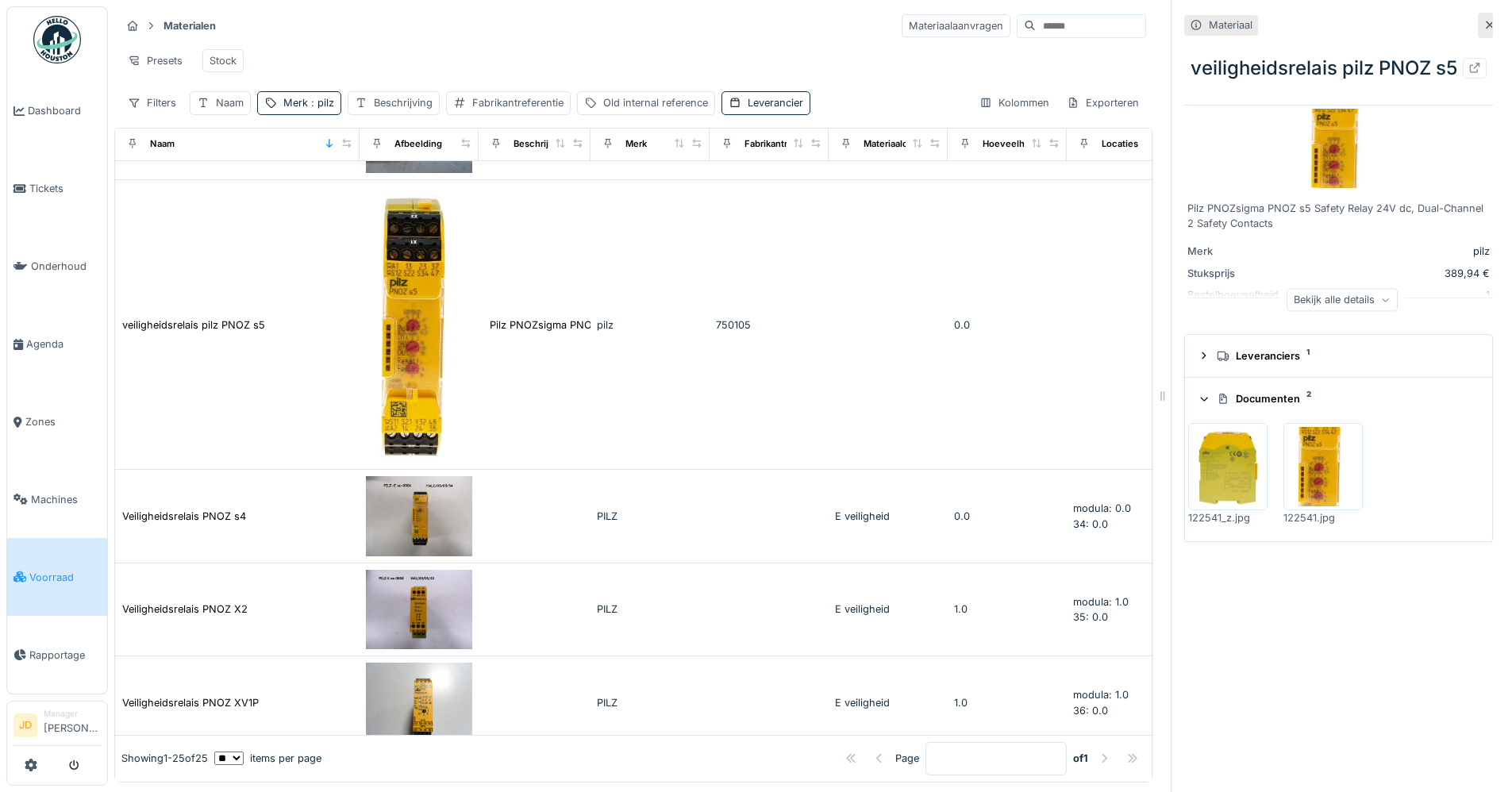
click at [1201, 400] on icon at bounding box center [1203, 398] width 7 height 4
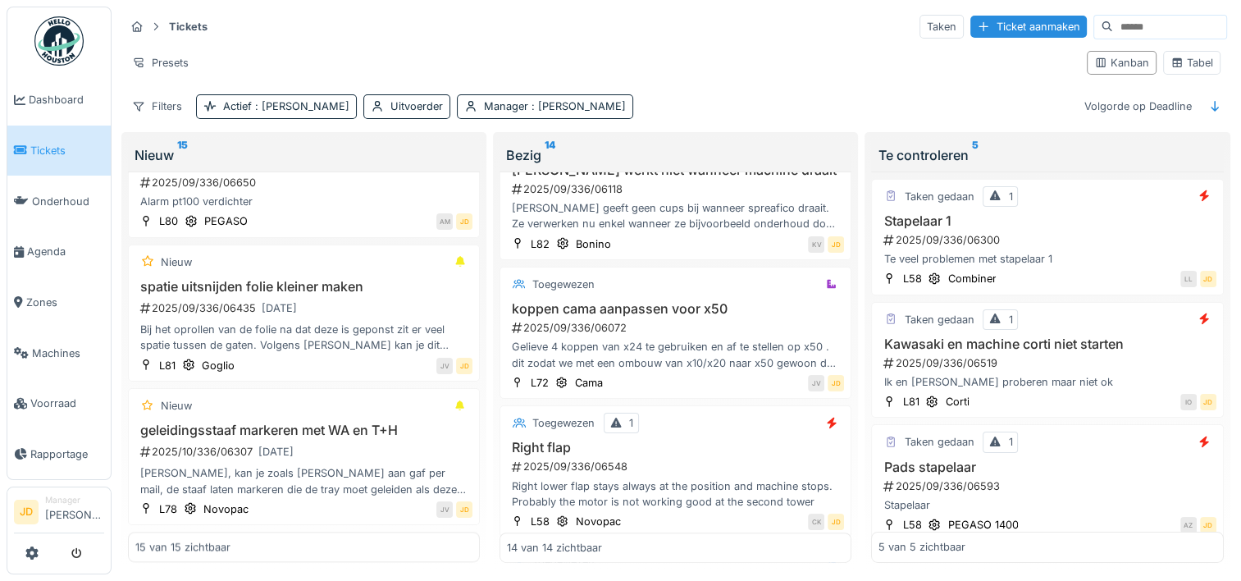
scroll to position [492, 0]
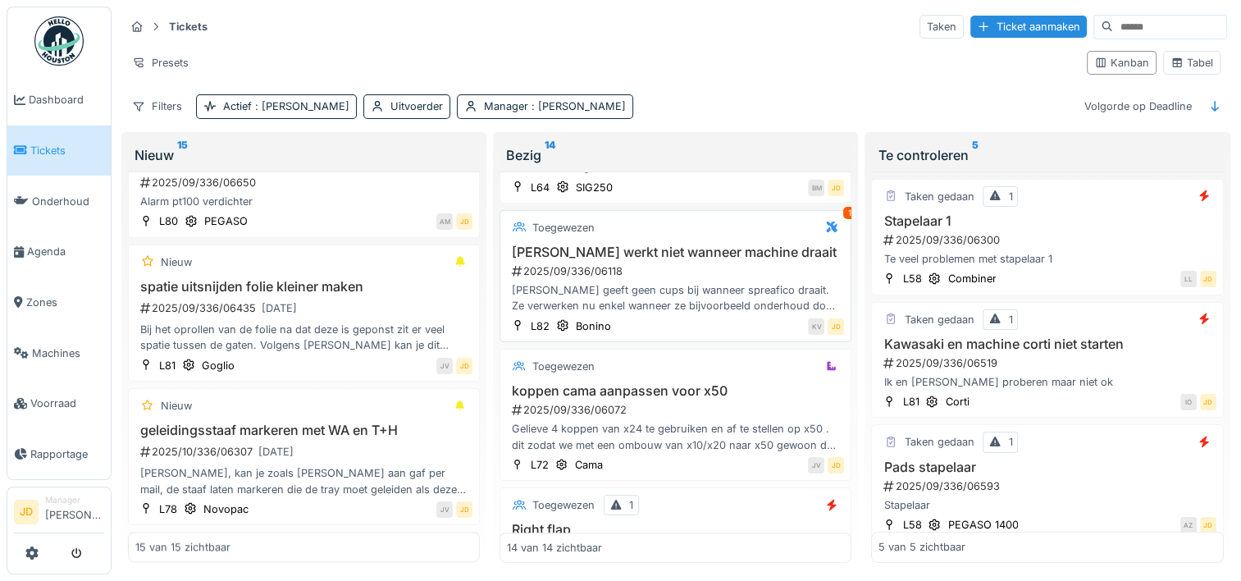
click at [701, 259] on div "[PERSON_NAME] werkt niet wanneer machine draait 2025/09/336/06118 [PERSON_NAME]…" at bounding box center [675, 279] width 337 height 70
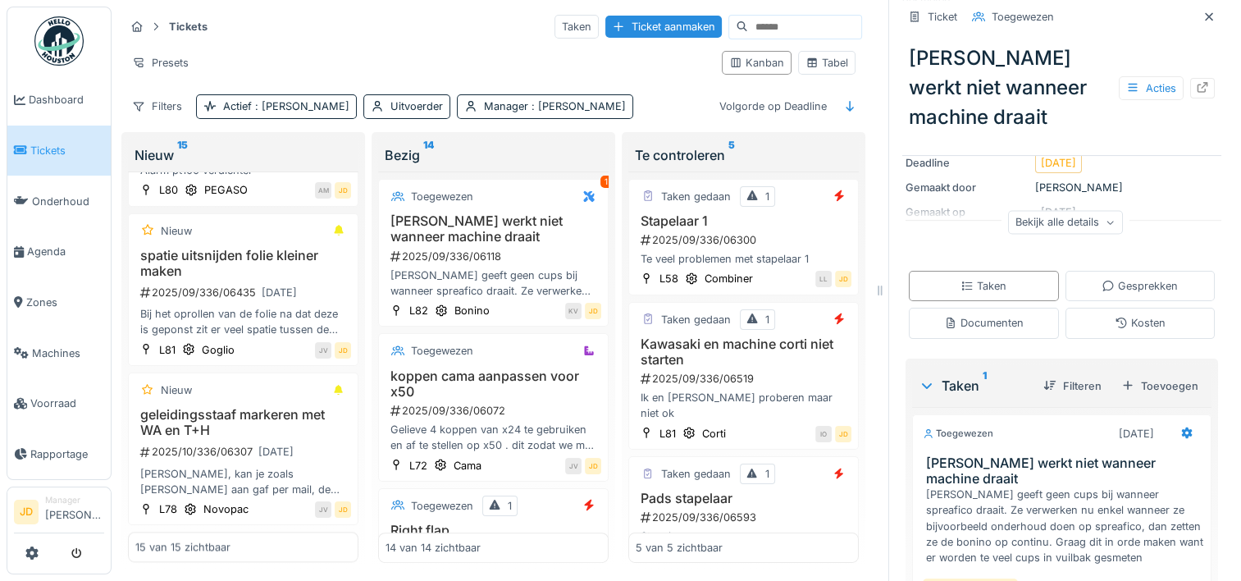
scroll to position [372, 0]
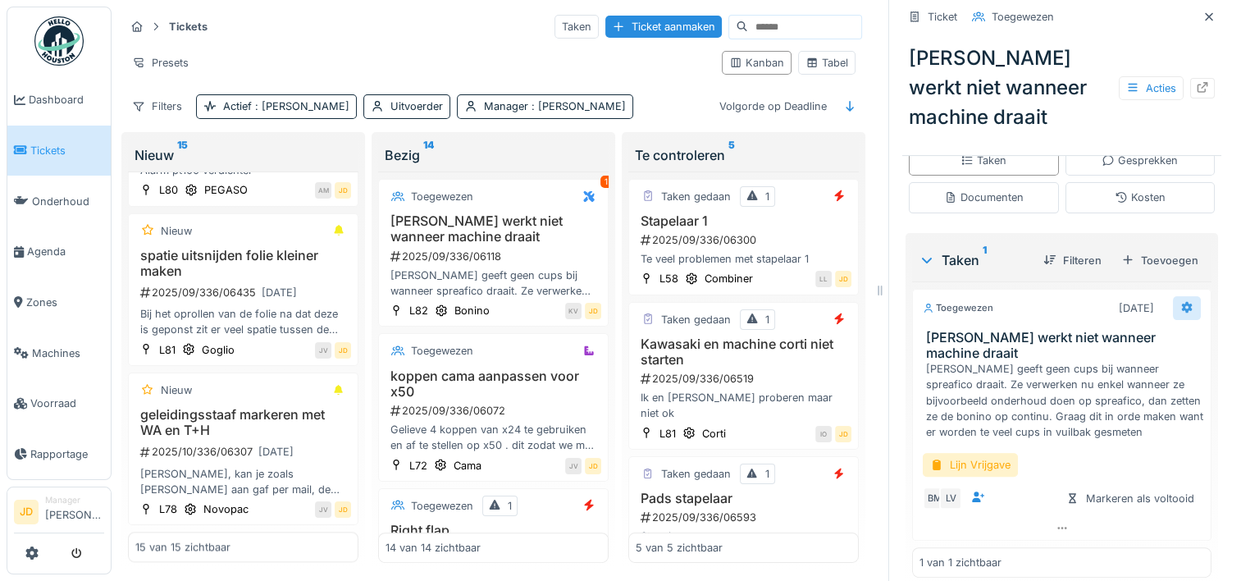
click at [1180, 308] on icon at bounding box center [1186, 307] width 13 height 11
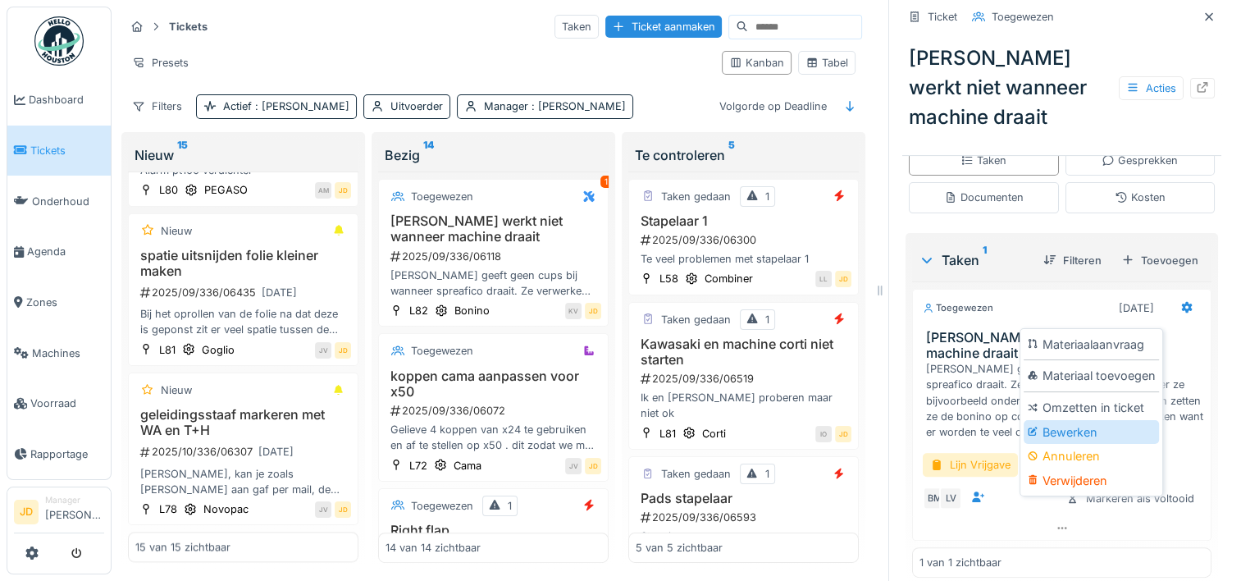
click at [1127, 430] on div "Bewerken" at bounding box center [1091, 432] width 135 height 25
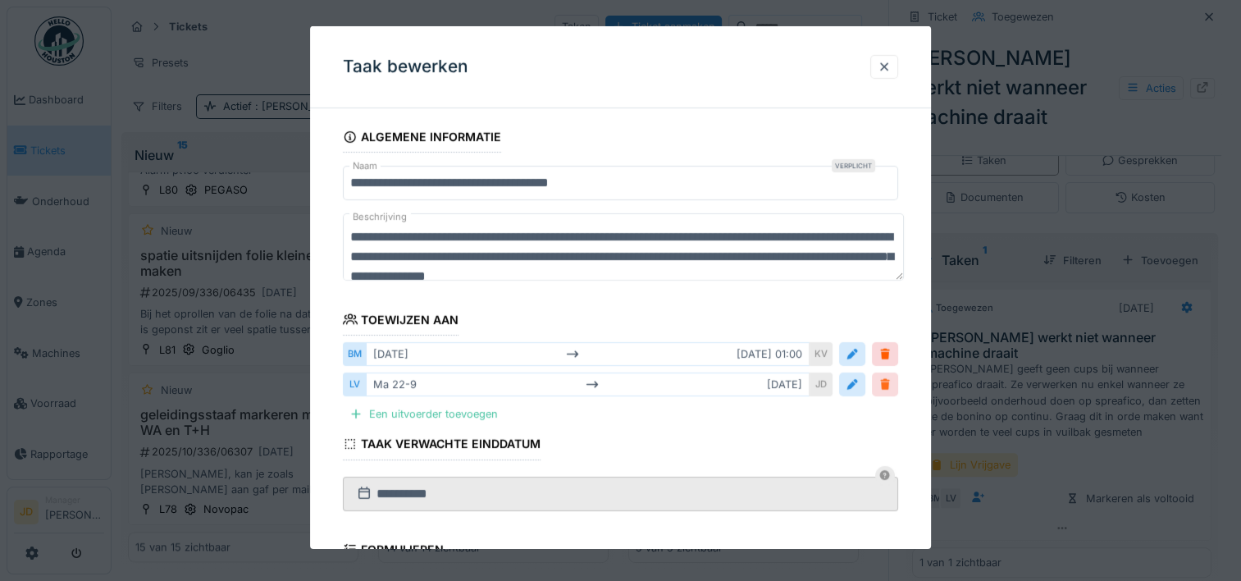
click at [892, 384] on div at bounding box center [885, 385] width 13 height 16
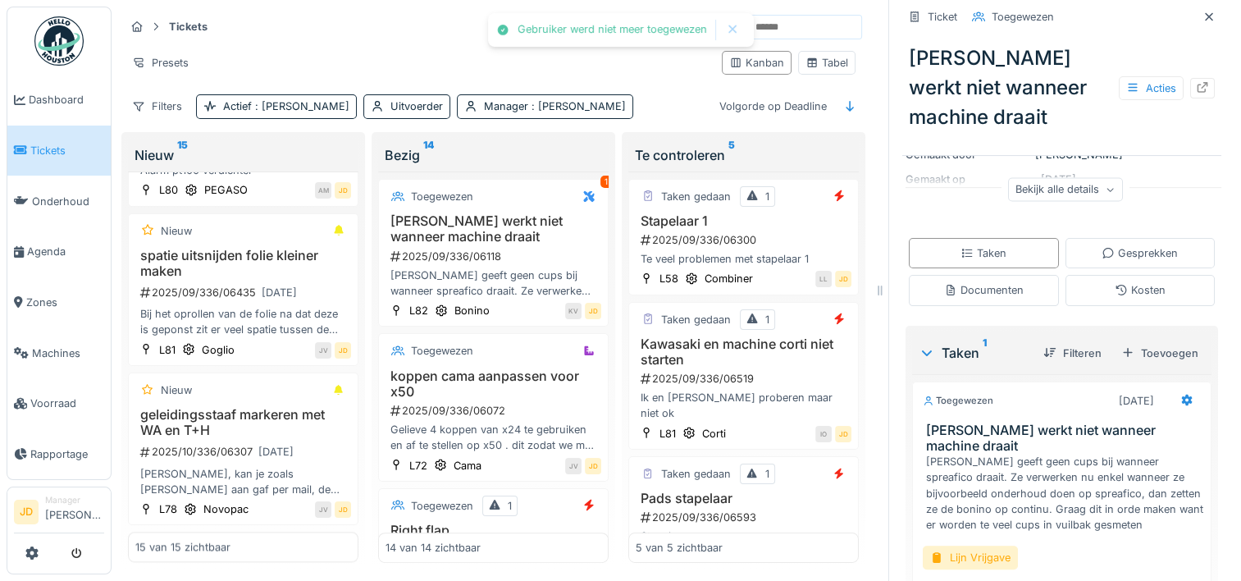
scroll to position [208, 0]
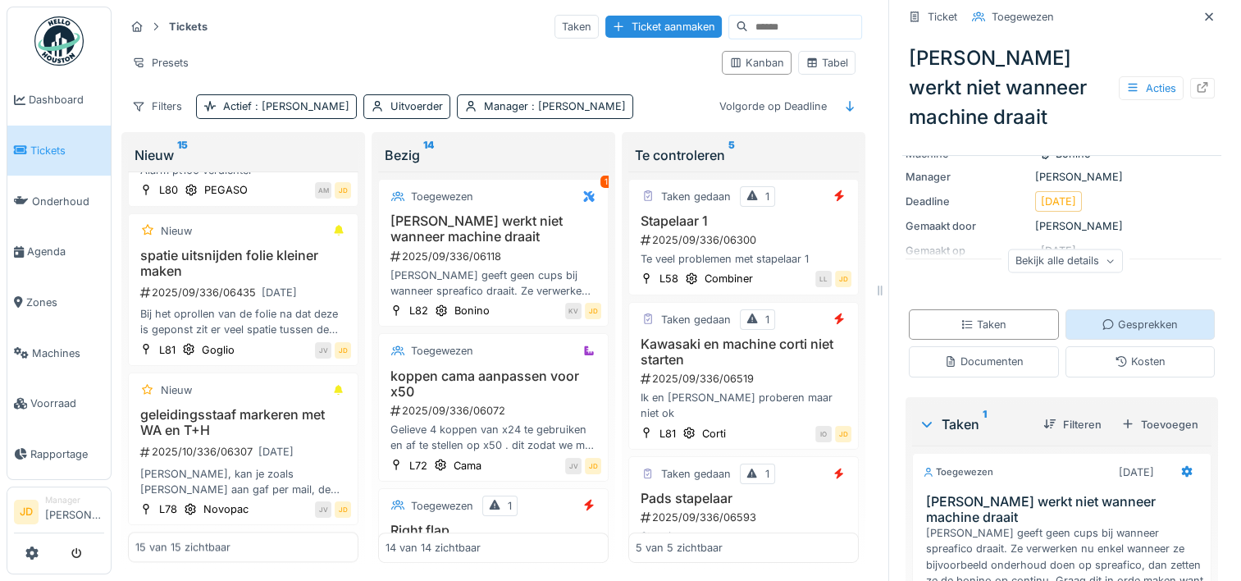
click at [1066, 337] on div "Gesprekken" at bounding box center [1141, 324] width 150 height 30
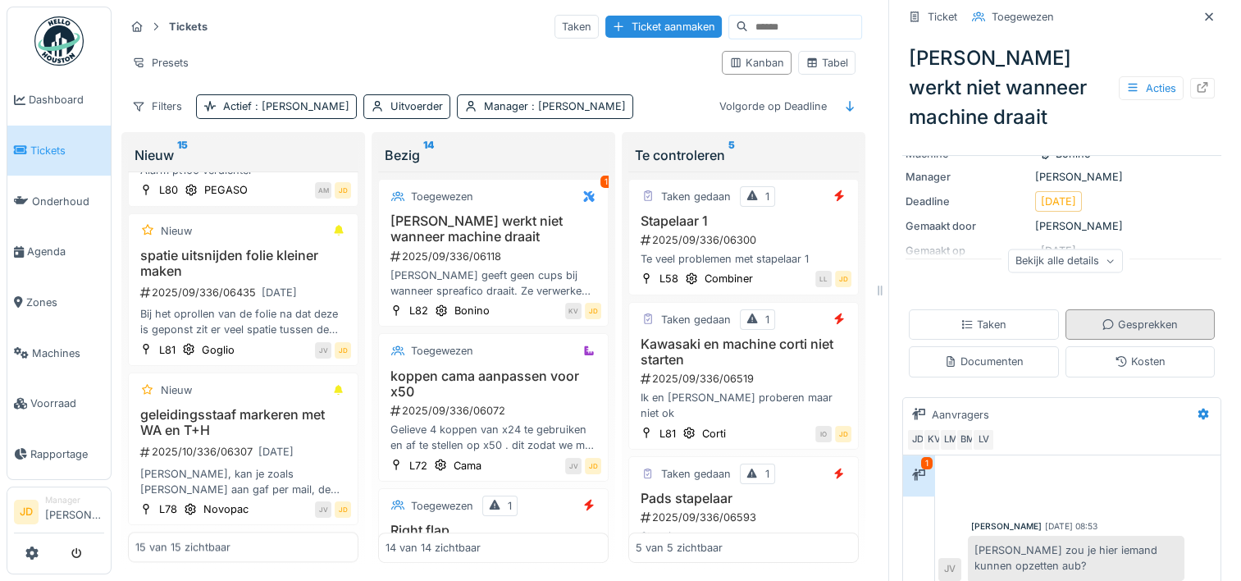
scroll to position [350, 0]
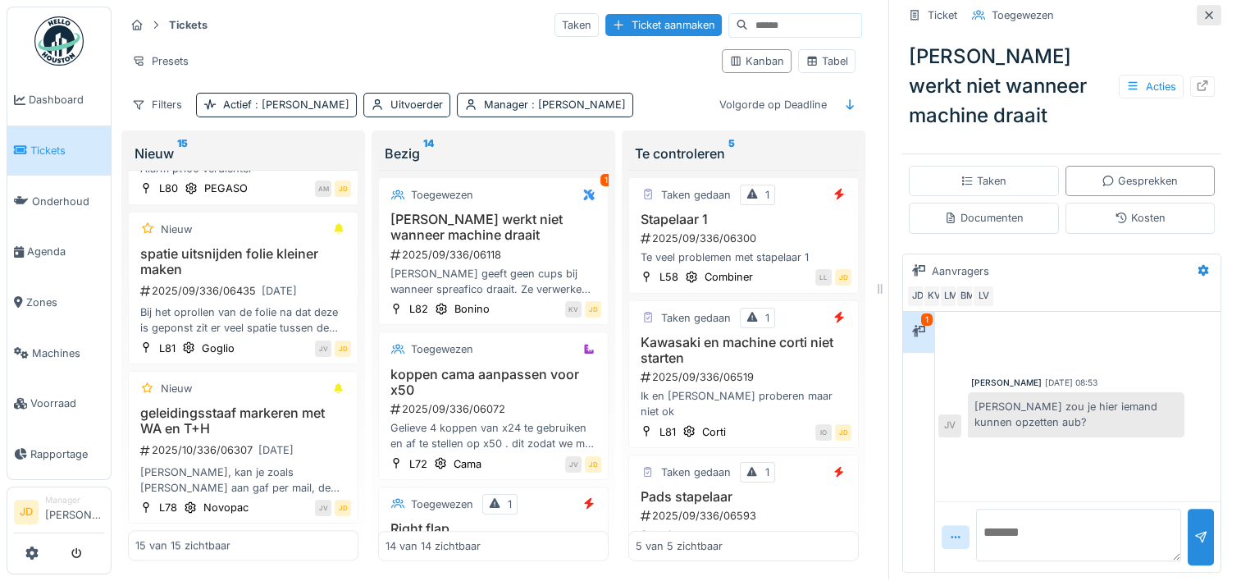
click at [1197, 12] on div at bounding box center [1209, 15] width 25 height 21
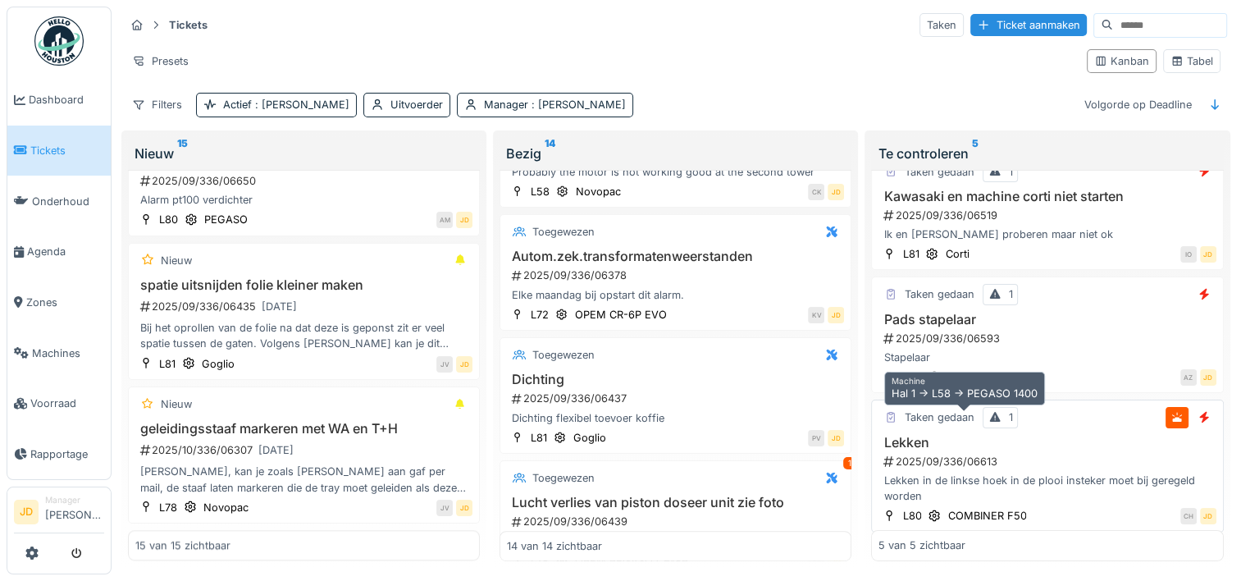
scroll to position [246, 0]
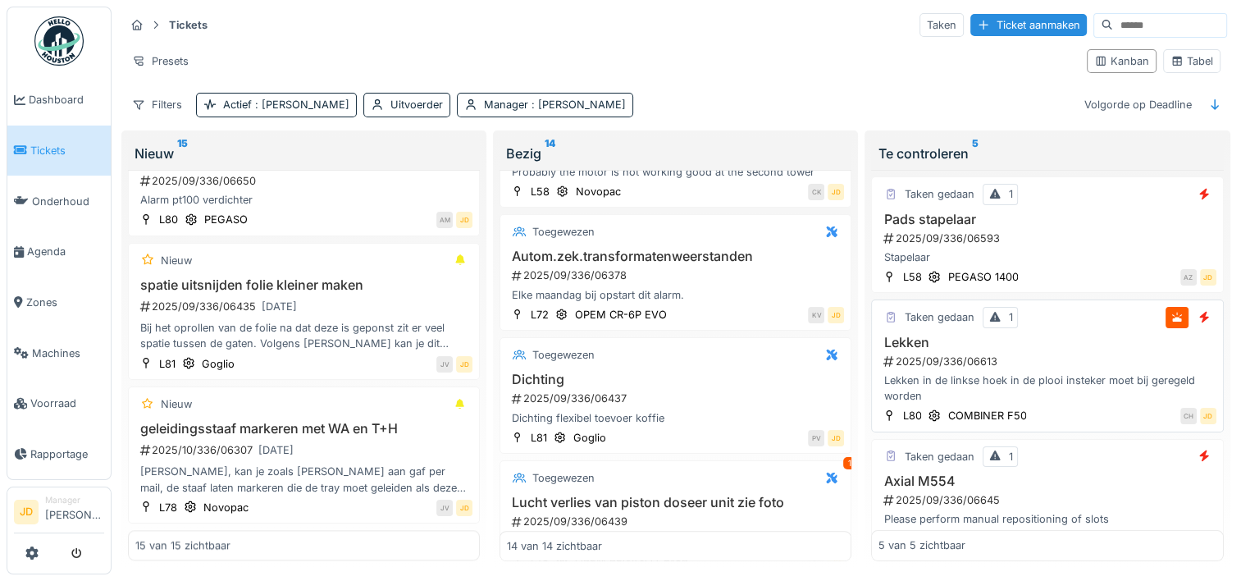
click at [1116, 335] on h3 "Lekken" at bounding box center [1047, 343] width 337 height 16
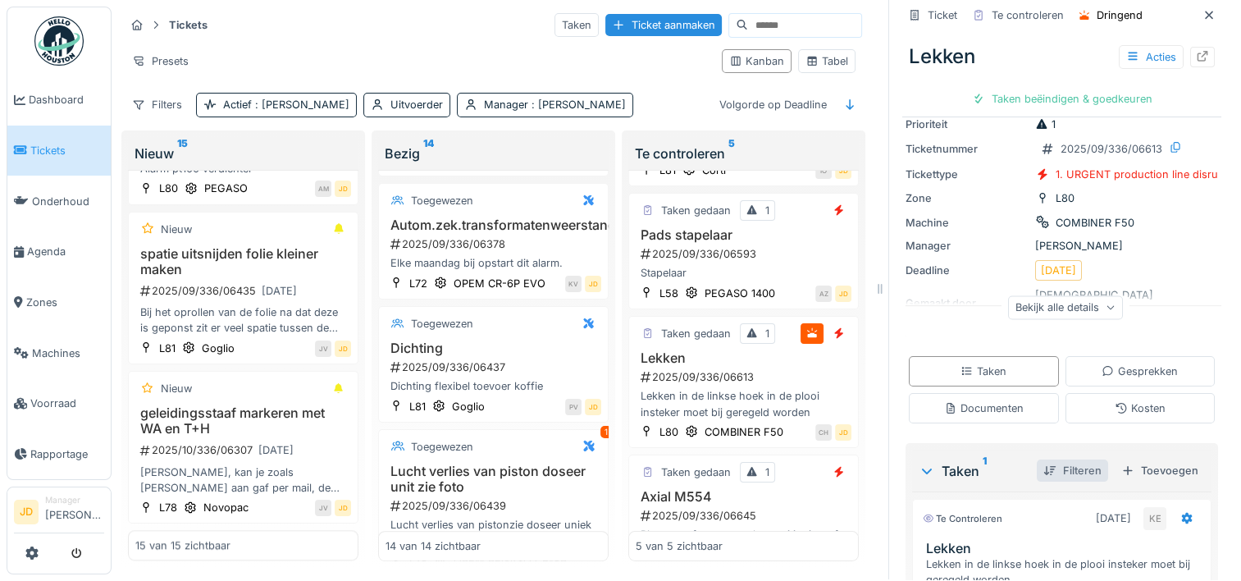
scroll to position [323, 0]
